Goal: Task Accomplishment & Management: Use online tool/utility

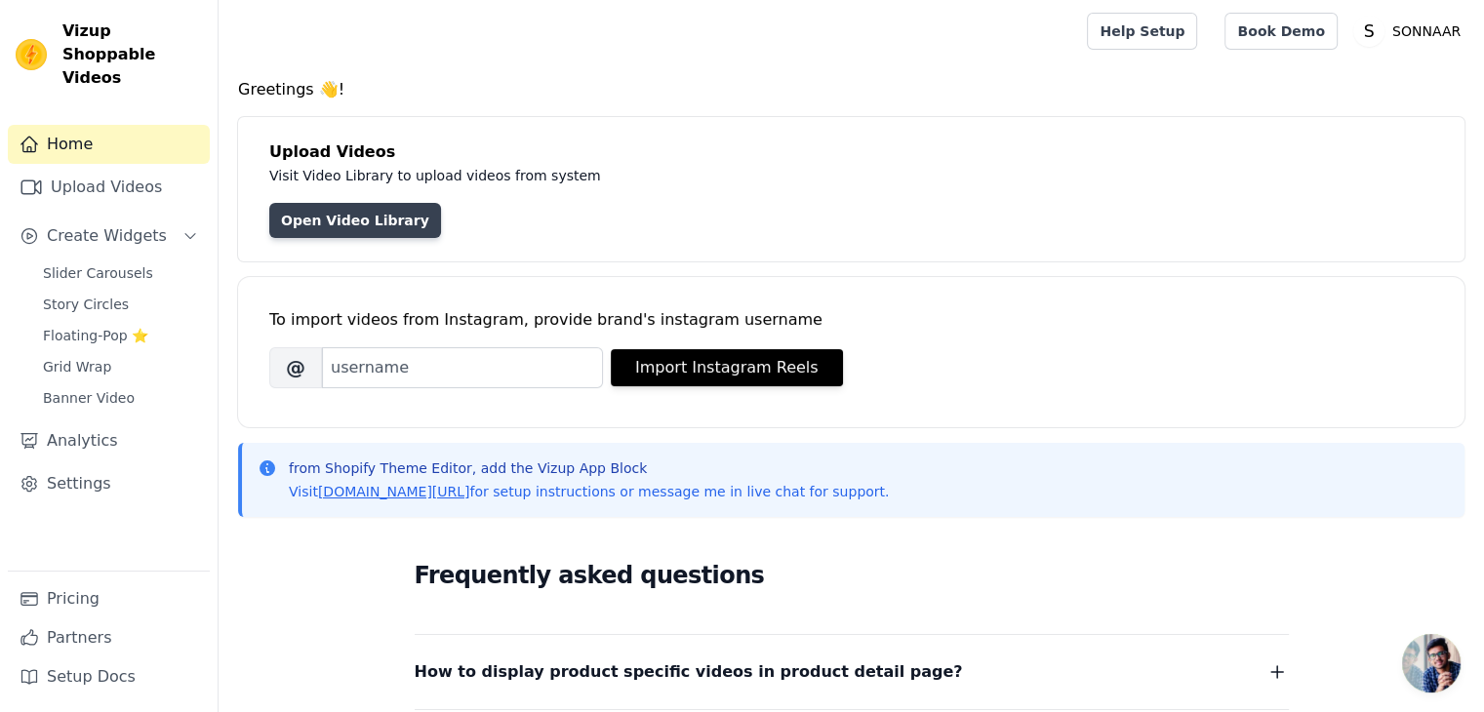
click at [321, 230] on link "Open Video Library" at bounding box center [355, 220] width 172 height 35
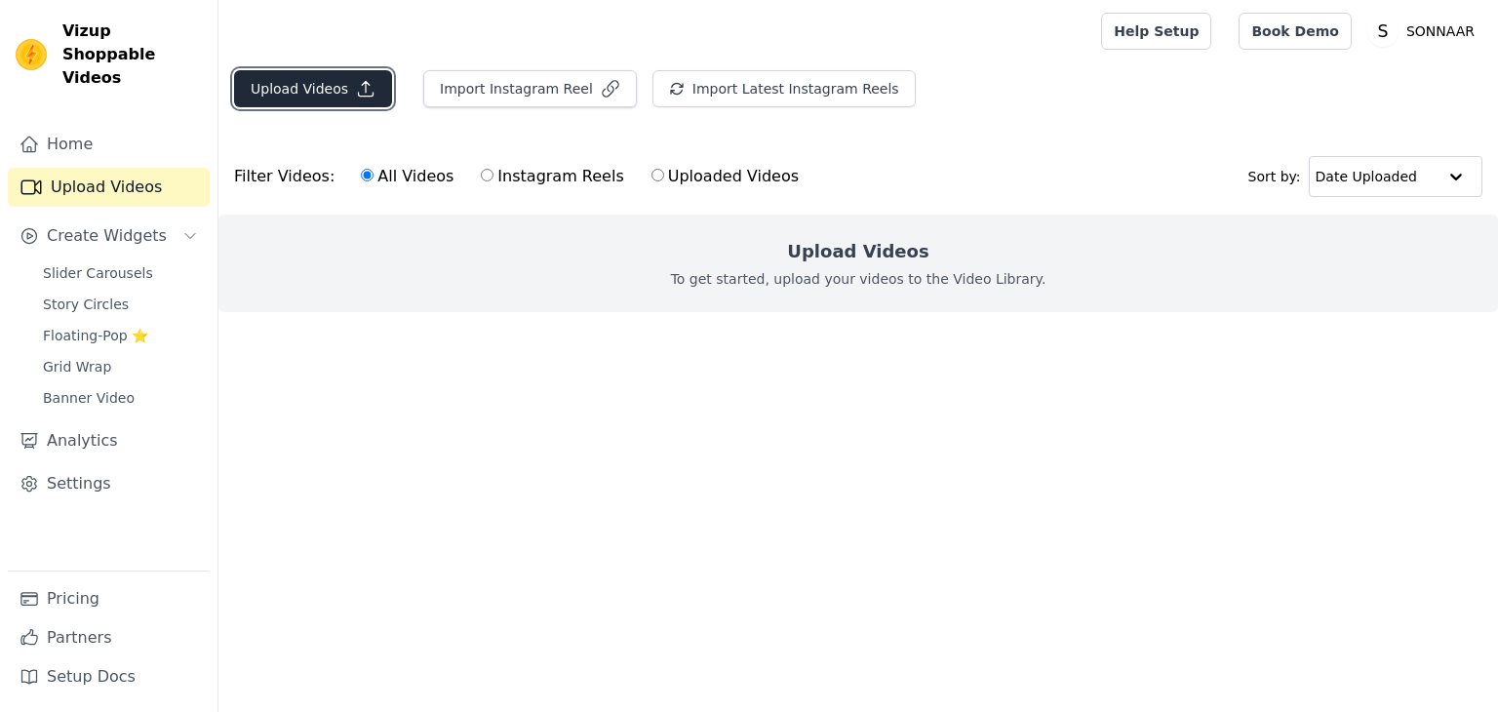
click at [356, 91] on icon "button" at bounding box center [366, 89] width 20 height 20
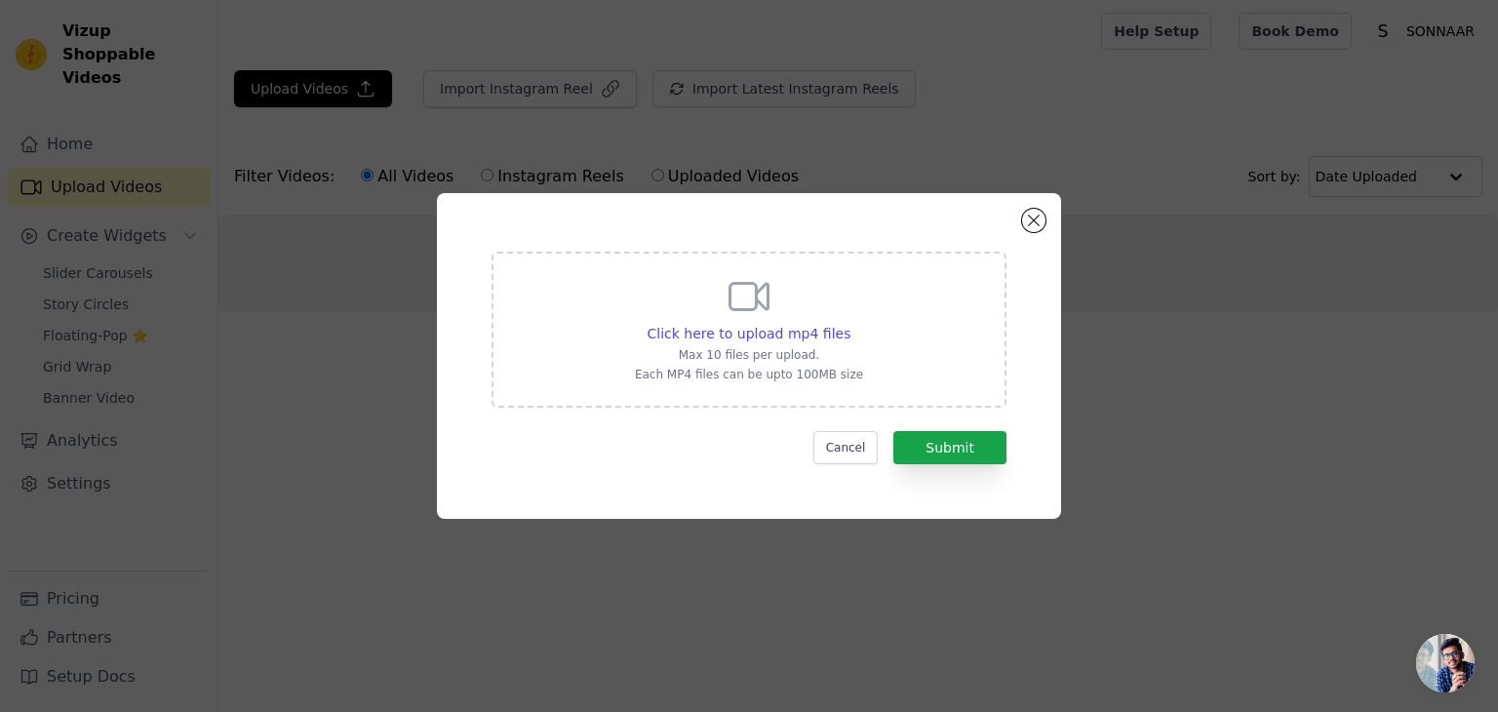
click at [804, 350] on p "Max 10 files per upload." at bounding box center [749, 355] width 228 height 16
click at [850, 324] on input "Click here to upload mp4 files Max 10 files per upload. Each MP4 files can be u…" at bounding box center [850, 323] width 1 height 1
type input "C:\fakepath\10% off.mp4"
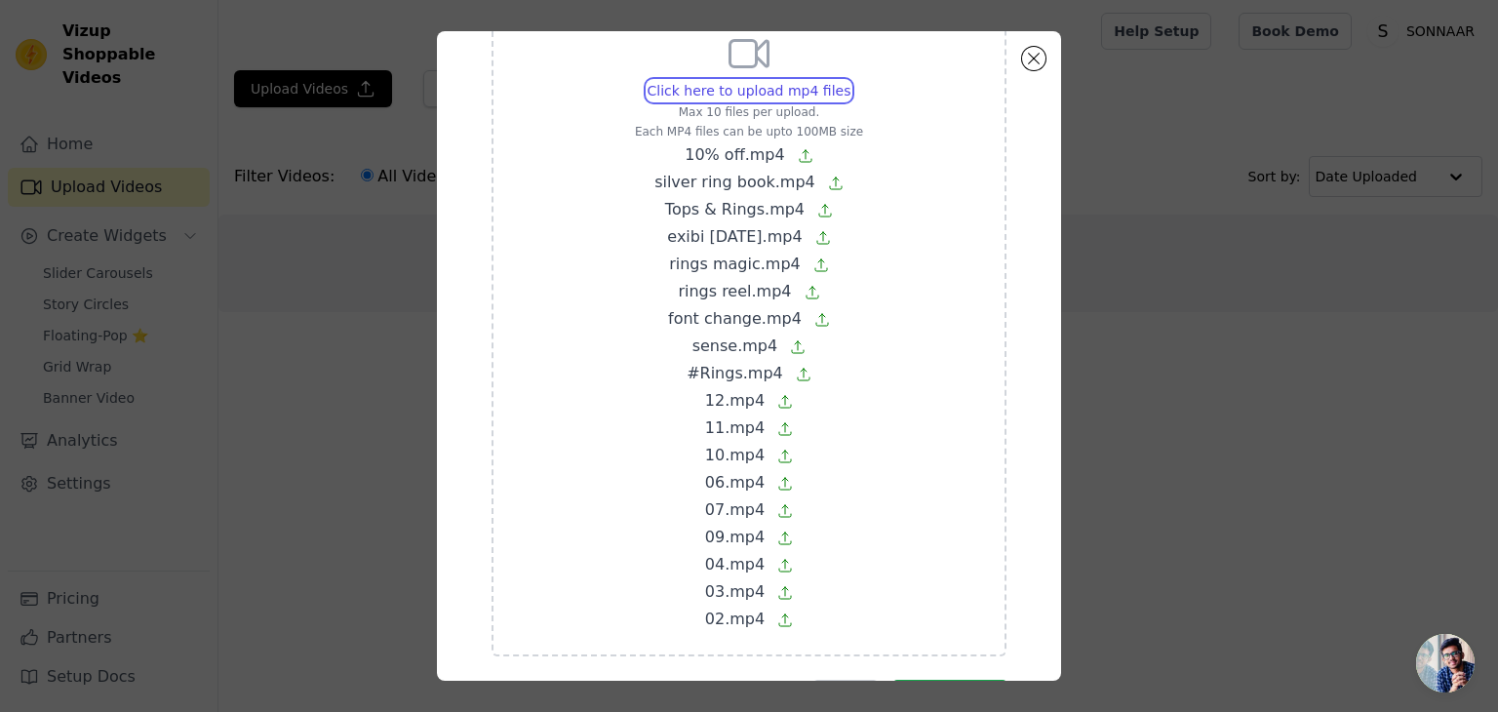
scroll to position [167, 0]
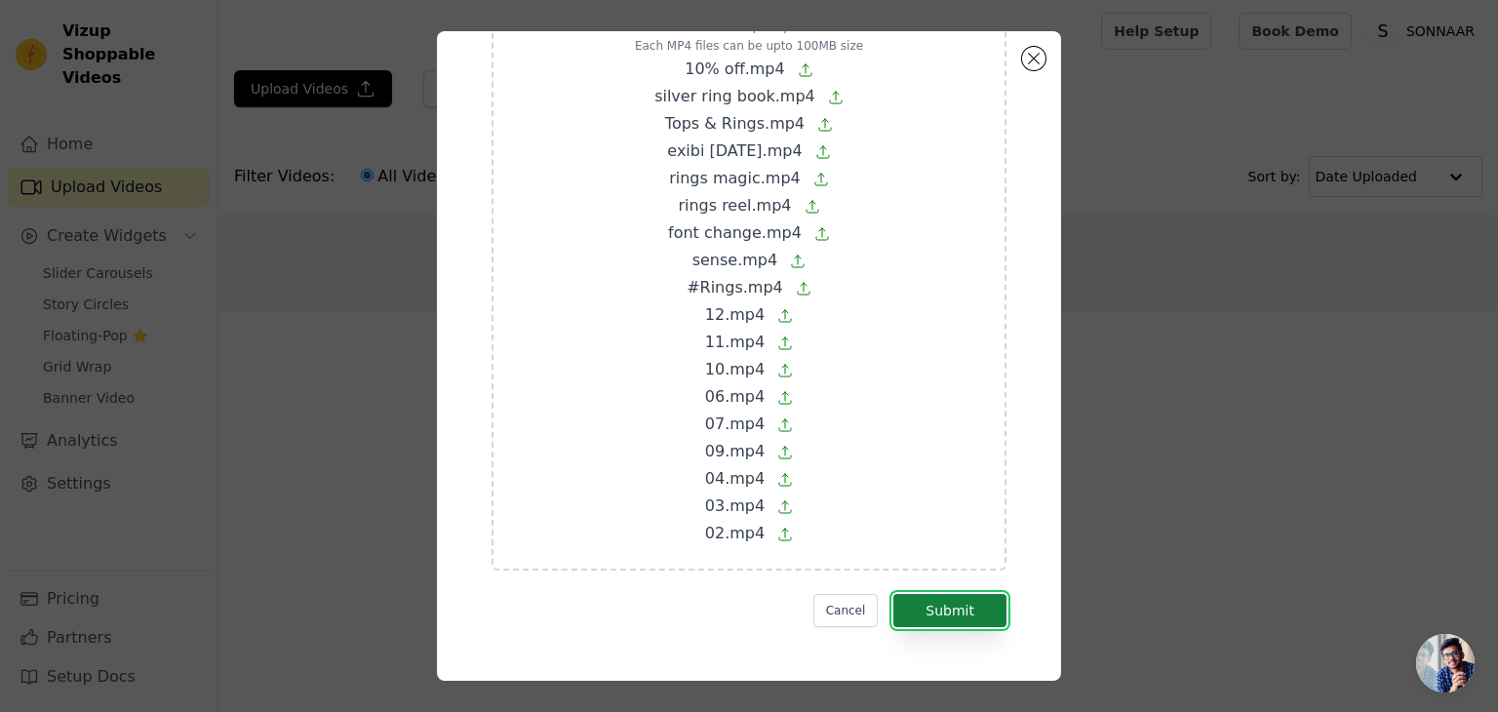
click at [928, 600] on button "Submit" at bounding box center [950, 610] width 113 height 33
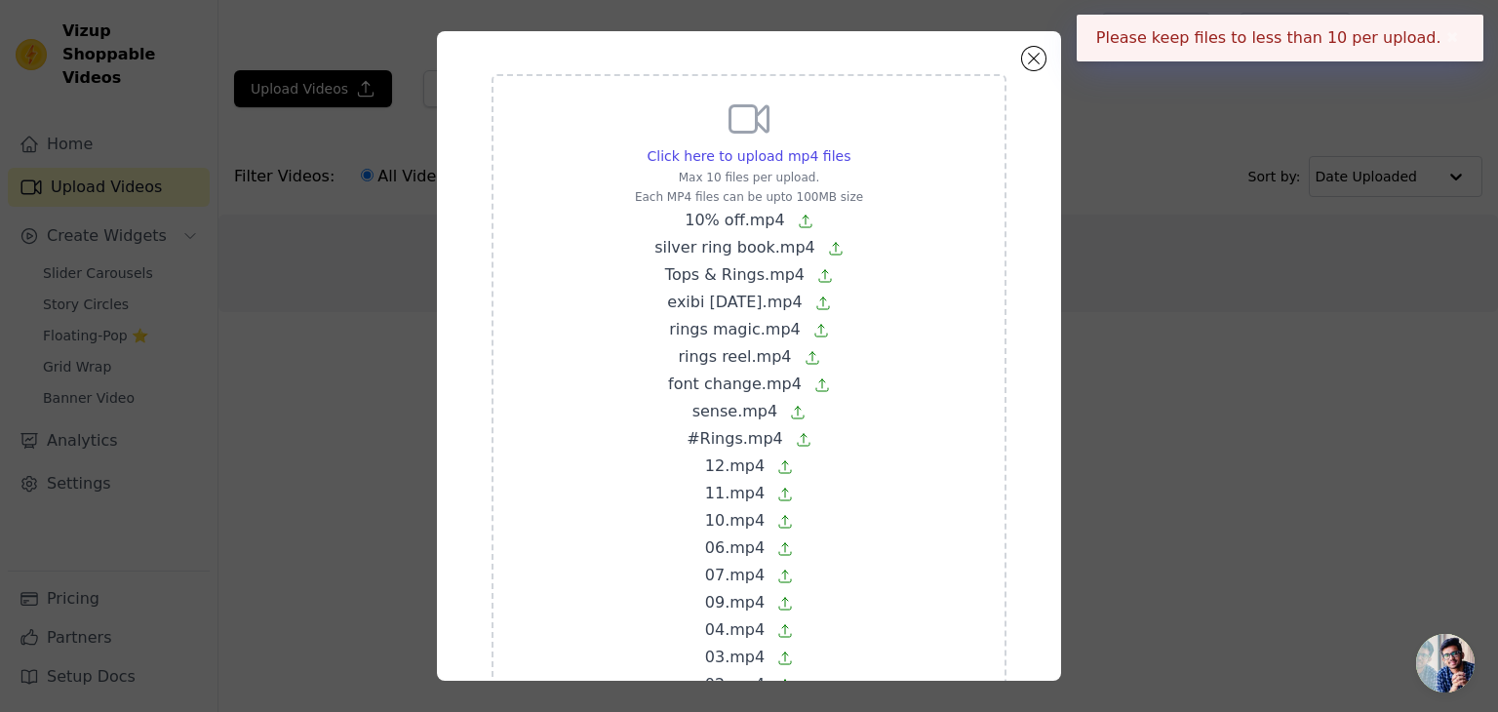
scroll to position [0, 0]
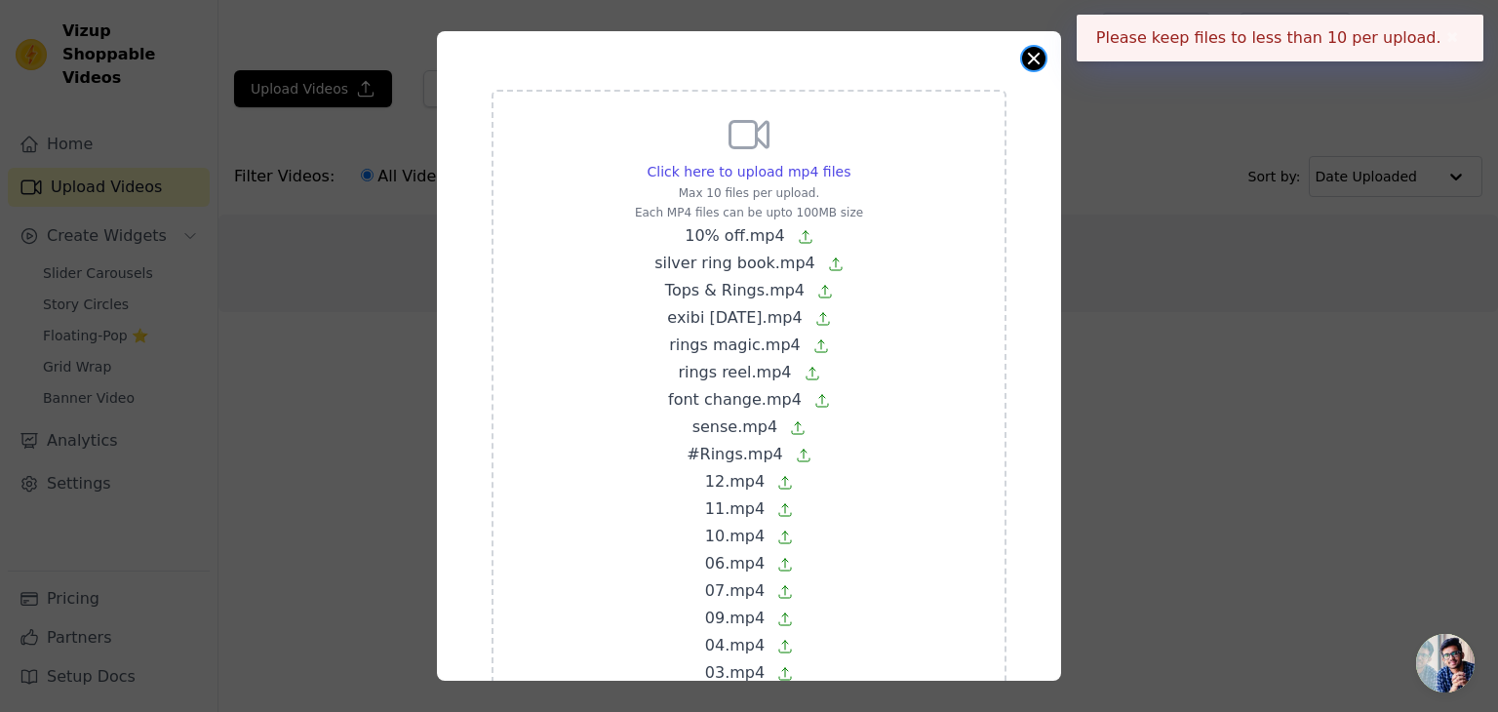
click at [1034, 51] on button "Close modal" at bounding box center [1033, 58] width 23 height 23
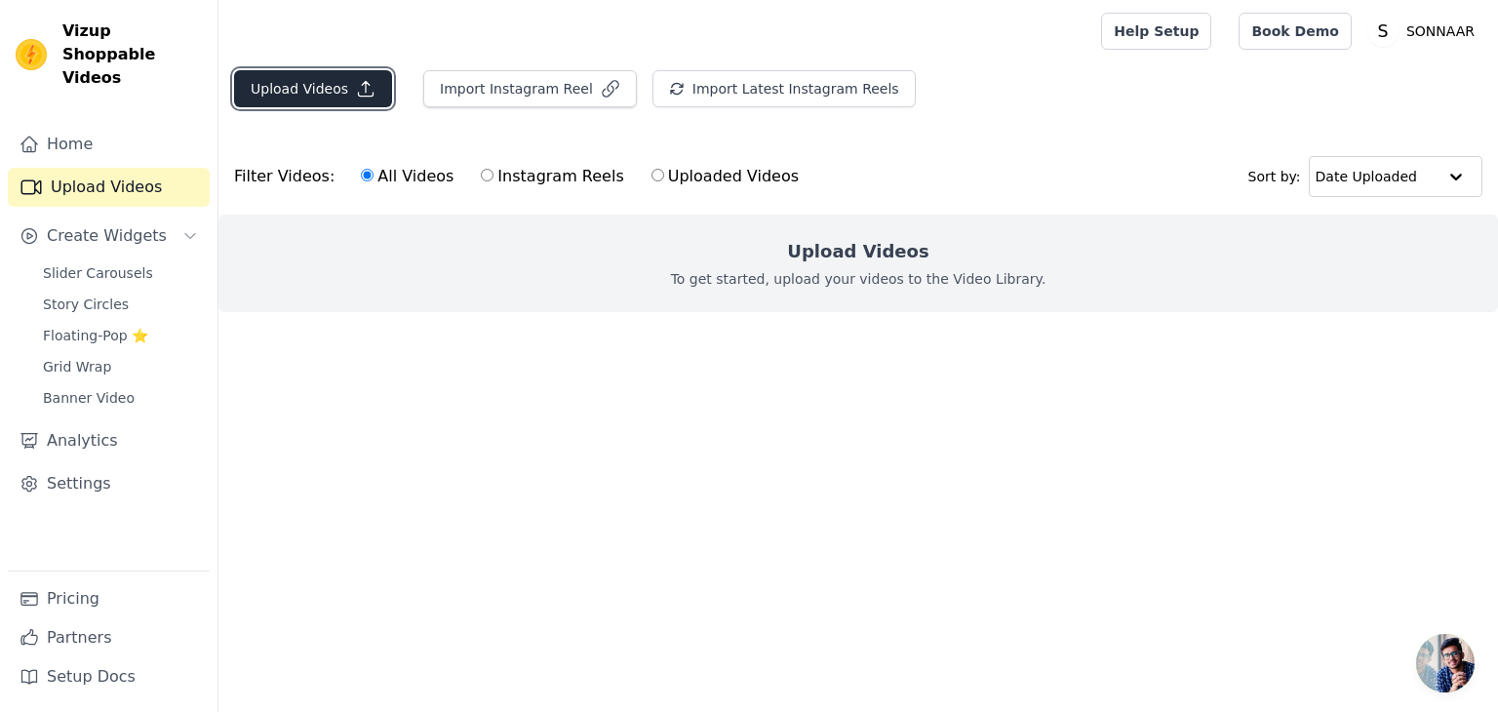
click at [307, 91] on button "Upload Videos" at bounding box center [313, 88] width 158 height 37
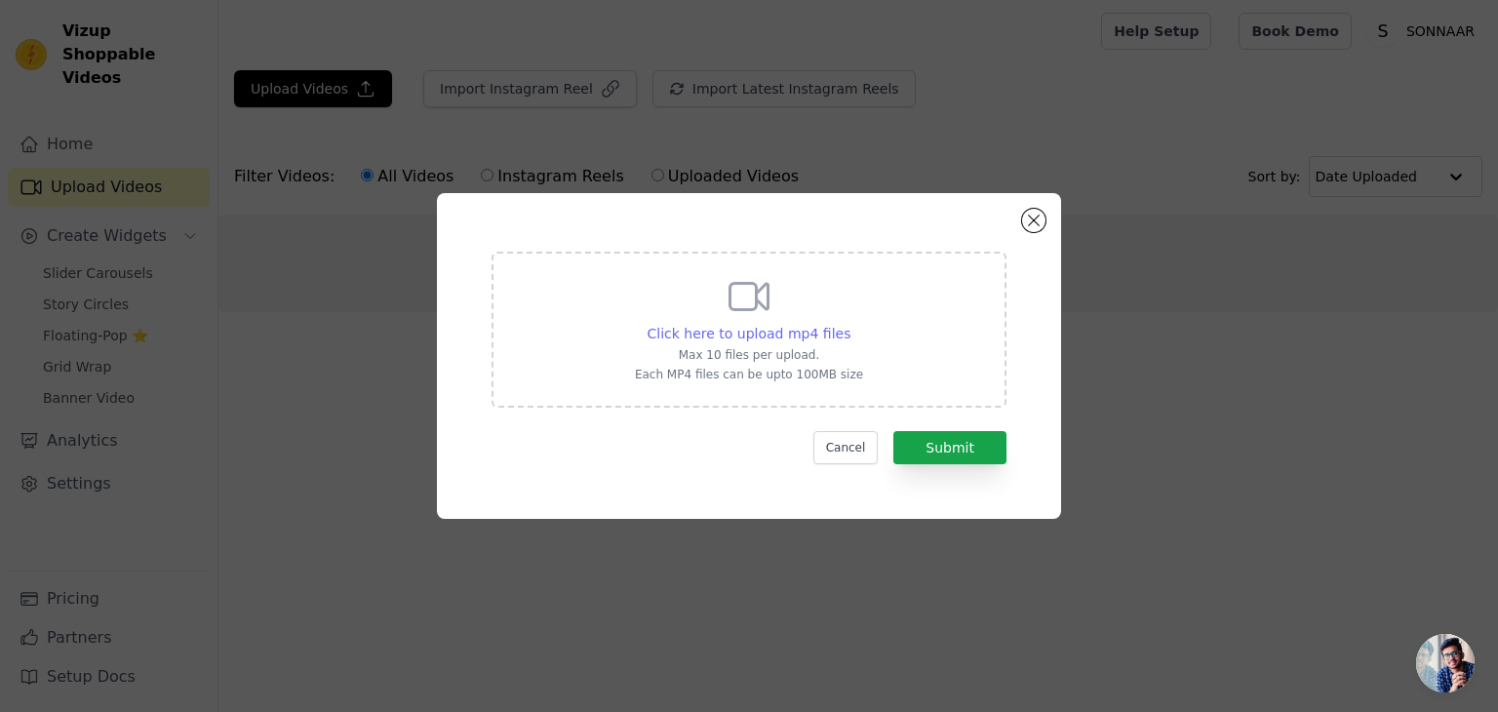
click at [749, 340] on span "Click here to upload mp4 files" at bounding box center [750, 334] width 204 height 16
click at [850, 324] on input "Click here to upload mp4 files Max 10 files per upload. Each MP4 files can be u…" at bounding box center [850, 323] width 1 height 1
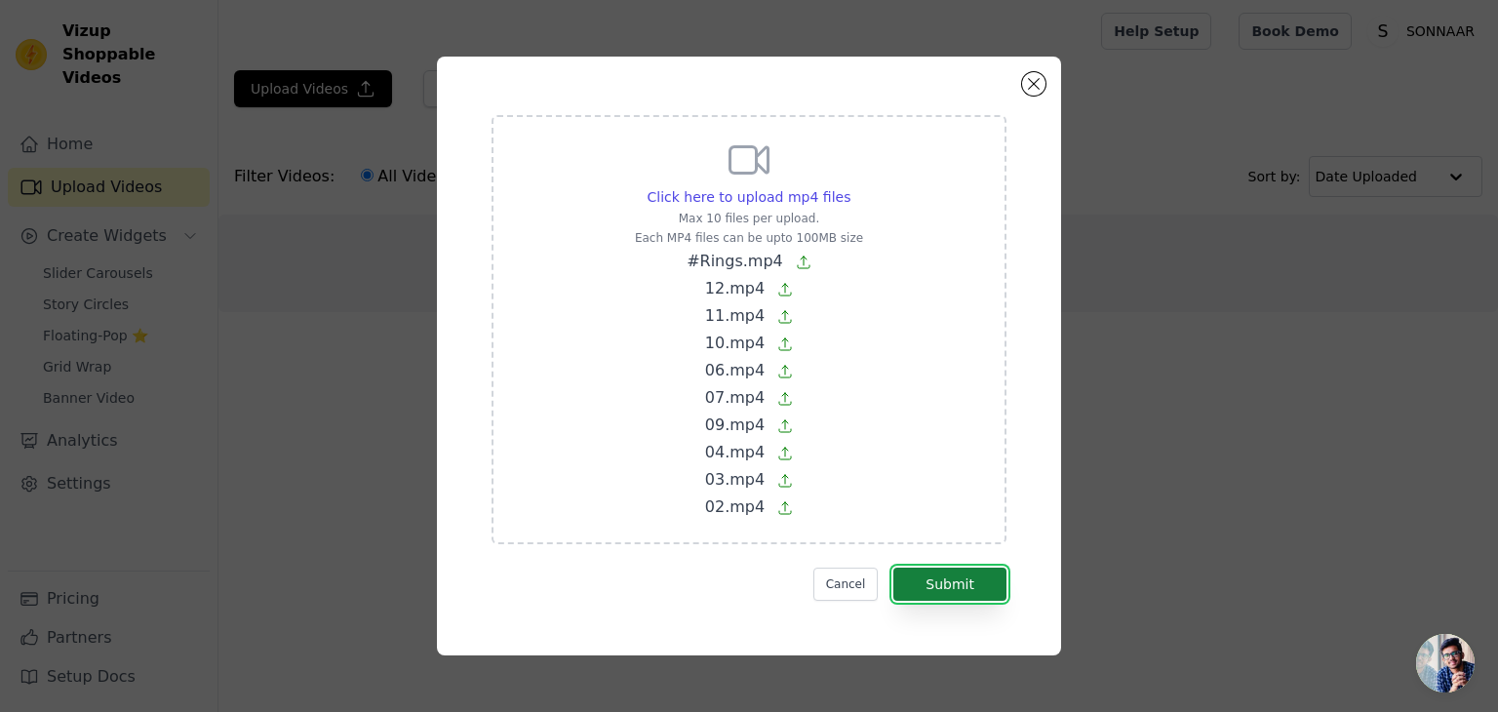
click at [972, 569] on button "Submit" at bounding box center [950, 584] width 113 height 33
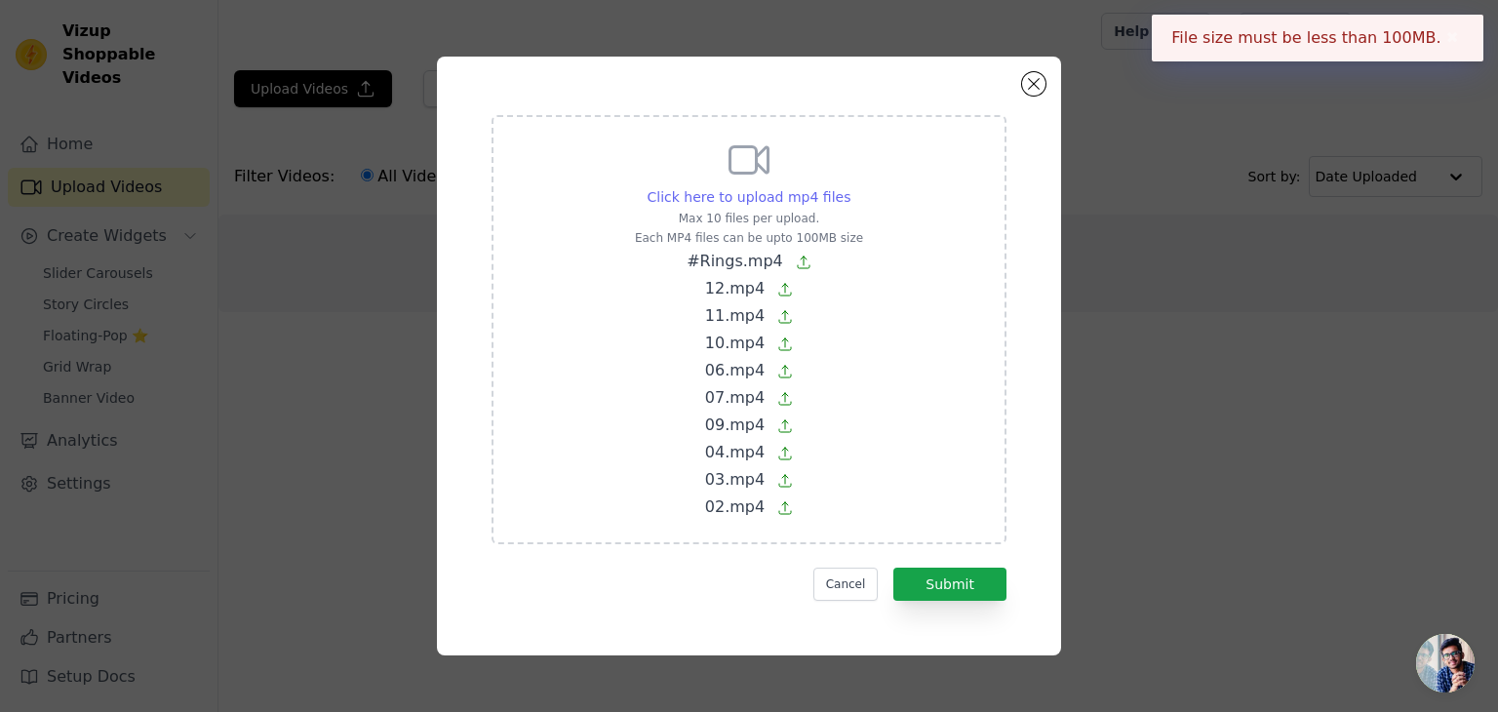
click at [758, 192] on span "Click here to upload mp4 files" at bounding box center [750, 197] width 204 height 16
click at [850, 187] on input "Click here to upload mp4 files Max 10 files per upload. Each MP4 files can be u…" at bounding box center [850, 186] width 1 height 1
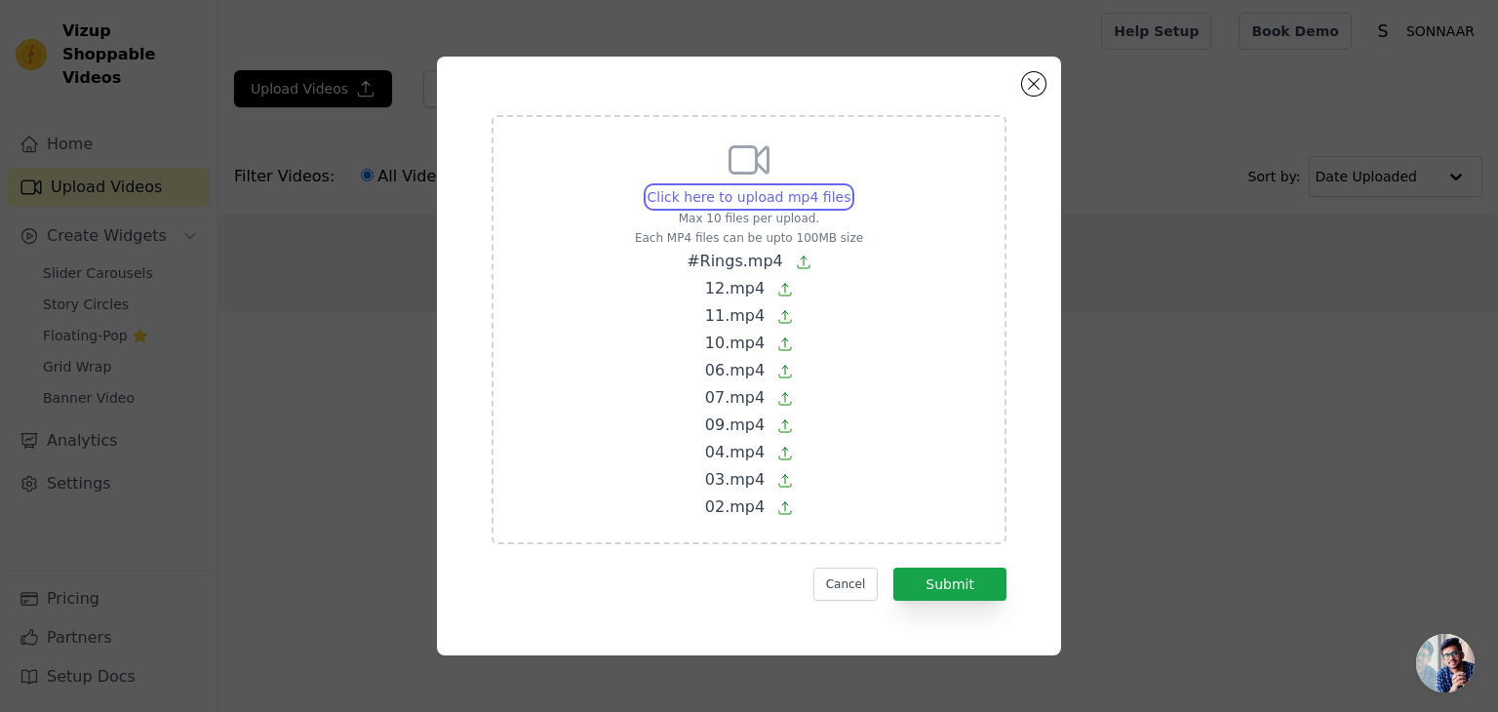
type input "C:\fakepath\10.mp4"
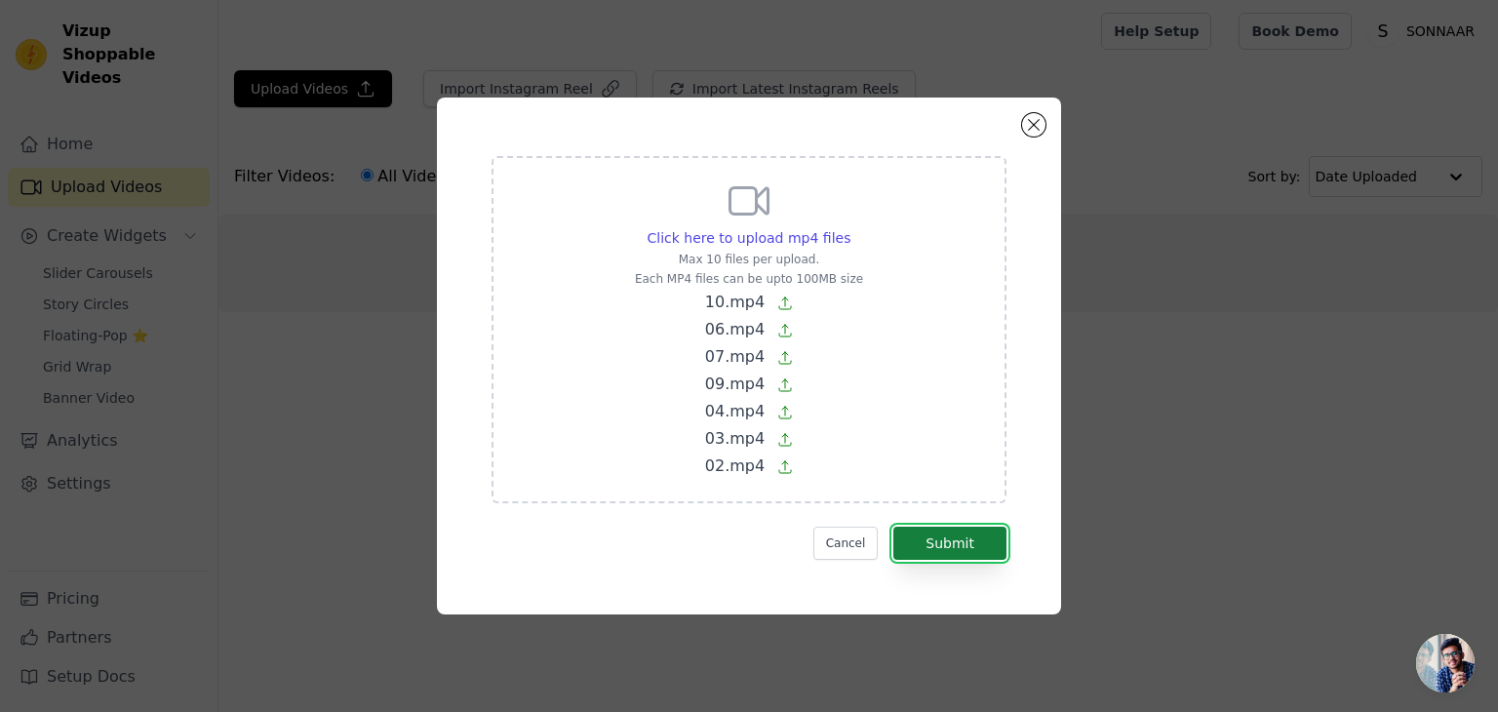
click at [982, 536] on button "Submit" at bounding box center [950, 543] width 113 height 33
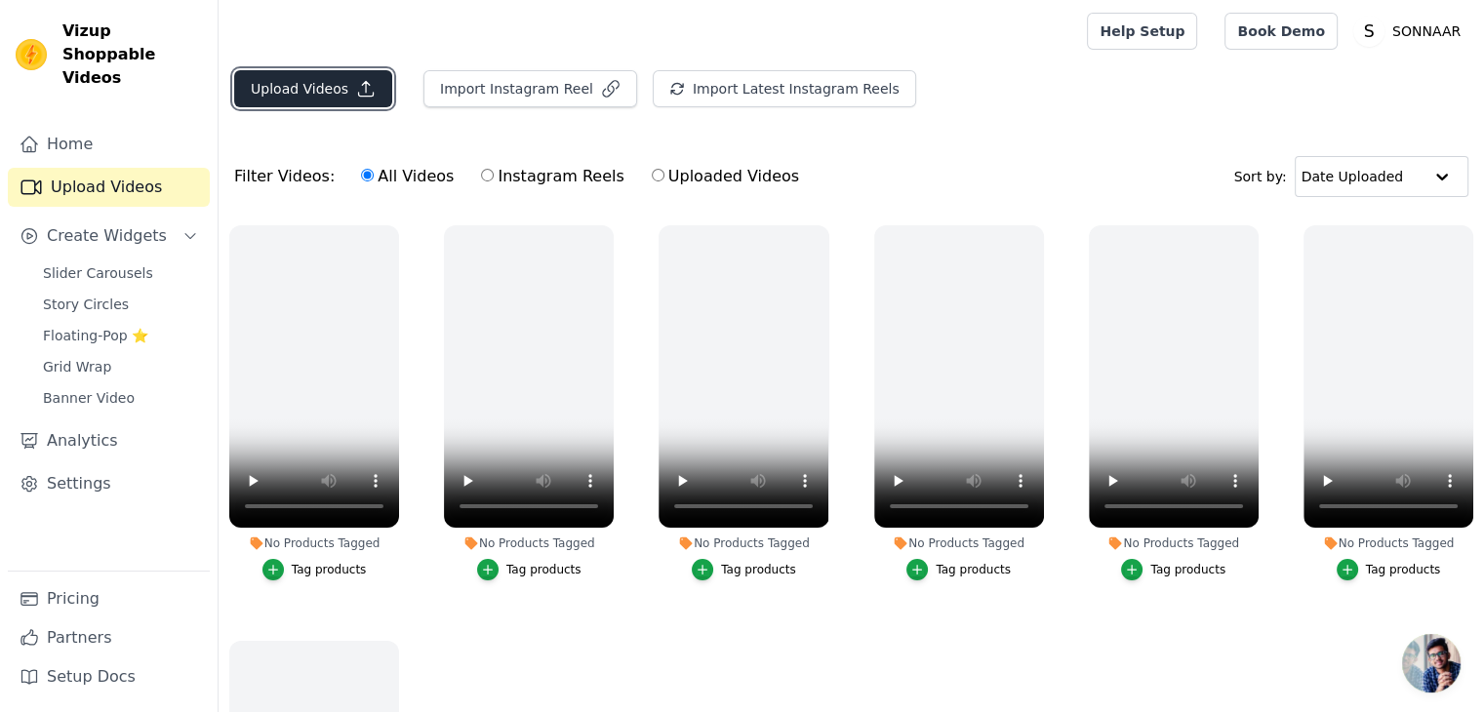
click at [343, 71] on button "Upload Videos" at bounding box center [313, 88] width 158 height 37
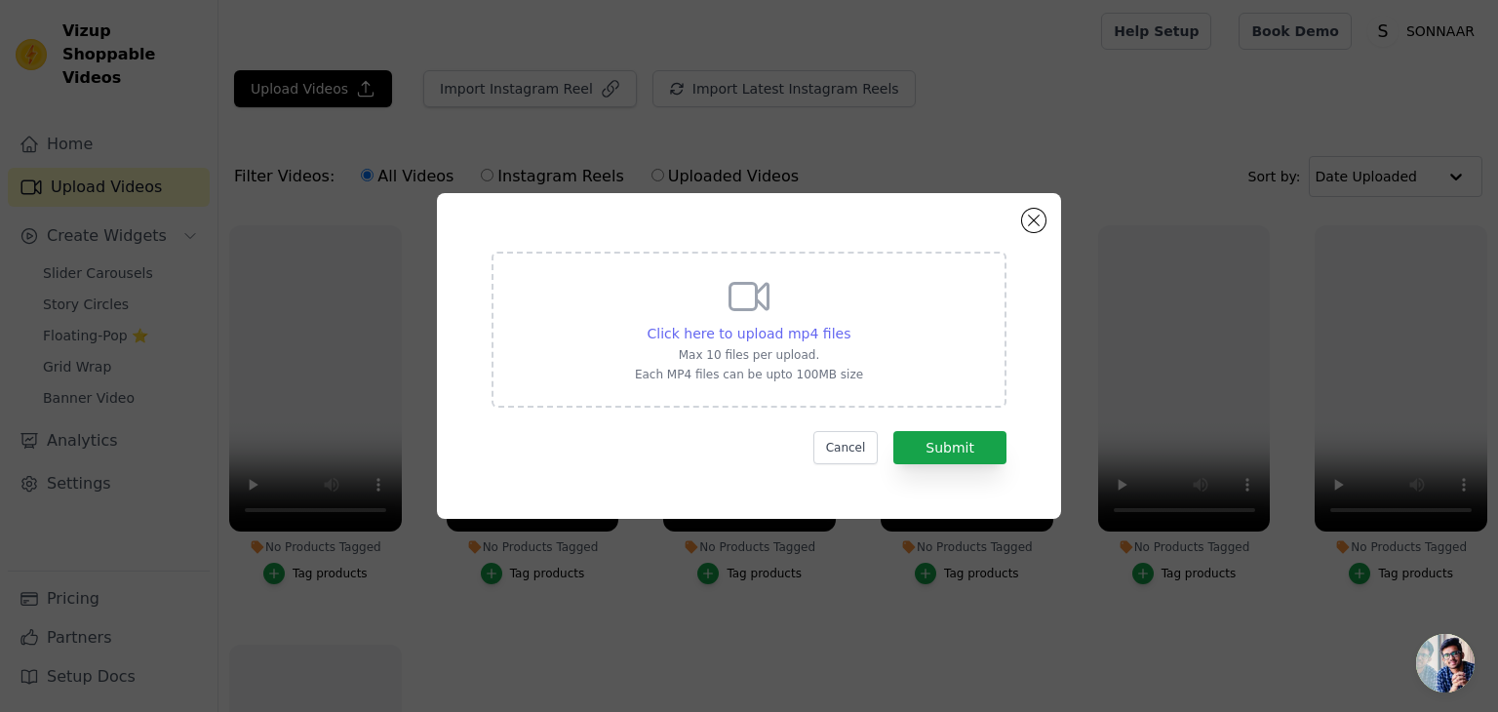
click at [804, 326] on span "Click here to upload mp4 files" at bounding box center [750, 334] width 204 height 16
click at [850, 324] on input "Click here to upload mp4 files Max 10 files per upload. Each MP4 files can be u…" at bounding box center [850, 323] width 1 height 1
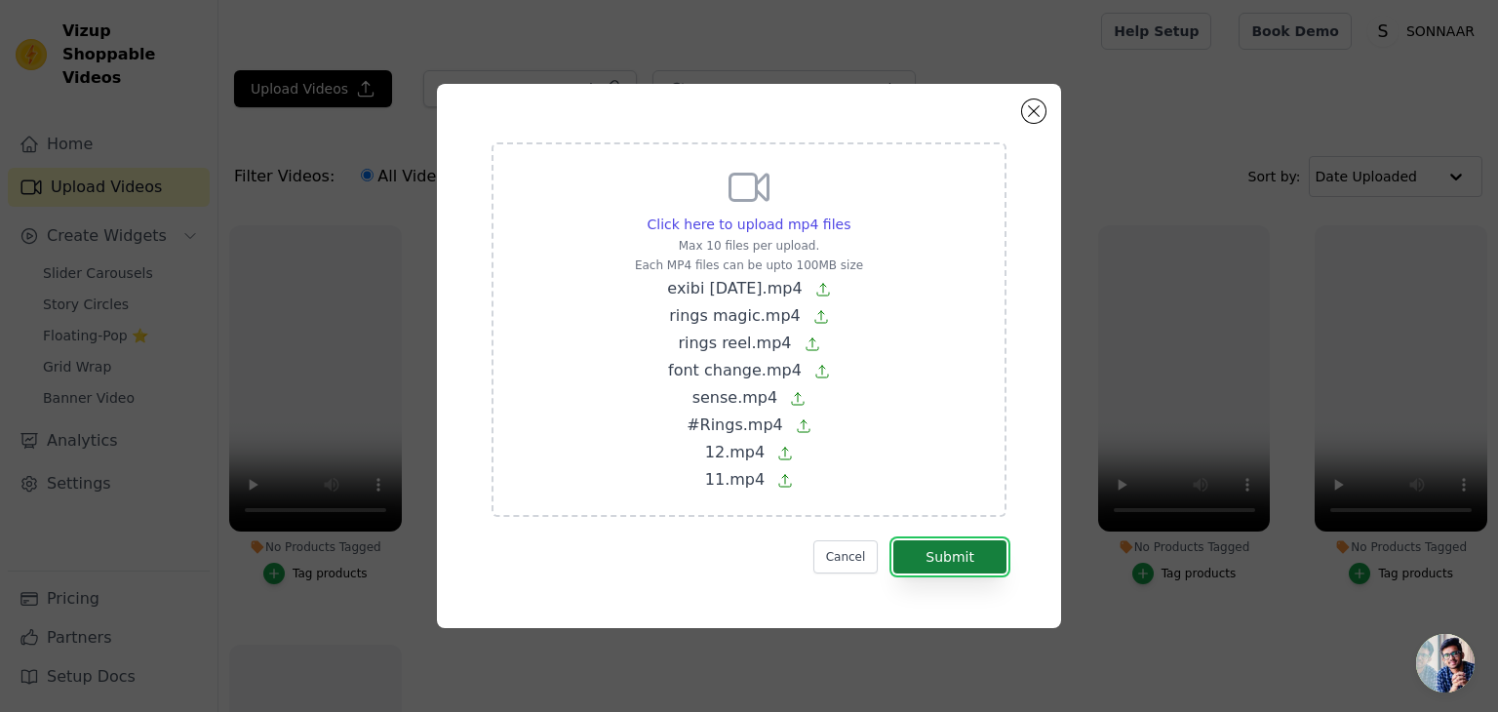
click at [965, 557] on button "Submit" at bounding box center [950, 556] width 113 height 33
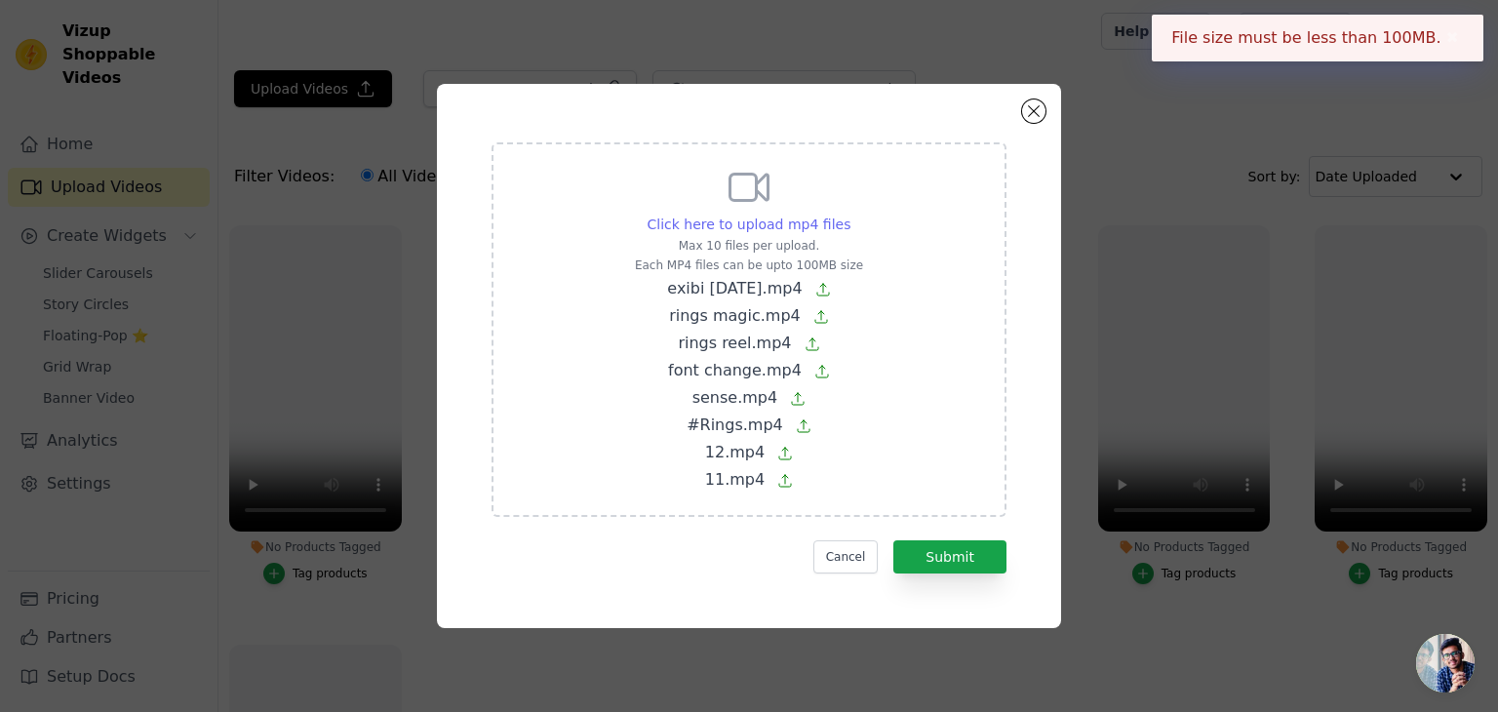
click at [752, 222] on span "Click here to upload mp4 files" at bounding box center [750, 225] width 204 height 16
click at [850, 215] on input "Click here to upload mp4 files Max 10 files per upload. Each MP4 files can be u…" at bounding box center [850, 214] width 1 height 1
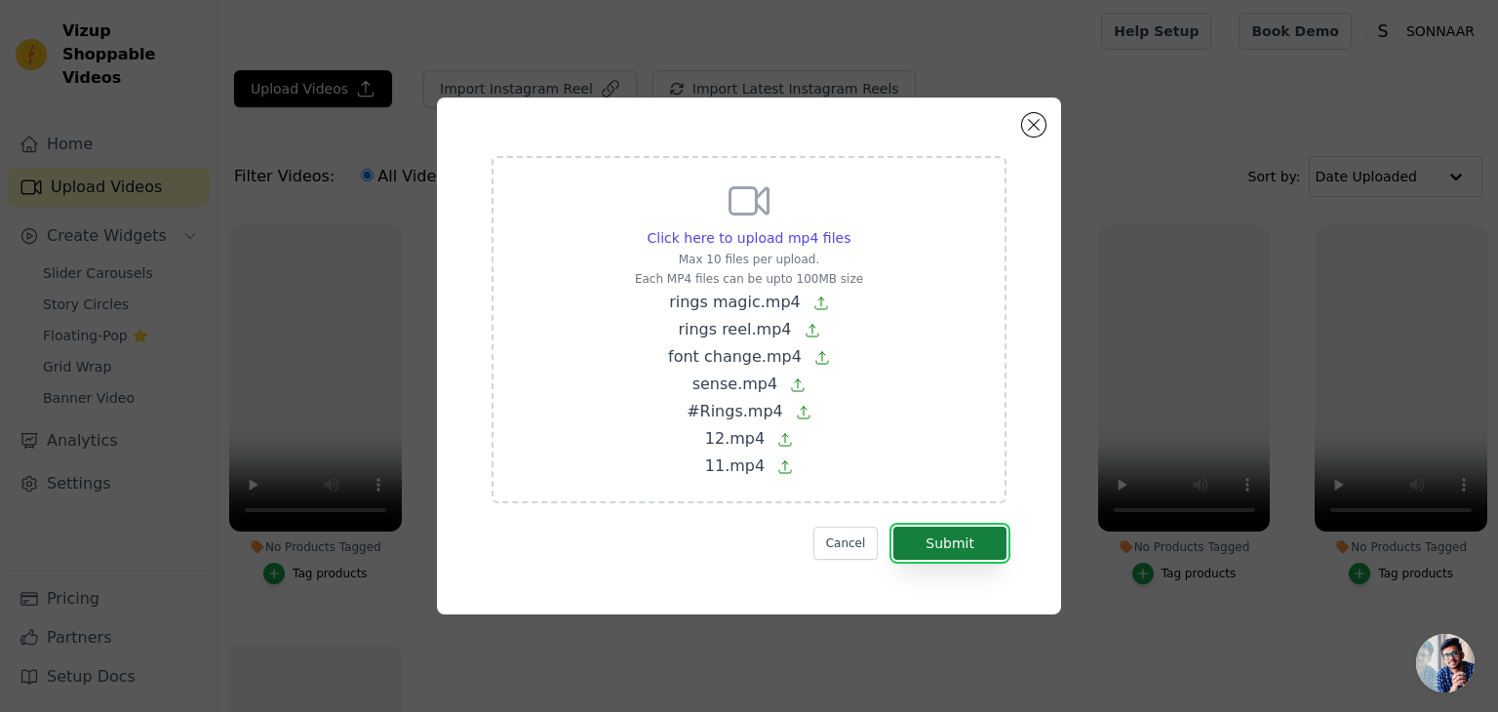
click at [947, 552] on button "Submit" at bounding box center [950, 543] width 113 height 33
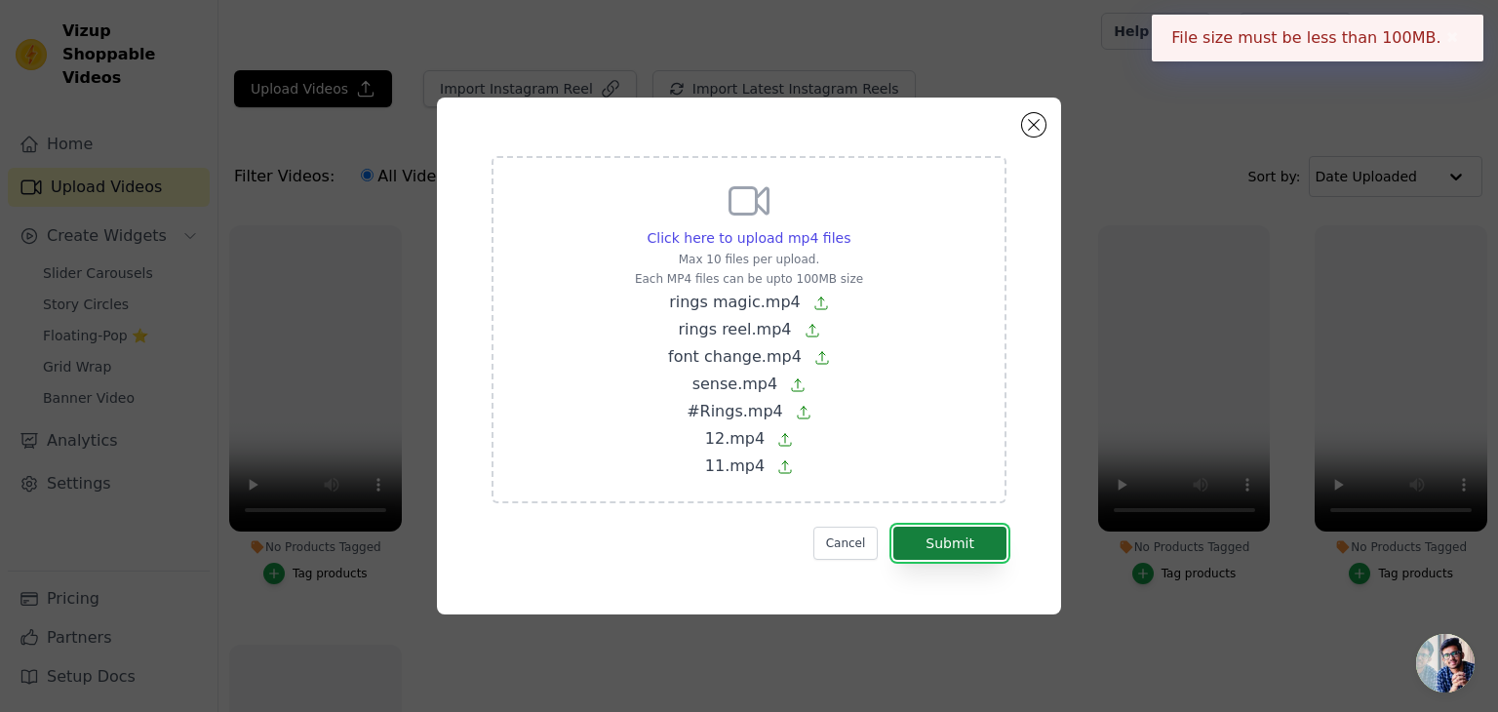
click at [957, 550] on button "Submit" at bounding box center [950, 543] width 113 height 33
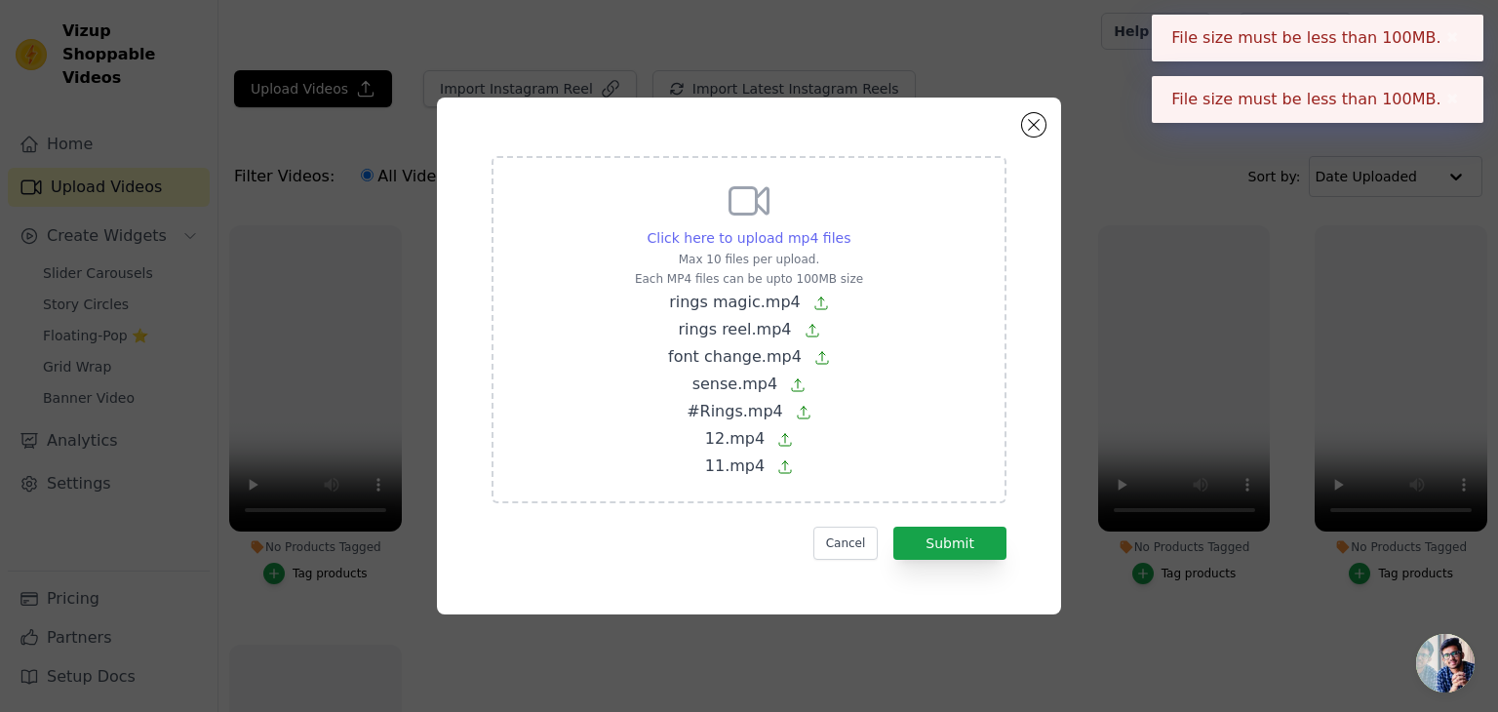
click at [691, 236] on span "Click here to upload mp4 files" at bounding box center [750, 238] width 204 height 16
click at [850, 228] on input "Click here to upload mp4 files Max 10 files per upload. Each MP4 files can be u…" at bounding box center [850, 227] width 1 height 1
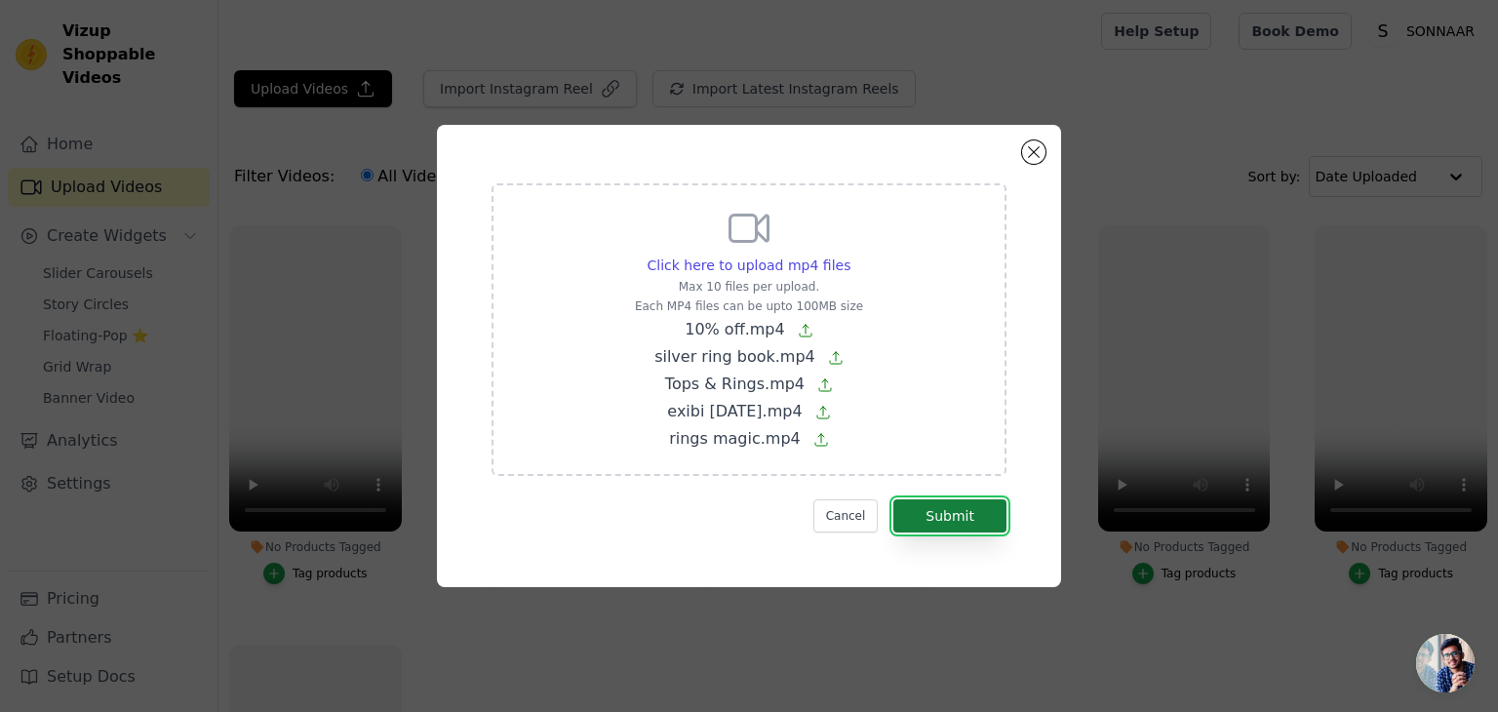
click at [949, 510] on button "Submit" at bounding box center [950, 515] width 113 height 33
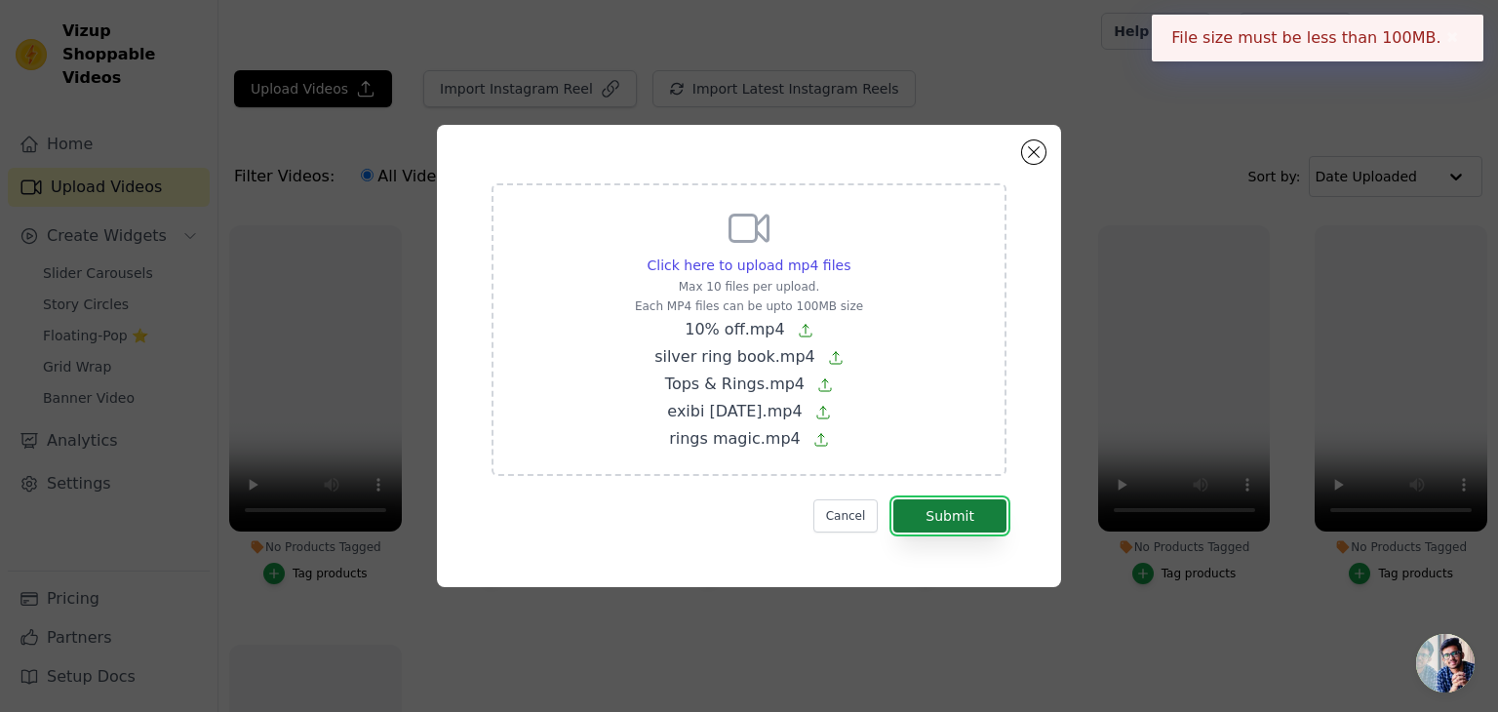
click at [945, 505] on button "Submit" at bounding box center [950, 515] width 113 height 33
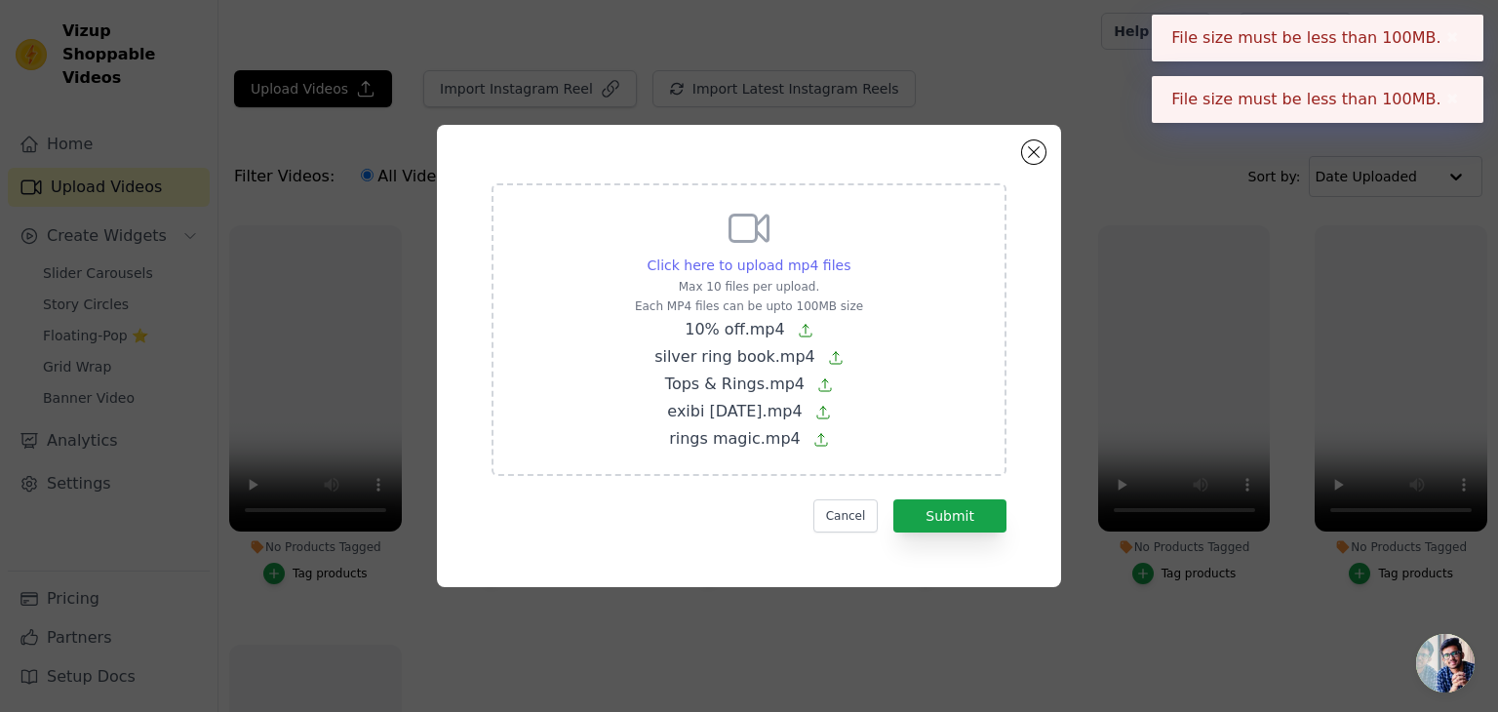
click at [769, 264] on span "Click here to upload mp4 files" at bounding box center [750, 266] width 204 height 16
click at [850, 256] on input "Click here to upload mp4 files Max 10 files per upload. Each MP4 files can be u…" at bounding box center [850, 255] width 1 height 1
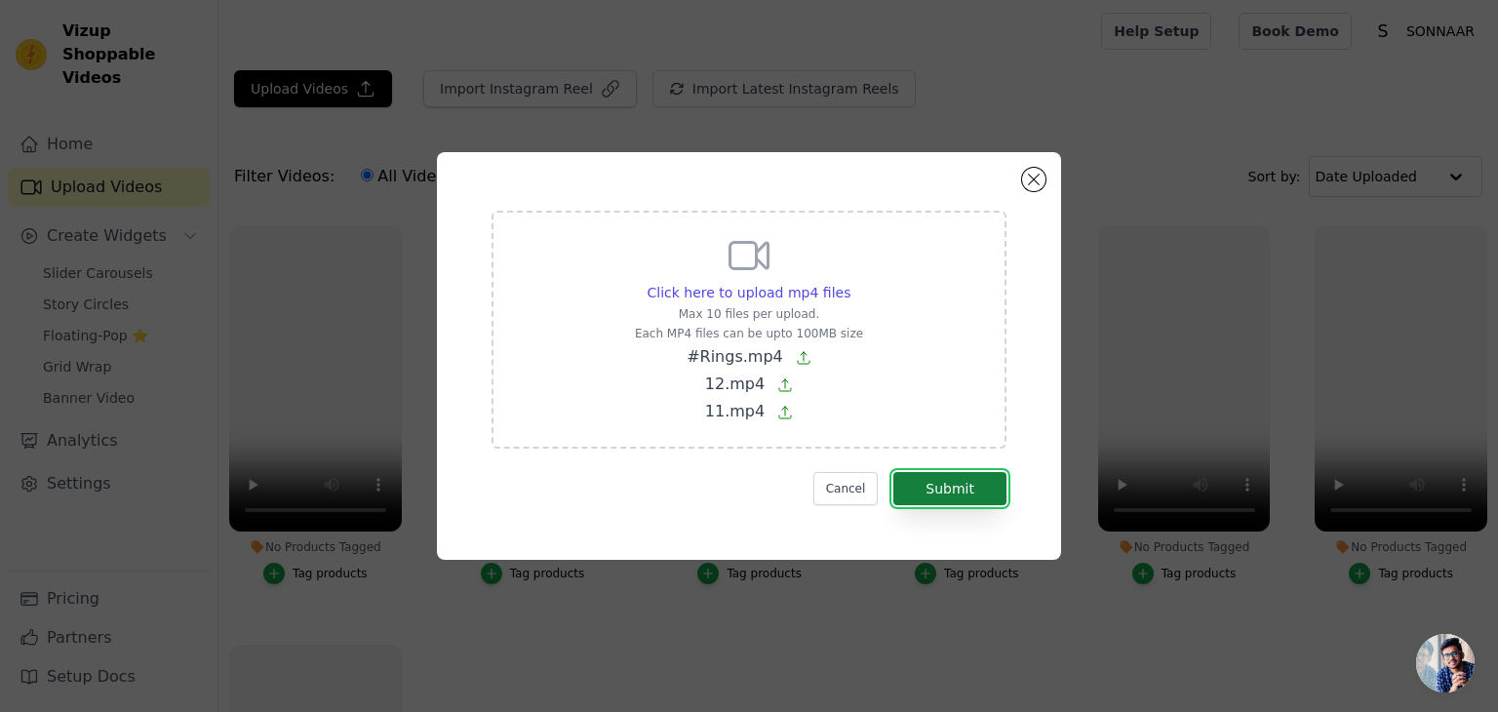
click at [976, 493] on button "Submit" at bounding box center [950, 488] width 113 height 33
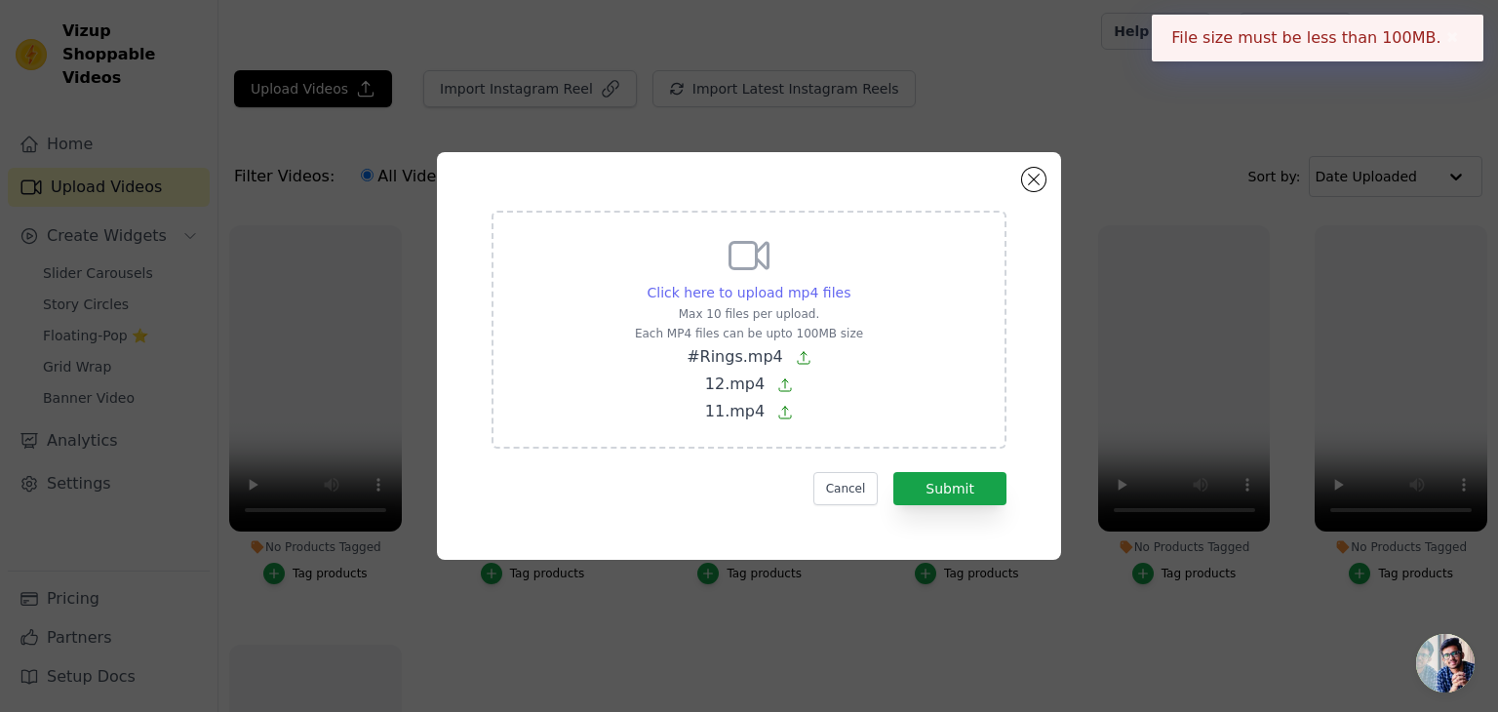
click at [730, 298] on span "Click here to upload mp4 files" at bounding box center [750, 293] width 204 height 16
click at [850, 283] on input "Click here to upload mp4 files Max 10 files per upload. Each MP4 files can be u…" at bounding box center [850, 282] width 1 height 1
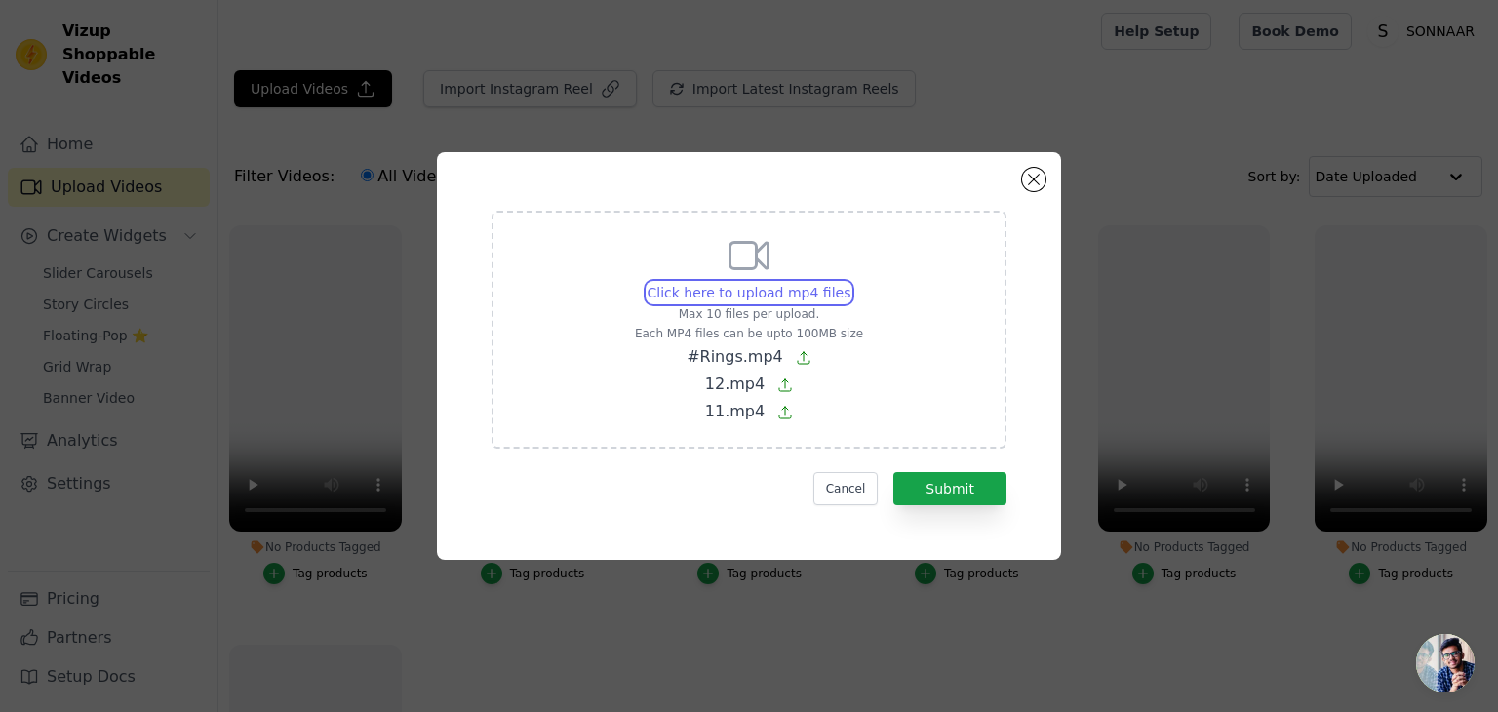
type input "C:\fakepath\11.mp4"
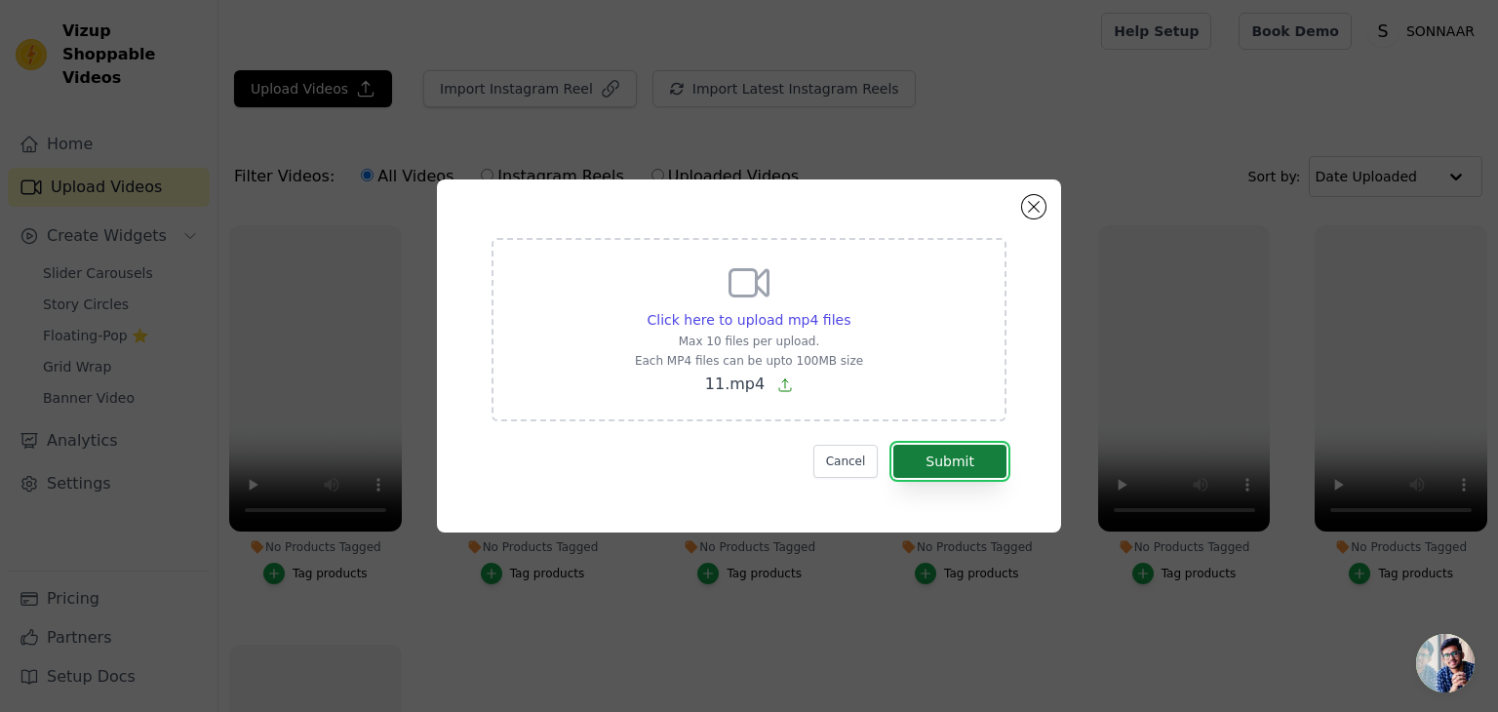
click at [974, 461] on button "Submit" at bounding box center [950, 461] width 113 height 33
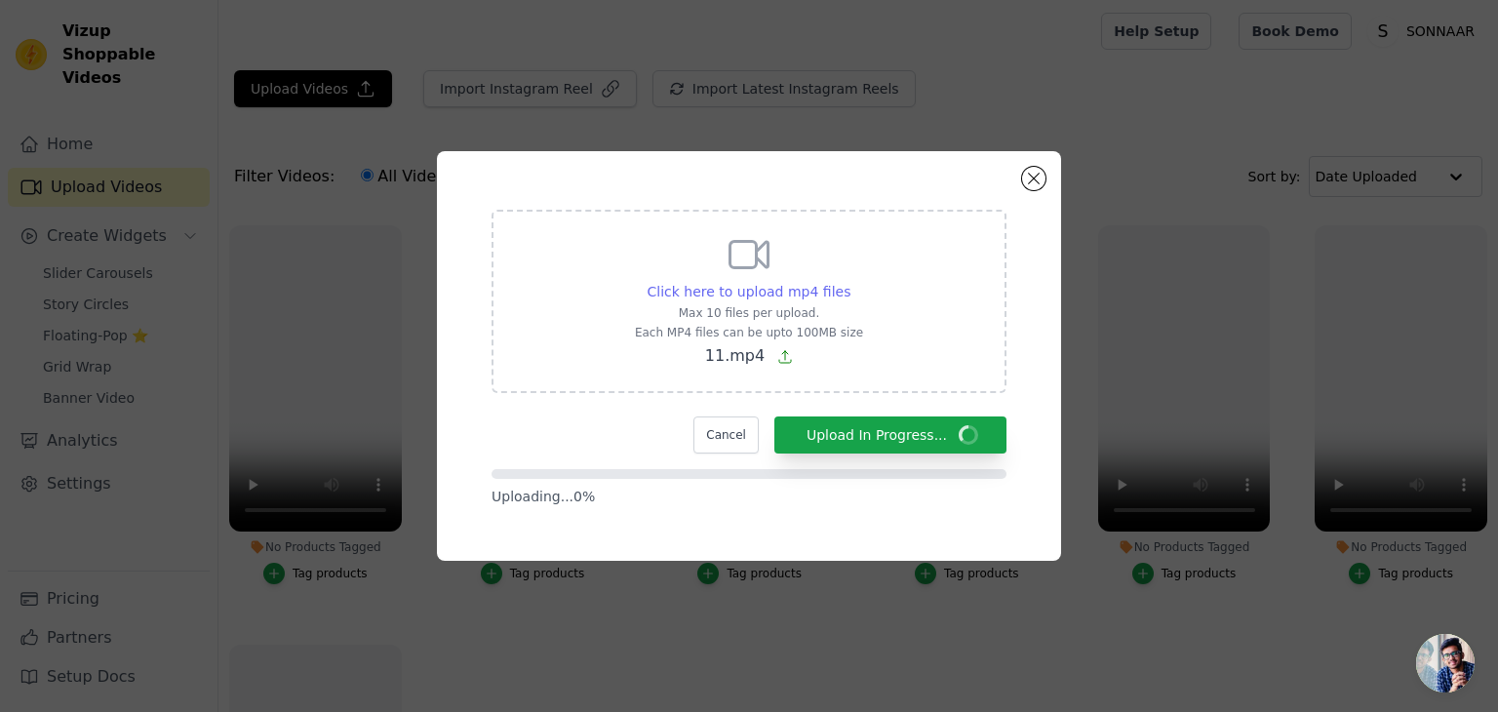
click at [798, 288] on span "Click here to upload mp4 files" at bounding box center [750, 292] width 204 height 16
click at [850, 282] on input "Click here to upload mp4 files Max 10 files per upload. Each MP4 files can be u…" at bounding box center [850, 281] width 1 height 1
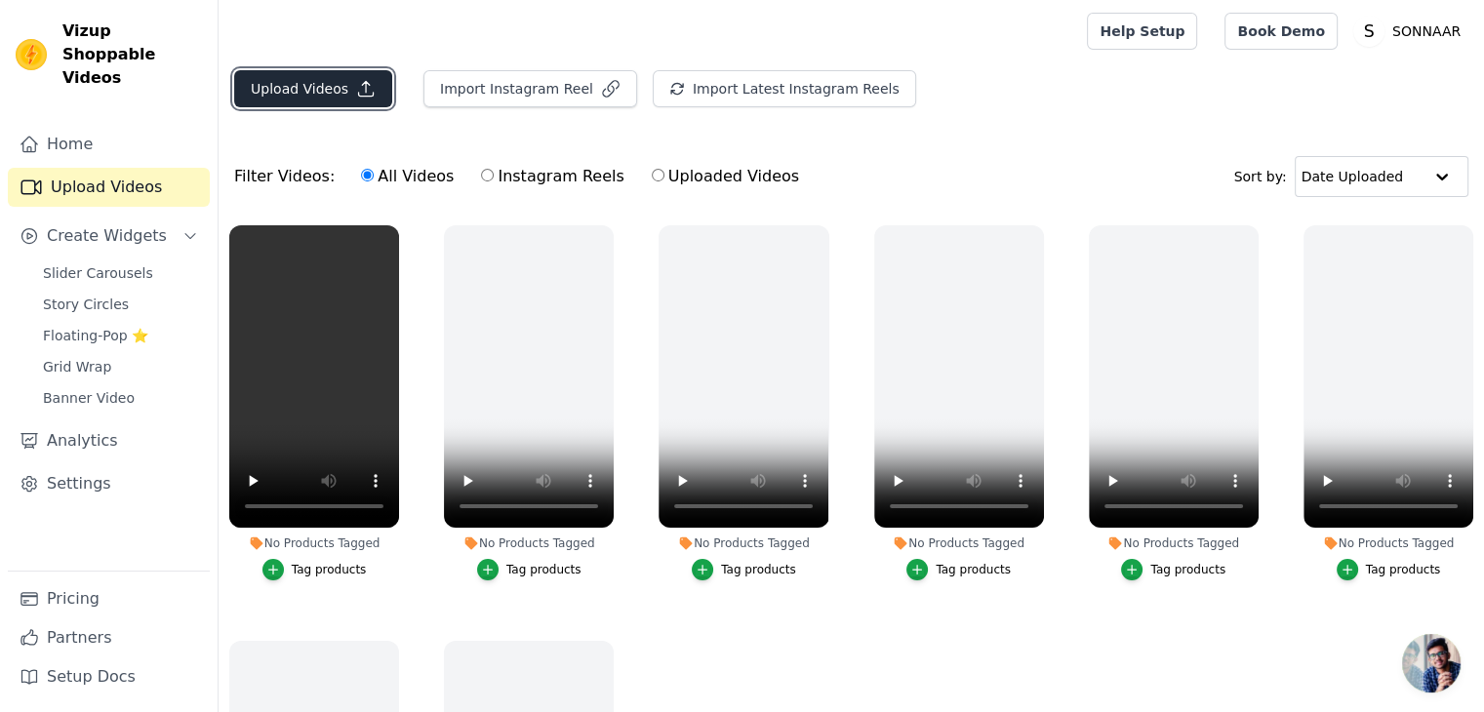
click at [328, 96] on button "Upload Videos" at bounding box center [313, 88] width 158 height 37
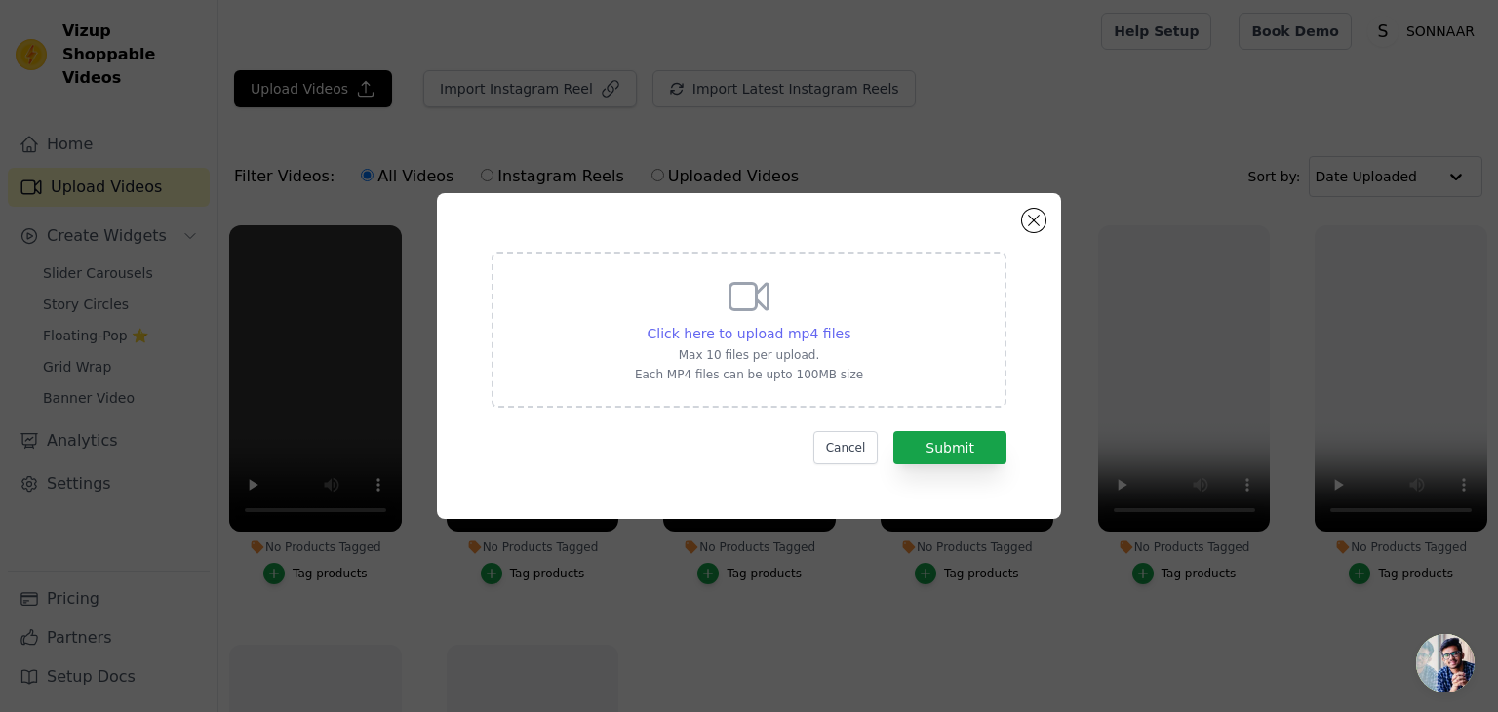
click at [832, 334] on span "Click here to upload mp4 files" at bounding box center [750, 334] width 204 height 16
click at [850, 324] on input "Click here to upload mp4 files Max 10 files per upload. Each MP4 files can be u…" at bounding box center [850, 323] width 1 height 1
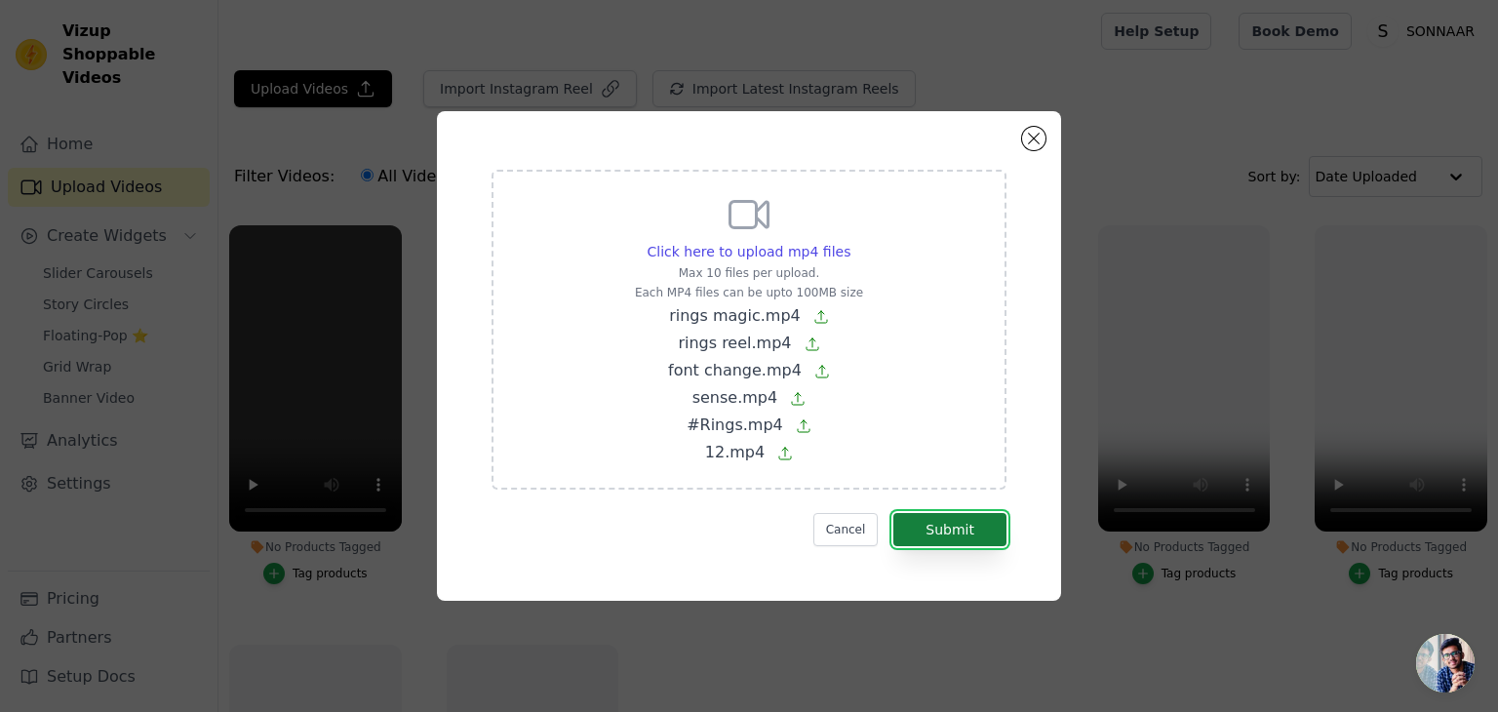
click at [955, 521] on button "Submit" at bounding box center [950, 529] width 113 height 33
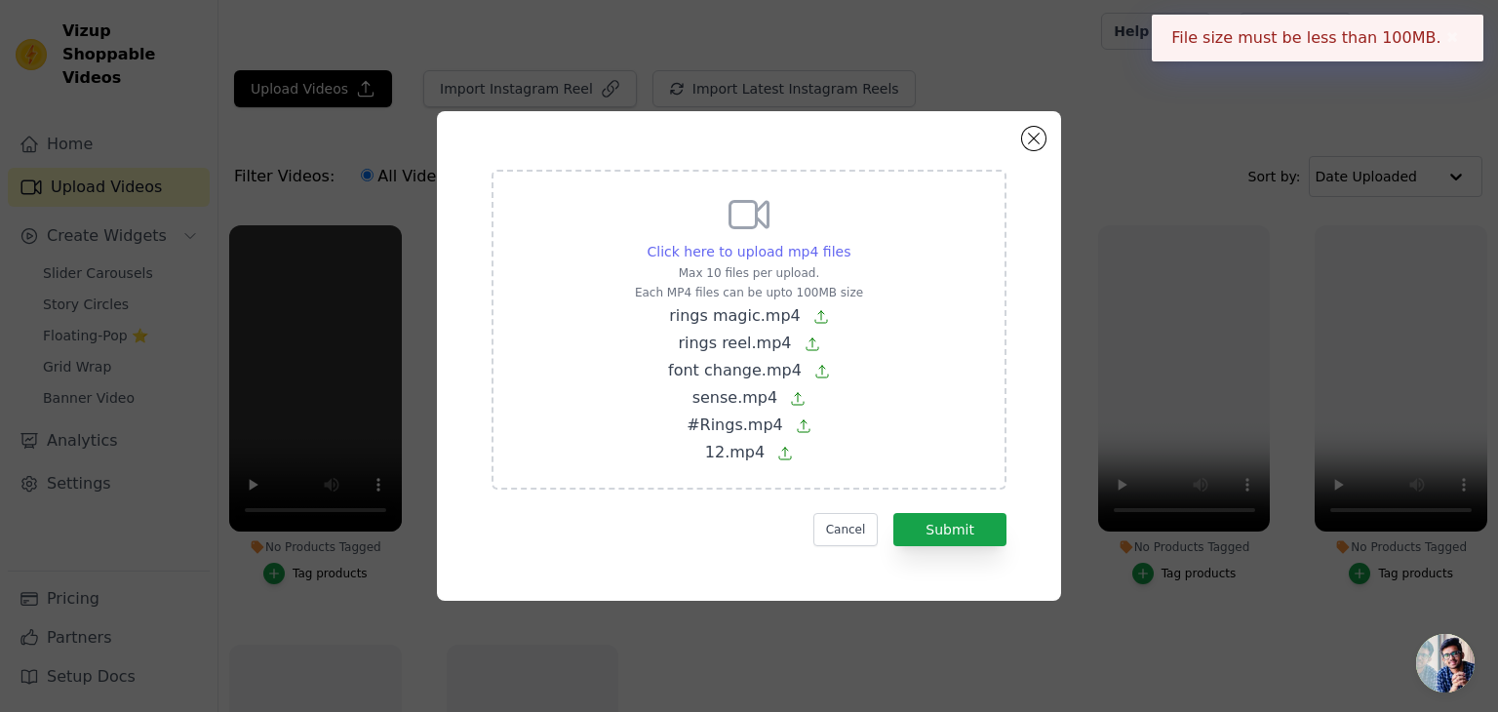
click at [757, 244] on span "Click here to upload mp4 files" at bounding box center [750, 252] width 204 height 16
click at [850, 242] on input "Click here to upload mp4 files Max 10 files per upload. Each MP4 files can be u…" at bounding box center [850, 241] width 1 height 1
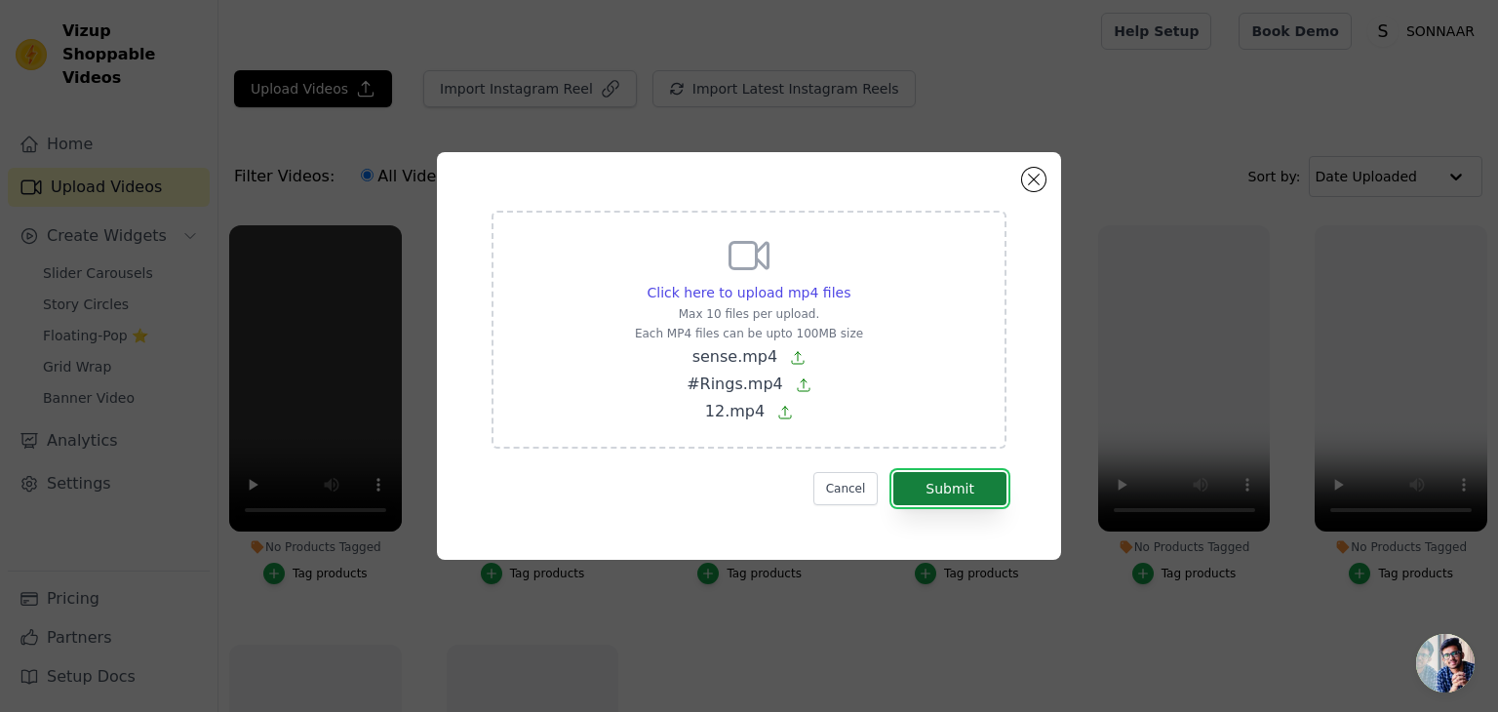
click at [971, 494] on button "Submit" at bounding box center [950, 488] width 113 height 33
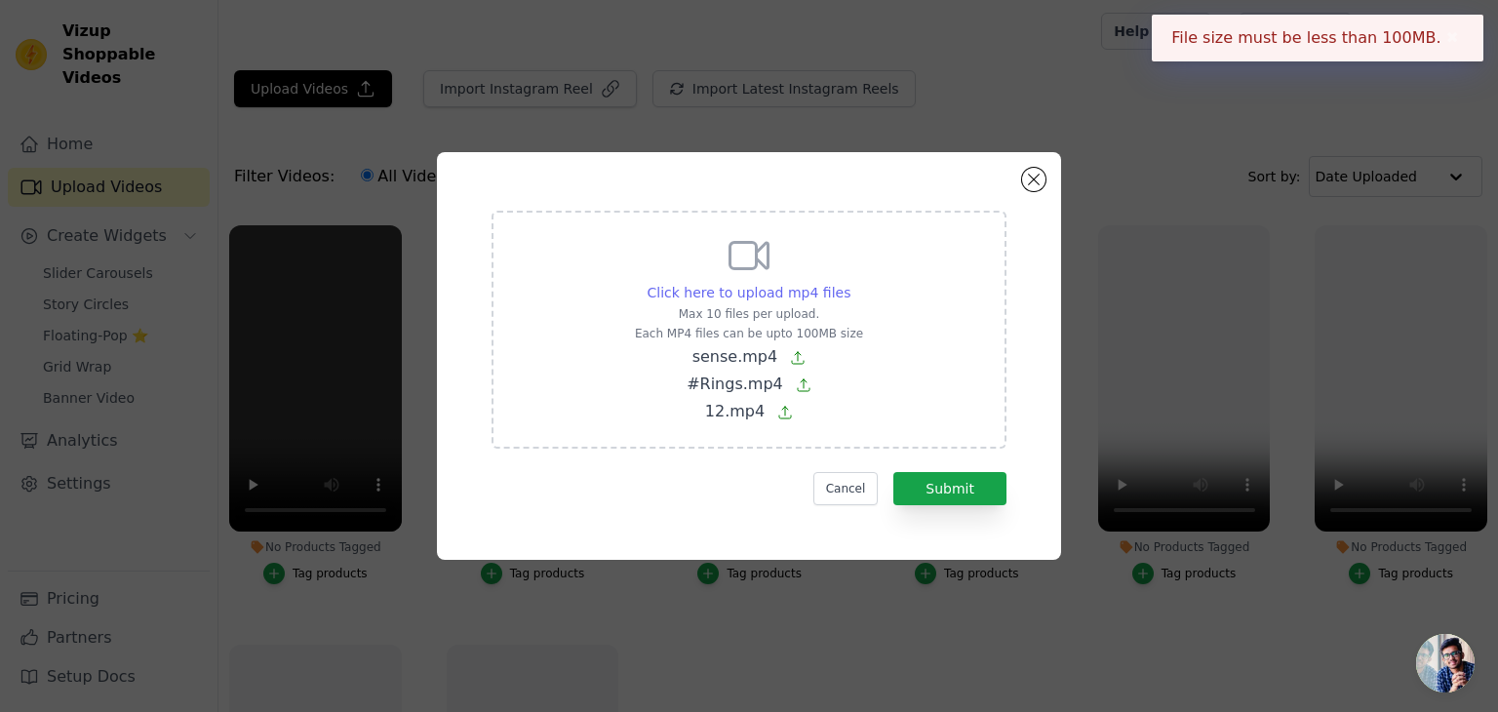
click at [839, 292] on span "Click here to upload mp4 files" at bounding box center [750, 293] width 204 height 16
click at [850, 283] on input "Click here to upload mp4 files Max 10 files per upload. Each MP4 files can be u…" at bounding box center [850, 282] width 1 height 1
type input "C:\fakepath\#Rings.mp4"
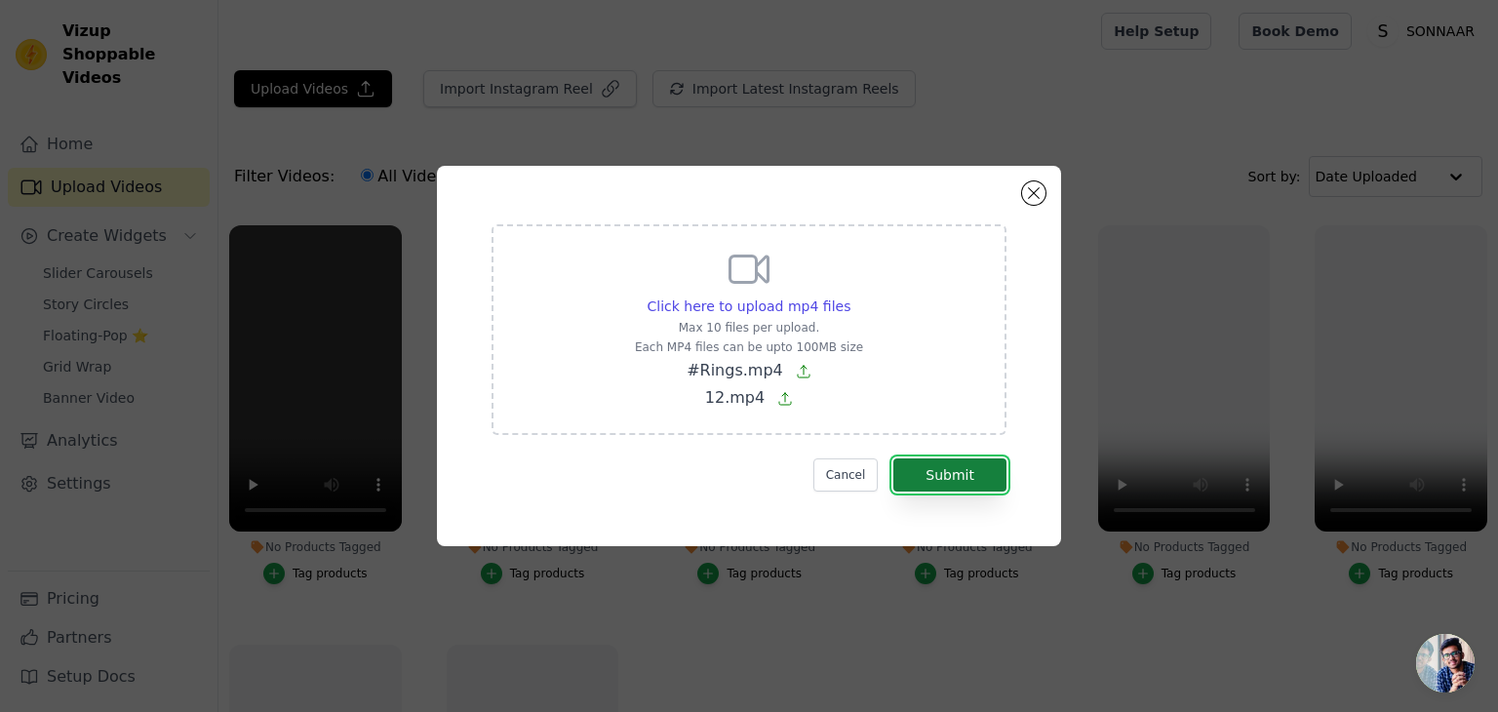
click at [972, 481] on button "Submit" at bounding box center [950, 474] width 113 height 33
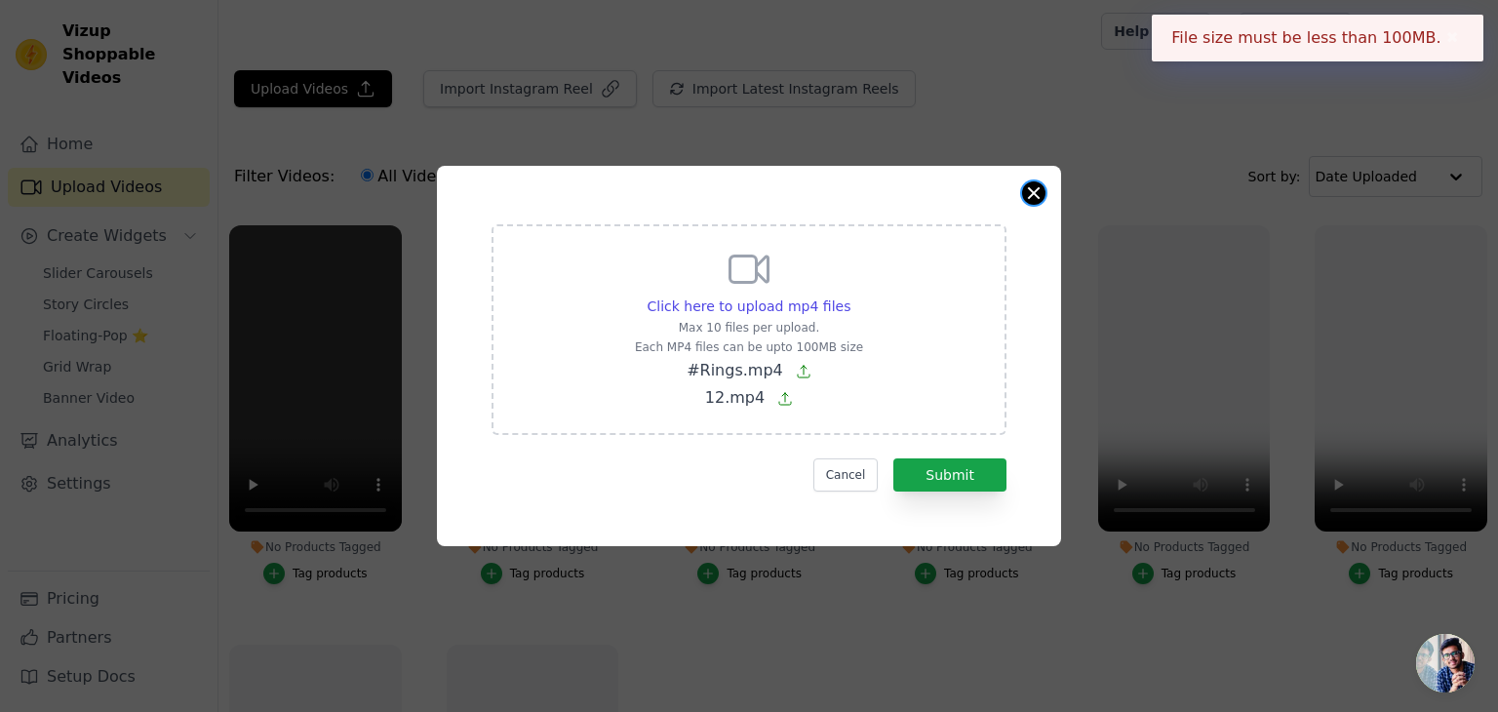
click at [1038, 186] on button "Close modal" at bounding box center [1033, 192] width 23 height 23
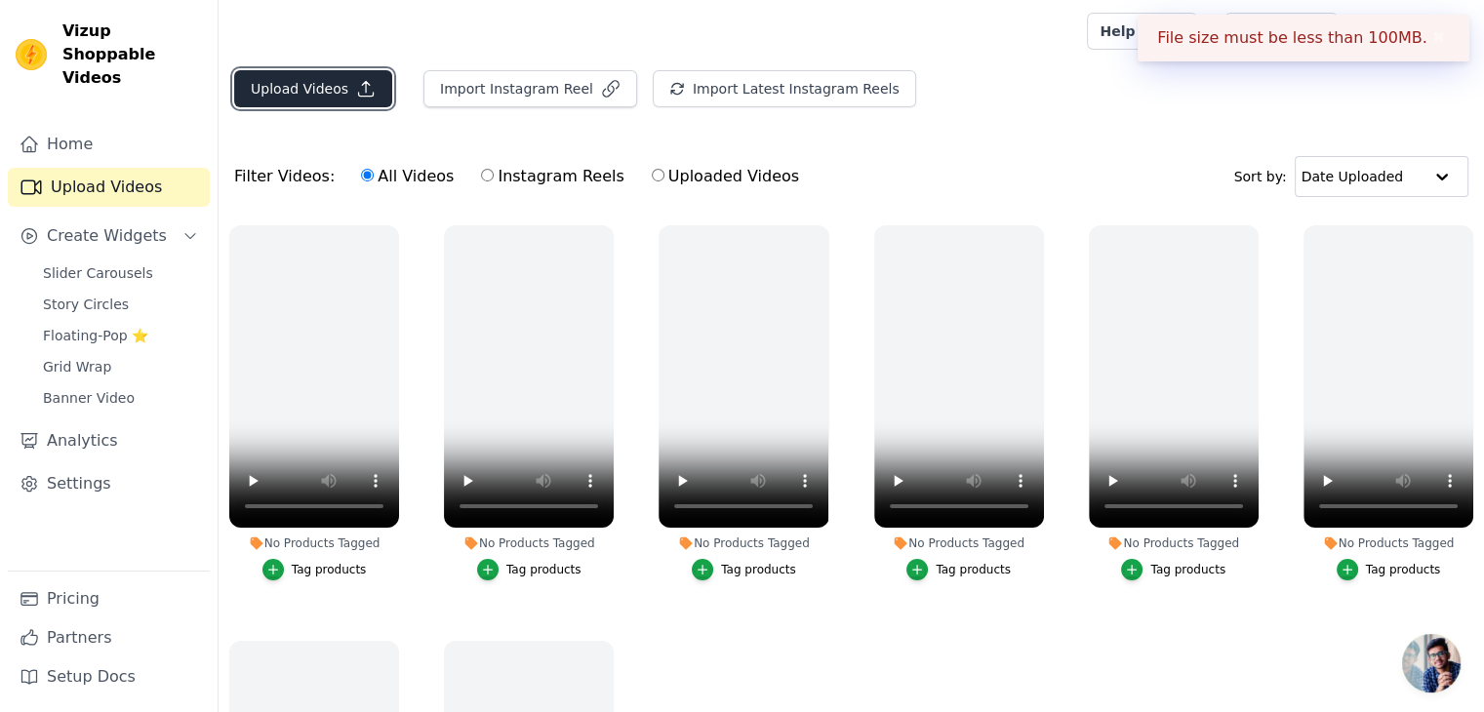
click at [339, 81] on button "Upload Videos" at bounding box center [313, 88] width 158 height 37
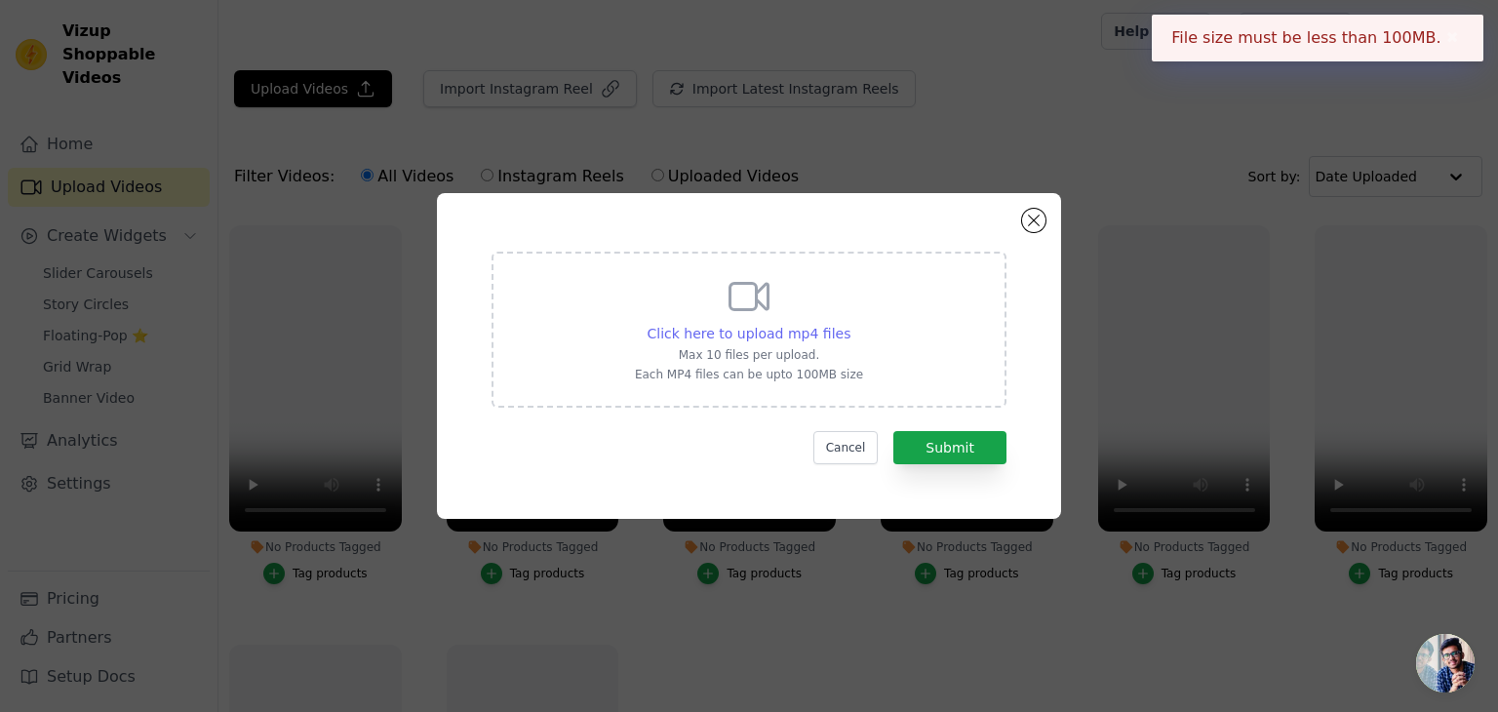
click at [825, 334] on span "Click here to upload mp4 files" at bounding box center [750, 334] width 204 height 16
click at [850, 324] on input "Click here to upload mp4 files Max 10 files per upload. Each MP4 files can be u…" at bounding box center [850, 323] width 1 height 1
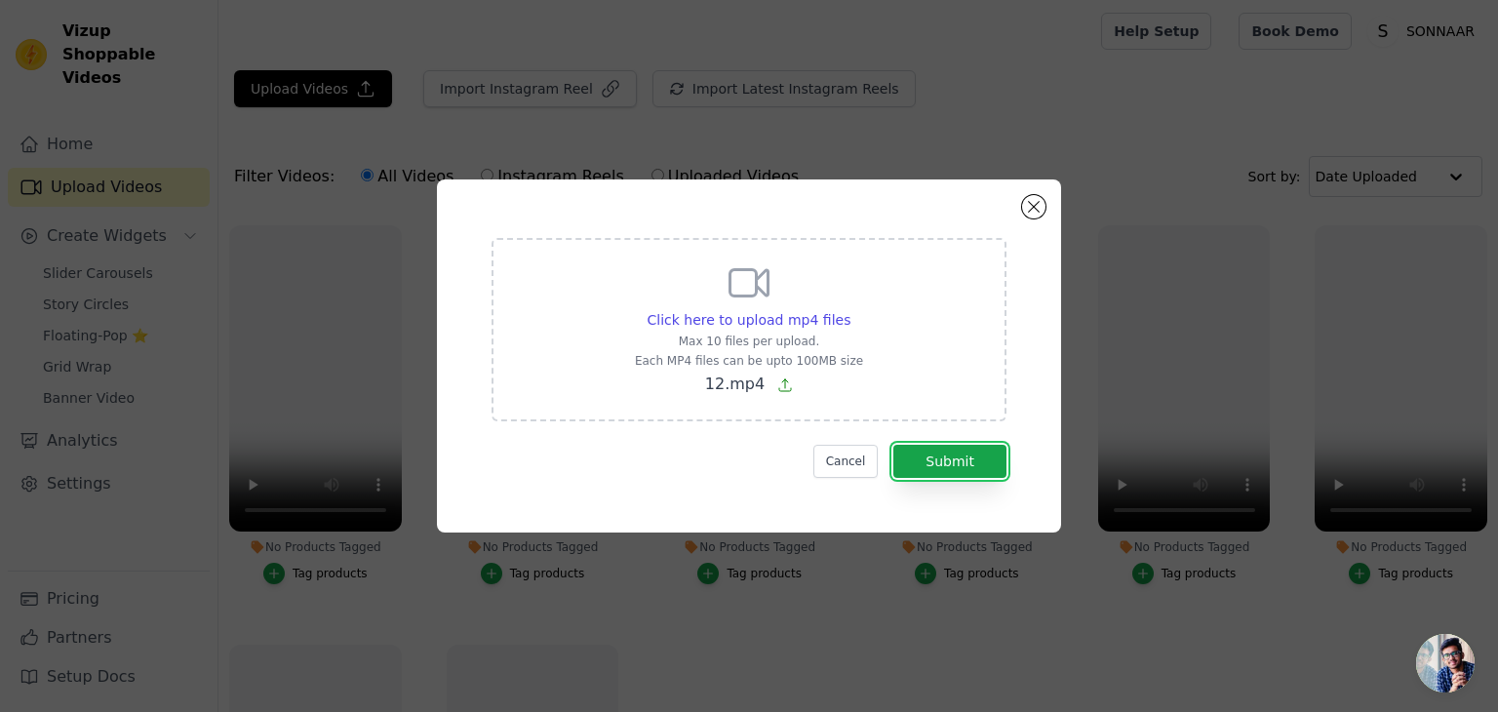
drag, startPoint x: 989, startPoint y: 467, endPoint x: 878, endPoint y: 434, distance: 116.0
click at [988, 466] on button "Submit" at bounding box center [950, 461] width 113 height 33
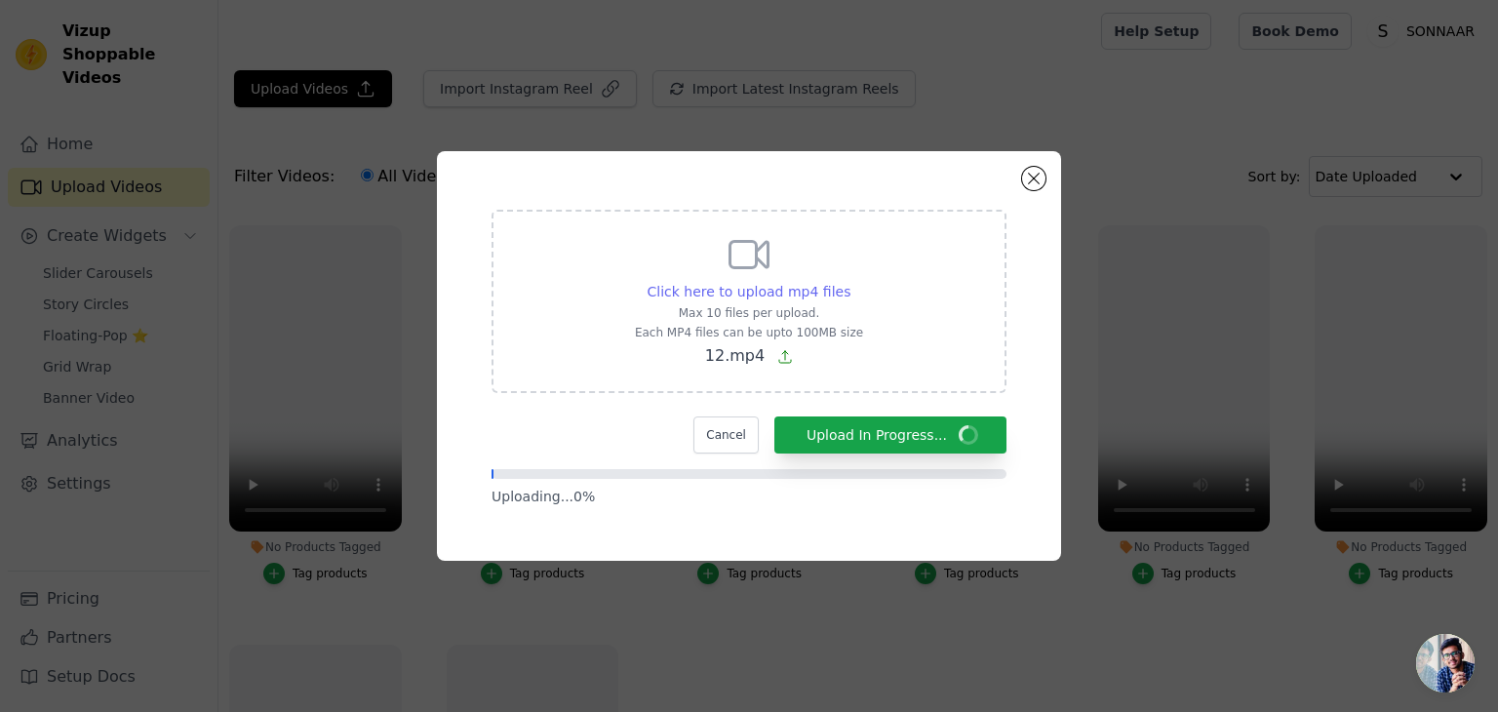
click at [761, 297] on span "Click here to upload mp4 files" at bounding box center [750, 292] width 204 height 16
click at [850, 282] on input "Click here to upload mp4 files Max 10 files per upload. Each MP4 files can be u…" at bounding box center [850, 281] width 1 height 1
type input "C:\fakepath\#Rings.mp4"
click at [799, 289] on span "Click here to upload mp4 files" at bounding box center [750, 292] width 204 height 16
click at [850, 282] on input "Click here to upload mp4 files Max 10 files per upload. Each MP4 files can be u…" at bounding box center [850, 281] width 1 height 1
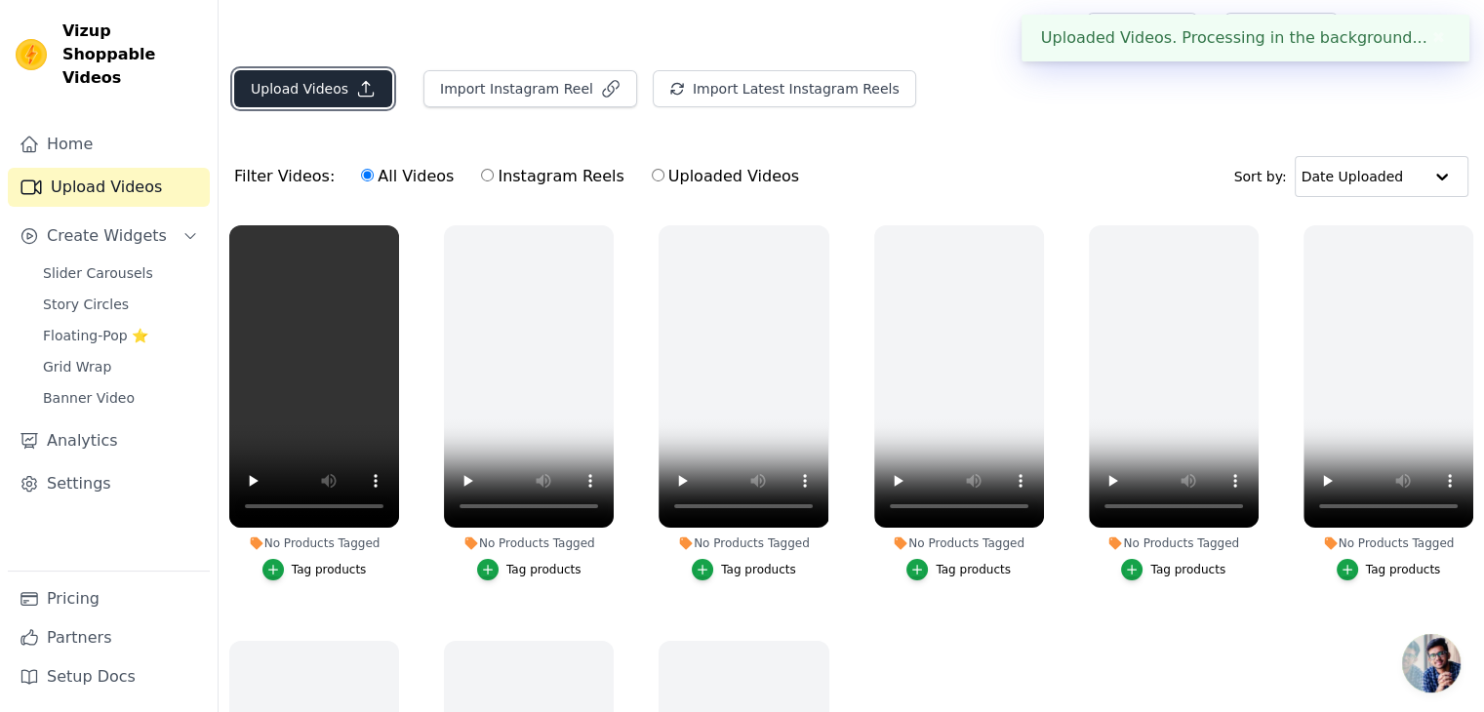
click at [332, 93] on button "Upload Videos" at bounding box center [313, 88] width 158 height 37
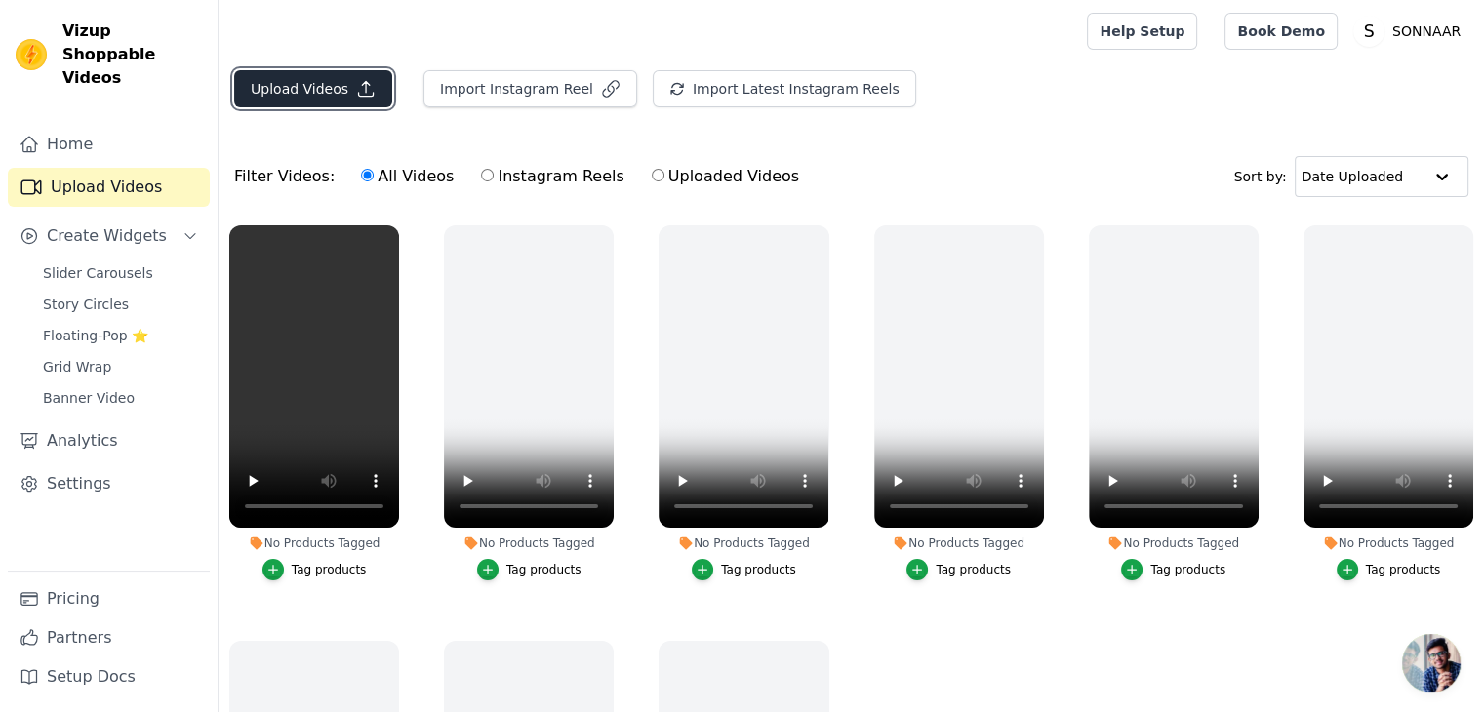
click at [332, 99] on button "Upload Videos" at bounding box center [313, 88] width 158 height 37
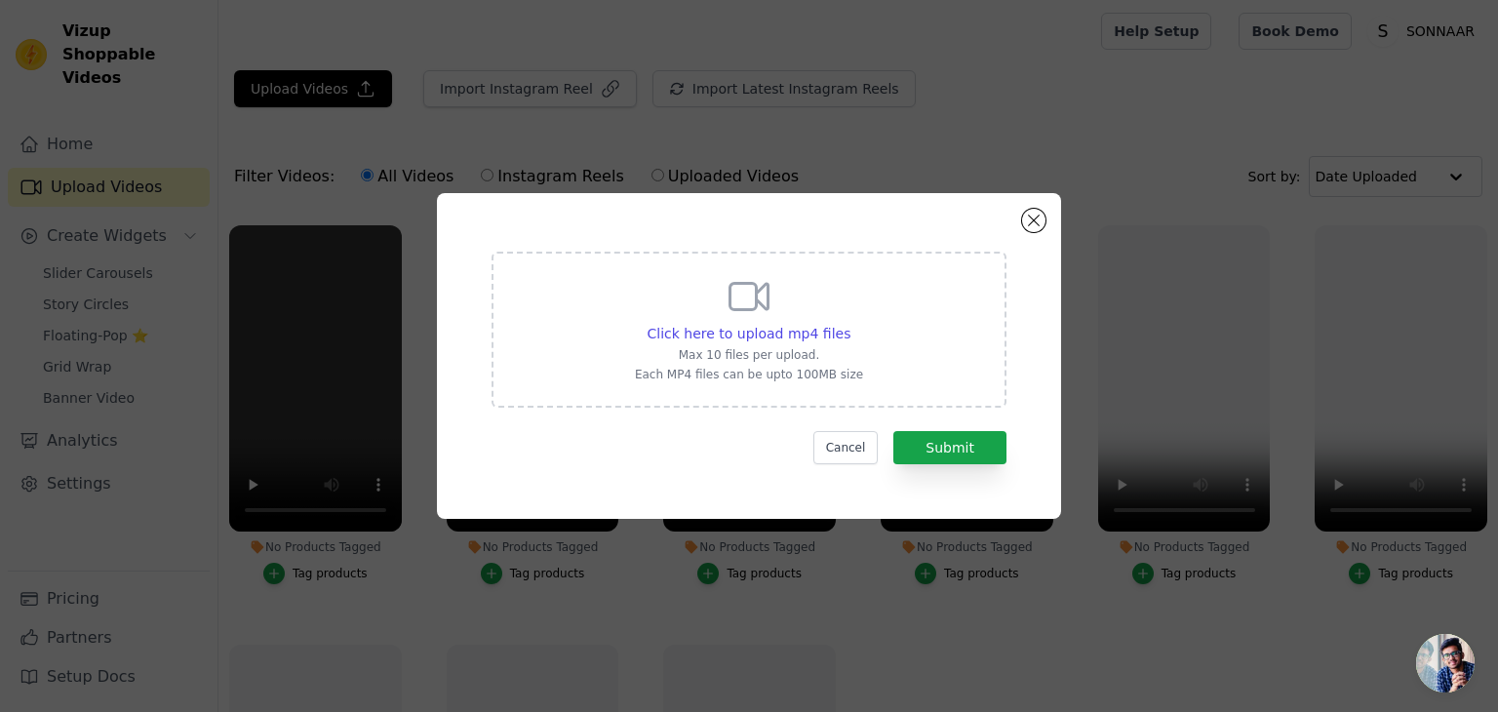
click at [820, 333] on span "Click here to upload mp4 files" at bounding box center [750, 334] width 204 height 16
click at [850, 324] on input "Click here to upload mp4 files Max 10 files per upload. Each MP4 files can be u…" at bounding box center [850, 323] width 1 height 1
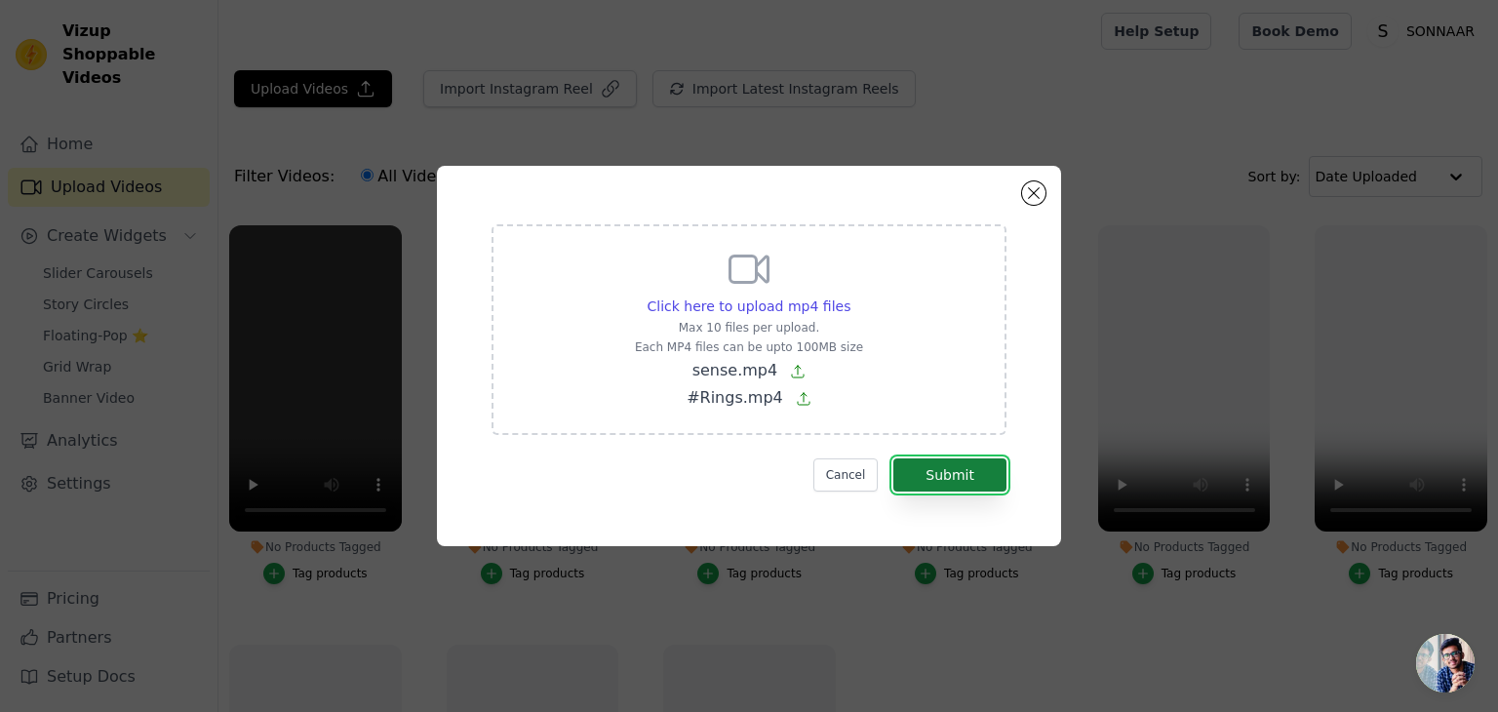
click at [994, 482] on button "Submit" at bounding box center [950, 474] width 113 height 33
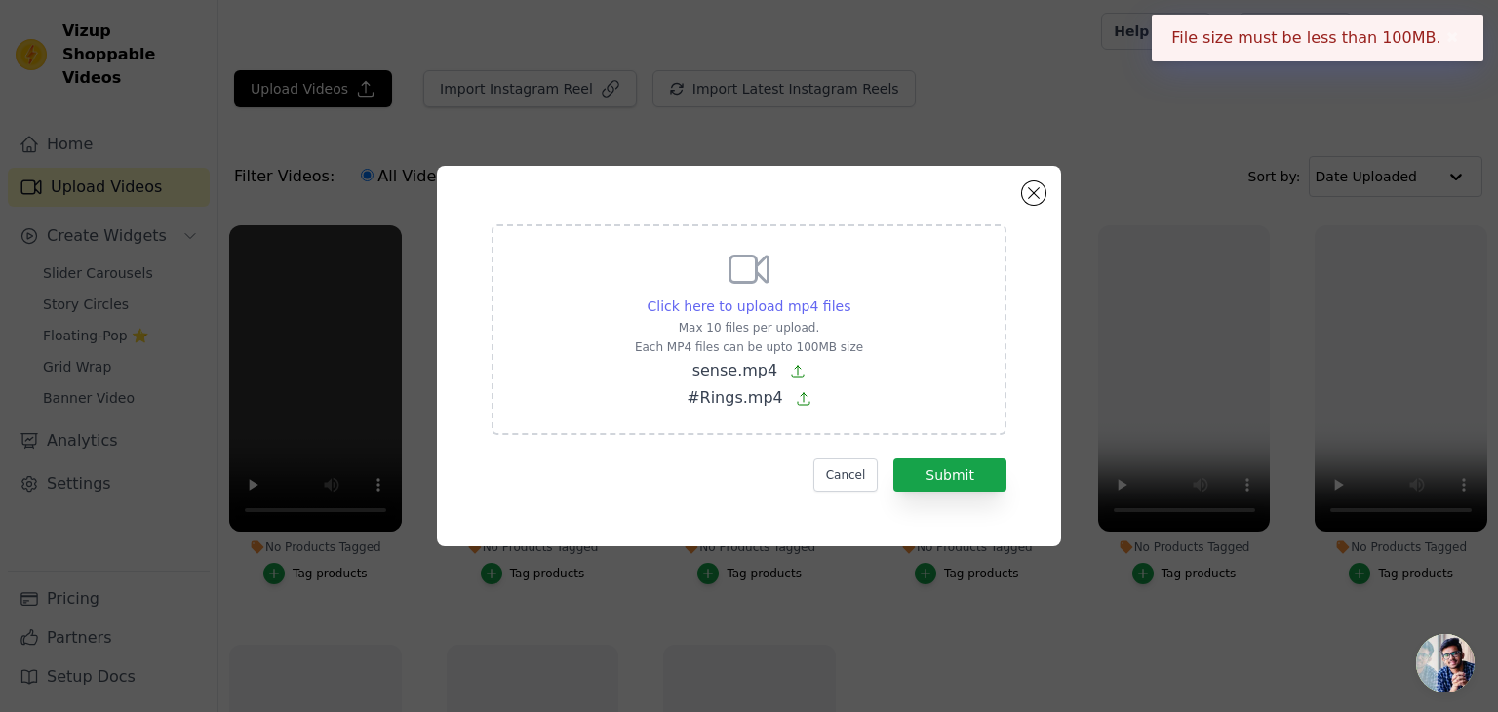
click at [812, 303] on span "Click here to upload mp4 files" at bounding box center [750, 307] width 204 height 16
click at [850, 297] on input "Click here to upload mp4 files Max 10 files per upload. Each MP4 files can be u…" at bounding box center [850, 296] width 1 height 1
type input "C:\fakepath\#Rings.mp4"
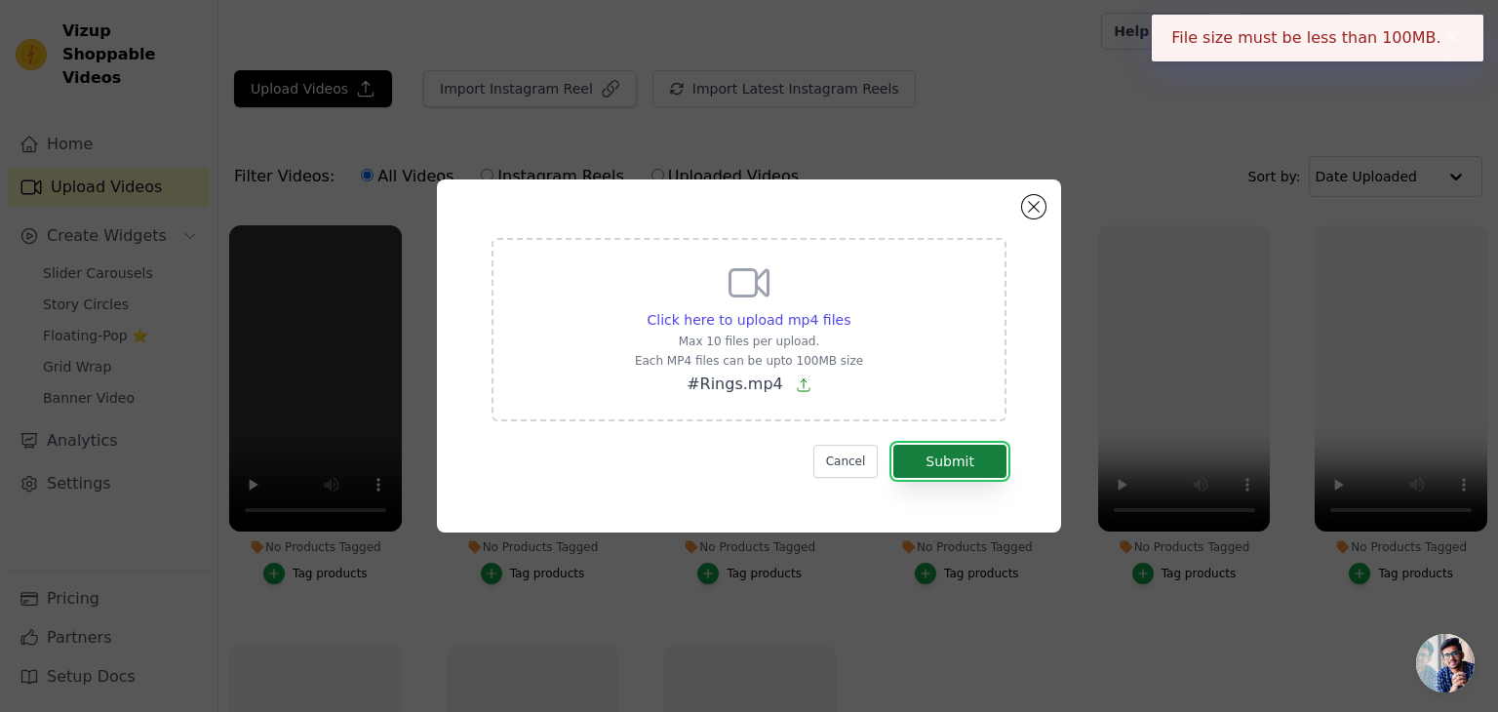
click at [961, 470] on button "Submit" at bounding box center [950, 461] width 113 height 33
click at [967, 455] on button "Submit" at bounding box center [950, 461] width 113 height 33
click at [1039, 200] on button "Close modal" at bounding box center [1033, 206] width 23 height 23
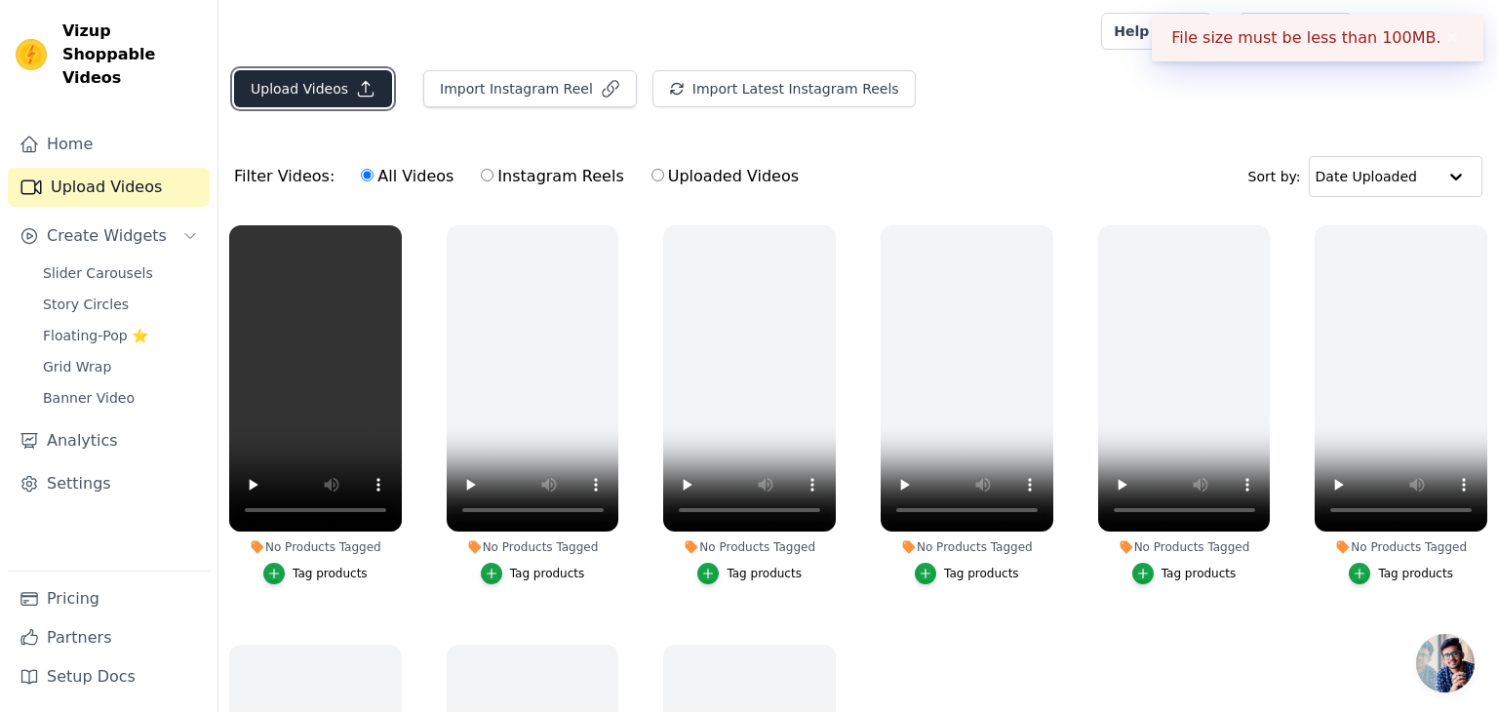
click at [276, 81] on button "Upload Videos" at bounding box center [313, 88] width 158 height 37
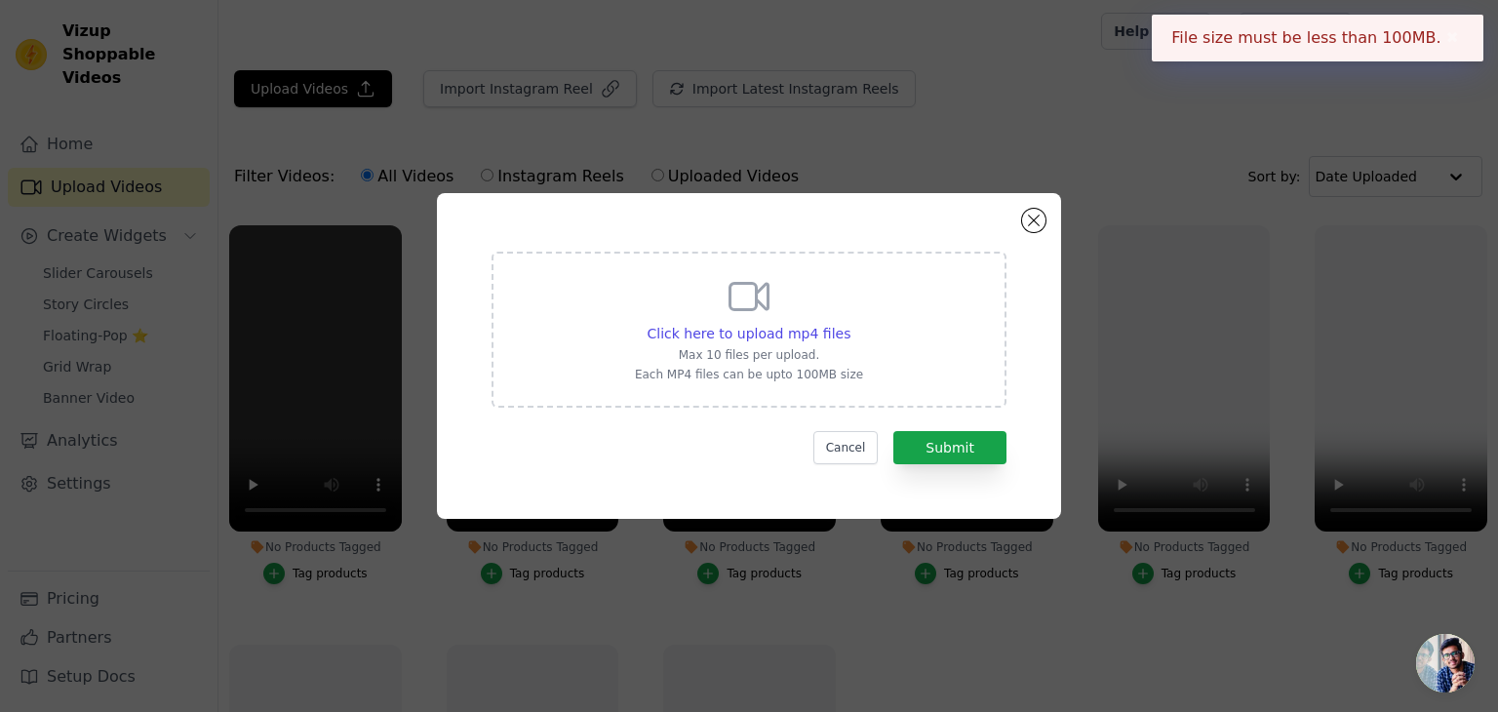
click at [757, 322] on div "Click here to upload mp4 files Max 10 files per upload. Each MP4 files can be u…" at bounding box center [749, 327] width 228 height 109
click at [850, 323] on input "Click here to upload mp4 files Max 10 files per upload. Each MP4 files can be u…" at bounding box center [850, 323] width 1 height 1
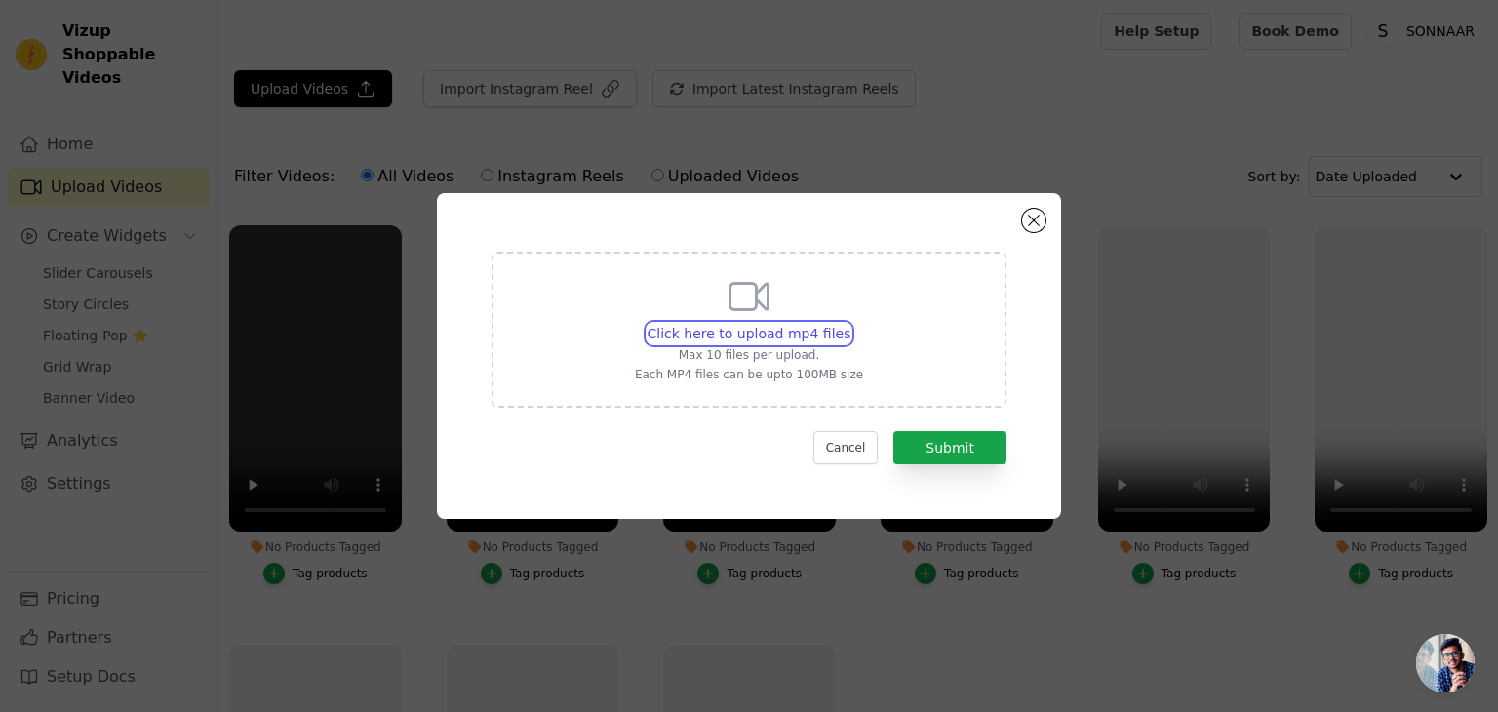
type input "C:\fakepath\10% off.mp4"
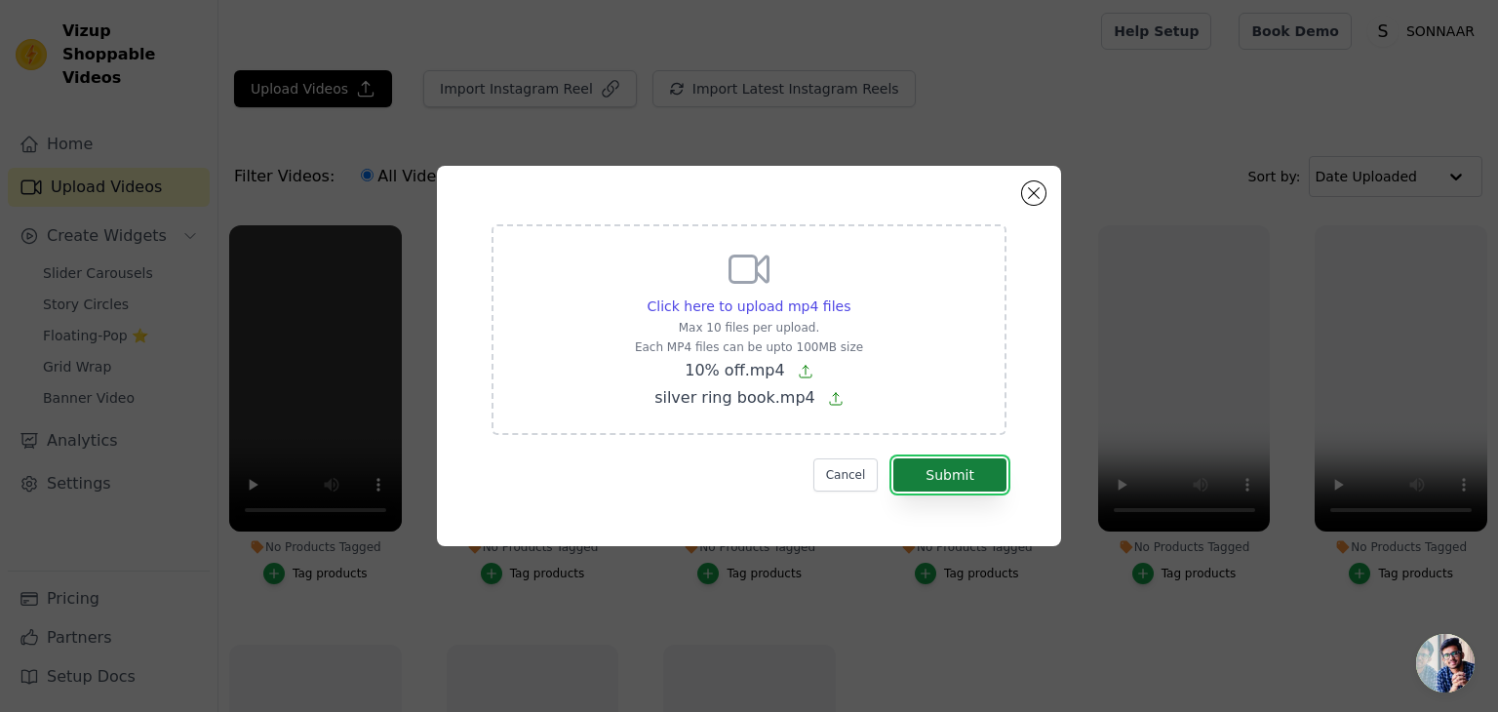
click at [962, 489] on button "Submit" at bounding box center [950, 474] width 113 height 33
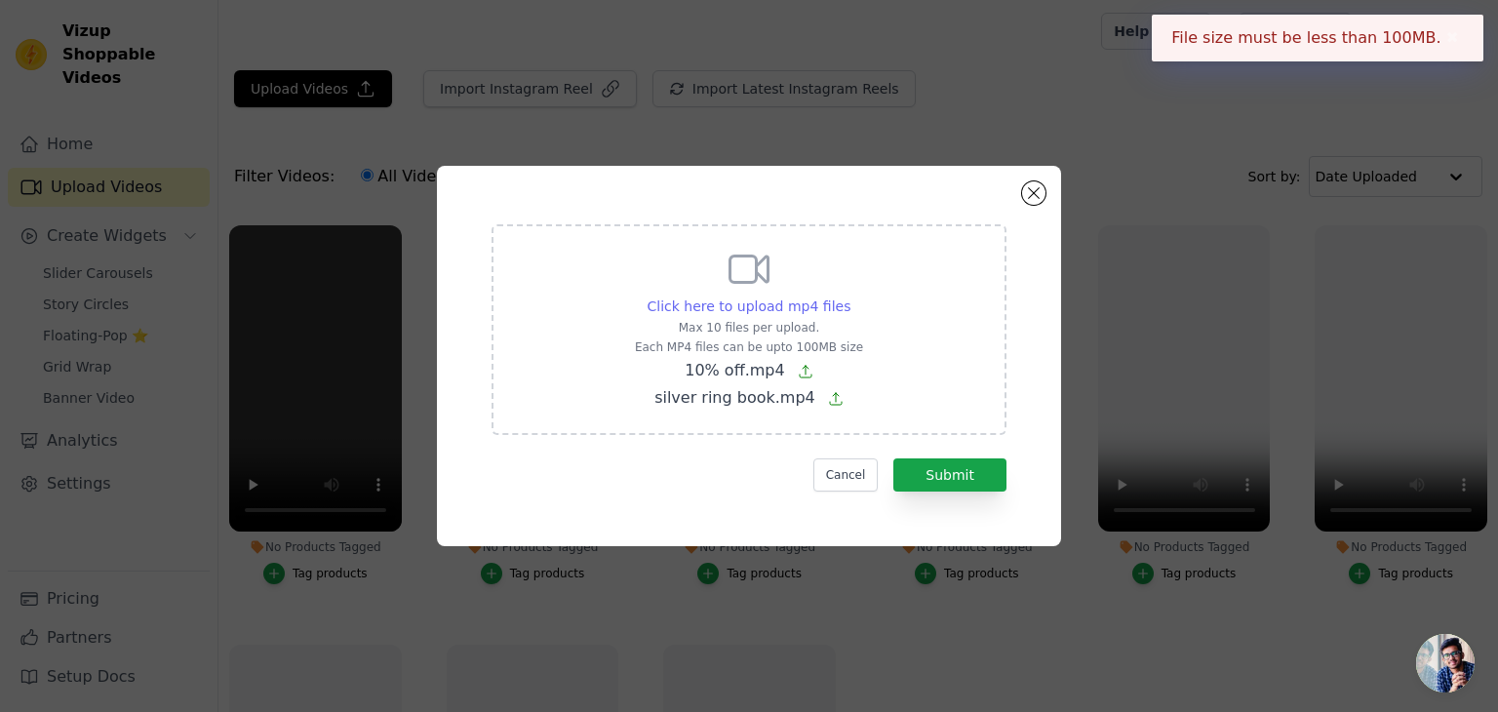
click at [787, 305] on span "Click here to upload mp4 files" at bounding box center [750, 307] width 204 height 16
click at [850, 297] on input "Click here to upload mp4 files Max 10 files per upload. Each MP4 files can be u…" at bounding box center [850, 296] width 1 height 1
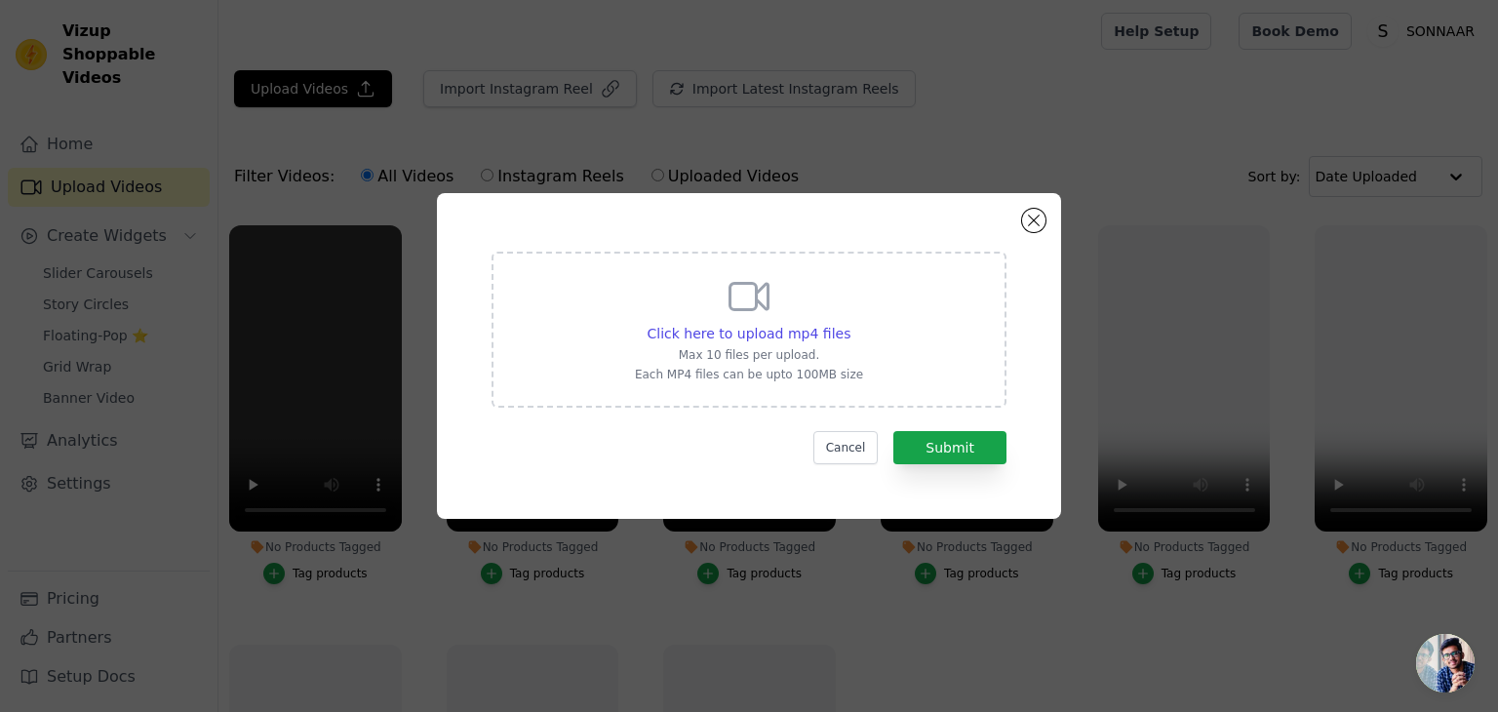
click at [1244, 335] on div "Click here to upload mp4 files Max 10 files per upload. Each MP4 files can be u…" at bounding box center [749, 356] width 1436 height 388
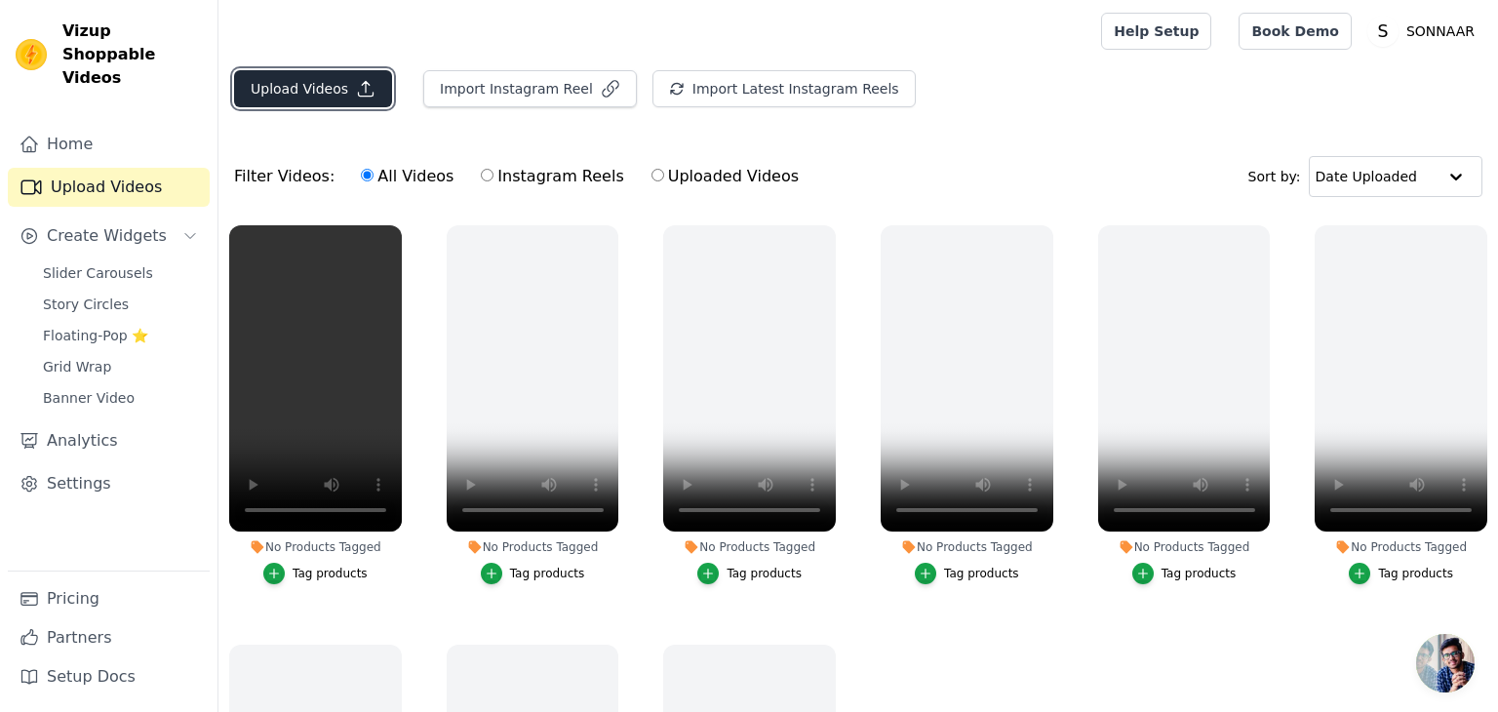
click at [301, 97] on button "Upload Videos" at bounding box center [313, 88] width 158 height 37
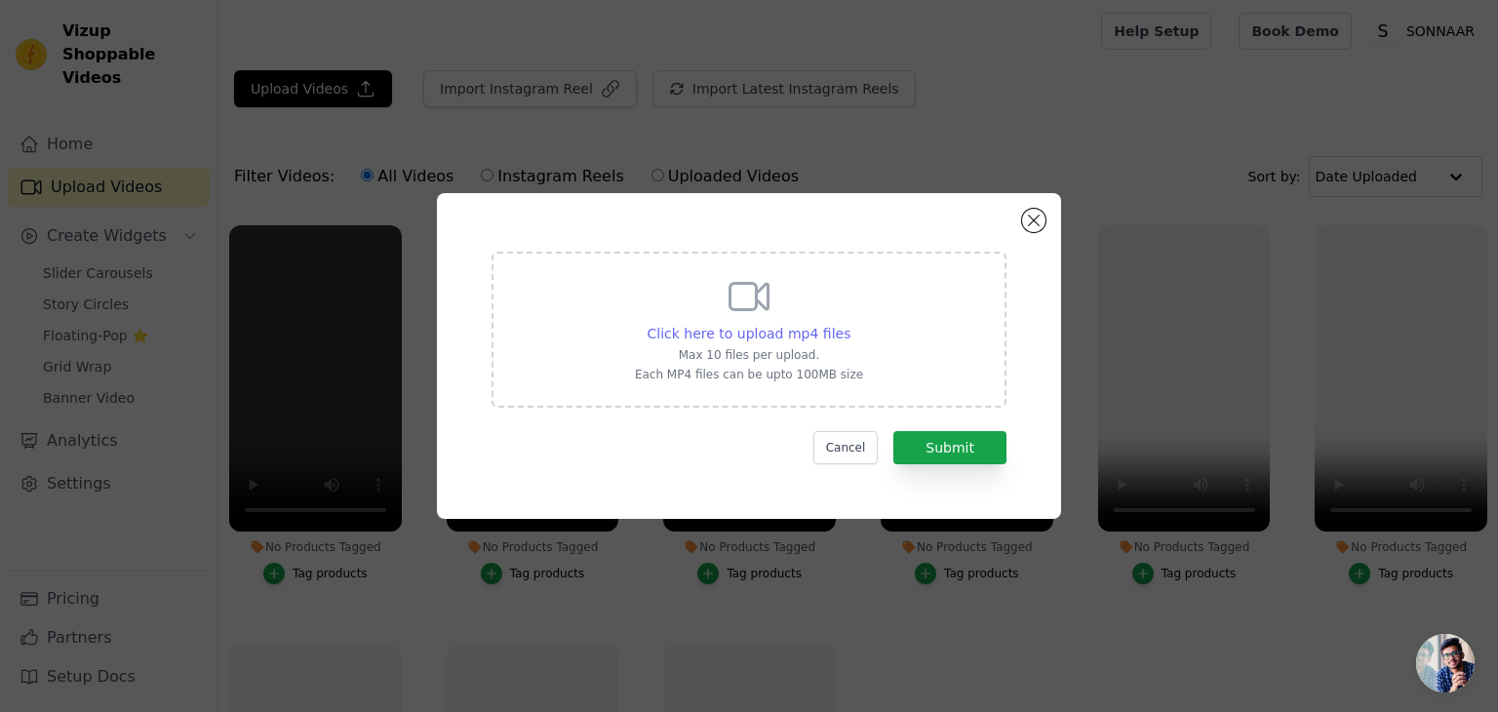
click at [837, 337] on span "Click here to upload mp4 files" at bounding box center [750, 334] width 204 height 16
click at [850, 324] on input "Click here to upload mp4 files Max 10 files per upload. Each MP4 files can be u…" at bounding box center [850, 323] width 1 height 1
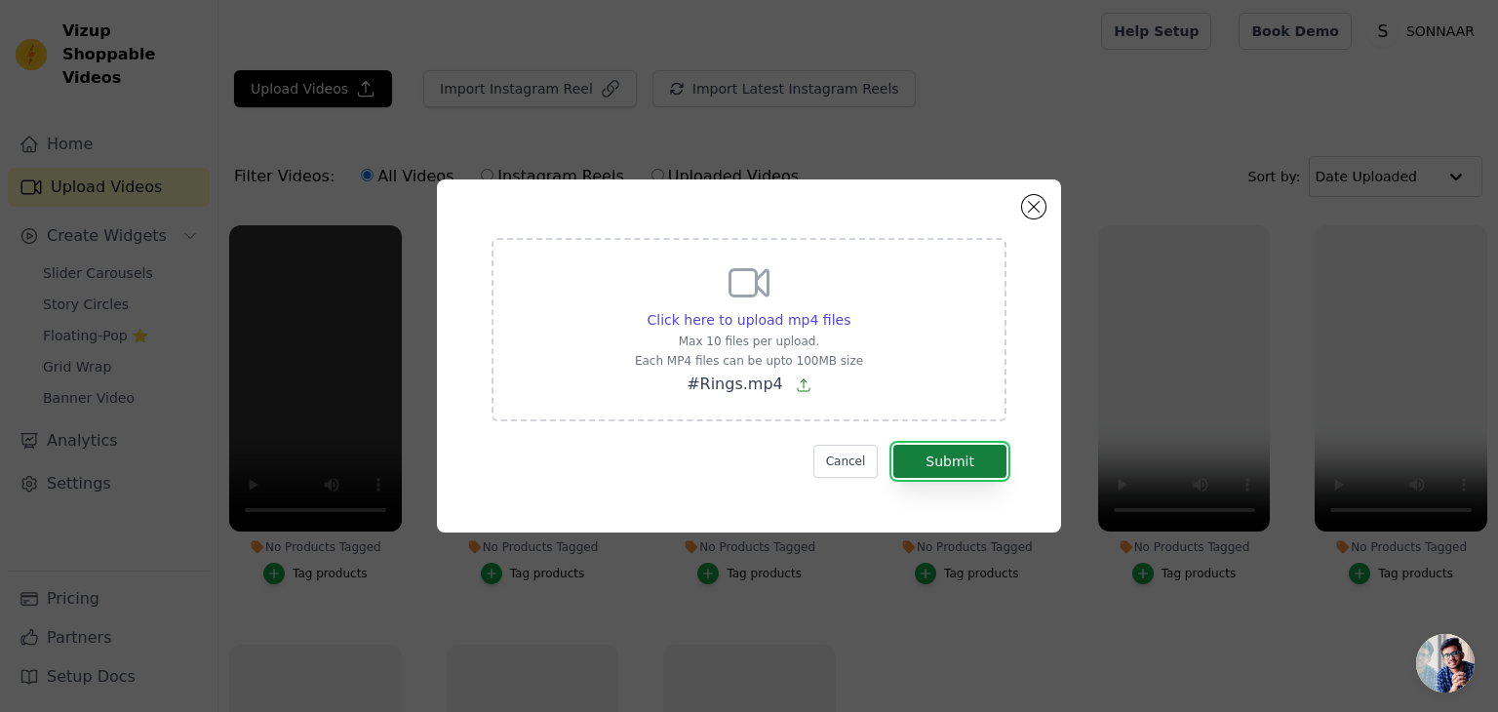
click at [948, 467] on button "Submit" at bounding box center [950, 461] width 113 height 33
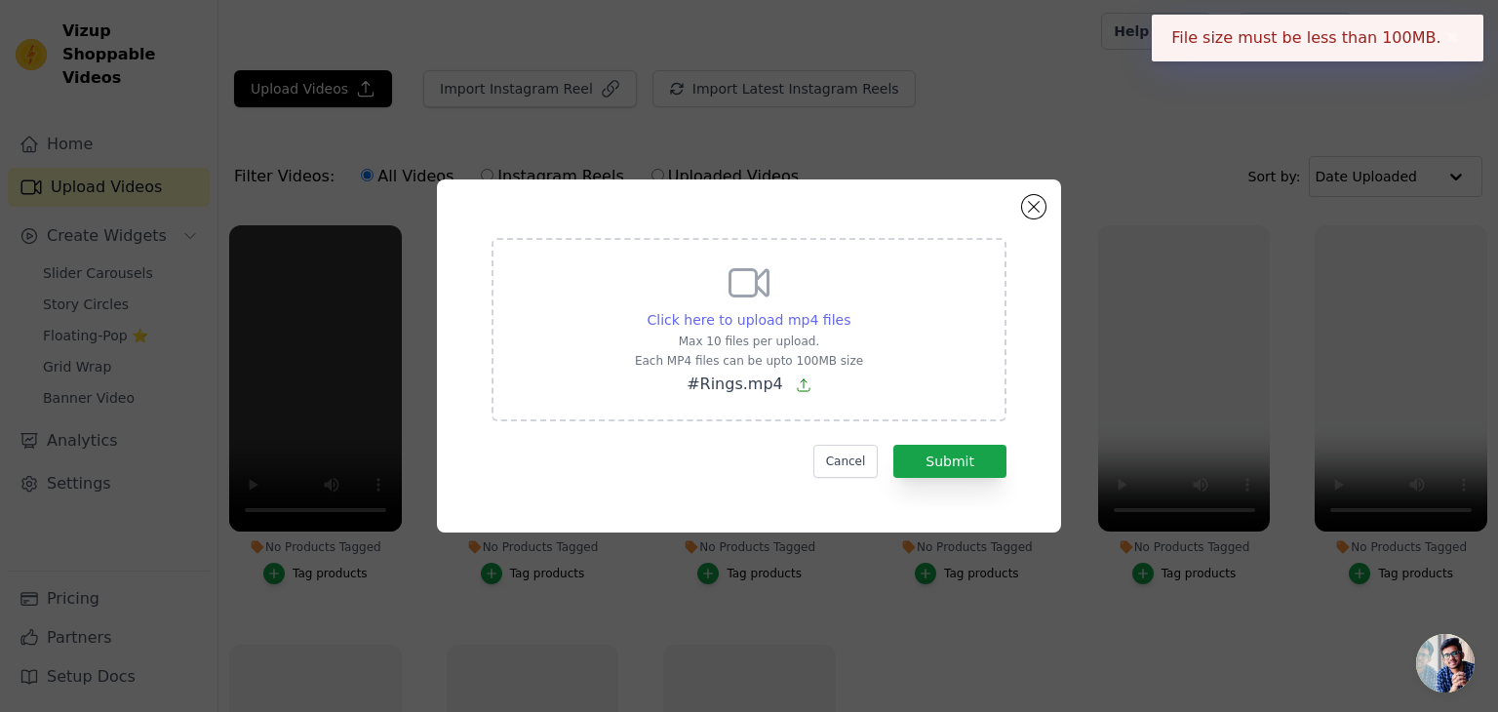
click at [734, 327] on span "Click here to upload mp4 files" at bounding box center [750, 320] width 204 height 16
click at [850, 310] on input "Click here to upload mp4 files Max 10 files per upload. Each MP4 files can be u…" at bounding box center [850, 309] width 1 height 1
type input "C:\fakepath\sense.mp4"
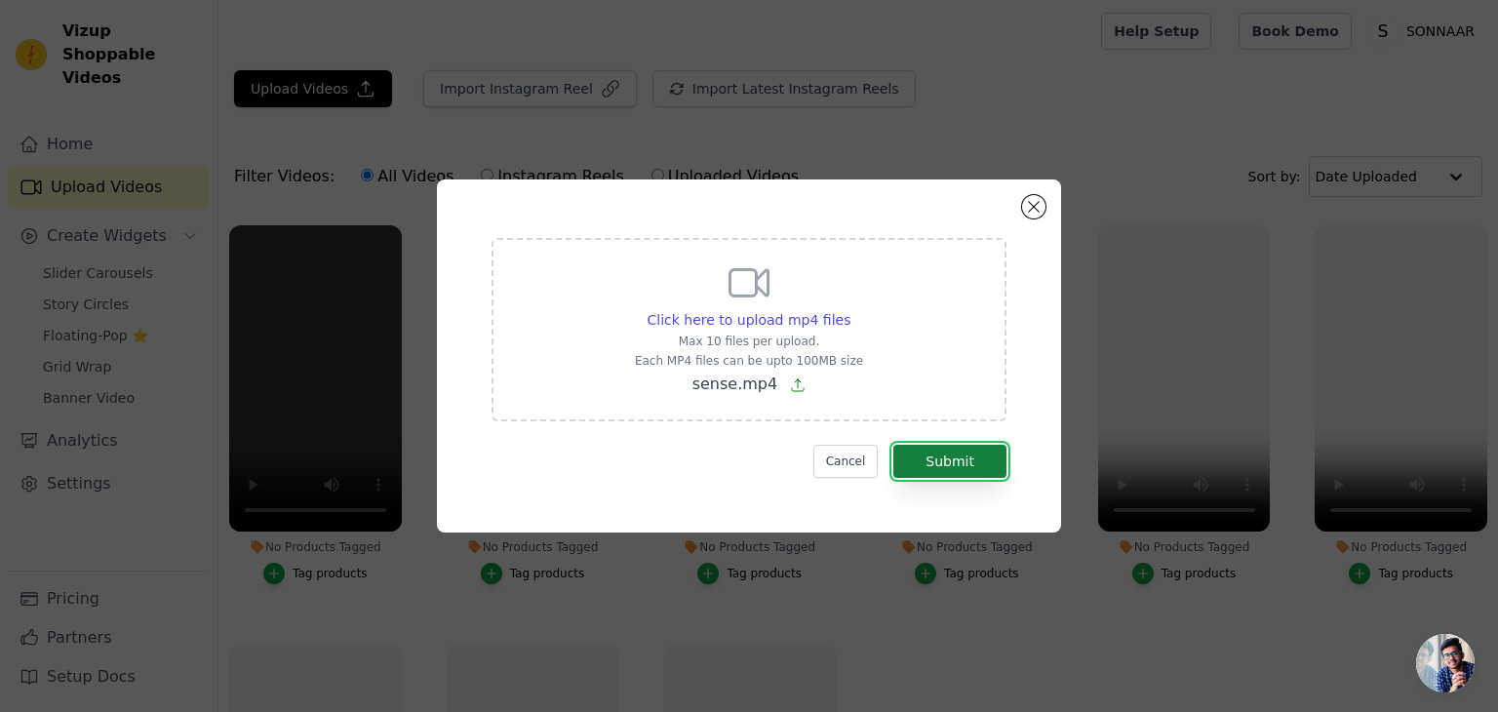
click at [919, 460] on button "Submit" at bounding box center [950, 461] width 113 height 33
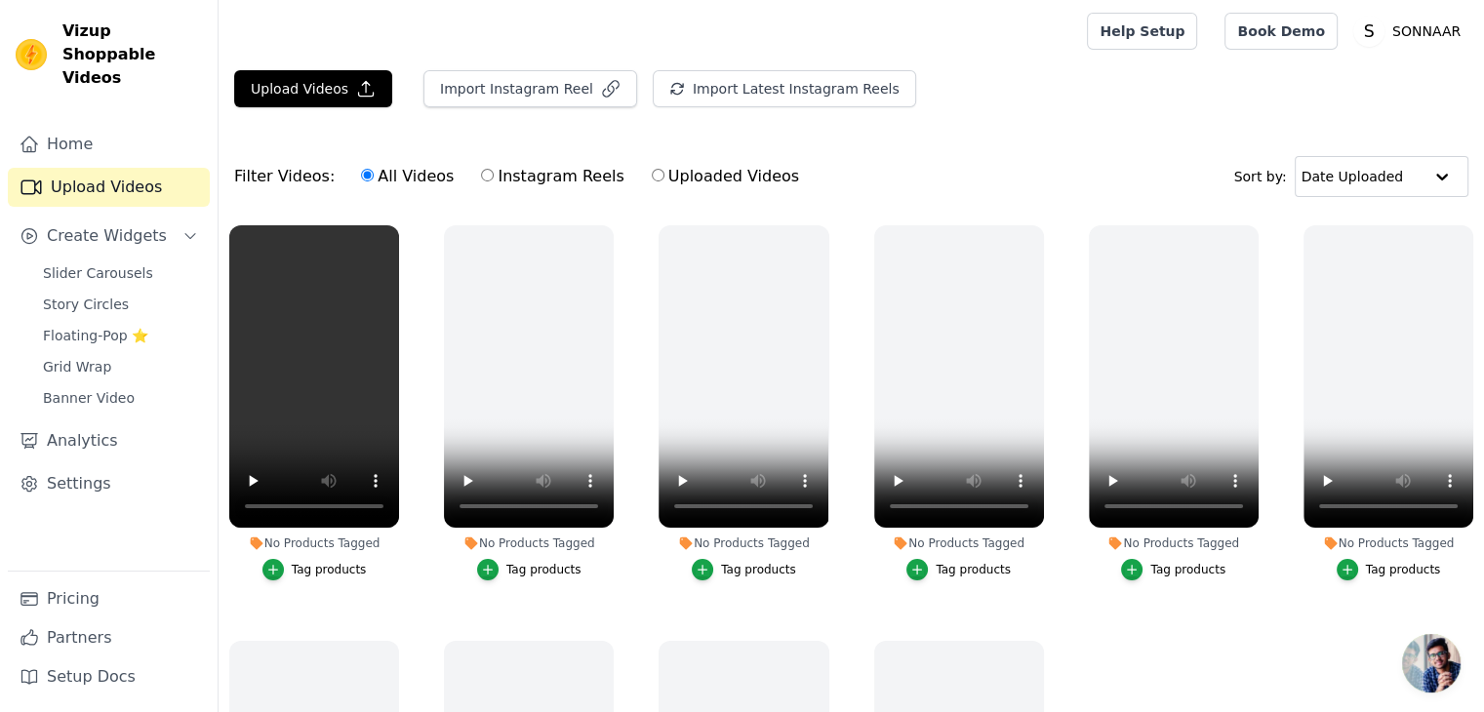
click at [285, 67] on main "Upload Videos Import Instagram Reel Import Latest Instagram Reels Import Latest…" at bounding box center [851, 486] width 1265 height 849
click at [302, 85] on button "Upload Videos" at bounding box center [313, 88] width 158 height 37
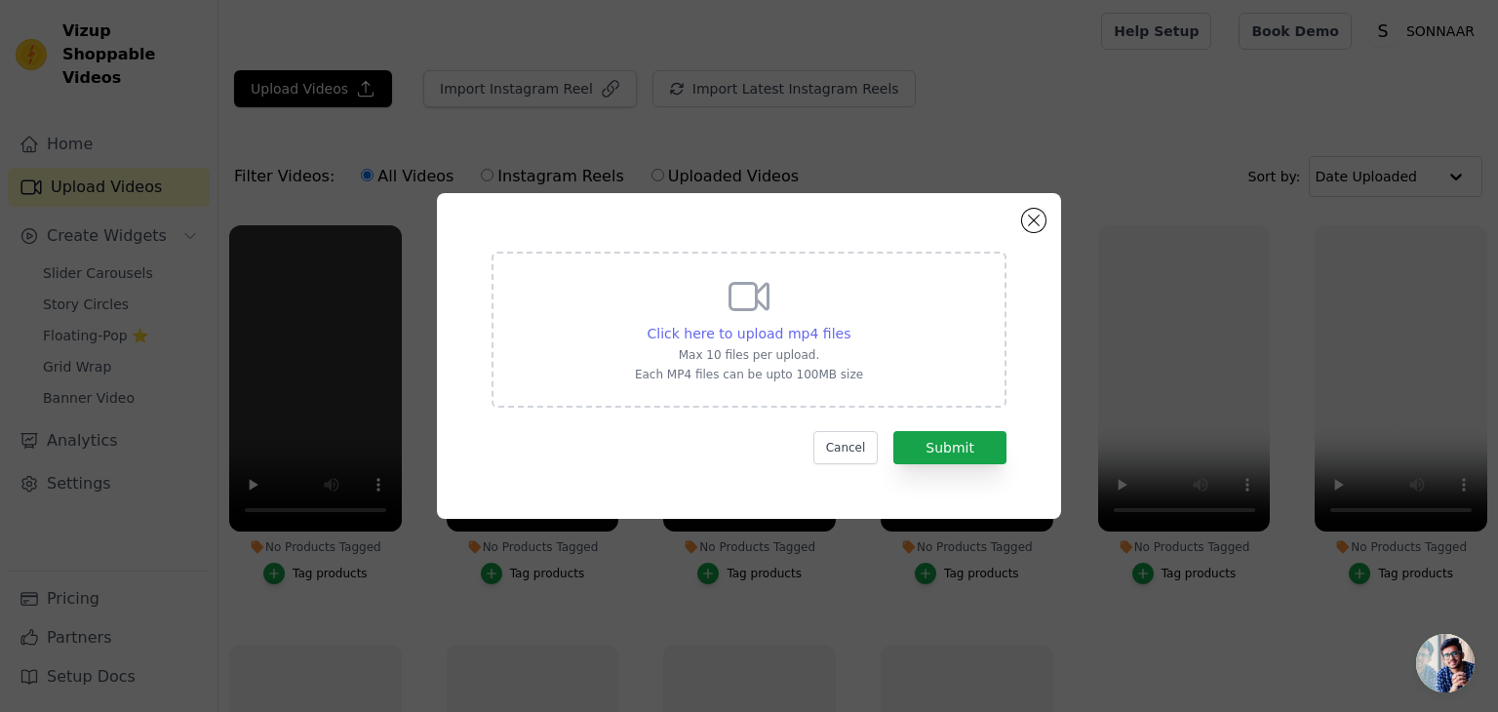
click at [807, 341] on span "Click here to upload mp4 files" at bounding box center [750, 334] width 204 height 16
click at [850, 324] on input "Click here to upload mp4 files Max 10 files per upload. Each MP4 files can be u…" at bounding box center [850, 323] width 1 height 1
type input "C:\fakepath\font change.mp4"
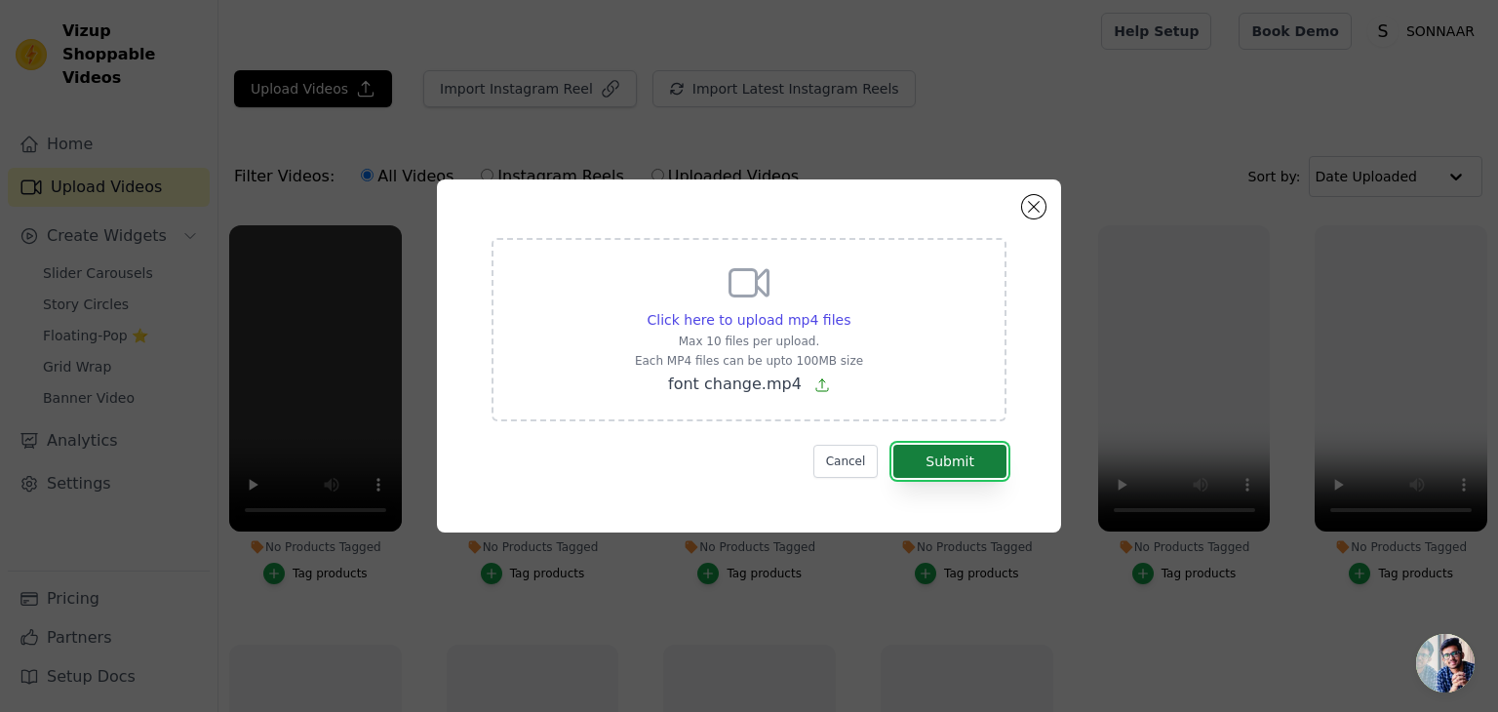
click at [964, 462] on button "Submit" at bounding box center [950, 461] width 113 height 33
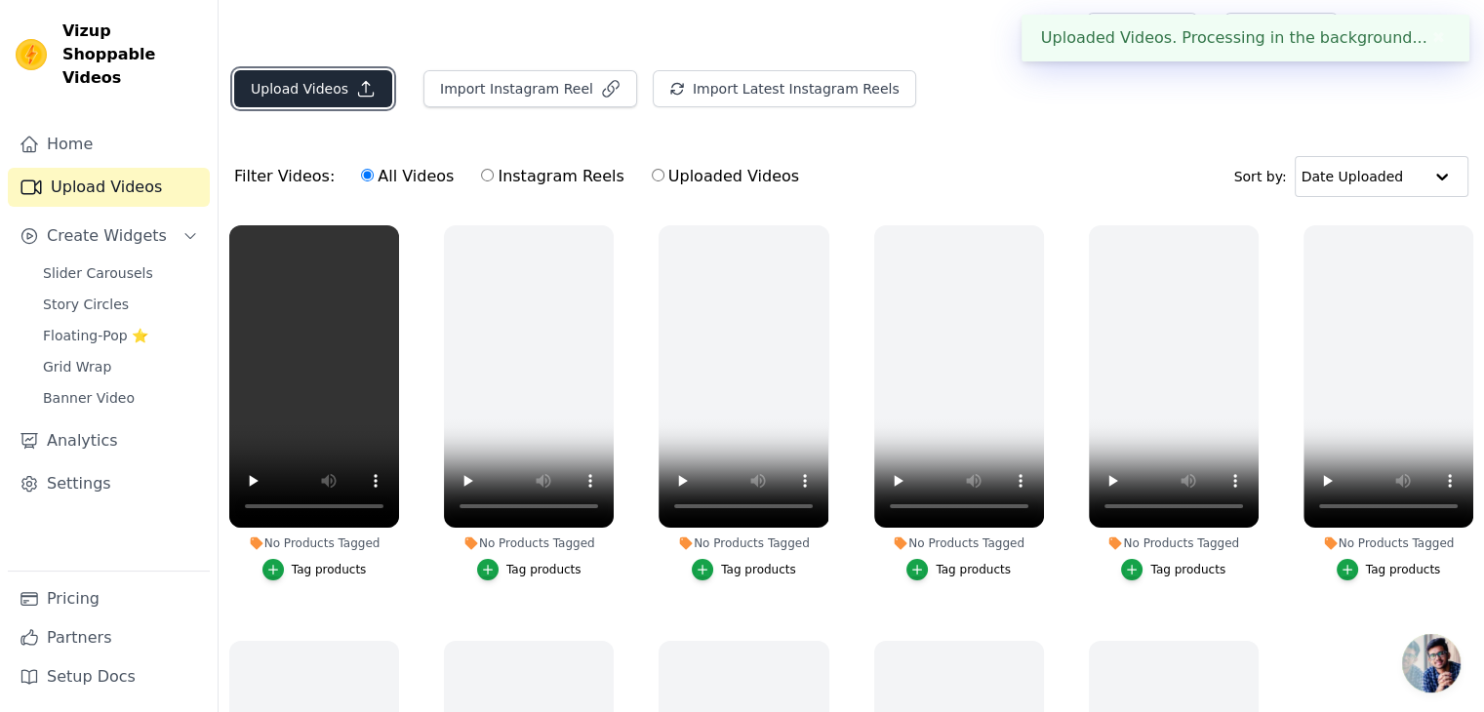
click at [266, 95] on button "Upload Videos" at bounding box center [313, 88] width 158 height 37
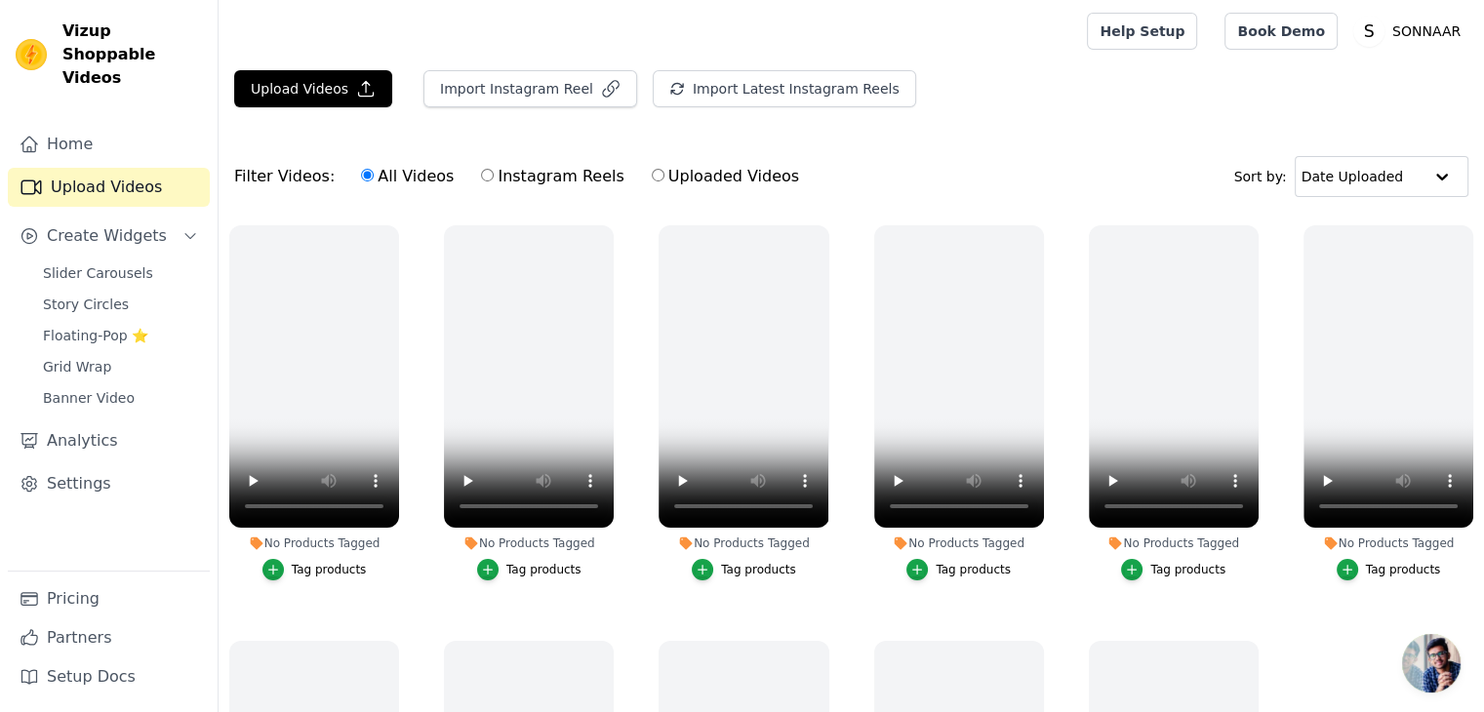
click at [264, 109] on div "Upload Videos Import Instagram Reel Import Latest Instagram Reels Import Latest…" at bounding box center [851, 96] width 1265 height 53
click at [337, 84] on button "Upload Videos" at bounding box center [313, 88] width 158 height 37
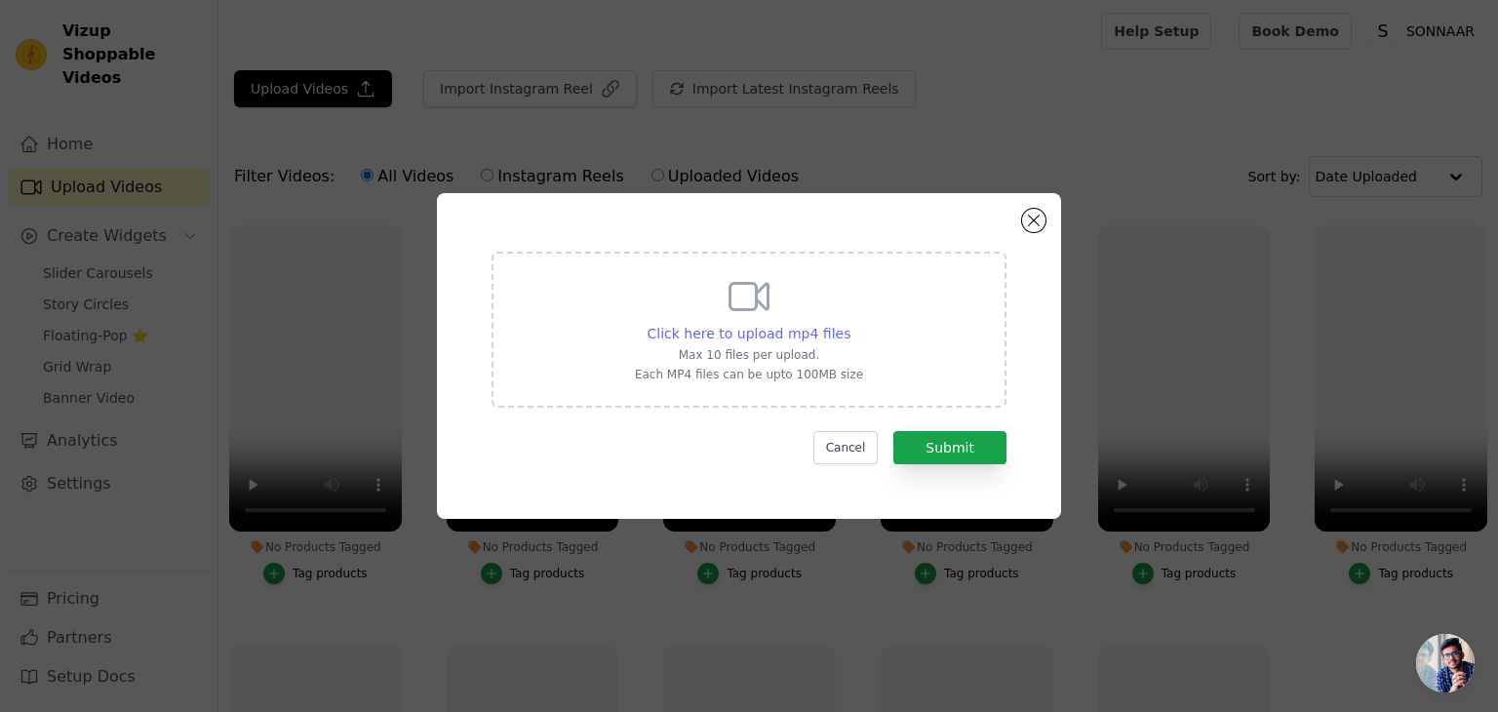
click at [669, 326] on span "Click here to upload mp4 files" at bounding box center [750, 334] width 204 height 16
click at [850, 324] on input "Click here to upload mp4 files Max 10 files per upload. Each MP4 files can be u…" at bounding box center [850, 323] width 1 height 1
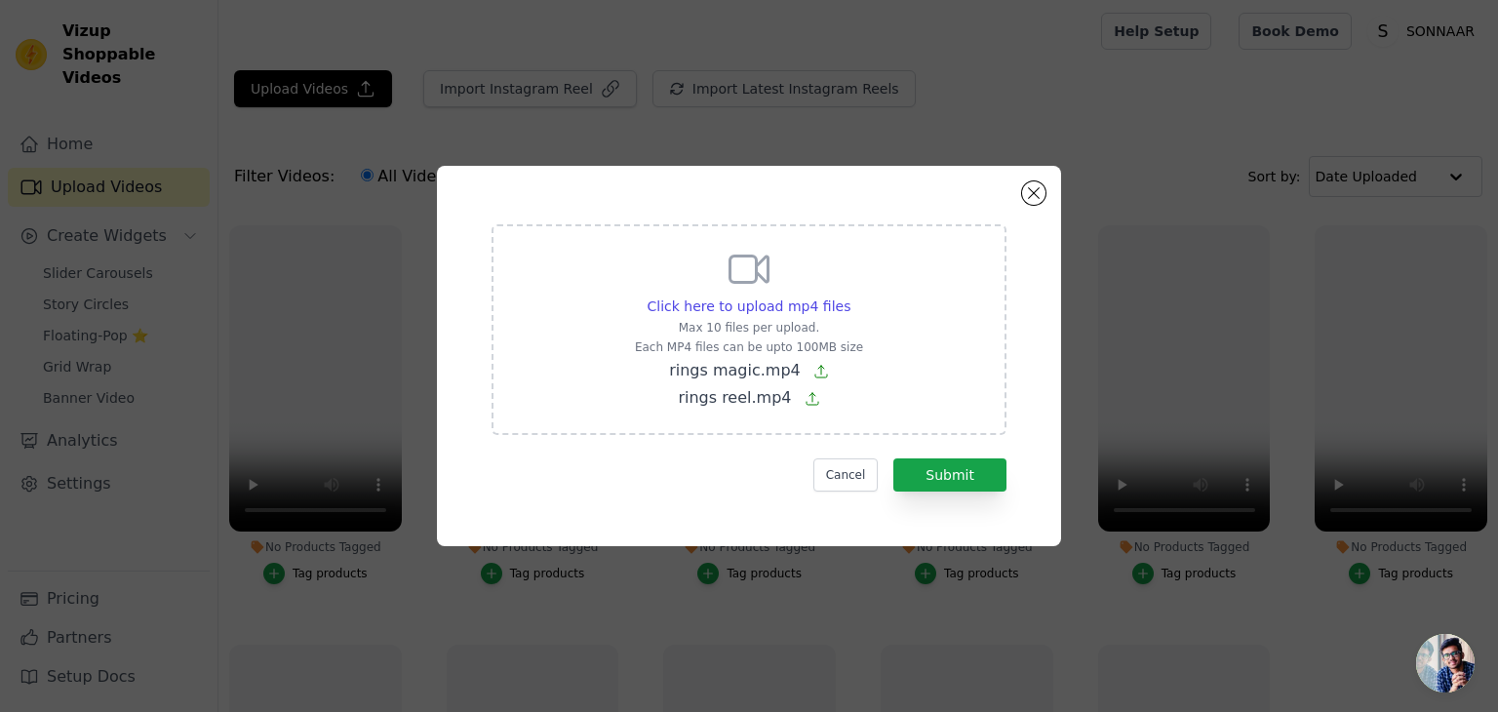
click at [994, 494] on div "Click here to upload mp4 files Max 10 files per upload. Each MP4 files can be u…" at bounding box center [749, 356] width 554 height 310
click at [975, 471] on button "Submit" at bounding box center [950, 474] width 113 height 33
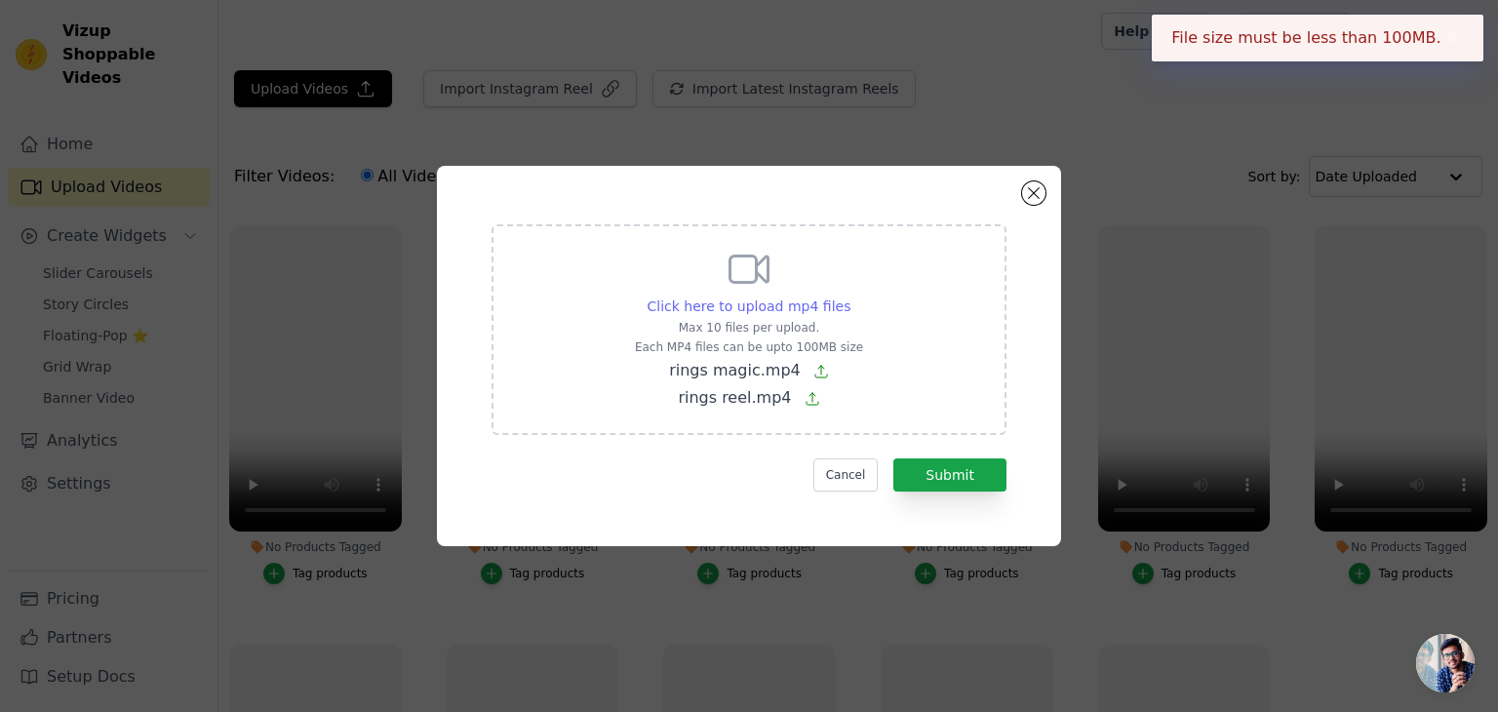
click at [757, 311] on span "Click here to upload mp4 files" at bounding box center [750, 307] width 204 height 16
click at [850, 297] on input "Click here to upload mp4 files Max 10 files per upload. Each MP4 files can be u…" at bounding box center [850, 296] width 1 height 1
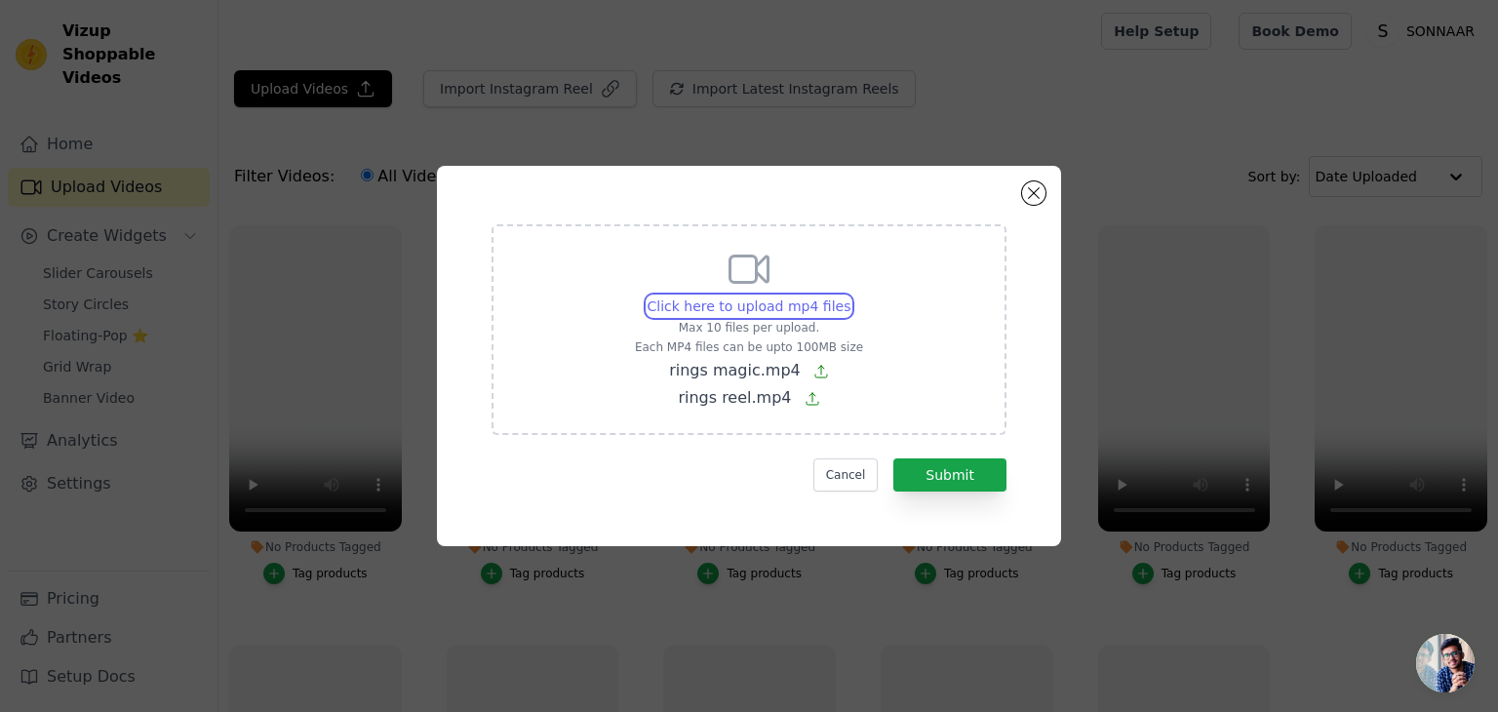
type input "C:\fakepath\exibi [DATE].mp4"
click at [985, 477] on button "Submit" at bounding box center [950, 474] width 113 height 33
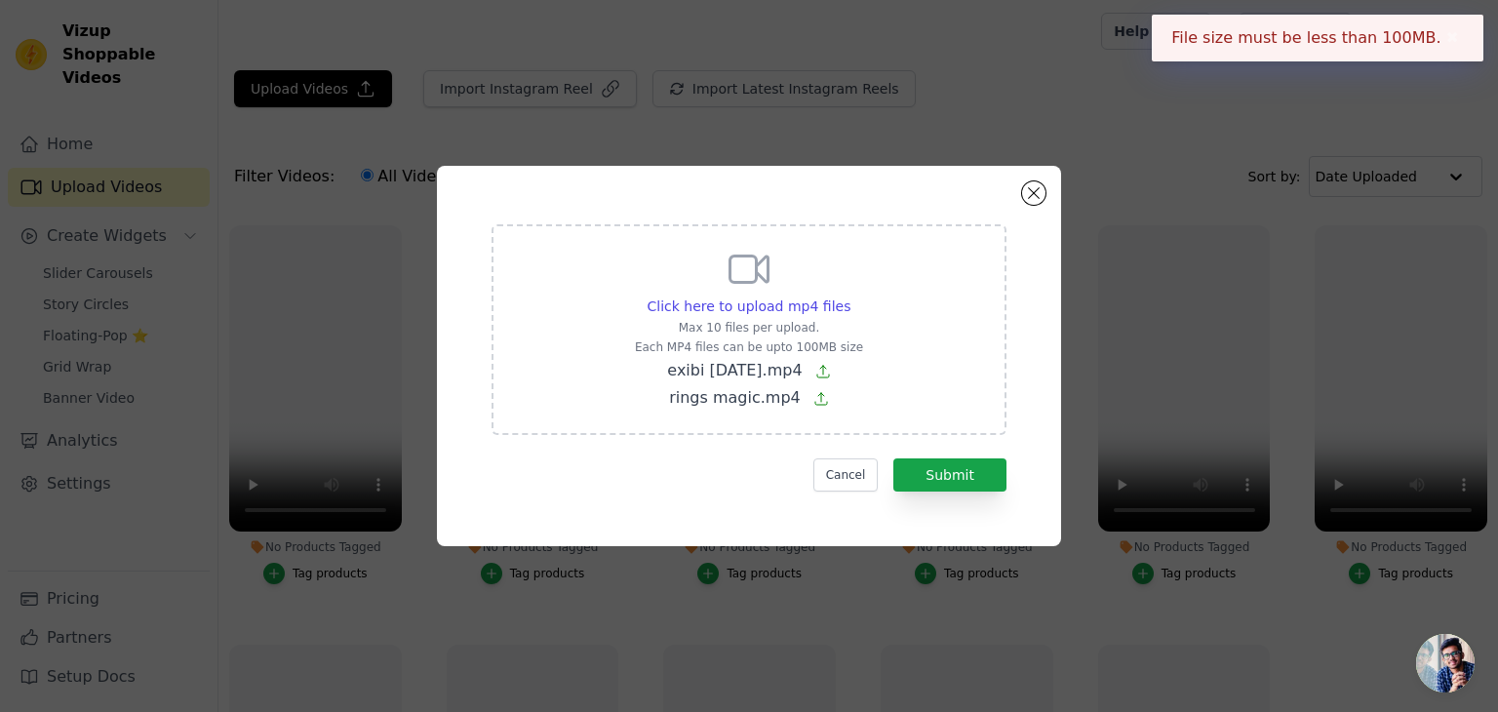
click at [319, 99] on div "Click here to upload mp4 files Max 10 files per upload. Each MP4 files can be u…" at bounding box center [749, 356] width 1498 height 712
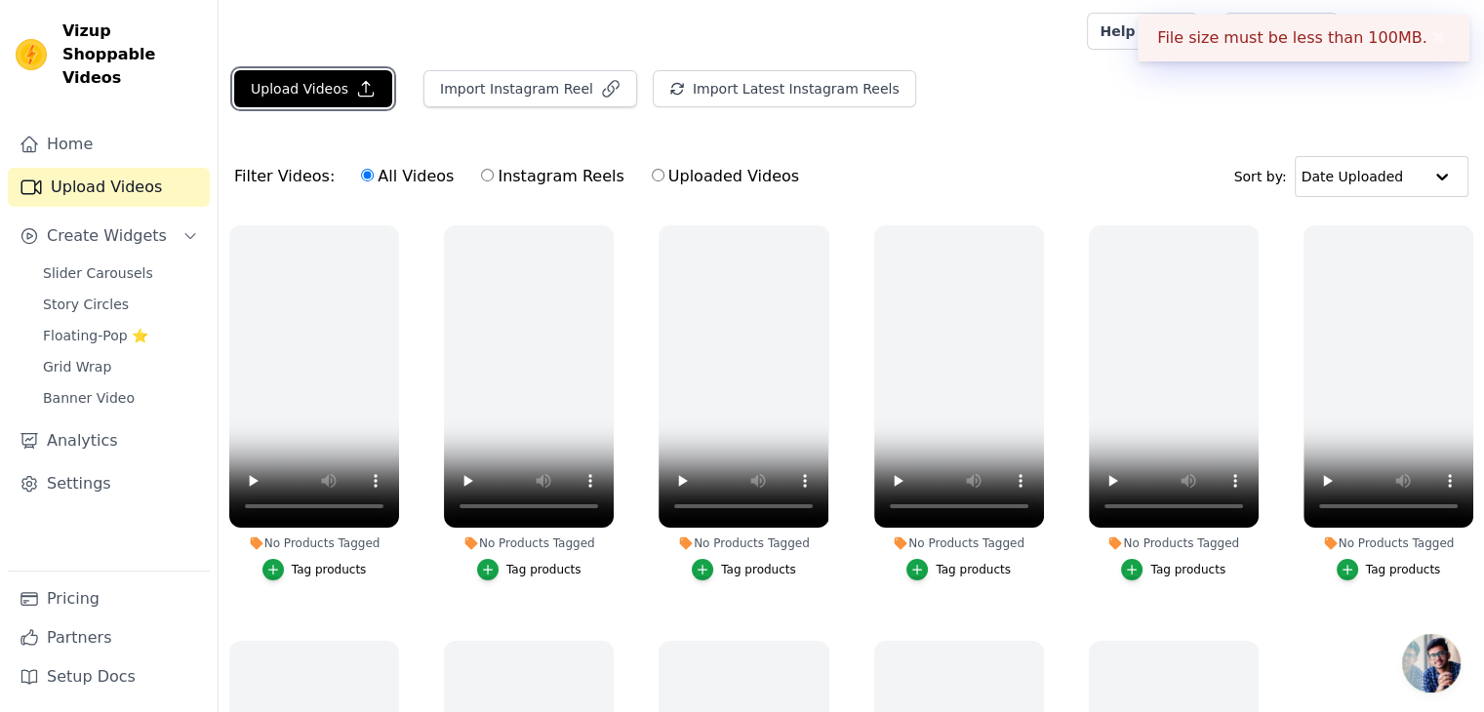
click at [319, 99] on button "Upload Videos" at bounding box center [313, 88] width 158 height 37
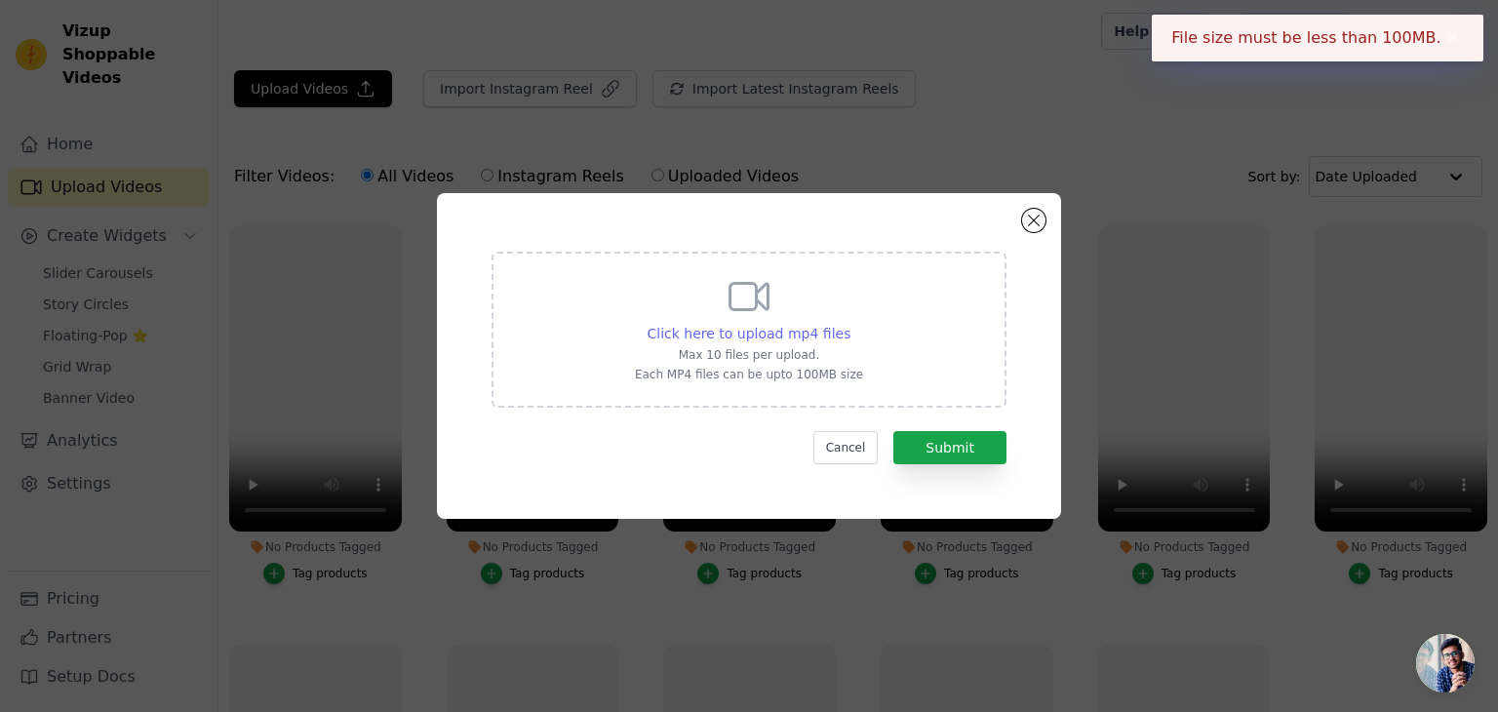
click at [784, 338] on span "Click here to upload mp4 files" at bounding box center [750, 334] width 204 height 16
click at [850, 324] on input "Click here to upload mp4 files Max 10 files per upload. Each MP4 files can be u…" at bounding box center [850, 323] width 1 height 1
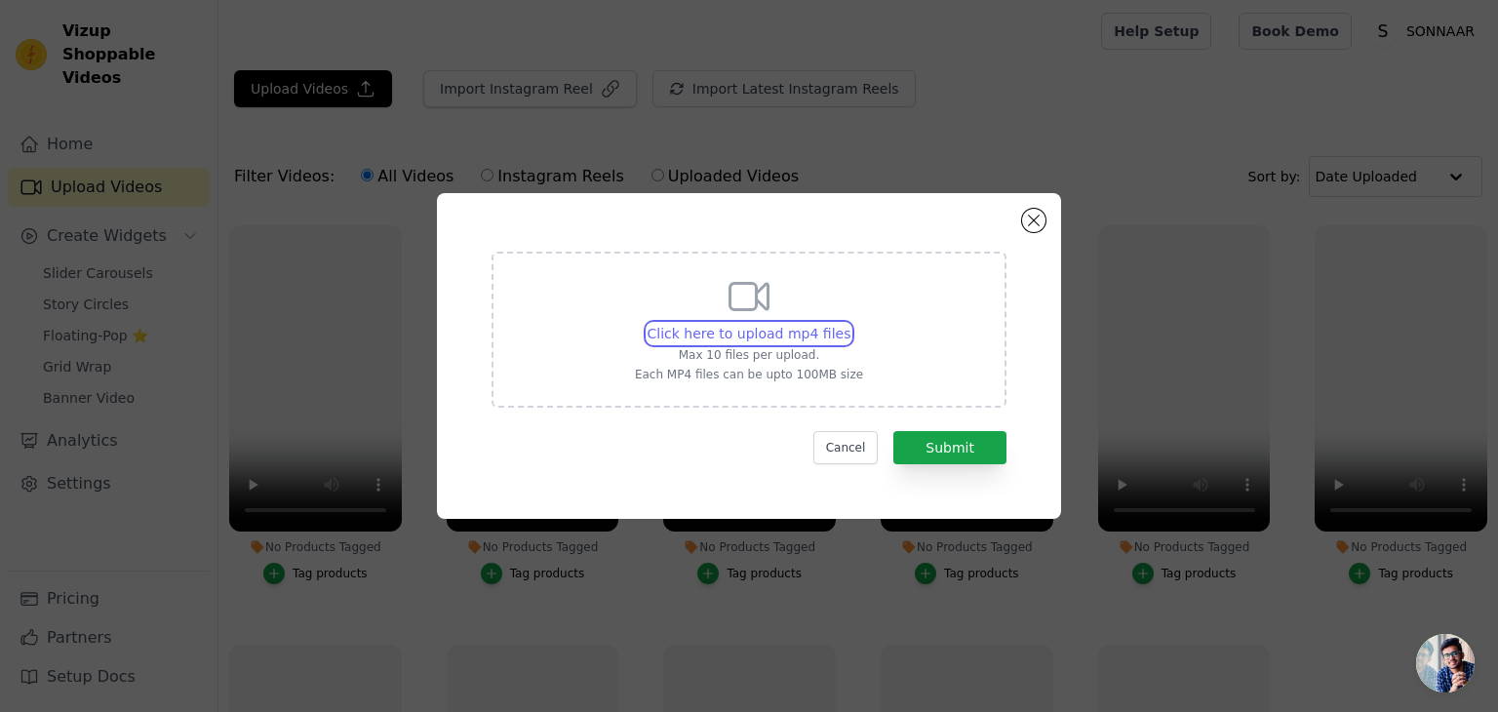
type input "C:\fakepath\rings reel.mp4"
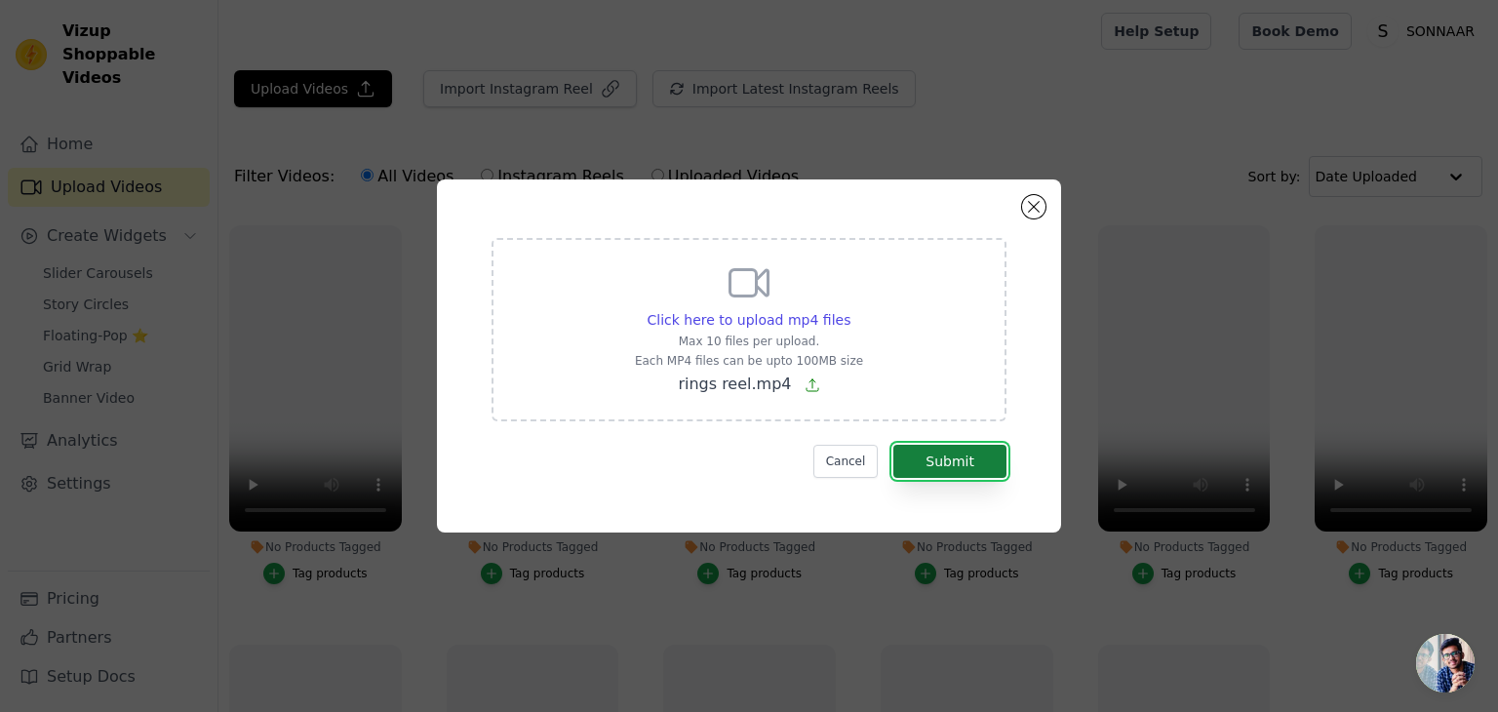
click at [983, 469] on button "Submit" at bounding box center [950, 461] width 113 height 33
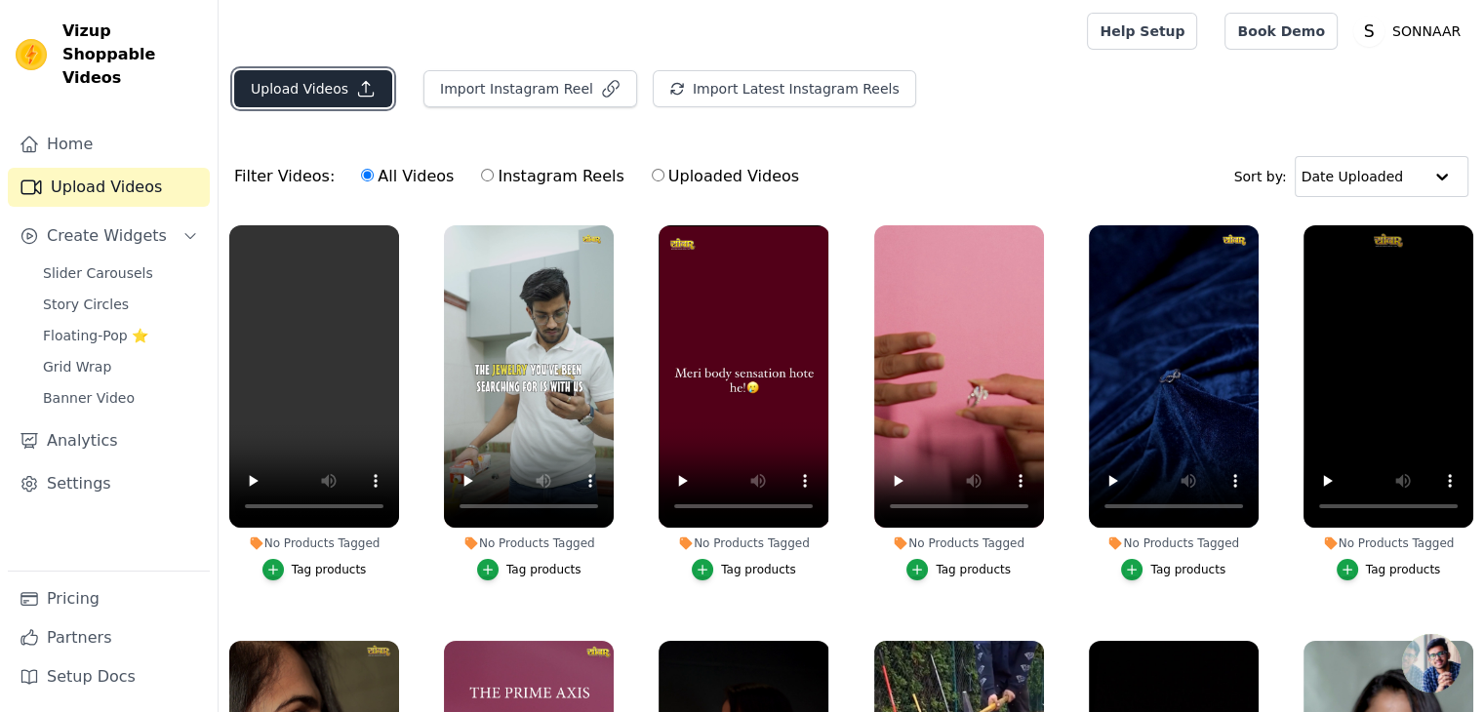
click at [310, 79] on button "Upload Videos" at bounding box center [313, 88] width 158 height 37
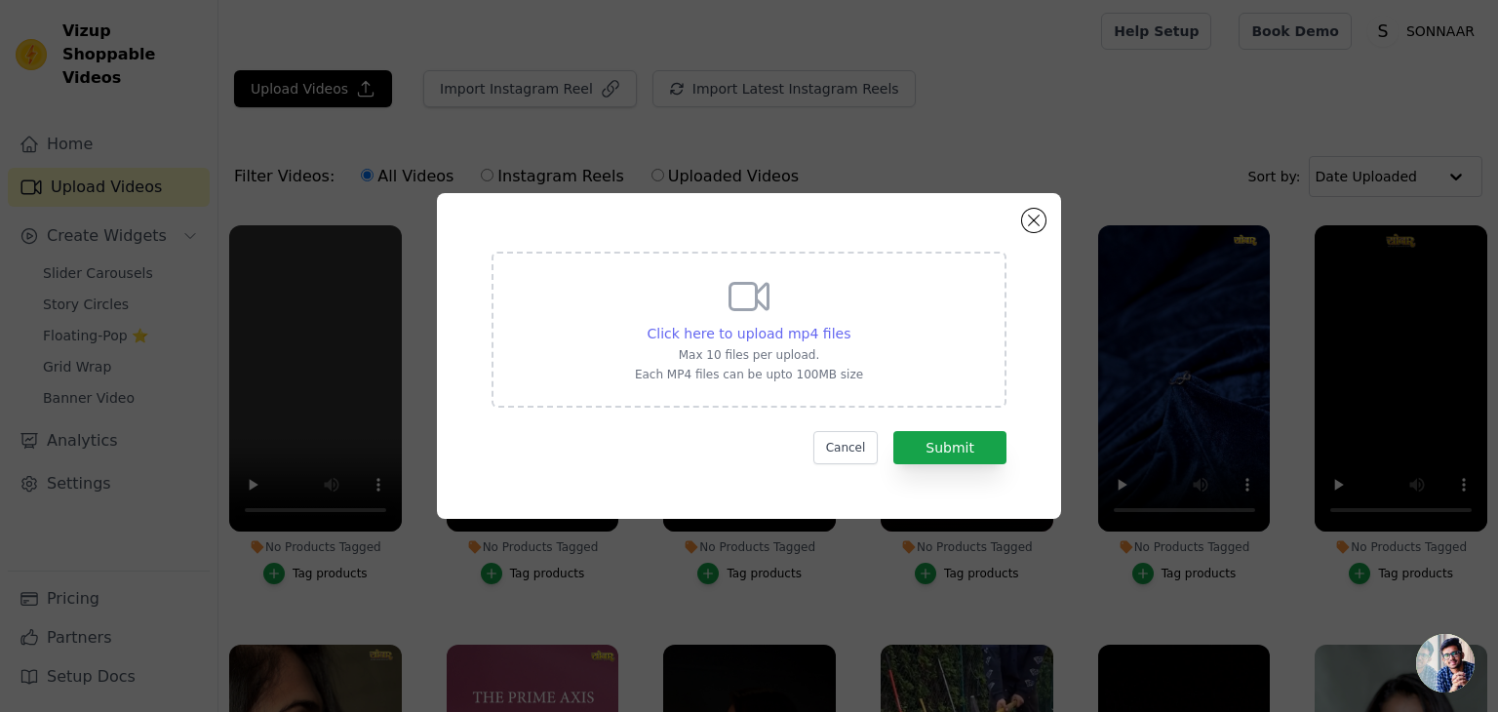
click at [725, 339] on span "Click here to upload mp4 files" at bounding box center [750, 334] width 204 height 16
click at [850, 324] on input "Click here to upload mp4 files Max 10 files per upload. Each MP4 files can be u…" at bounding box center [850, 323] width 1 height 1
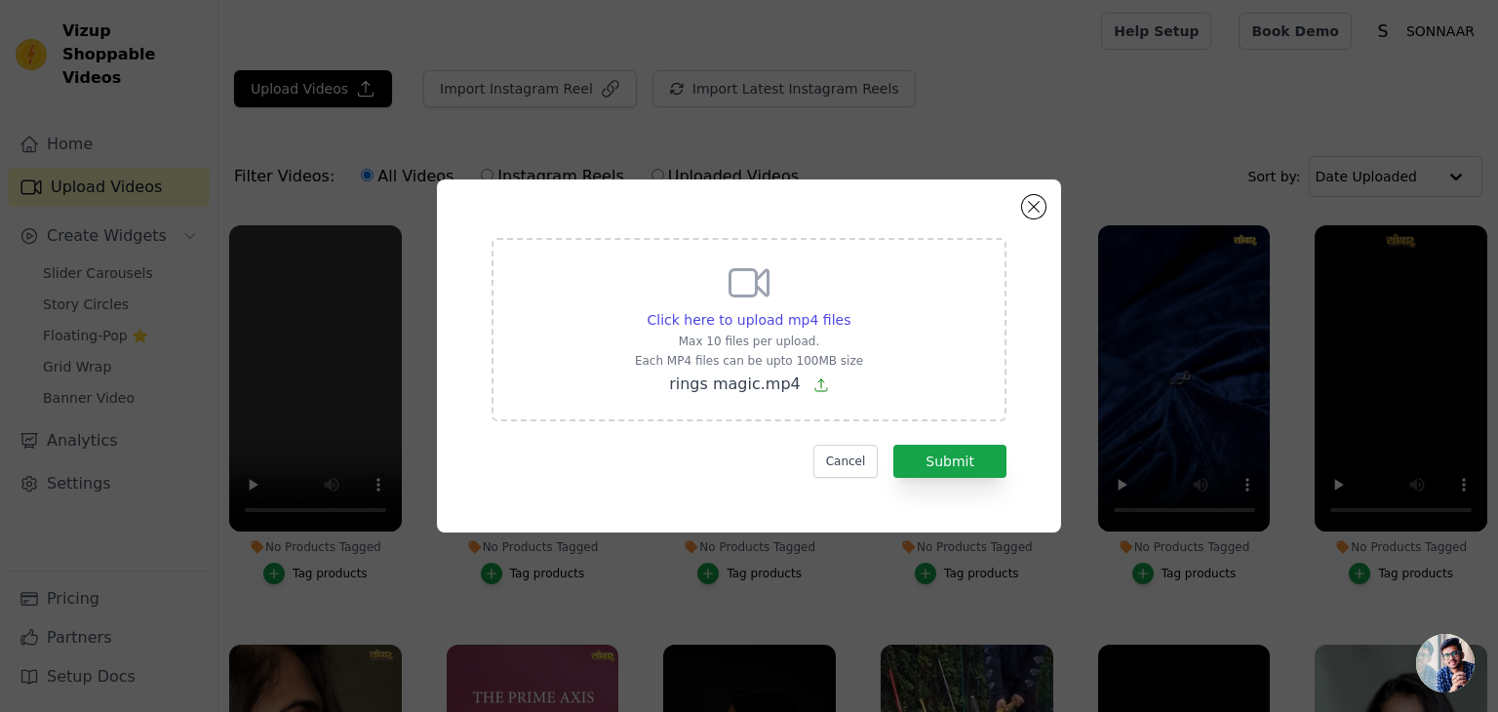
click at [956, 442] on form "Click here to upload mp4 files Max 10 files per upload. Each MP4 files can be u…" at bounding box center [749, 358] width 515 height 240
click at [956, 443] on form "Click here to upload mp4 files Max 10 files per upload. Each MP4 files can be u…" at bounding box center [749, 358] width 515 height 240
click at [961, 455] on button "Submit" at bounding box center [950, 461] width 113 height 33
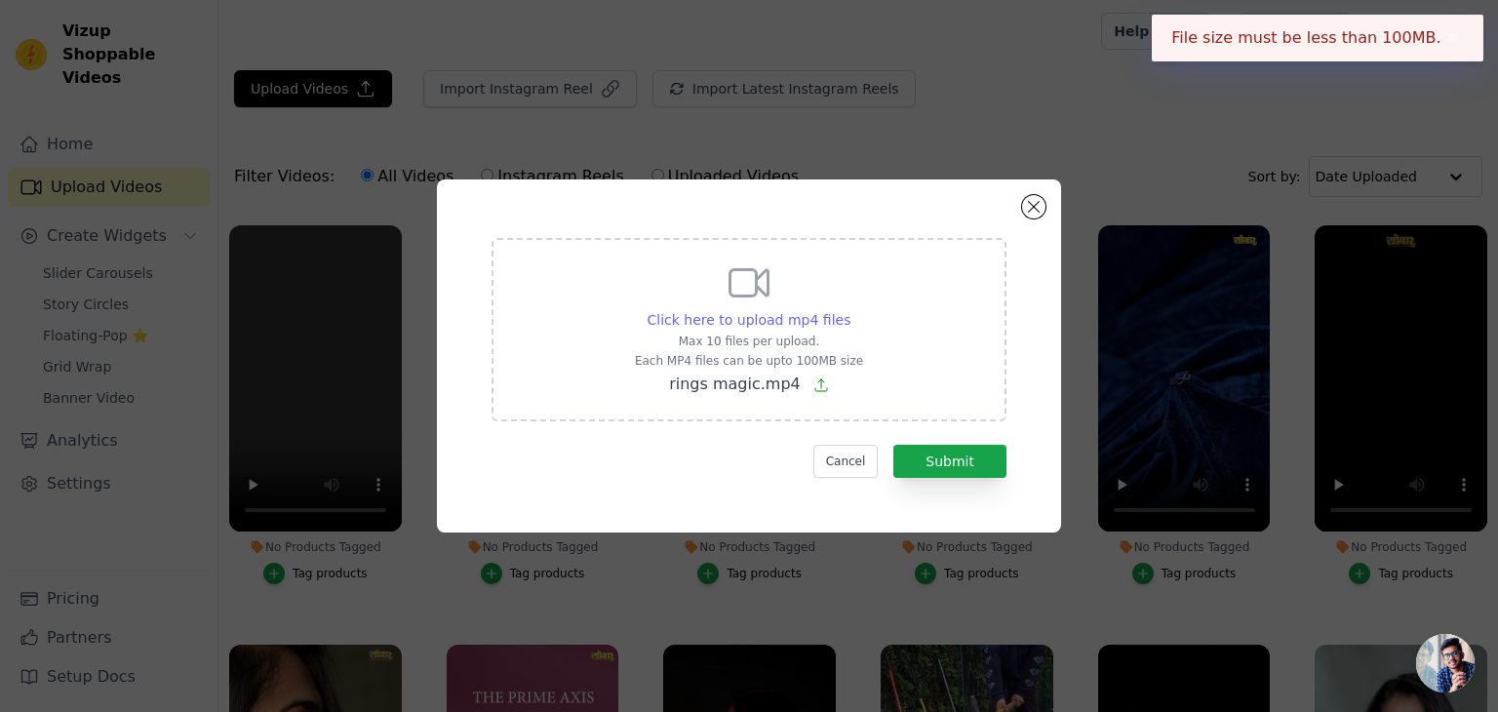
click at [810, 312] on span "Click here to upload mp4 files" at bounding box center [750, 320] width 204 height 16
click at [850, 310] on input "Click here to upload mp4 files Max 10 files per upload. Each MP4 files can be u…" at bounding box center [850, 309] width 1 height 1
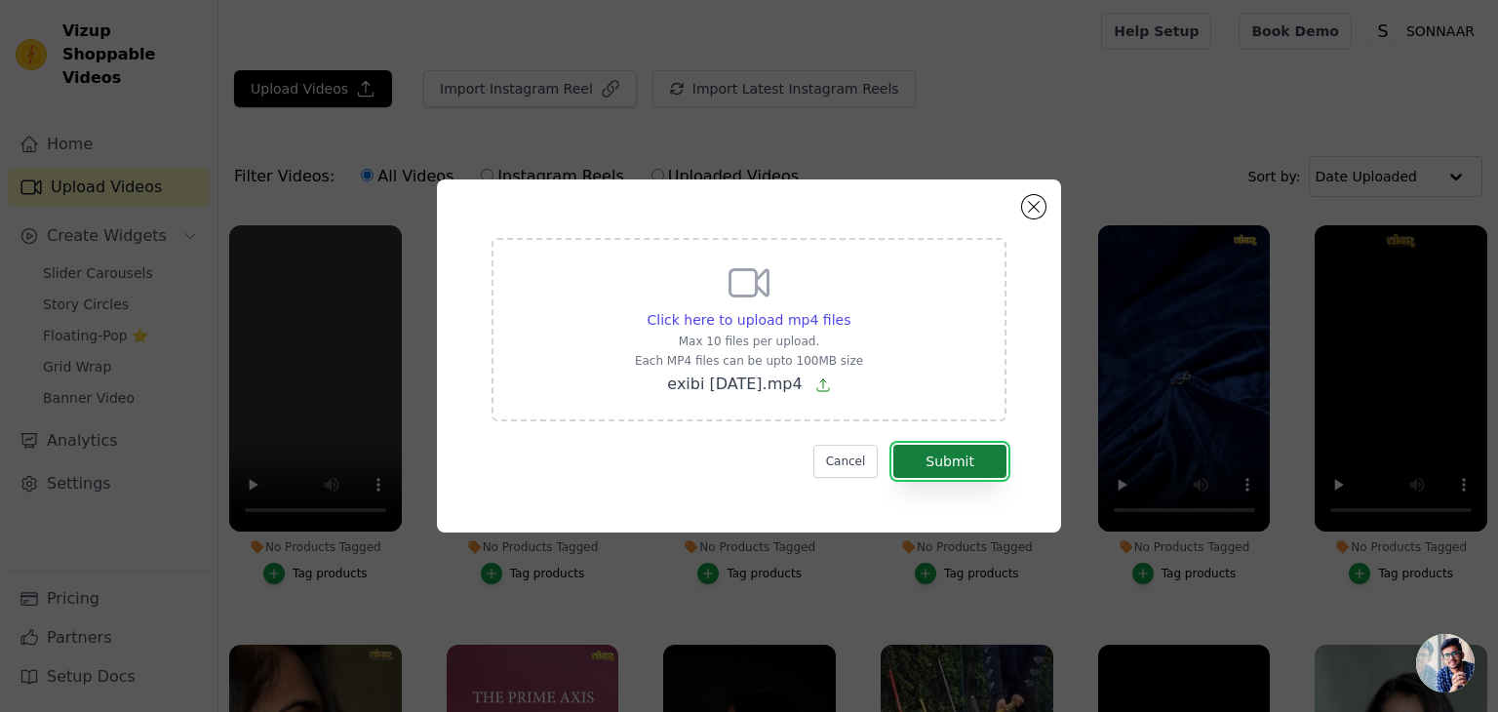
click at [966, 465] on button "Submit" at bounding box center [950, 461] width 113 height 33
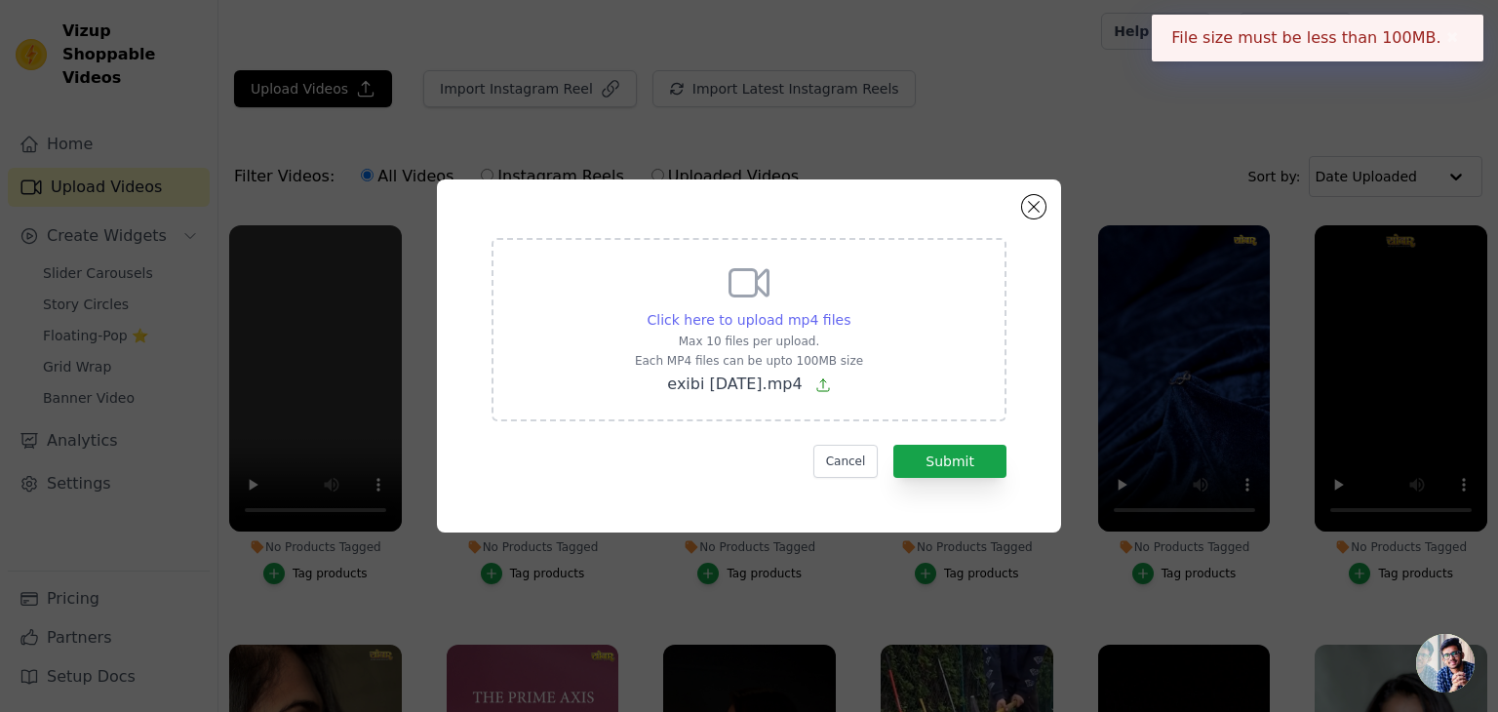
click at [722, 327] on span "Click here to upload mp4 files" at bounding box center [750, 320] width 204 height 16
click at [850, 310] on input "Click here to upload mp4 files Max 10 files per upload. Each MP4 files can be u…" at bounding box center [850, 309] width 1 height 1
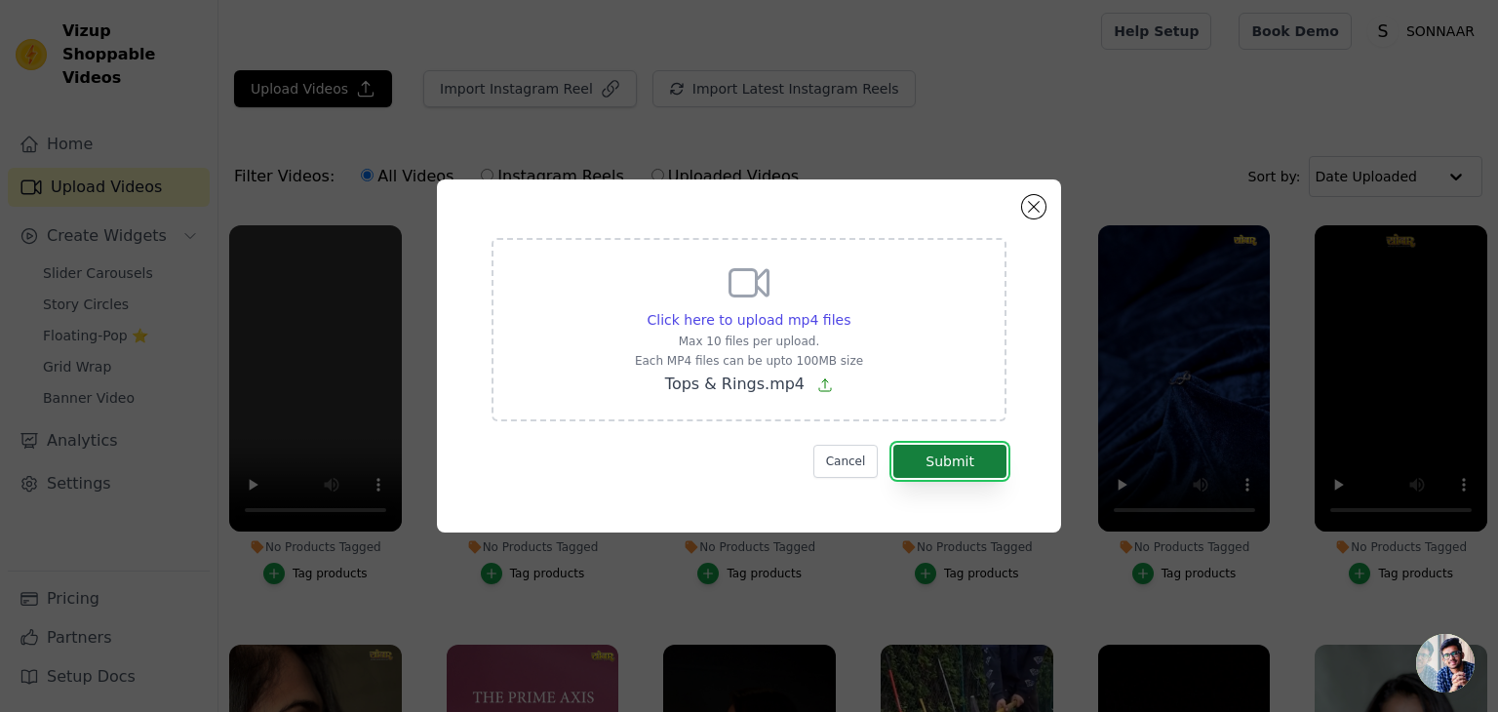
click at [987, 455] on button "Submit" at bounding box center [950, 461] width 113 height 33
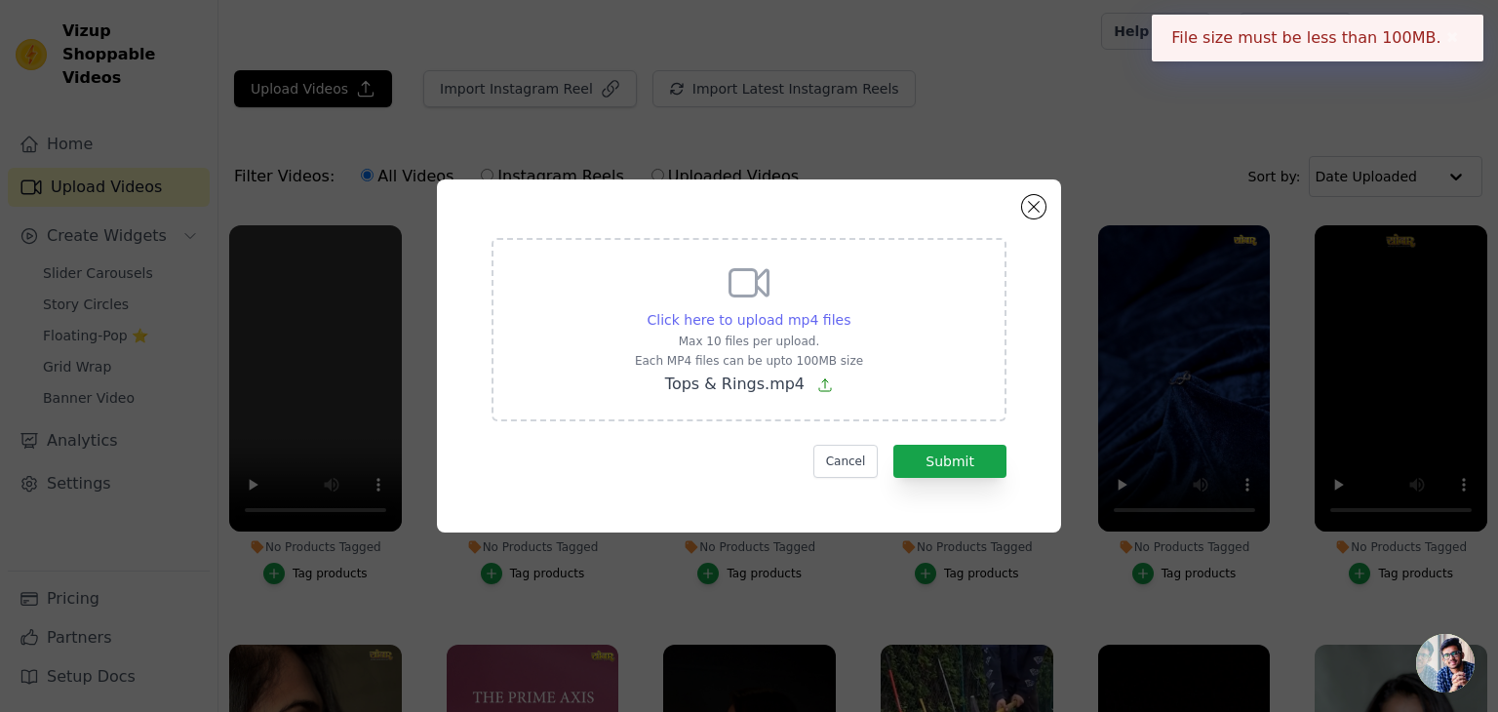
click at [685, 322] on span "Click here to upload mp4 files" at bounding box center [750, 320] width 204 height 16
click at [850, 310] on input "Click here to upload mp4 files Max 10 files per upload. Each MP4 files can be u…" at bounding box center [850, 309] width 1 height 1
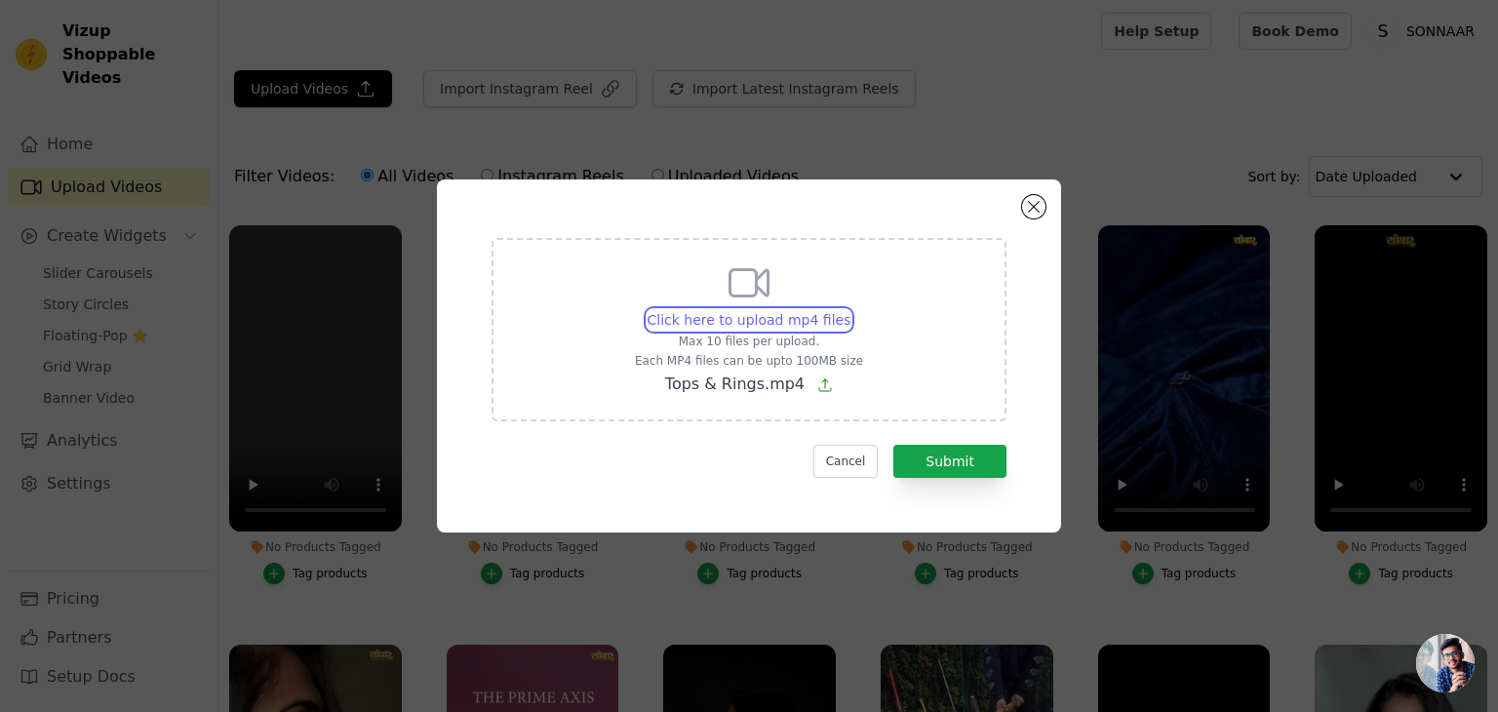
type input "C:\fakepath\silver ring book.mp4"
click at [997, 457] on button "Submit" at bounding box center [950, 461] width 113 height 33
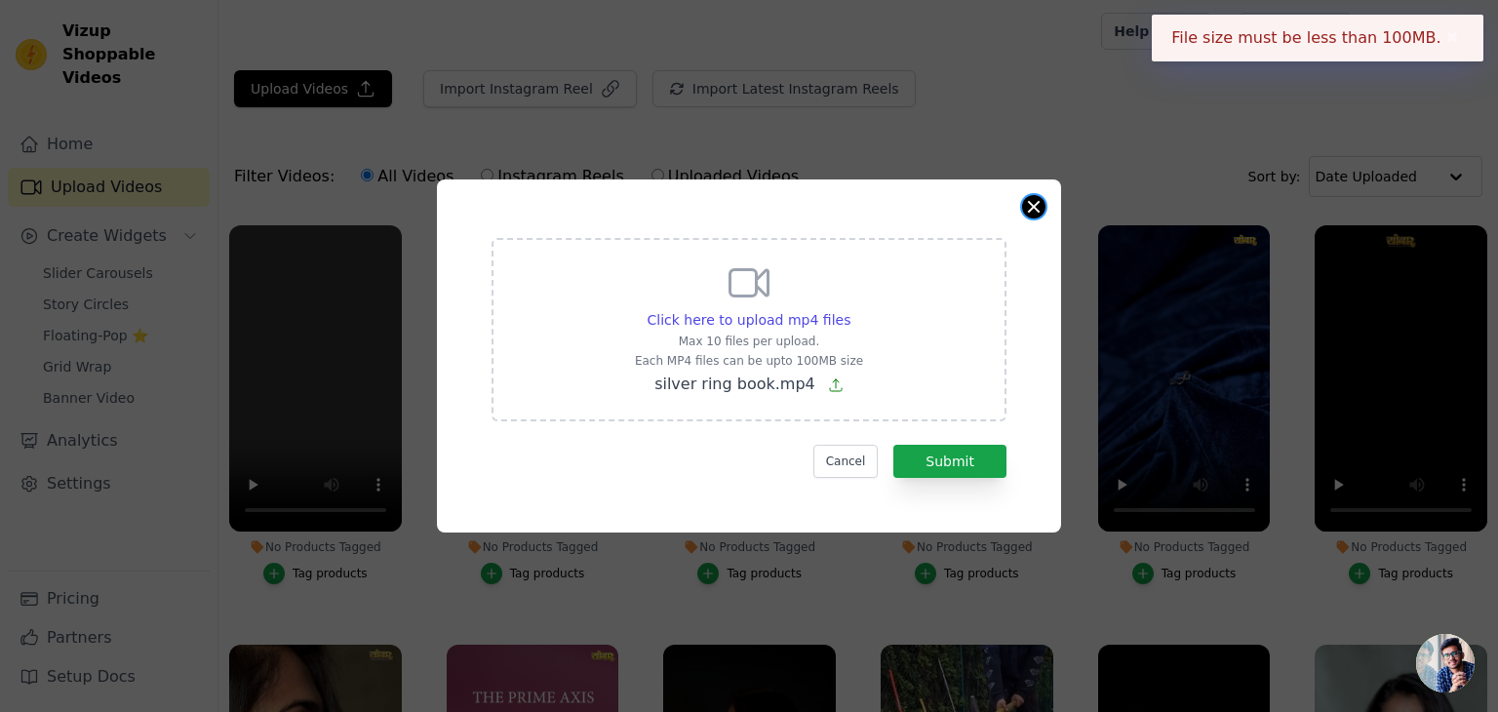
click at [1024, 200] on button "Close modal" at bounding box center [1033, 206] width 23 height 23
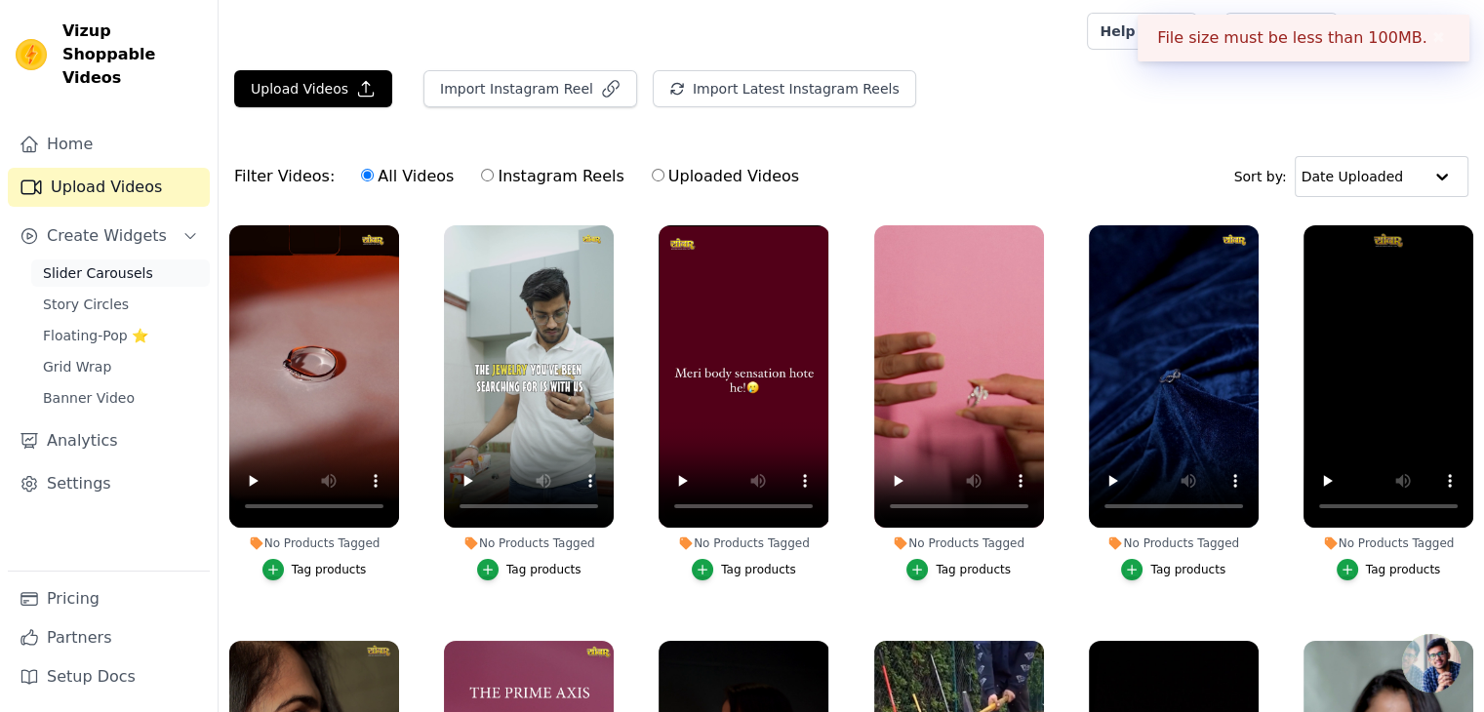
click at [83, 259] on link "Slider Carousels" at bounding box center [120, 272] width 179 height 27
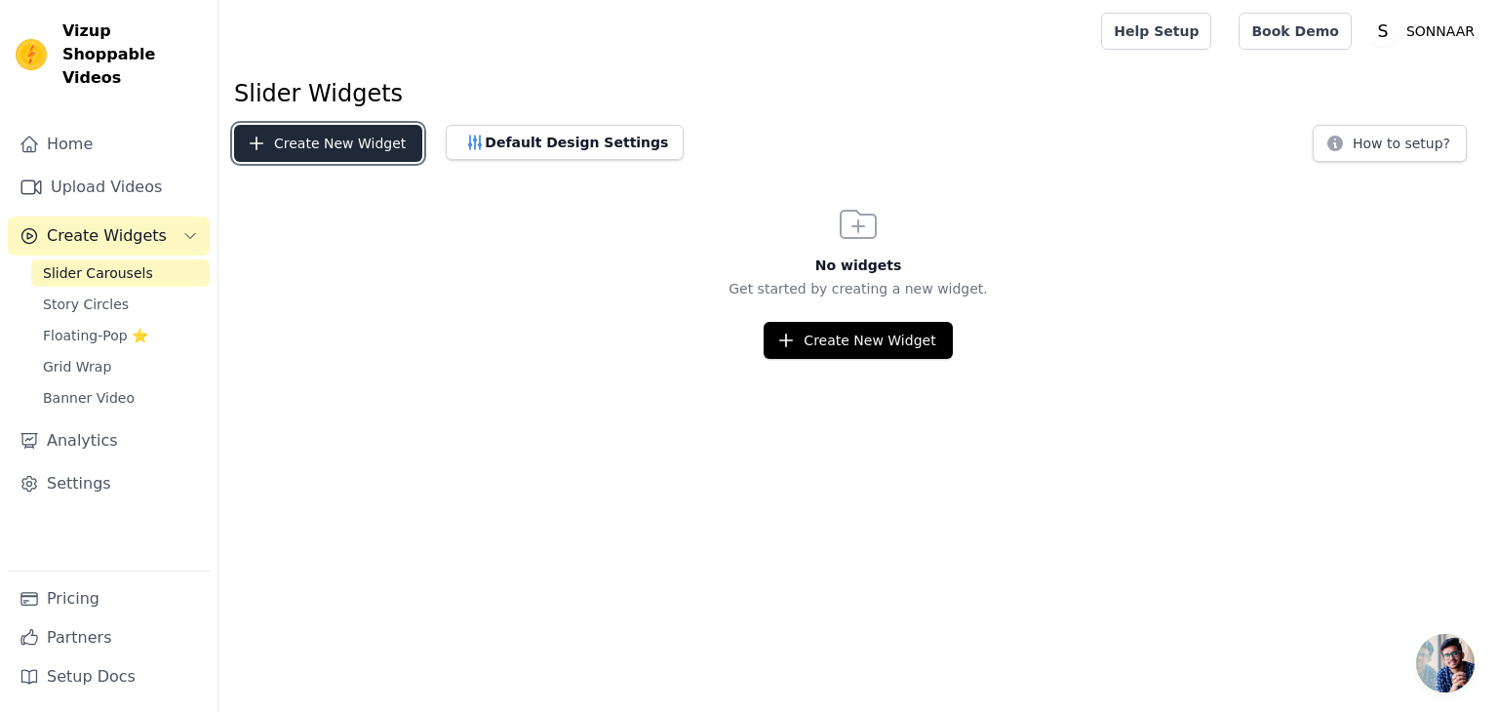
click at [343, 145] on button "Create New Widget" at bounding box center [328, 143] width 188 height 37
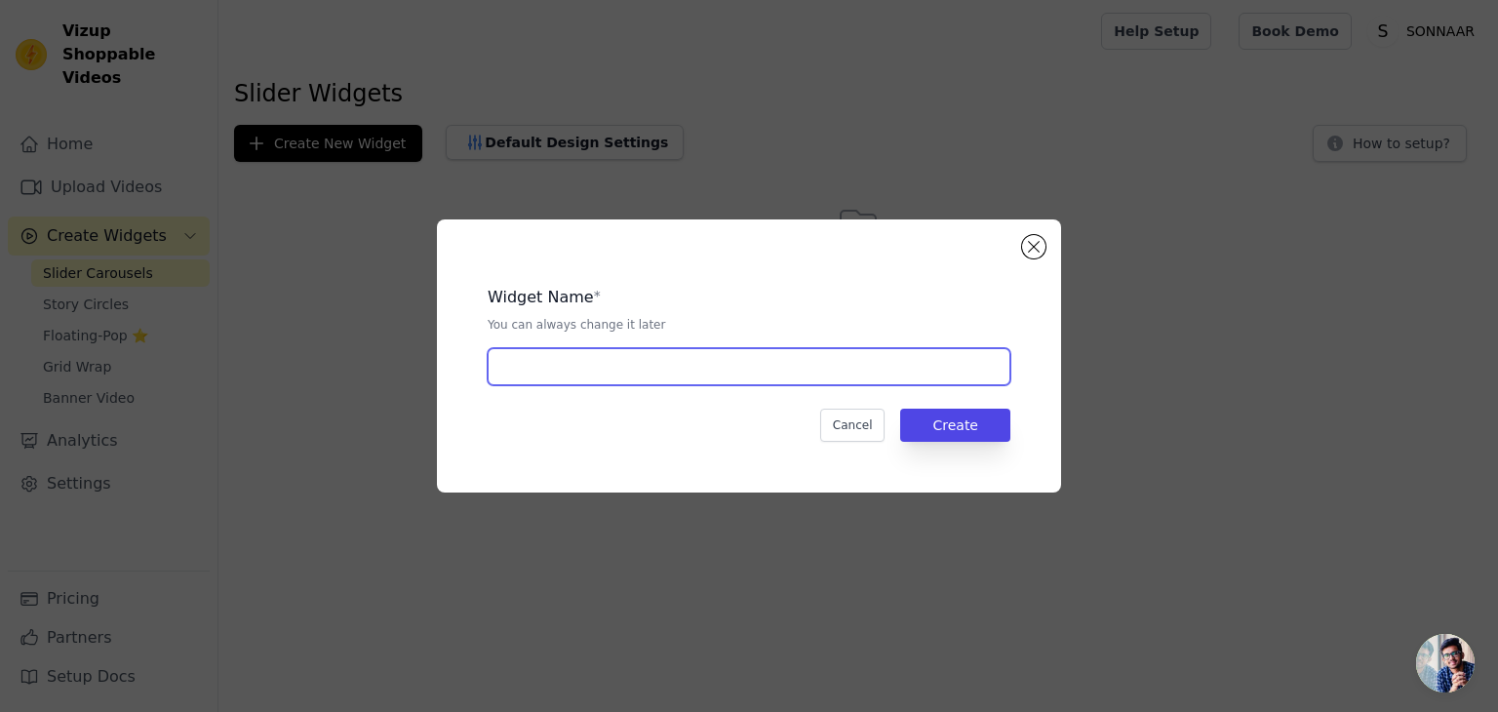
click at [756, 361] on input "text" at bounding box center [749, 366] width 523 height 37
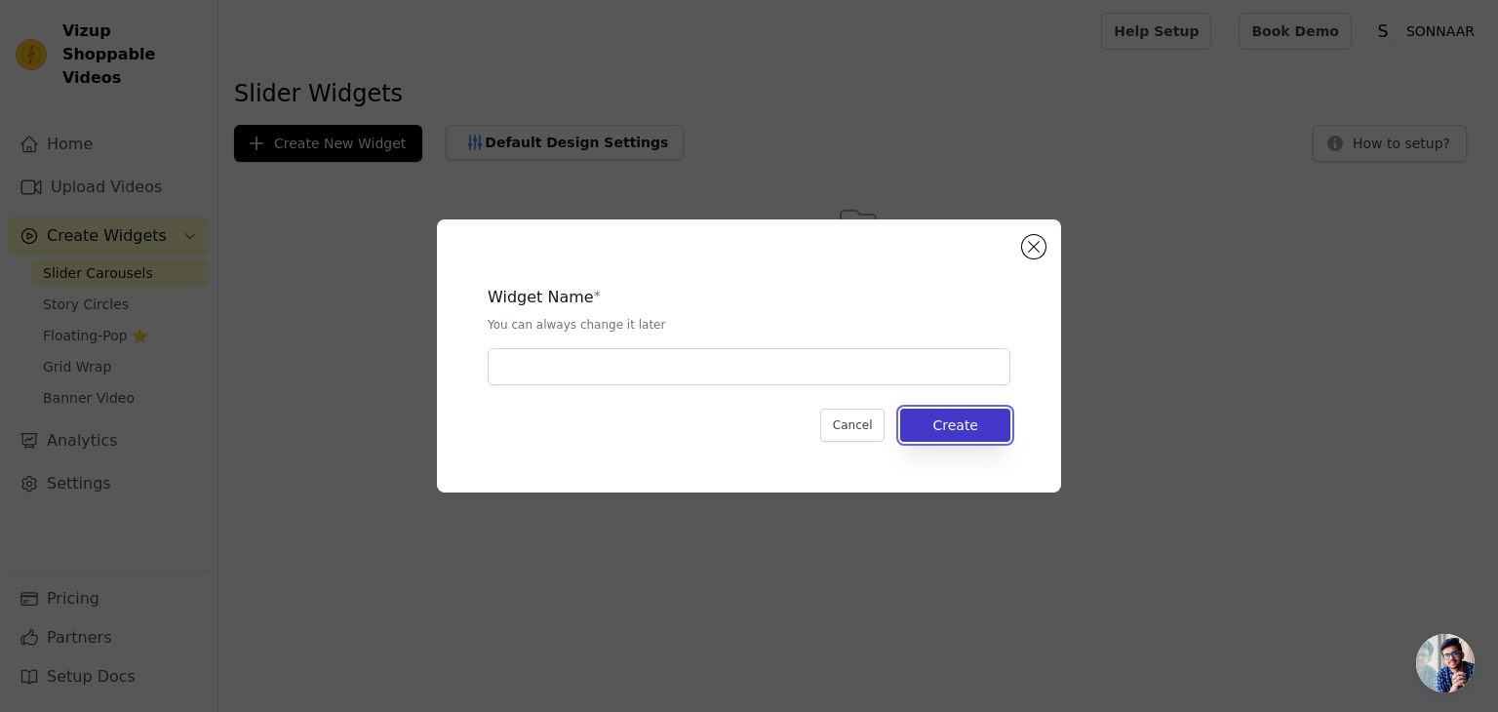
click at [956, 418] on button "Create" at bounding box center [955, 425] width 110 height 33
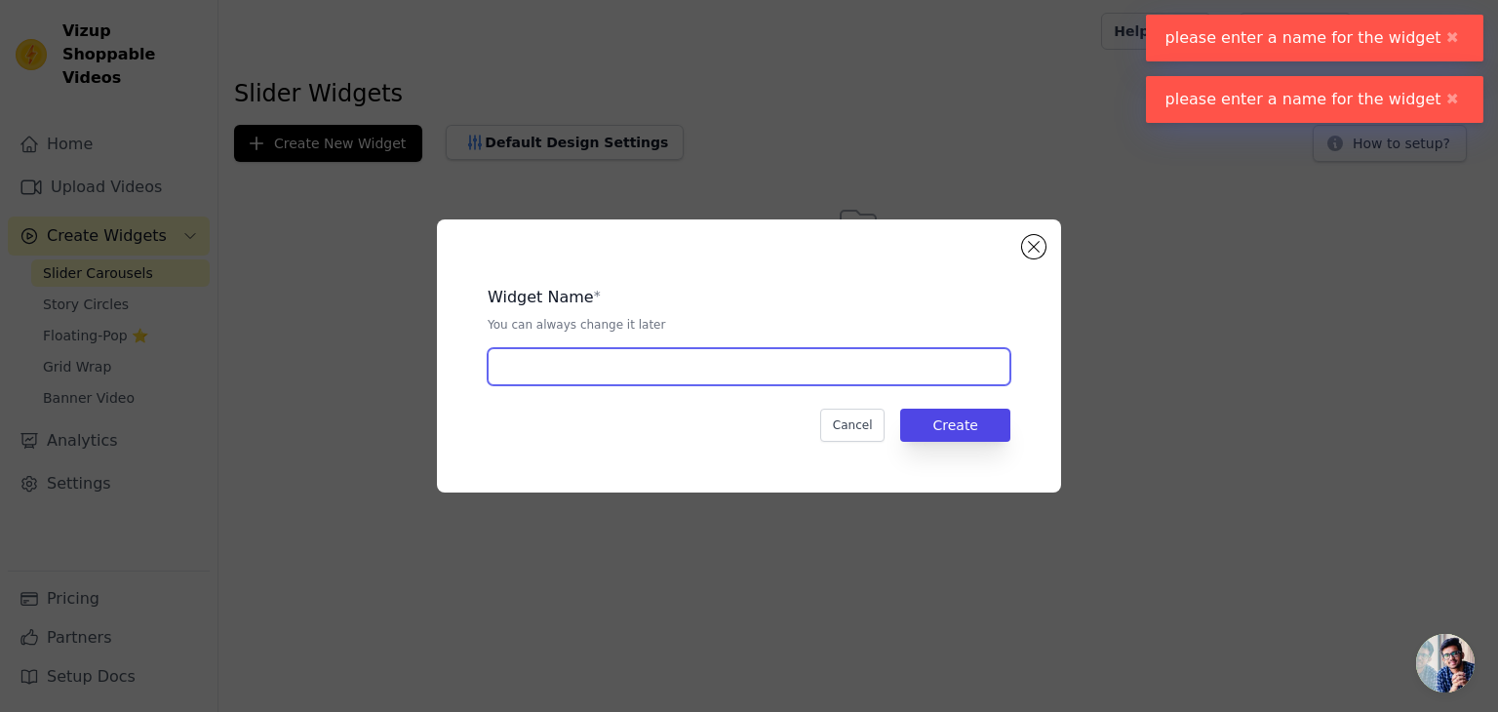
click at [656, 360] on input "text" at bounding box center [749, 366] width 523 height 37
type input "s"
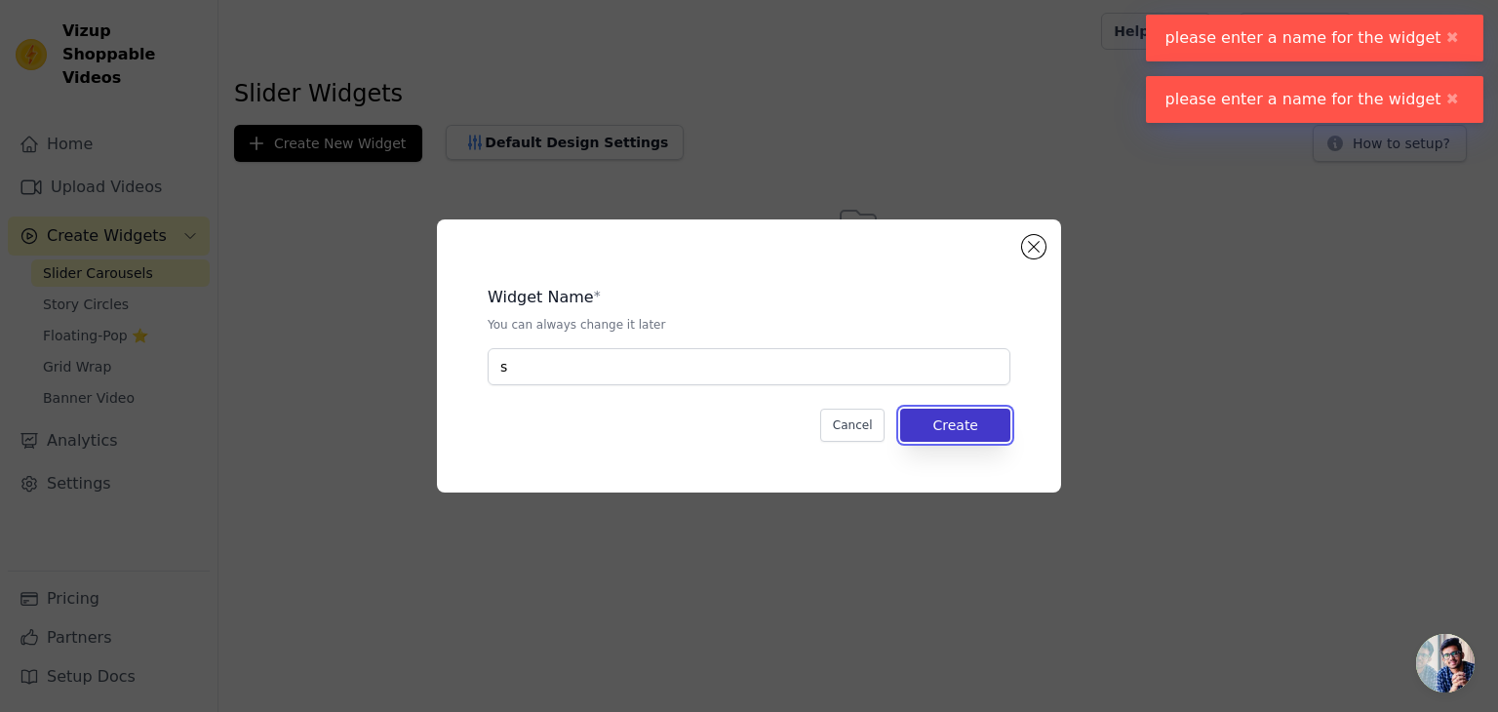
click at [991, 421] on button "Create" at bounding box center [955, 425] width 110 height 33
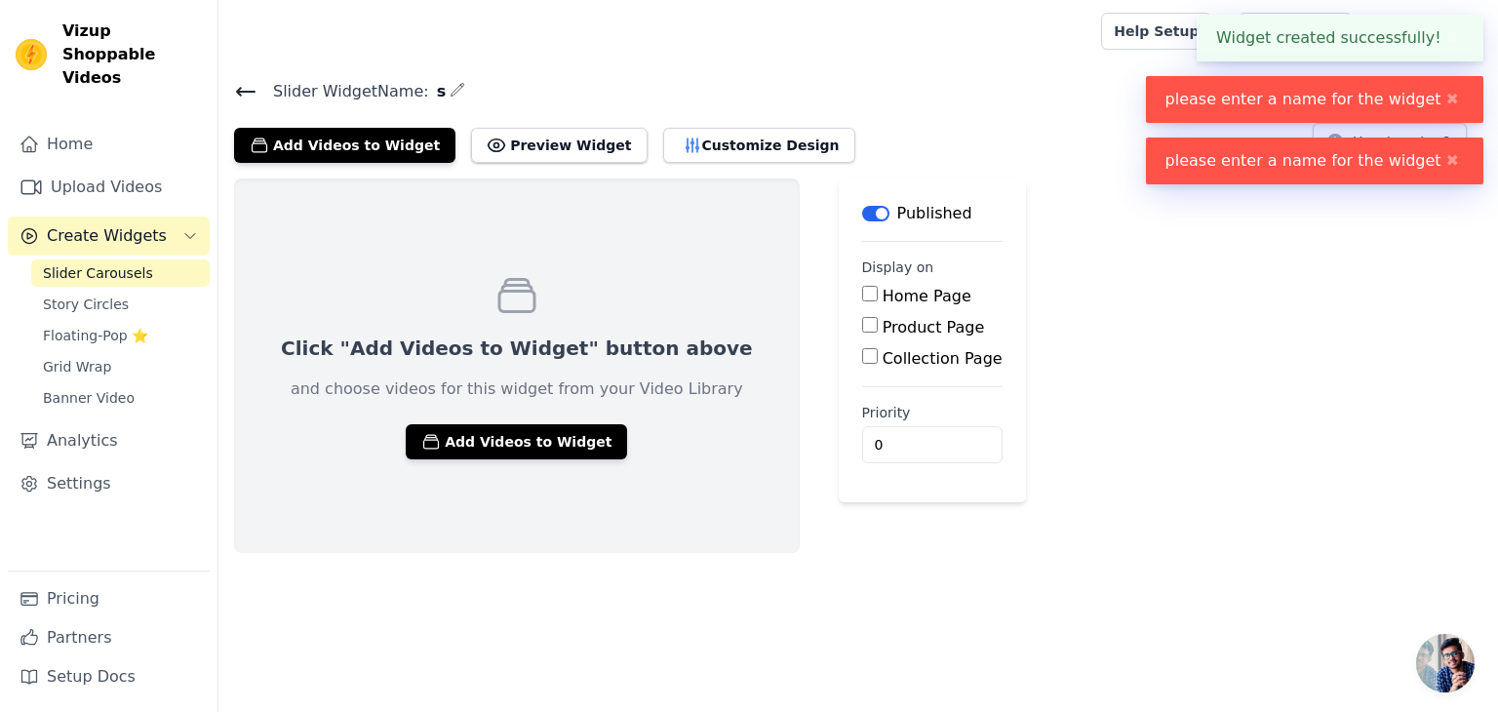
click at [883, 299] on label "Home Page" at bounding box center [927, 296] width 89 height 19
click at [862, 299] on input "Home Page" at bounding box center [870, 294] width 16 height 16
checkbox input "true"
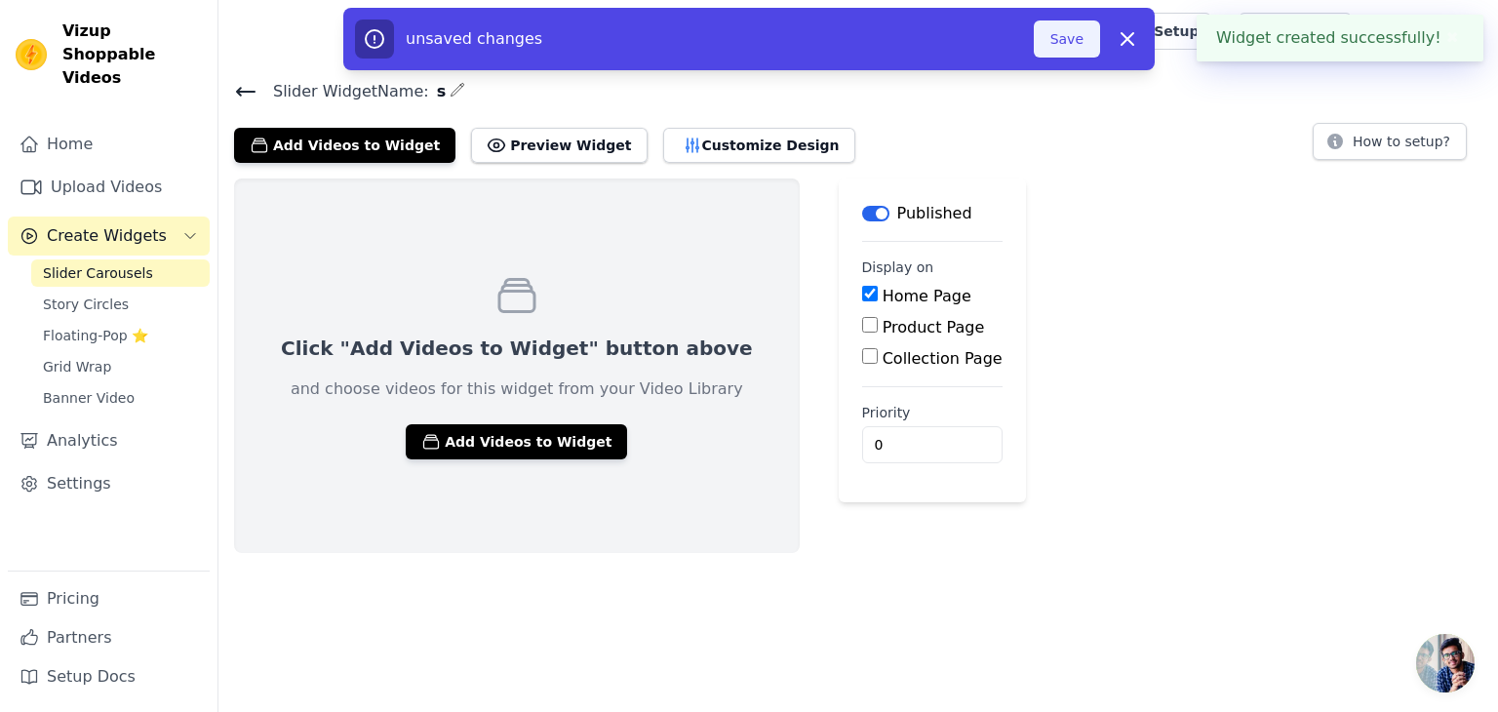
click at [1056, 34] on button "Save" at bounding box center [1067, 38] width 66 height 37
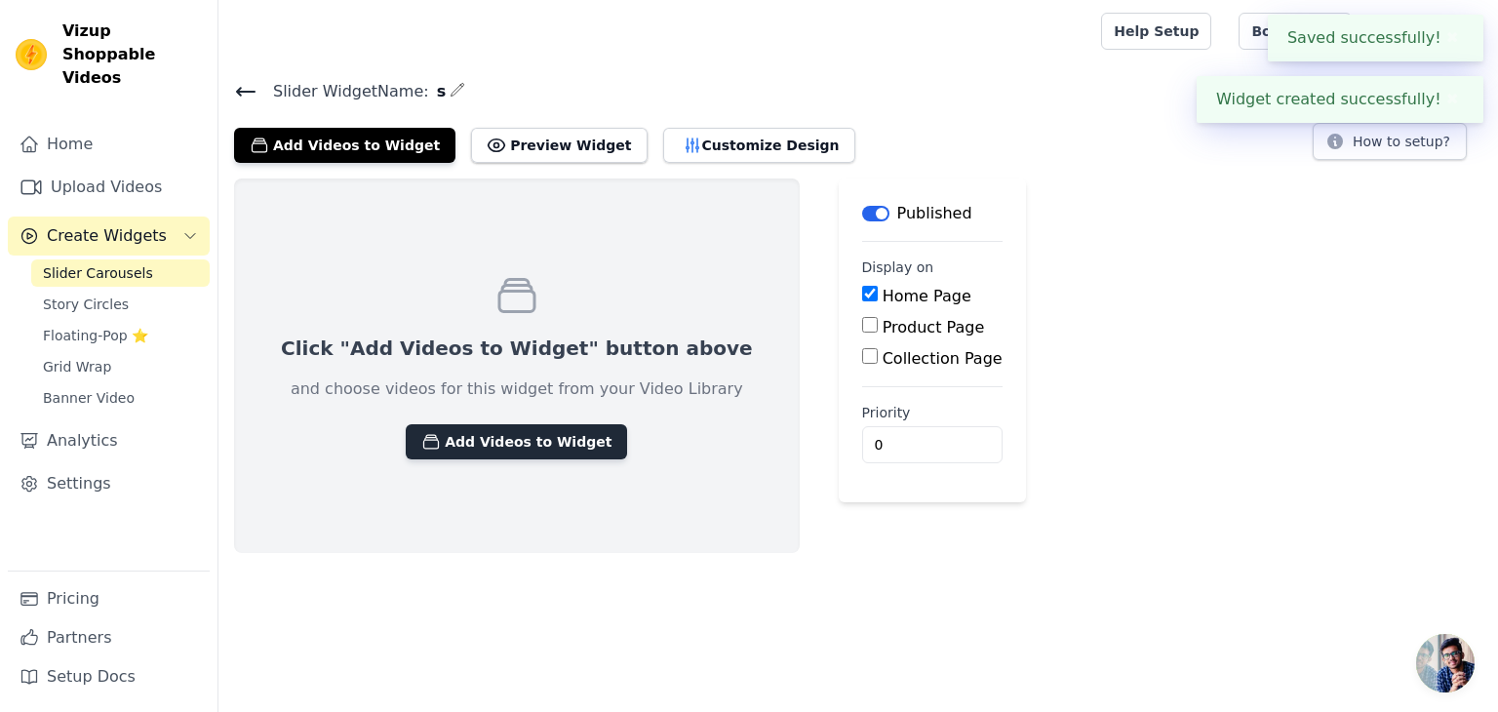
click at [520, 436] on button "Add Videos to Widget" at bounding box center [516, 441] width 221 height 35
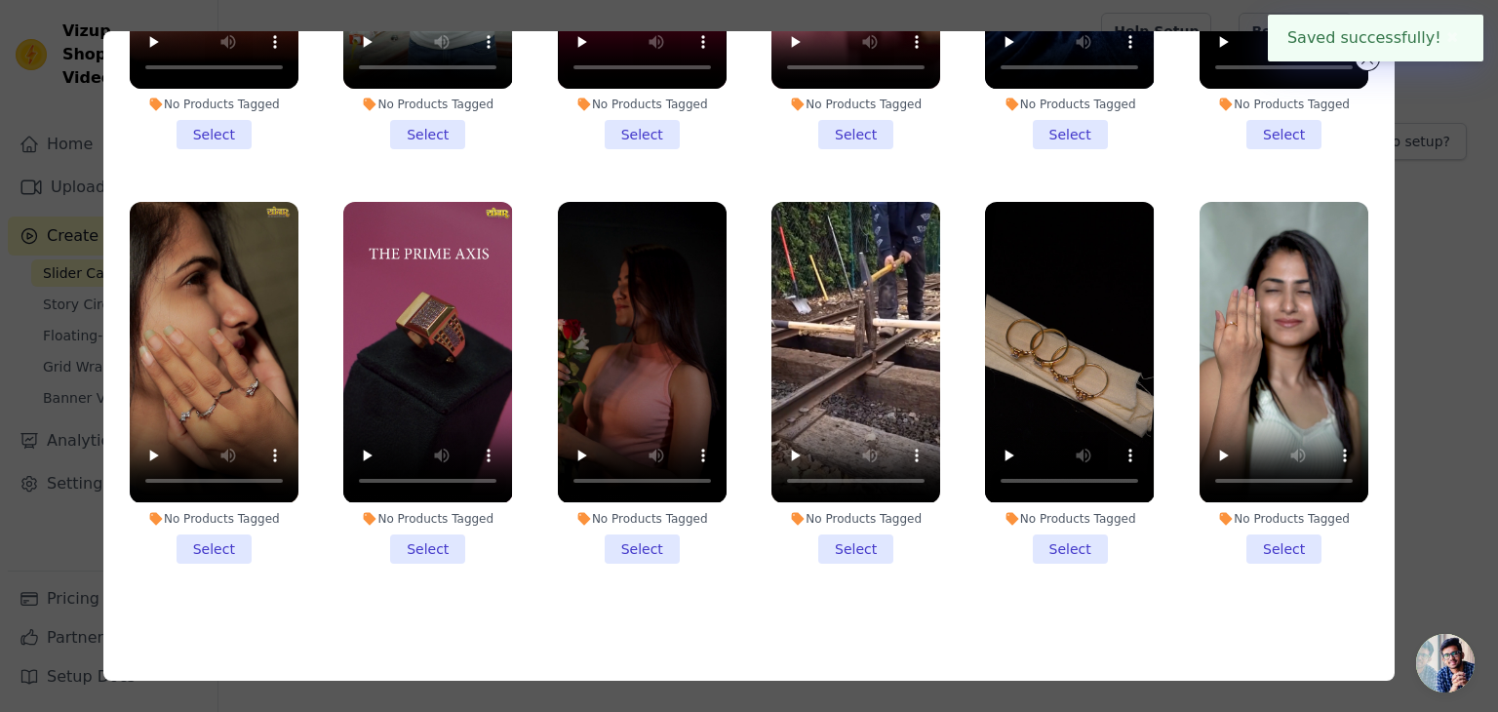
scroll to position [169, 0]
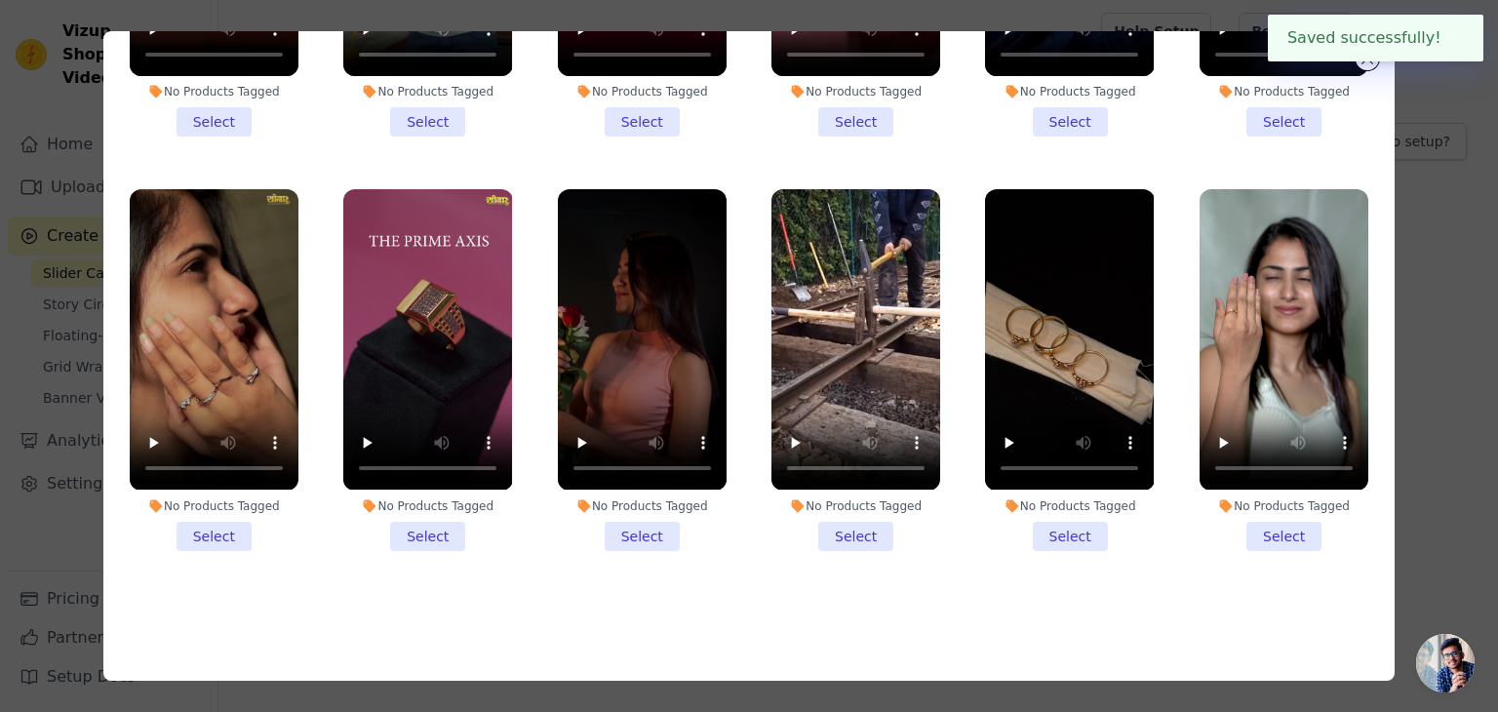
click at [1239, 505] on li "No Products Tagged Select" at bounding box center [1284, 369] width 169 height 361
click at [0, 0] on input "No Products Tagged Select" at bounding box center [0, 0] width 0 height 0
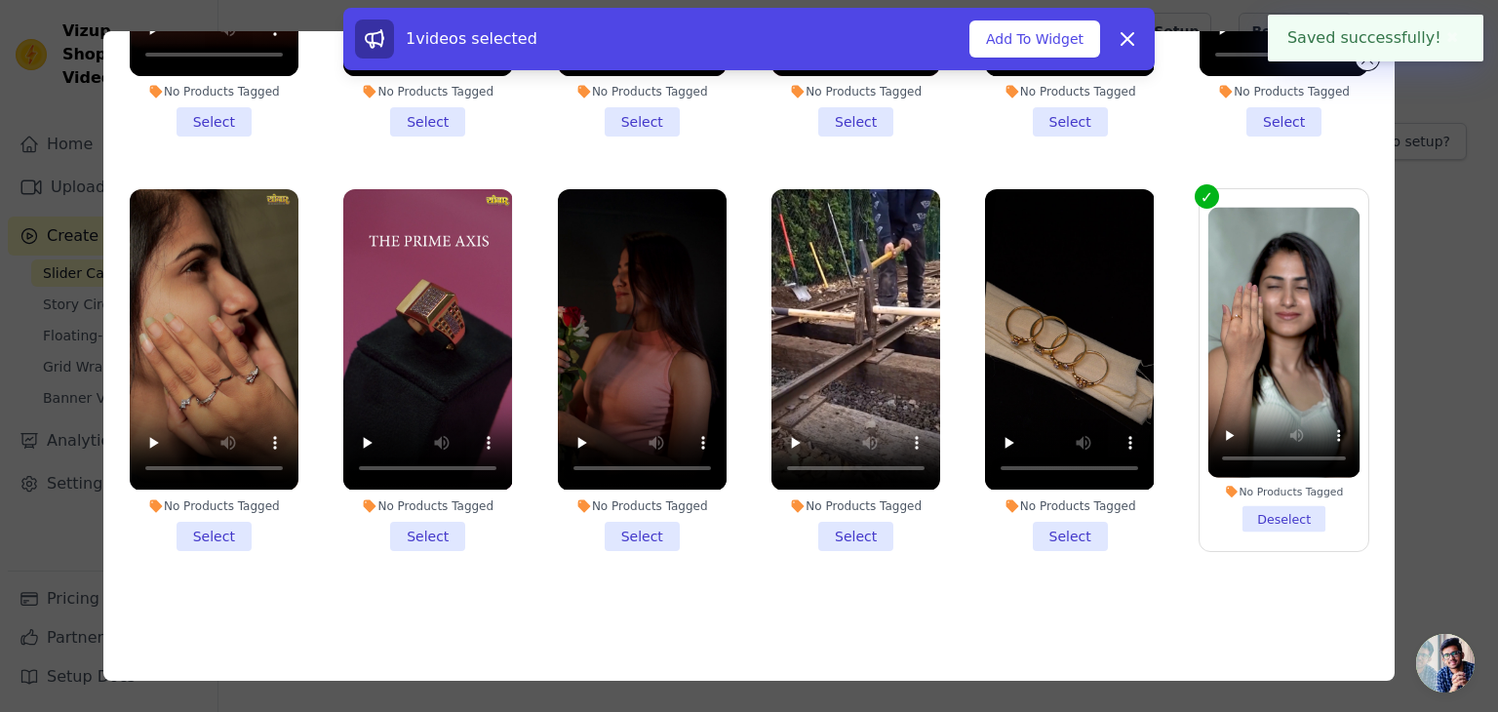
click at [1029, 521] on li "No Products Tagged Select" at bounding box center [1069, 369] width 169 height 361
click at [0, 0] on input "No Products Tagged Select" at bounding box center [0, 0] width 0 height 0
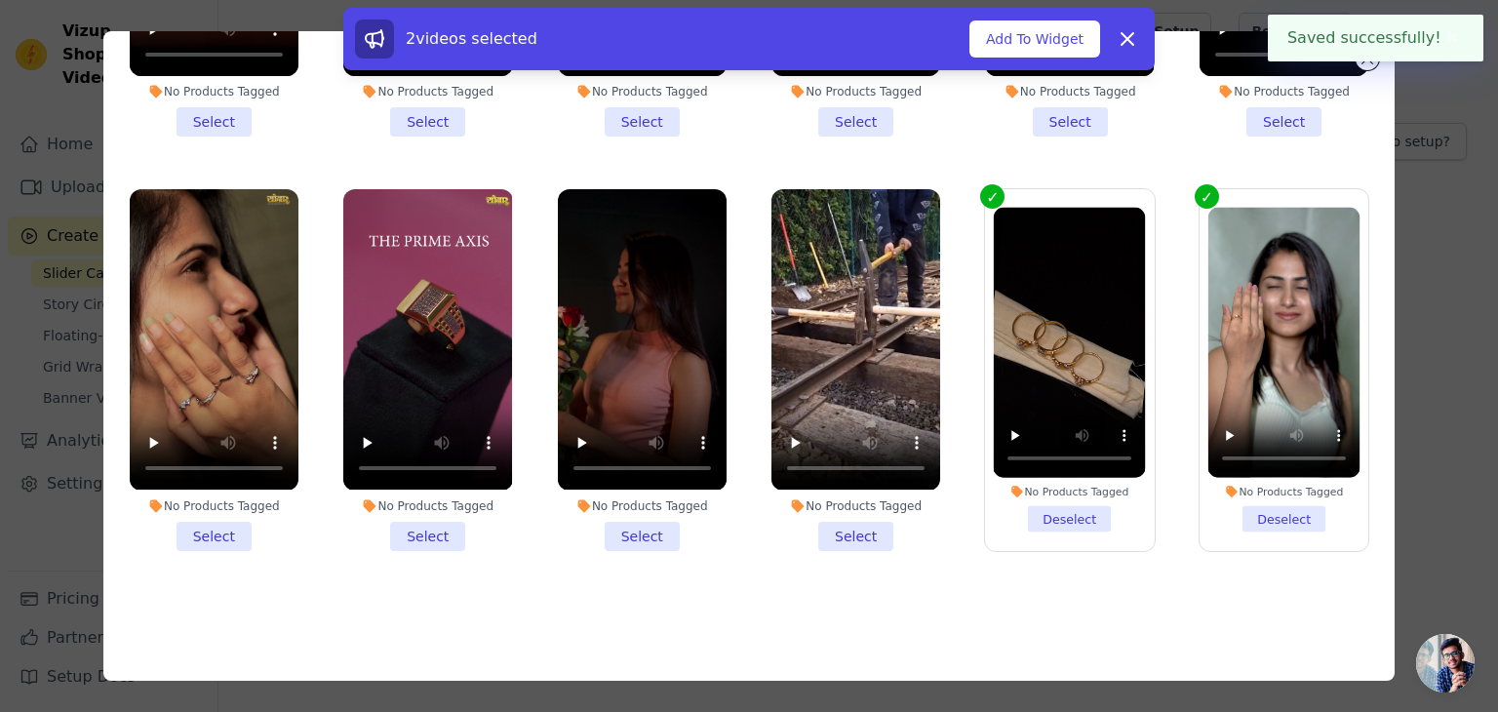
click at [804, 521] on li "No Products Tagged Select" at bounding box center [856, 369] width 169 height 361
click at [0, 0] on input "No Products Tagged Select" at bounding box center [0, 0] width 0 height 0
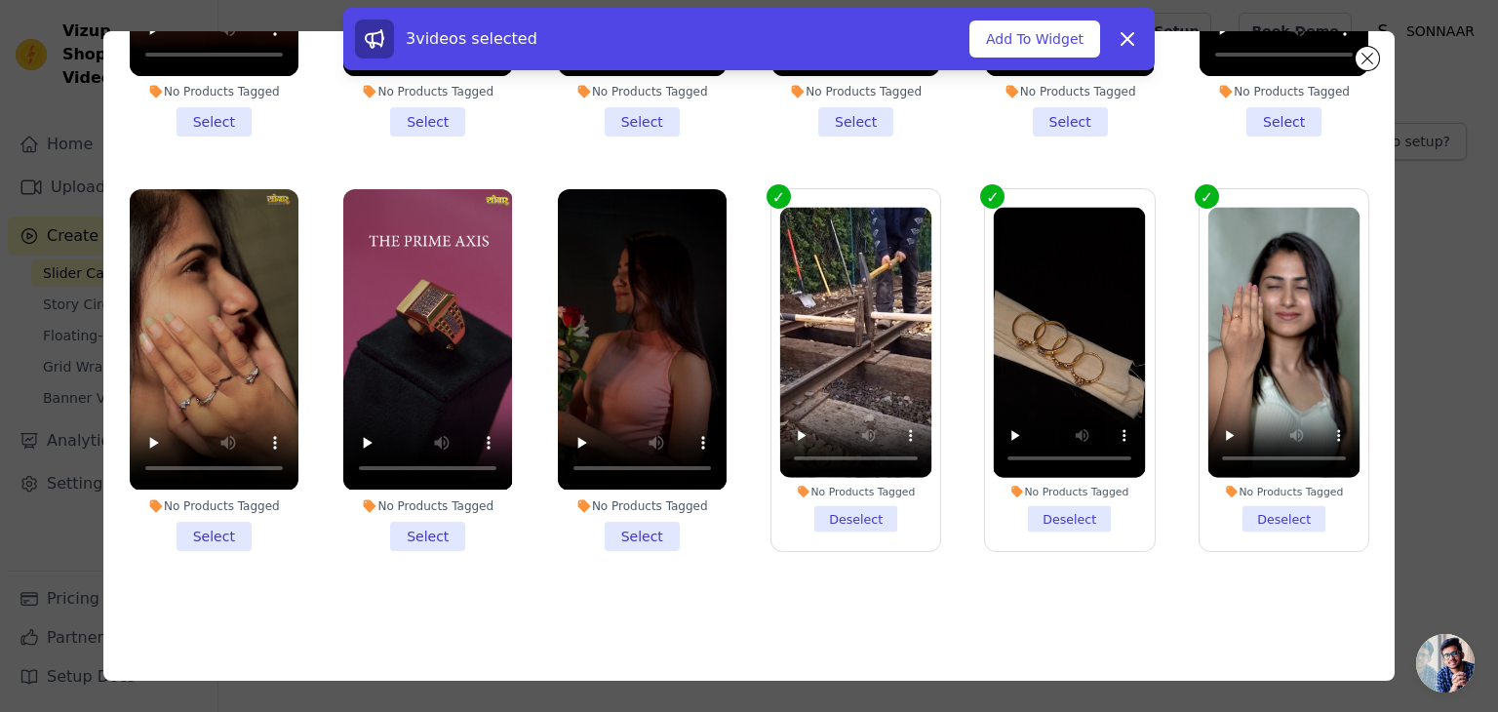
click at [649, 523] on li "No Products Tagged Select" at bounding box center [642, 369] width 169 height 361
click at [0, 0] on input "No Products Tagged Select" at bounding box center [0, 0] width 0 height 0
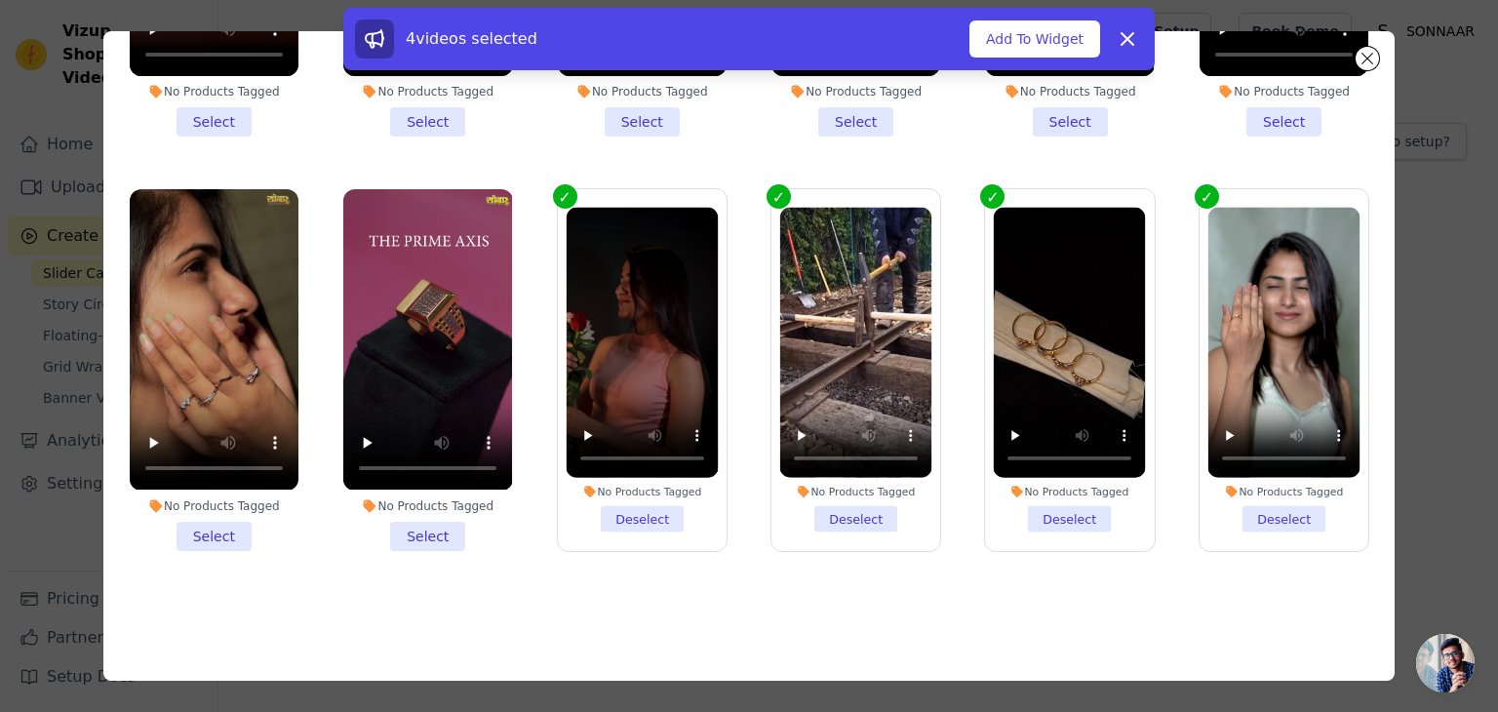
click at [418, 521] on li "No Products Tagged Select" at bounding box center [427, 369] width 169 height 361
click at [0, 0] on input "No Products Tagged Select" at bounding box center [0, 0] width 0 height 0
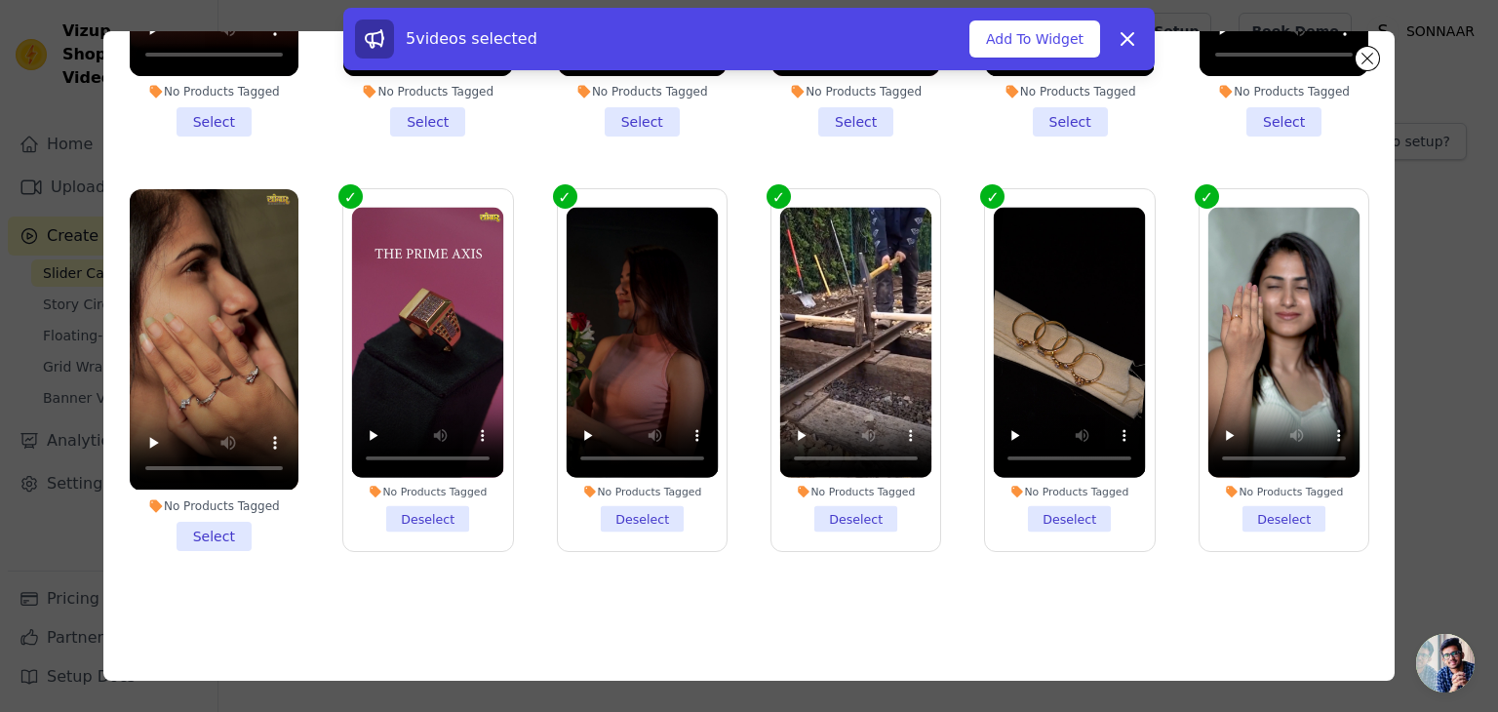
click at [188, 520] on li "No Products Tagged Select" at bounding box center [214, 369] width 169 height 361
click at [0, 0] on input "No Products Tagged Select" at bounding box center [0, 0] width 0 height 0
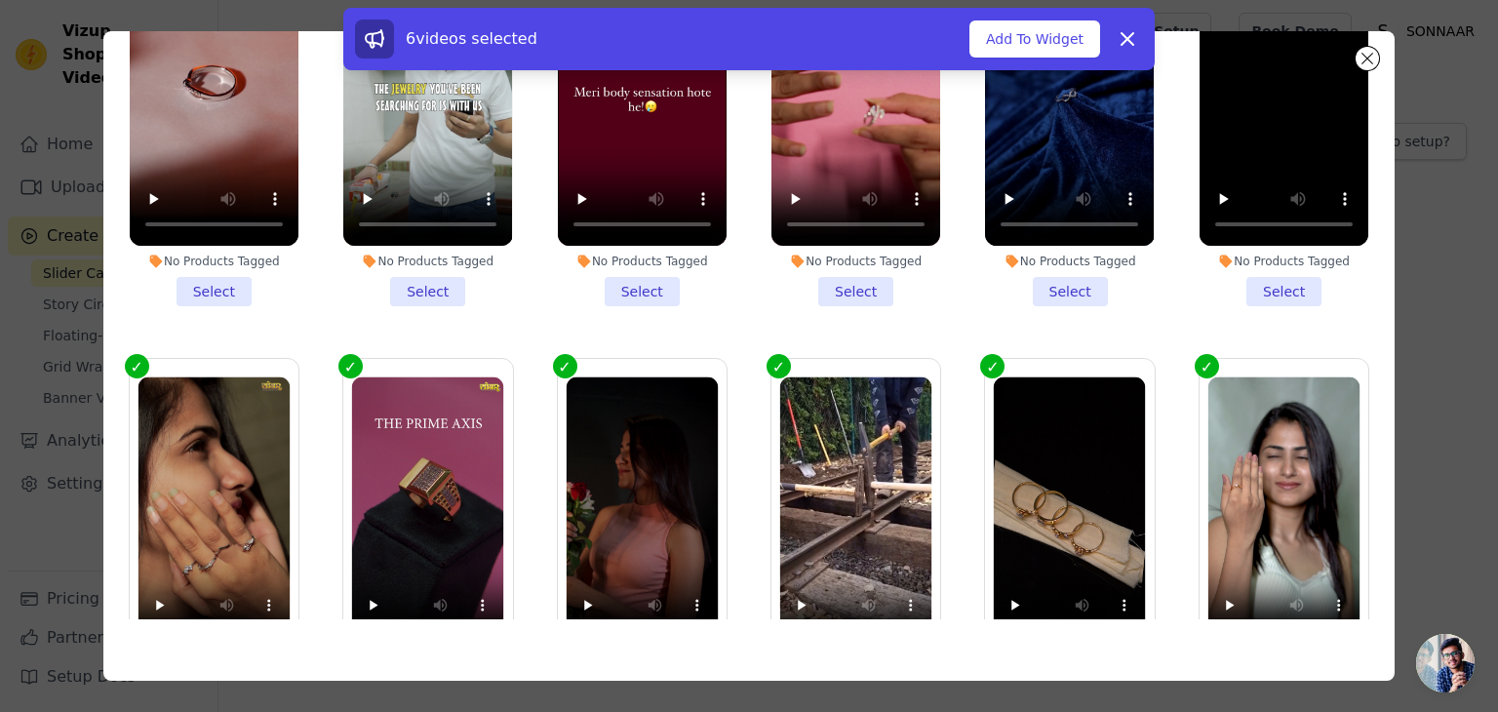
scroll to position [0, 0]
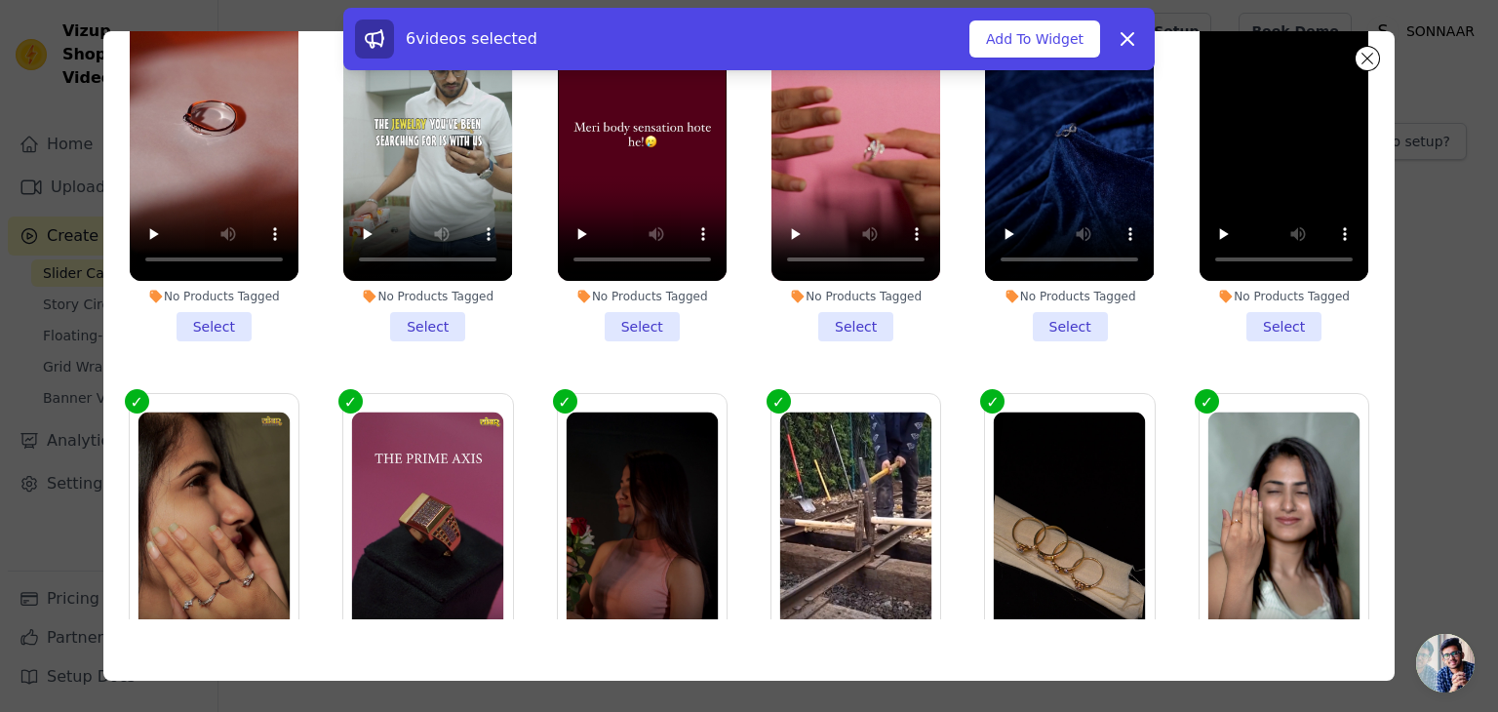
click at [219, 329] on li "No Products Tagged Select" at bounding box center [214, 160] width 169 height 361
click at [0, 0] on input "No Products Tagged Select" at bounding box center [0, 0] width 0 height 0
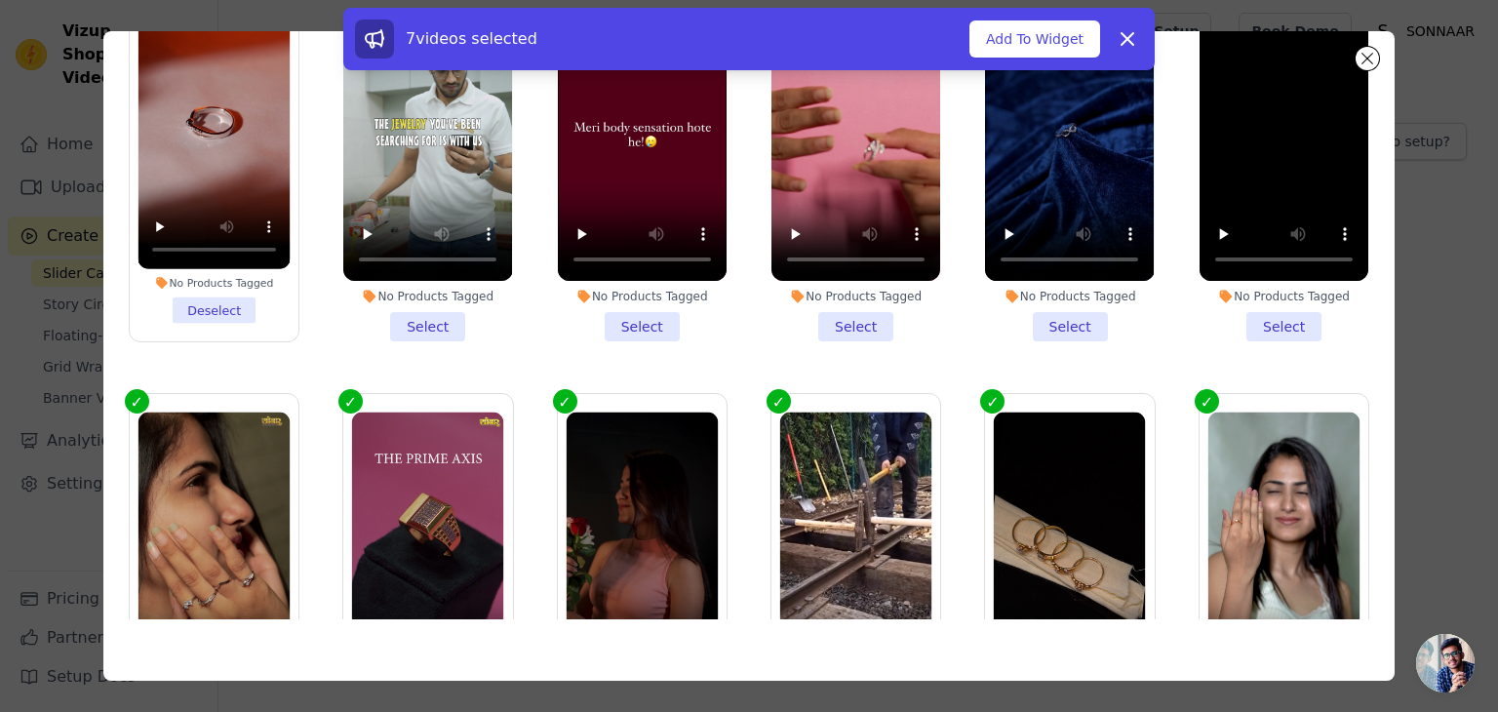
click at [382, 323] on li "No Products Tagged Select" at bounding box center [427, 160] width 169 height 361
click at [0, 0] on input "No Products Tagged Select" at bounding box center [0, 0] width 0 height 0
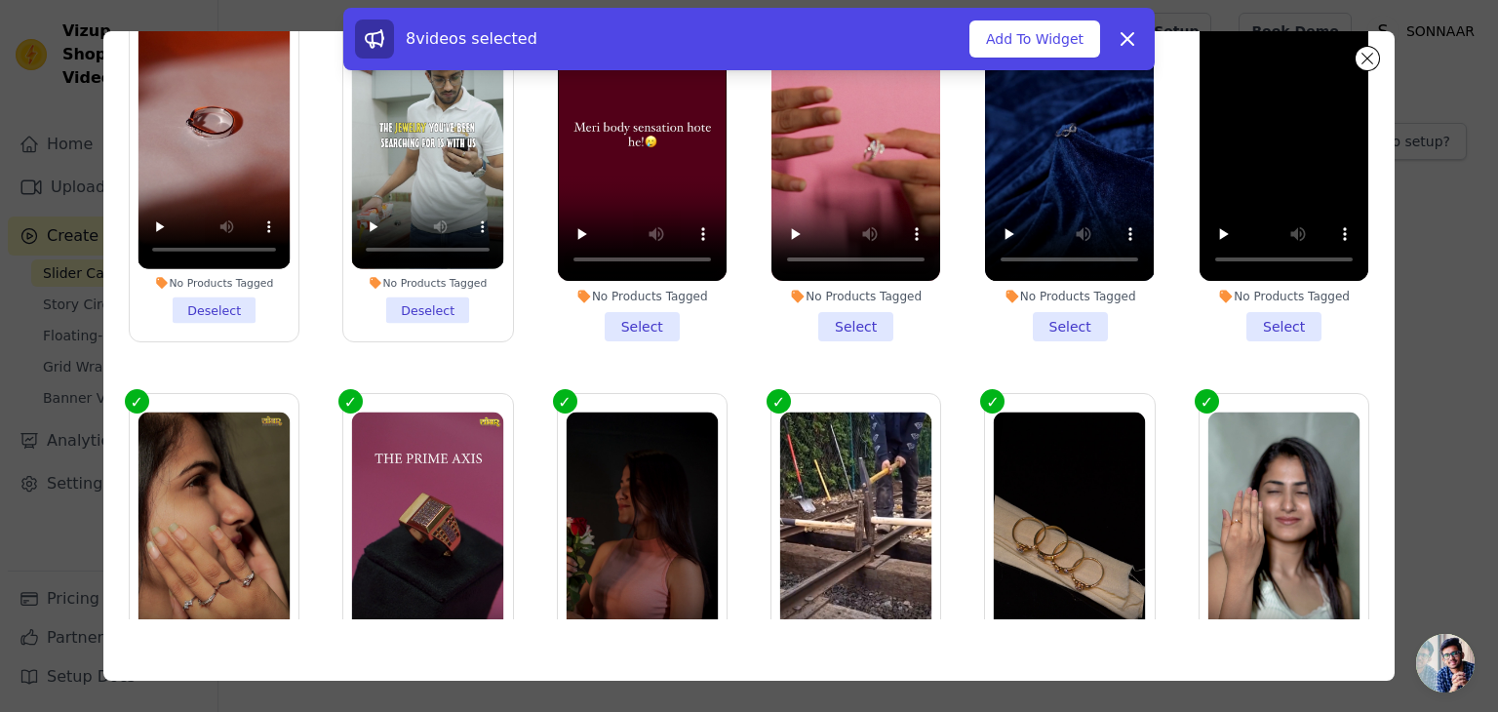
click at [605, 321] on li "No Products Tagged Select" at bounding box center [642, 160] width 169 height 361
click at [0, 0] on input "No Products Tagged Select" at bounding box center [0, 0] width 0 height 0
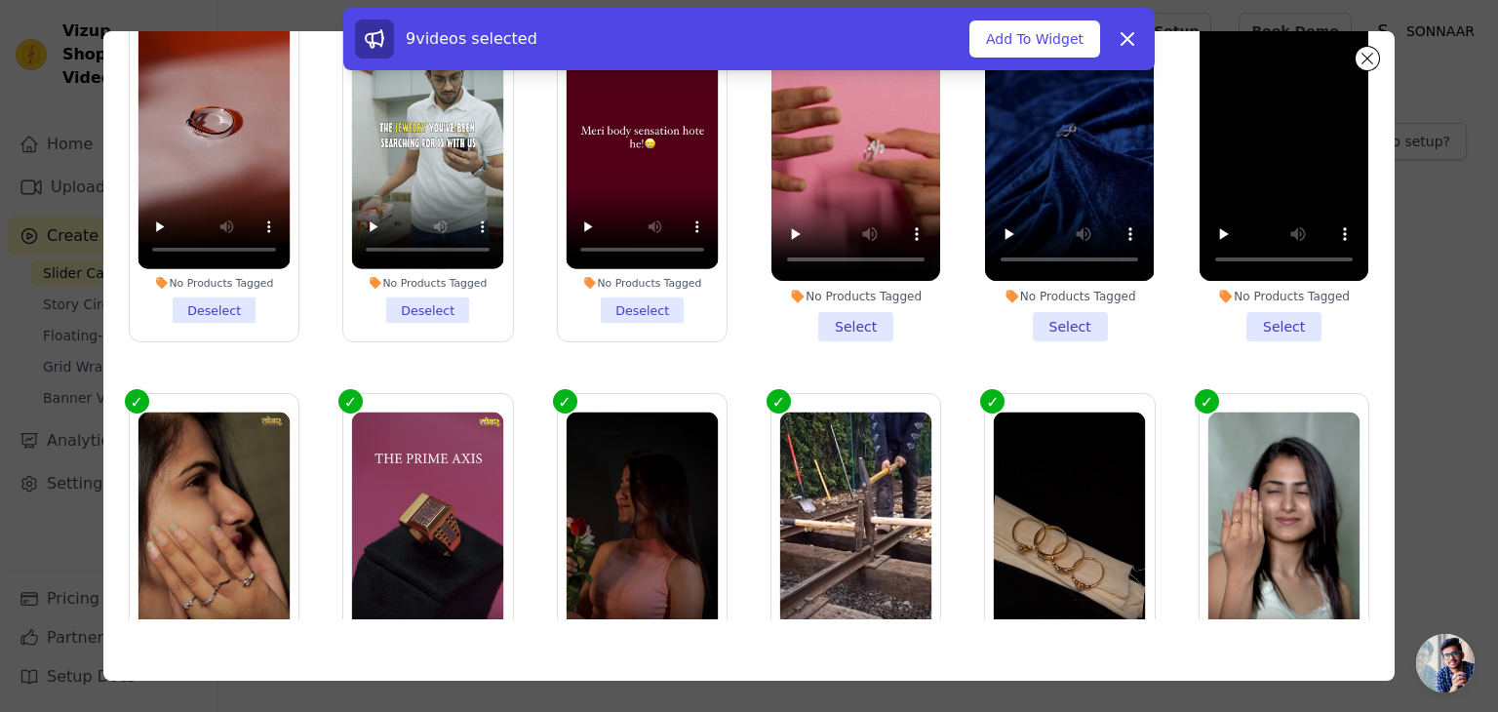
drag, startPoint x: 801, startPoint y: 317, endPoint x: 867, endPoint y: 324, distance: 66.7
click at [805, 317] on li "No Products Tagged Select" at bounding box center [856, 160] width 169 height 361
click at [0, 0] on input "No Products Tagged Select" at bounding box center [0, 0] width 0 height 0
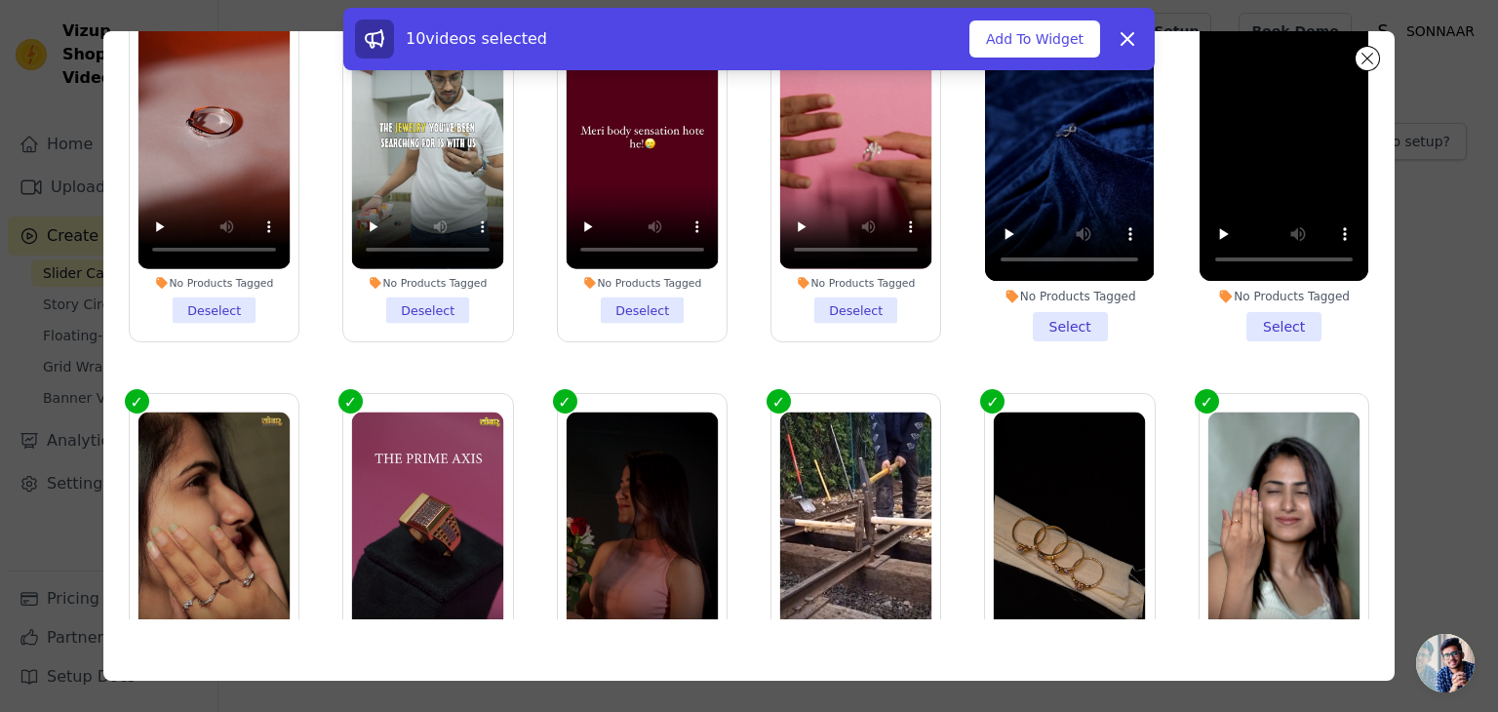
click at [1032, 316] on li "No Products Tagged Select" at bounding box center [1069, 160] width 169 height 361
click at [0, 0] on input "No Products Tagged Select" at bounding box center [0, 0] width 0 height 0
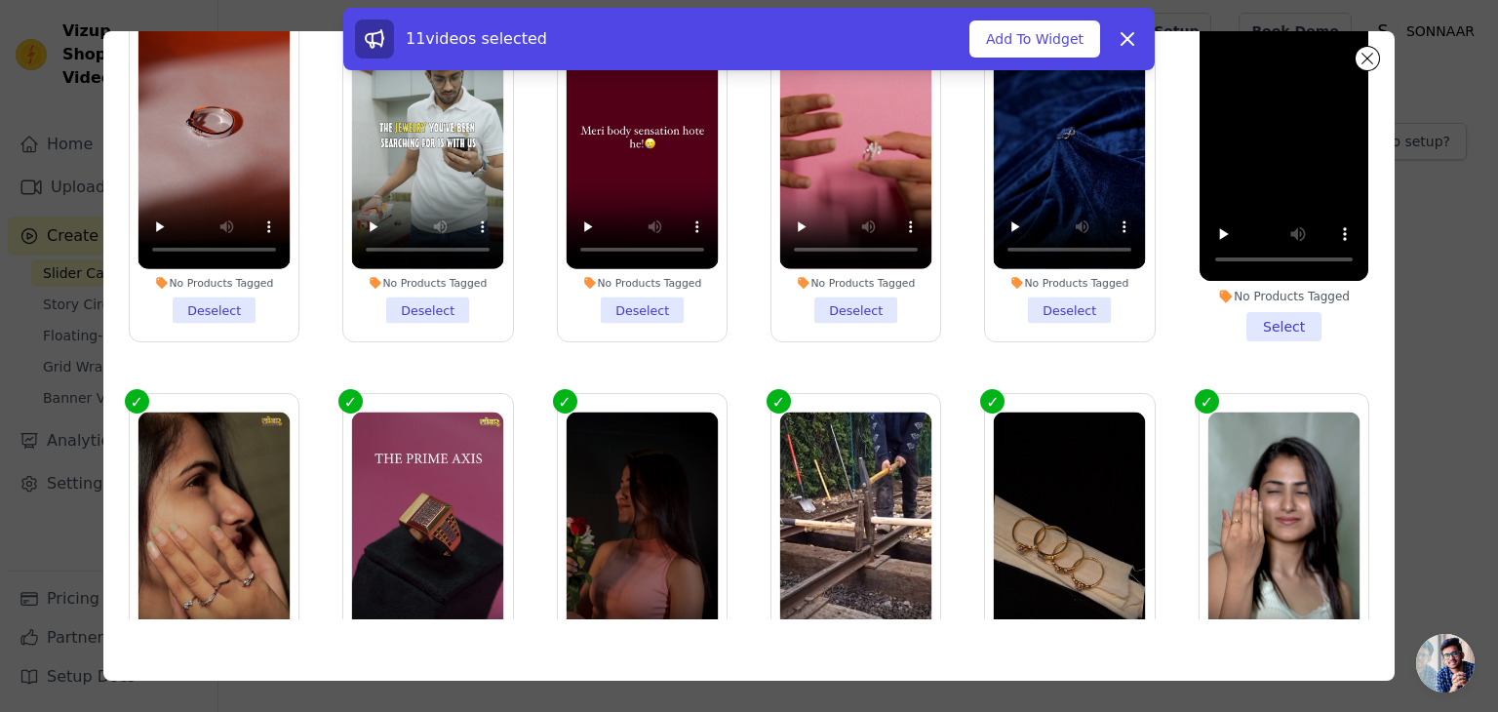
click at [1234, 314] on li "No Products Tagged Select" at bounding box center [1284, 160] width 169 height 361
click at [0, 0] on input "No Products Tagged Select" at bounding box center [0, 0] width 0 height 0
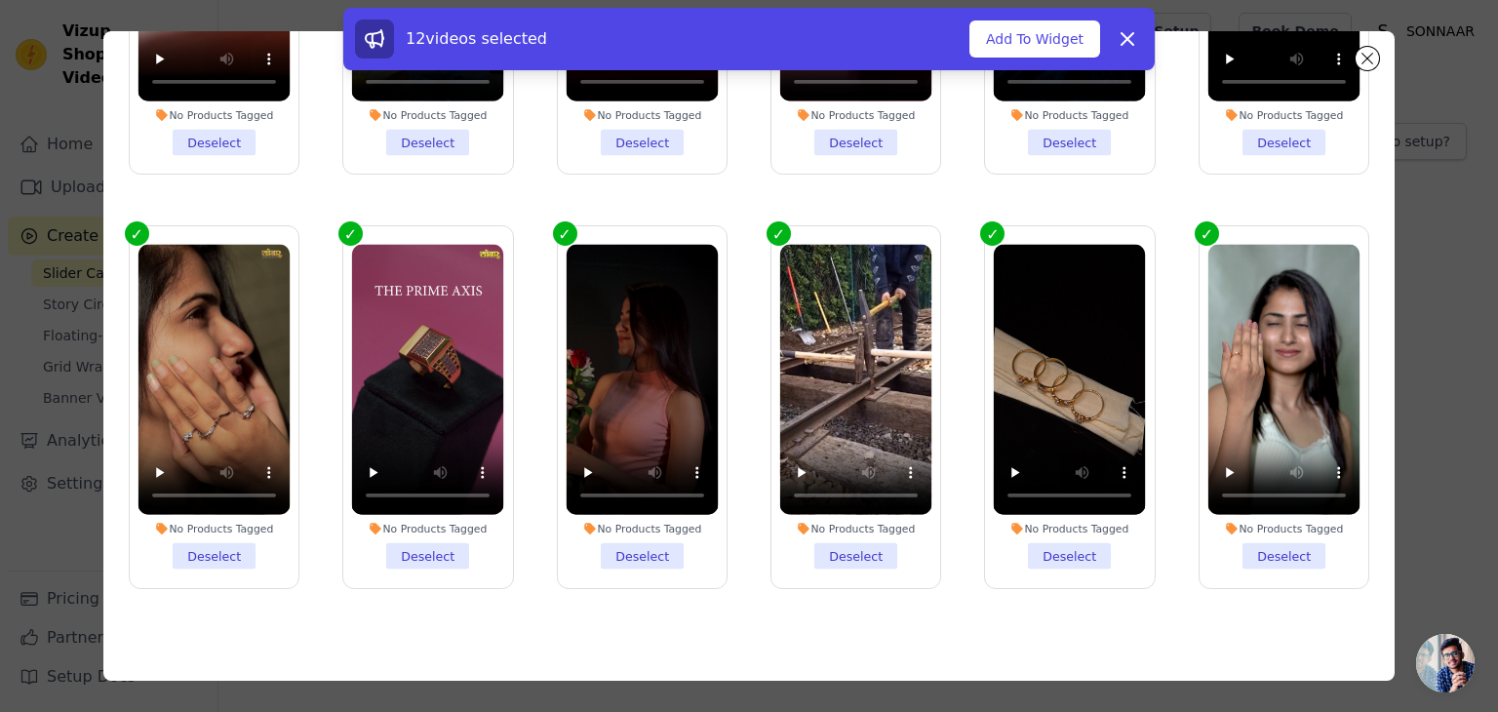
scroll to position [205, 0]
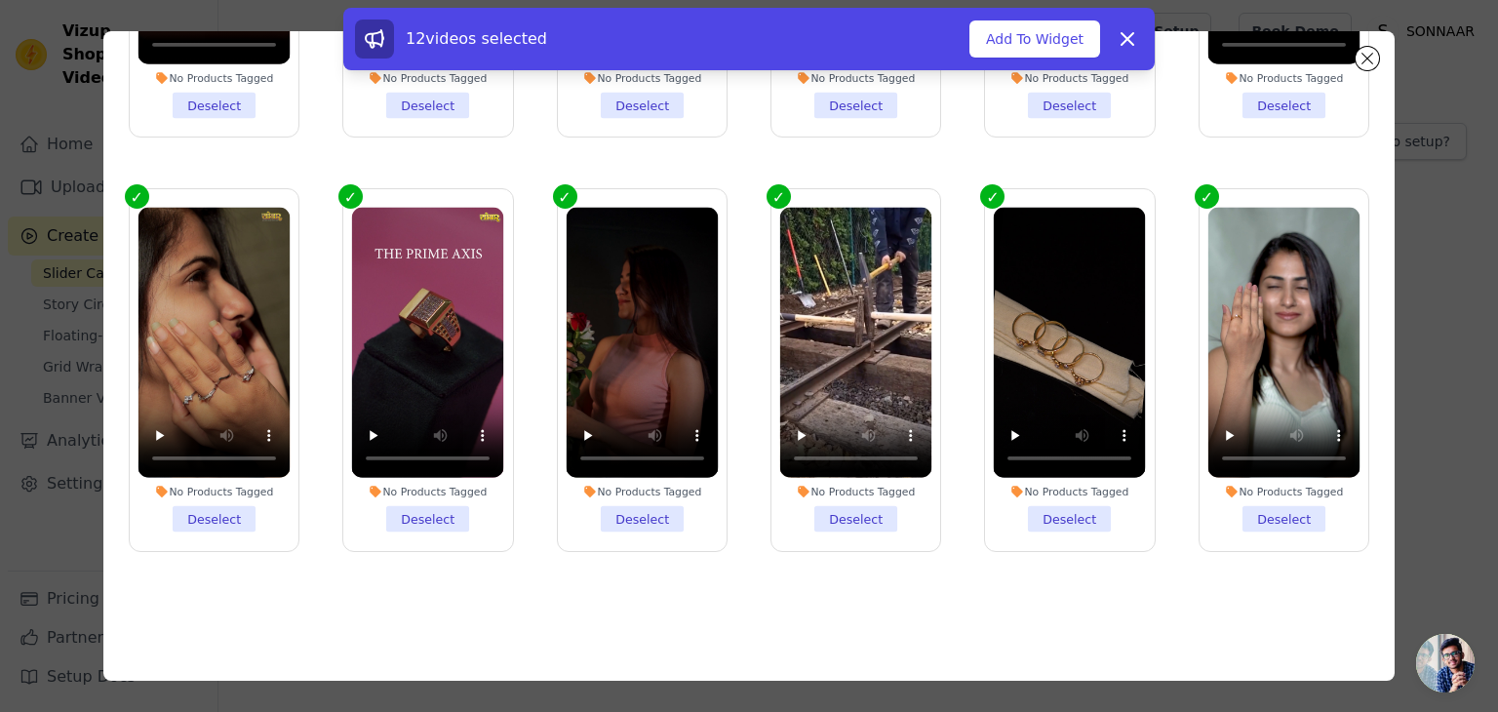
click at [859, 511] on li "No Products Tagged Deselect" at bounding box center [856, 370] width 152 height 325
click at [0, 0] on input "No Products Tagged Deselect" at bounding box center [0, 0] width 0 height 0
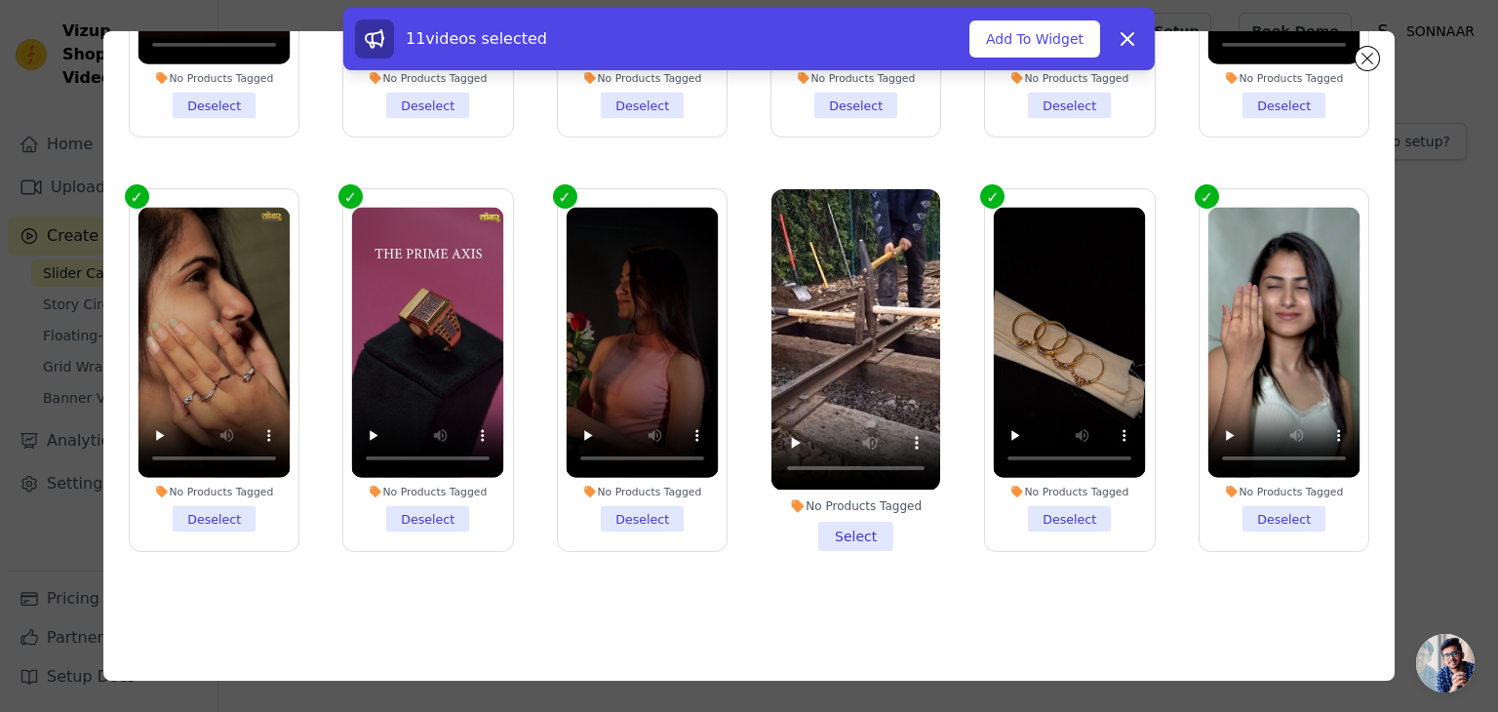
click at [859, 511] on li "No Products Tagged Select" at bounding box center [856, 369] width 169 height 361
click at [0, 0] on input "No Products Tagged Select" at bounding box center [0, 0] width 0 height 0
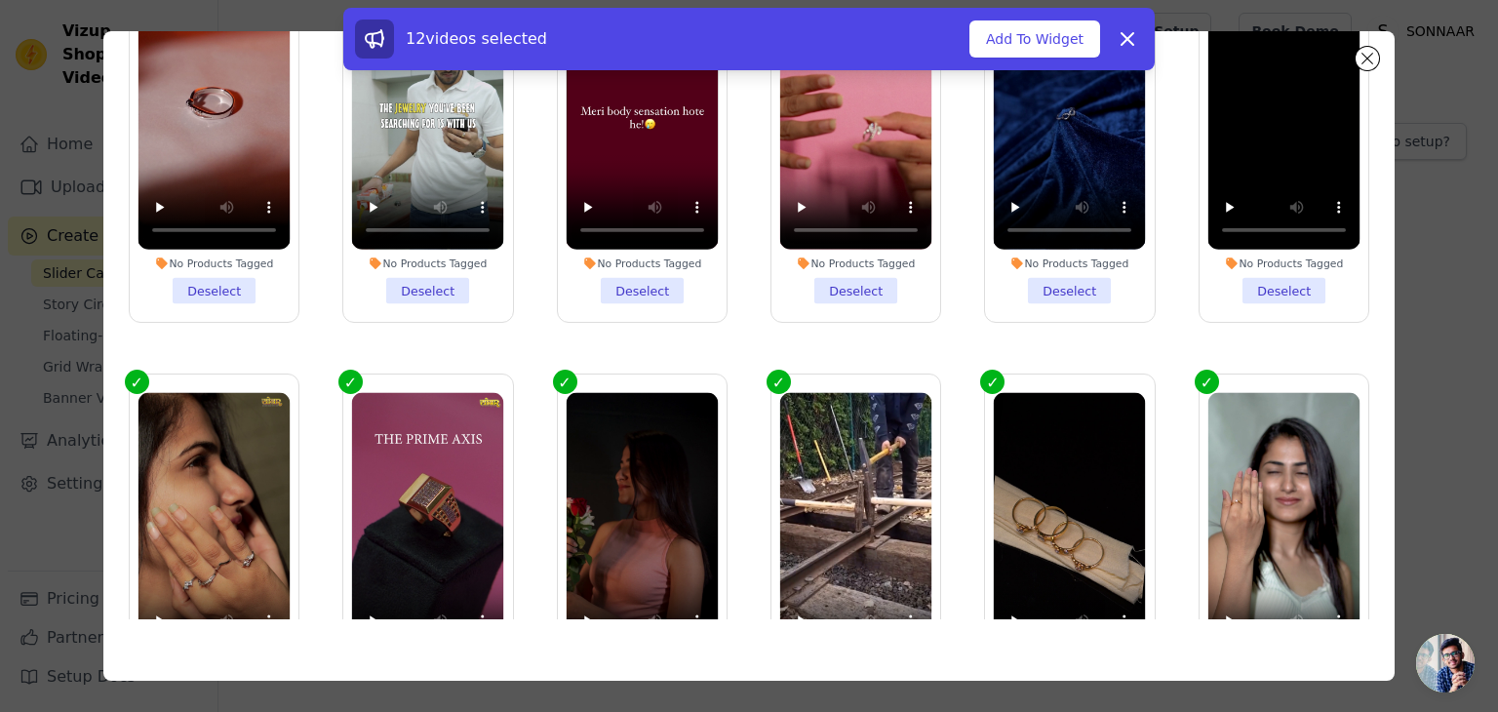
scroll to position [0, 0]
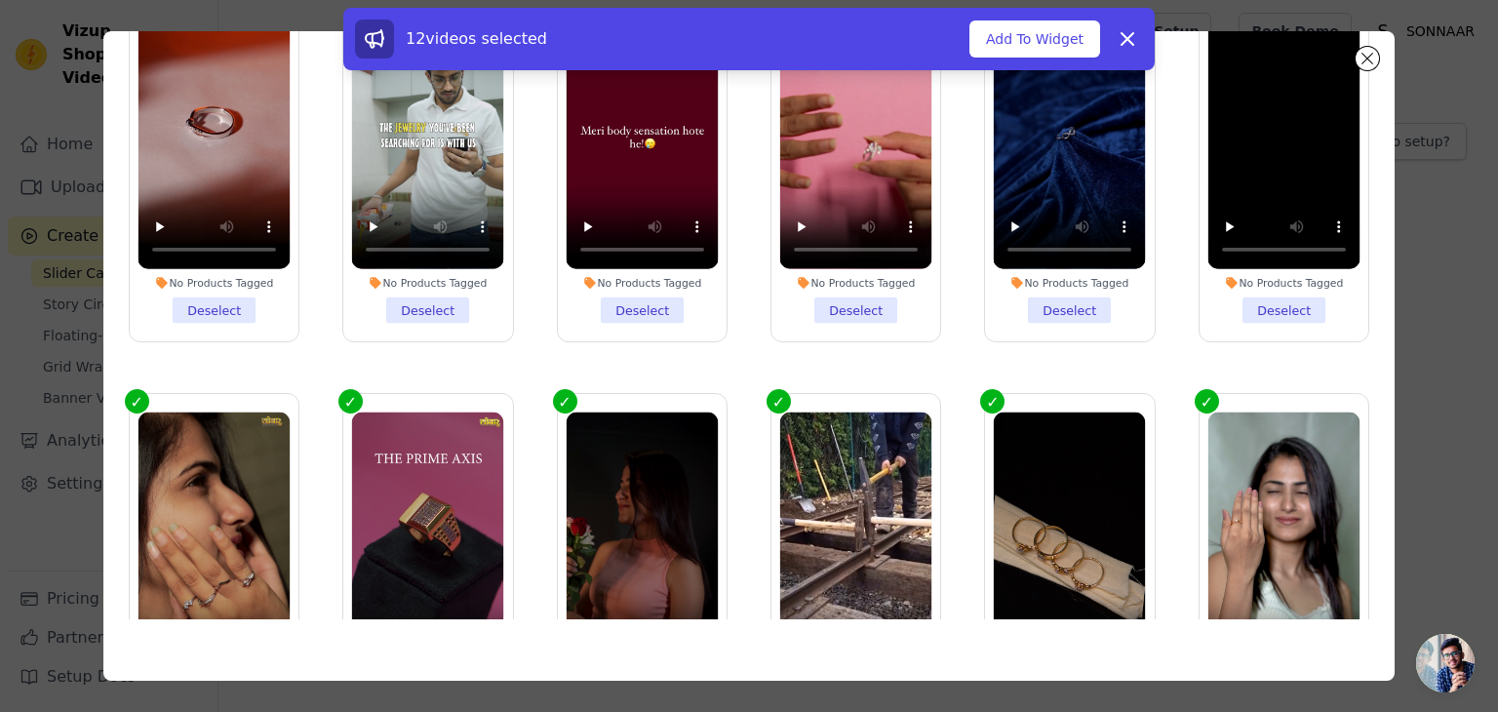
click at [632, 306] on li "No Products Tagged Deselect" at bounding box center [642, 161] width 152 height 325
click at [0, 0] on input "No Products Tagged Deselect" at bounding box center [0, 0] width 0 height 0
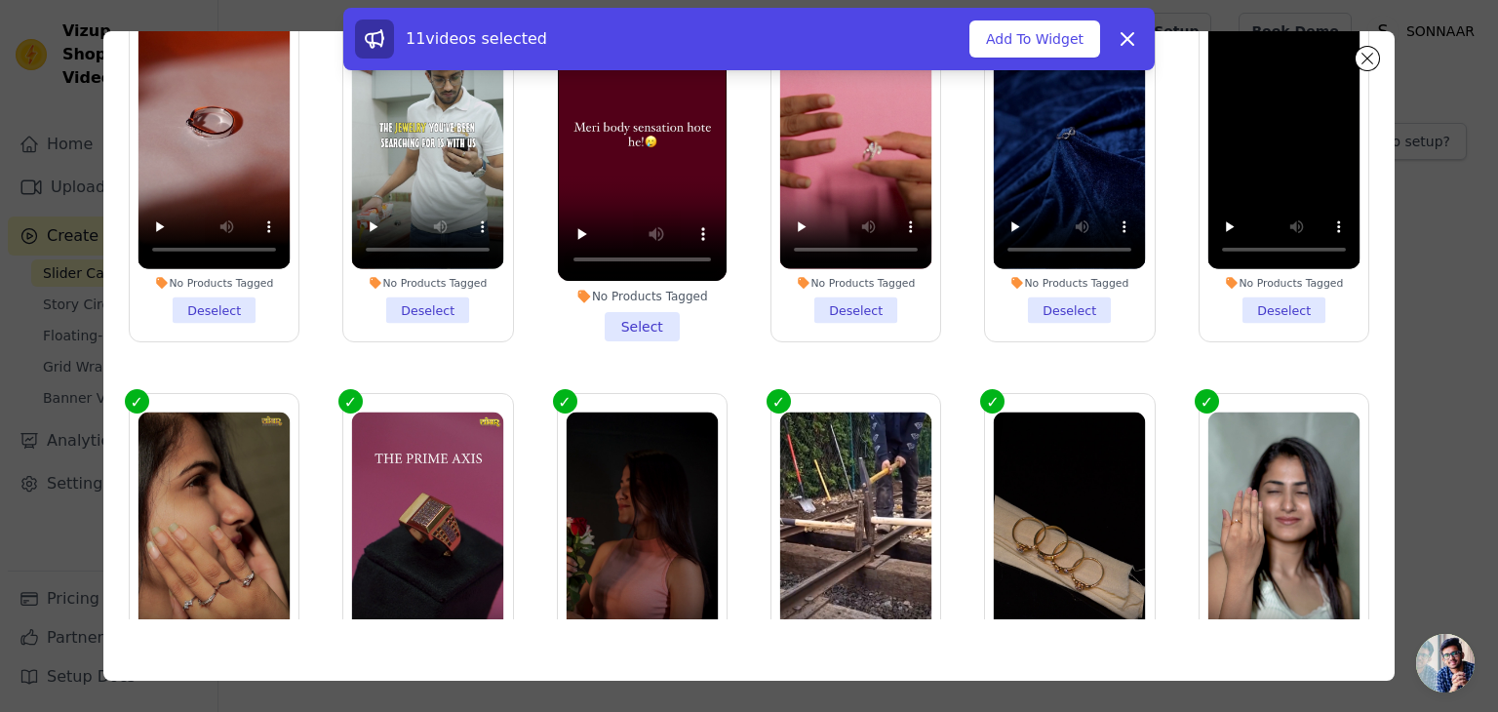
click at [632, 306] on li "No Products Tagged Select" at bounding box center [642, 160] width 169 height 361
click at [0, 0] on input "No Products Tagged Select" at bounding box center [0, 0] width 0 height 0
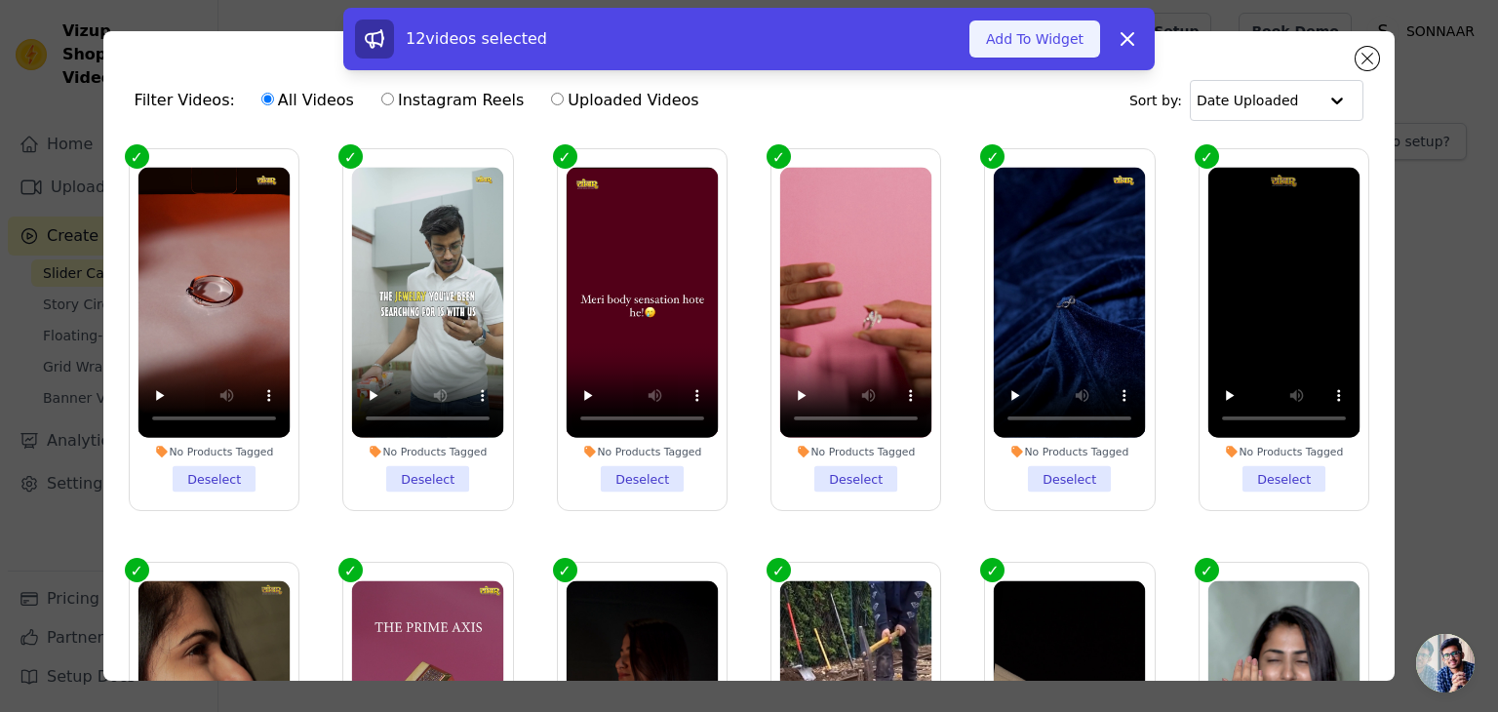
click at [1062, 36] on button "Add To Widget" at bounding box center [1035, 38] width 131 height 37
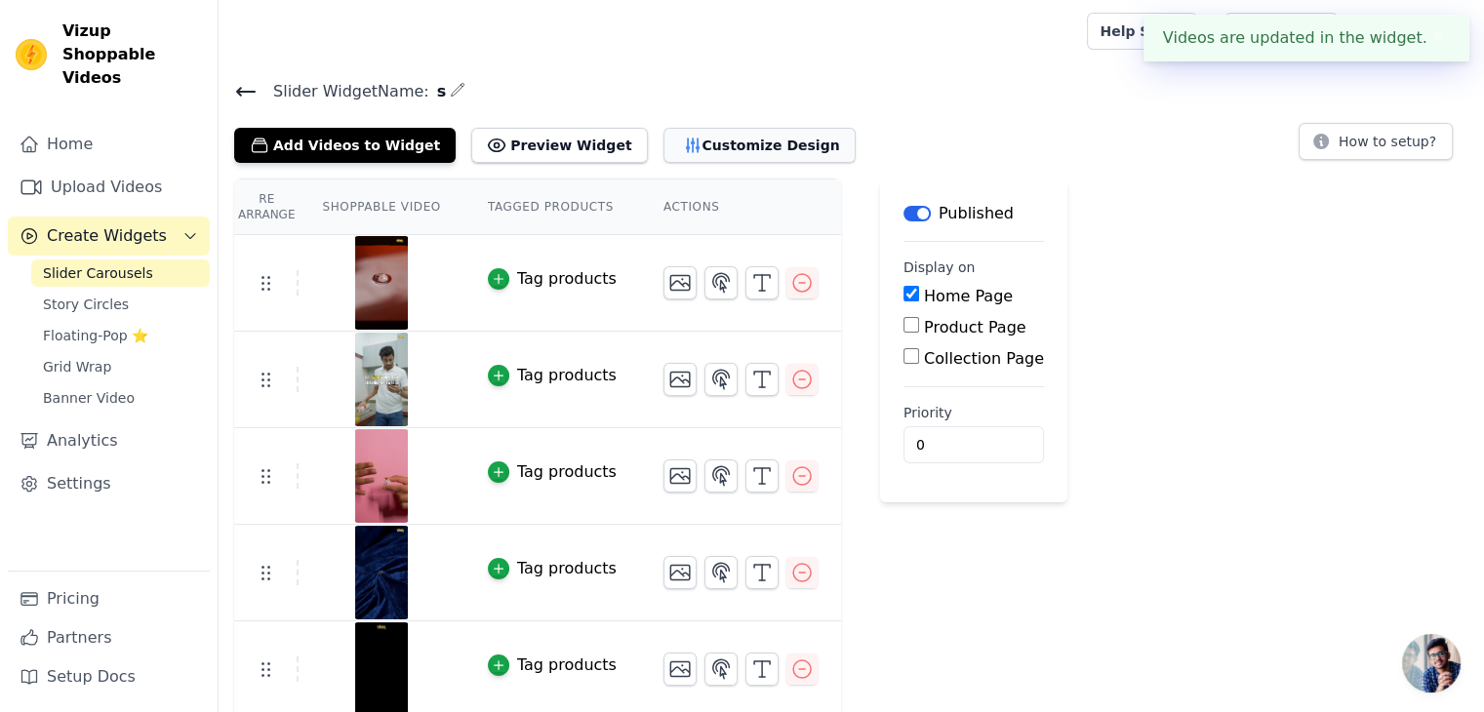
click at [704, 149] on button "Customize Design" at bounding box center [759, 145] width 192 height 35
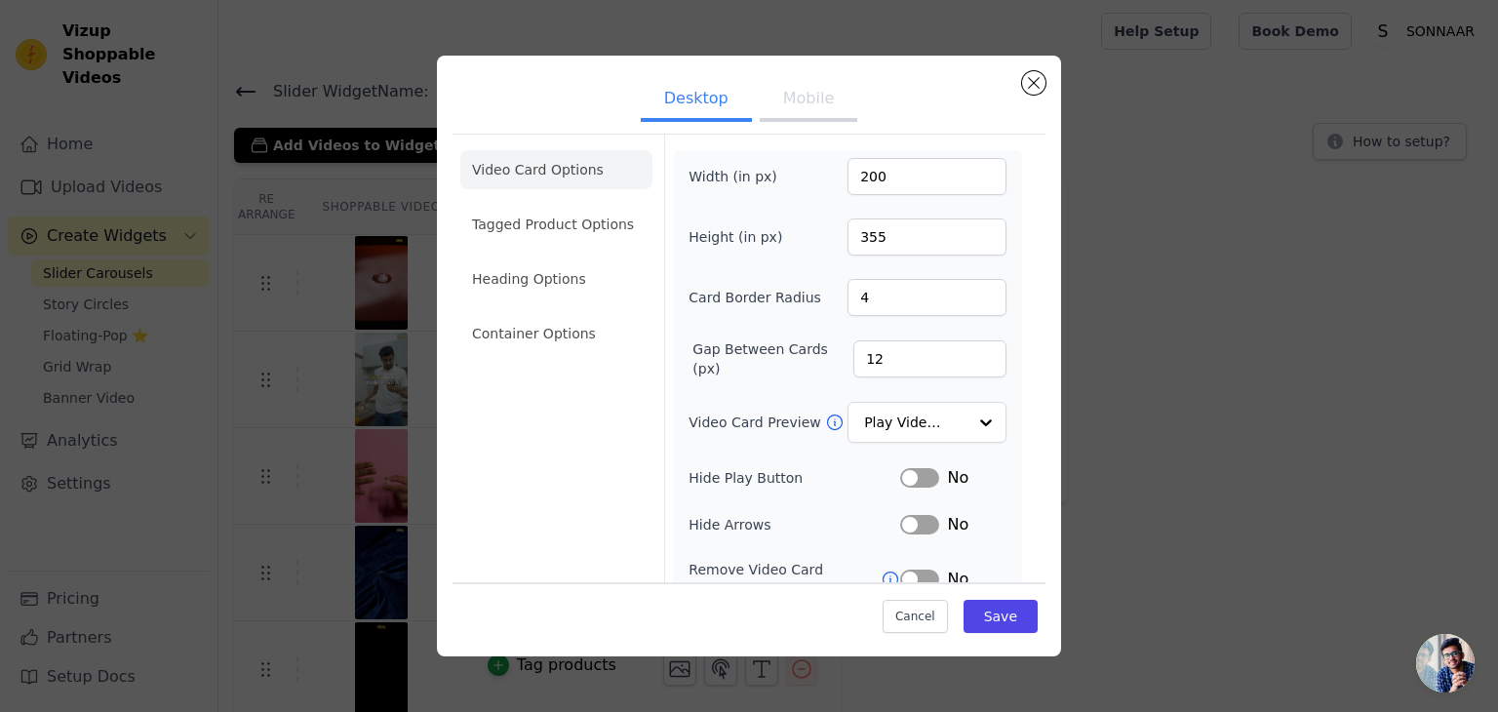
click at [799, 108] on button "Mobile" at bounding box center [809, 100] width 98 height 43
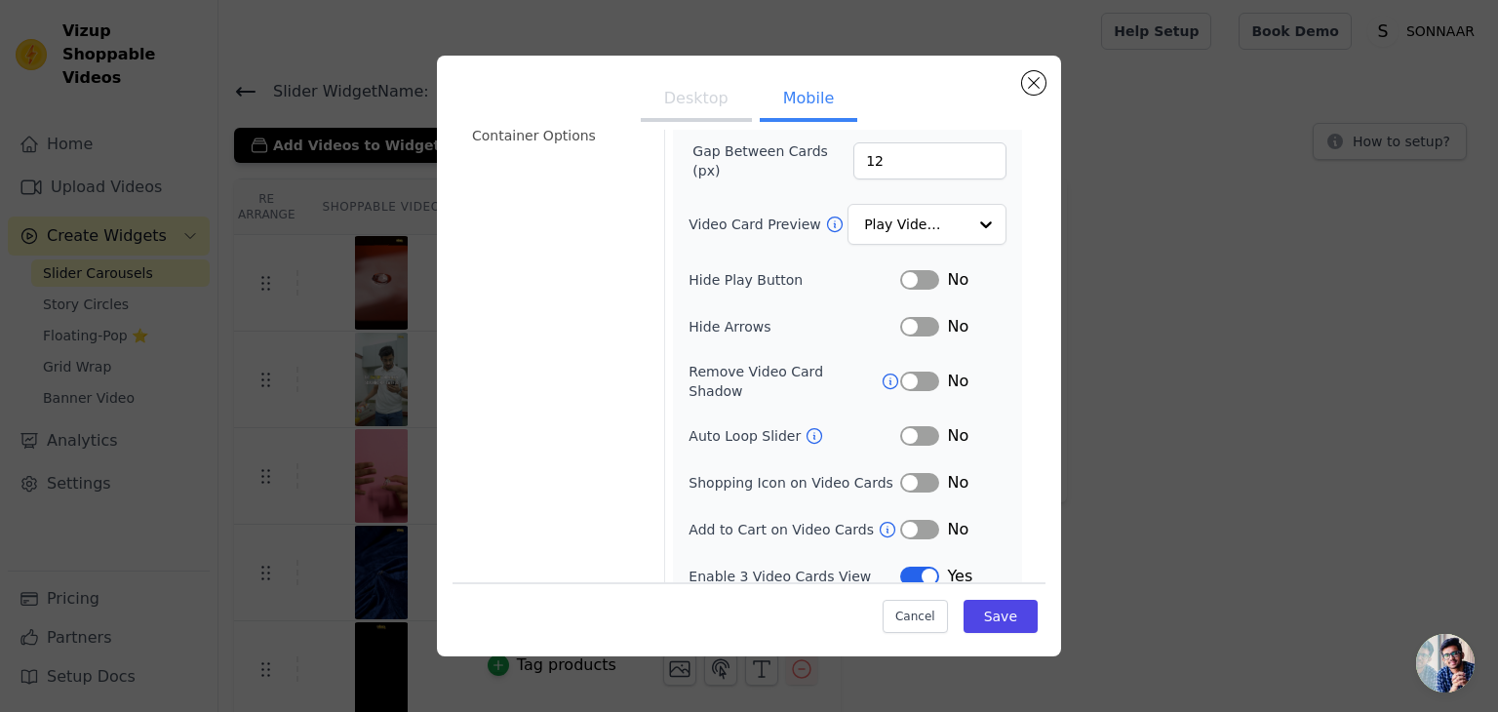
scroll to position [199, 0]
click at [901, 519] on button "Label" at bounding box center [919, 529] width 39 height 20
click at [905, 316] on button "Label" at bounding box center [919, 326] width 39 height 20
click at [912, 279] on button "Label" at bounding box center [919, 279] width 39 height 20
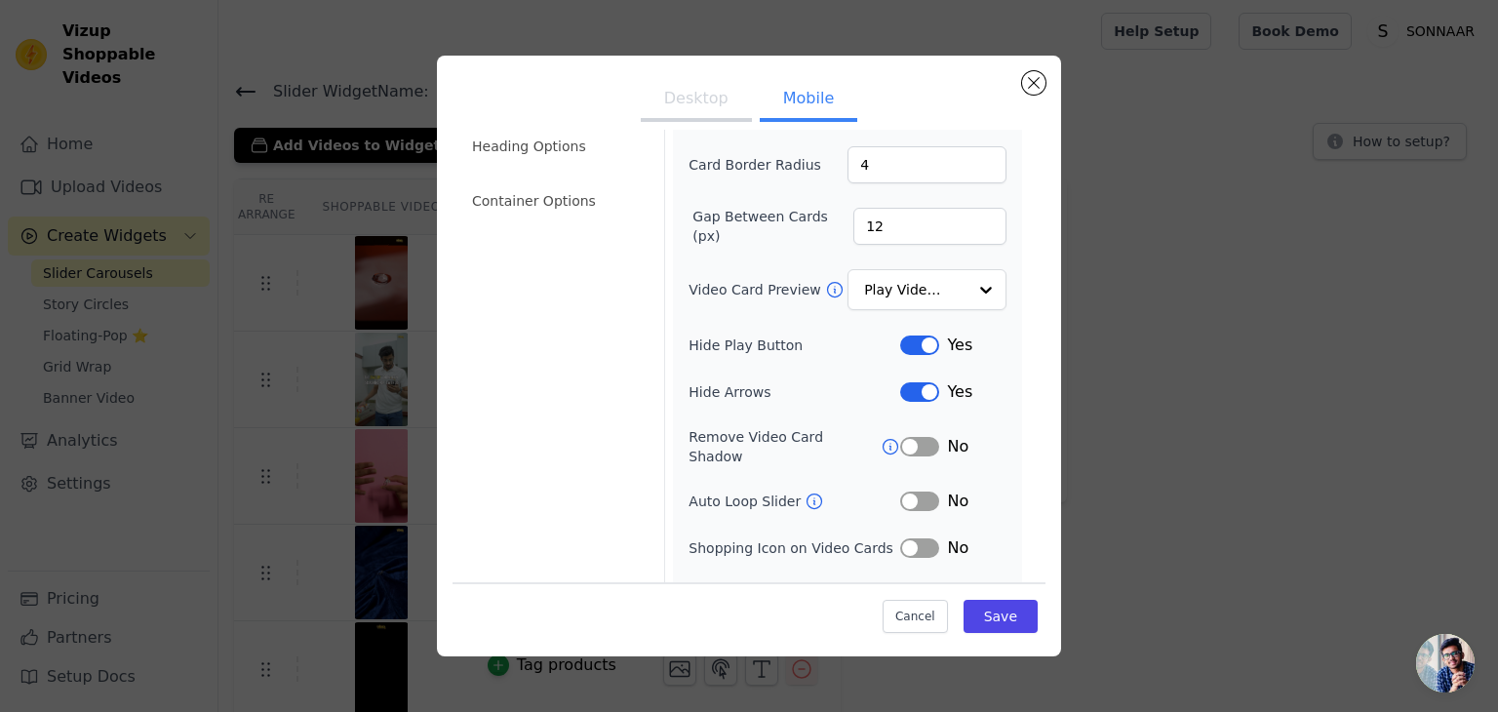
scroll to position [0, 0]
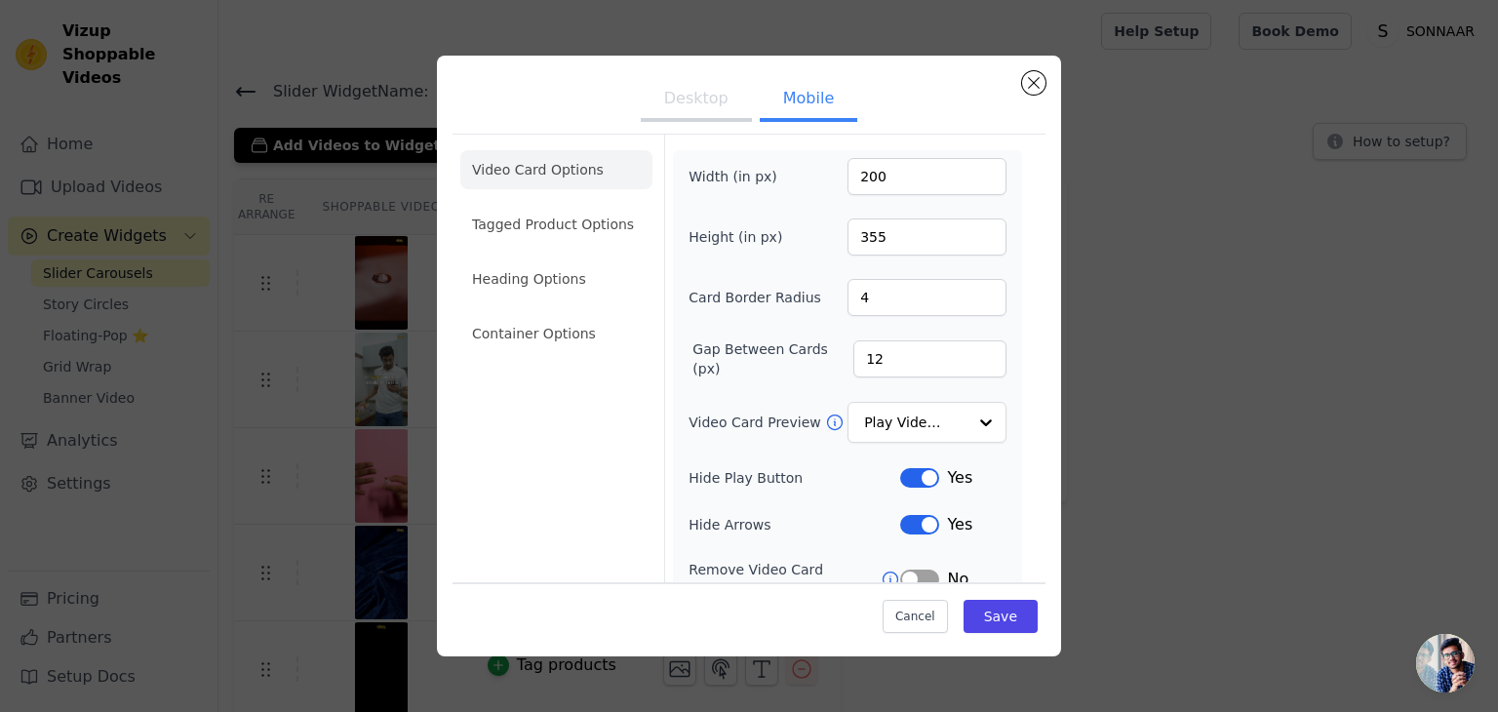
click at [702, 110] on button "Desktop" at bounding box center [696, 100] width 111 height 43
click at [920, 469] on button "Label" at bounding box center [919, 478] width 39 height 20
click at [919, 520] on button "Label" at bounding box center [919, 525] width 39 height 20
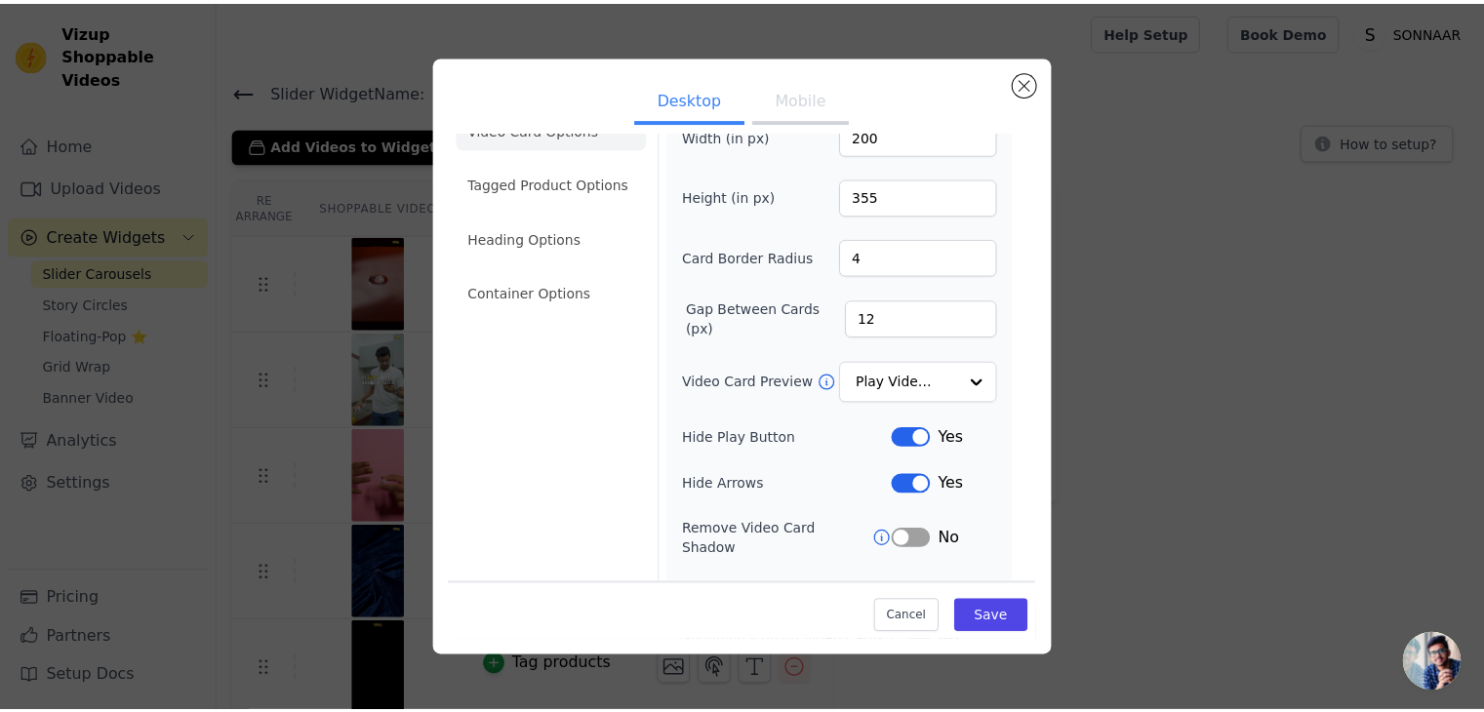
scroll to position [152, 0]
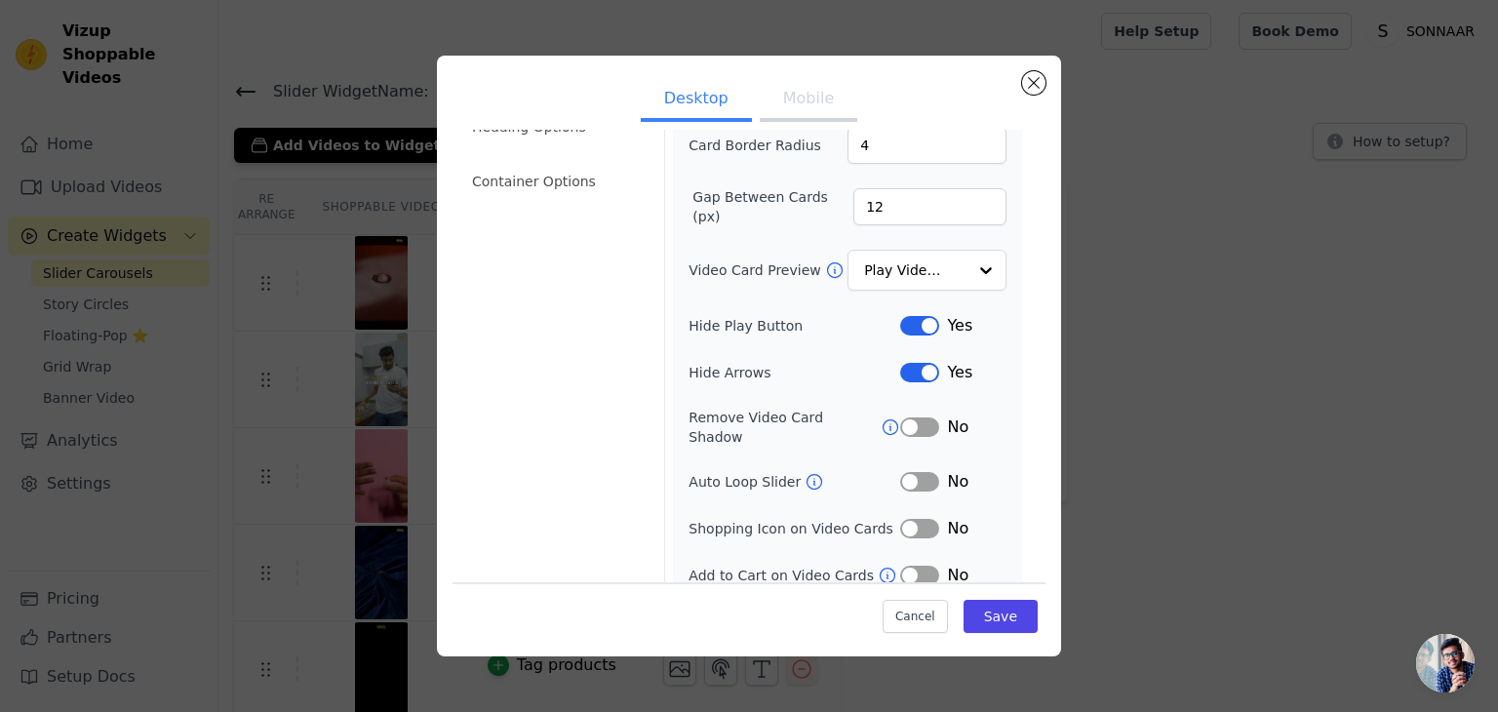
click at [920, 566] on button "Label" at bounding box center [919, 576] width 39 height 20
click at [984, 622] on button "Save" at bounding box center [1001, 616] width 74 height 33
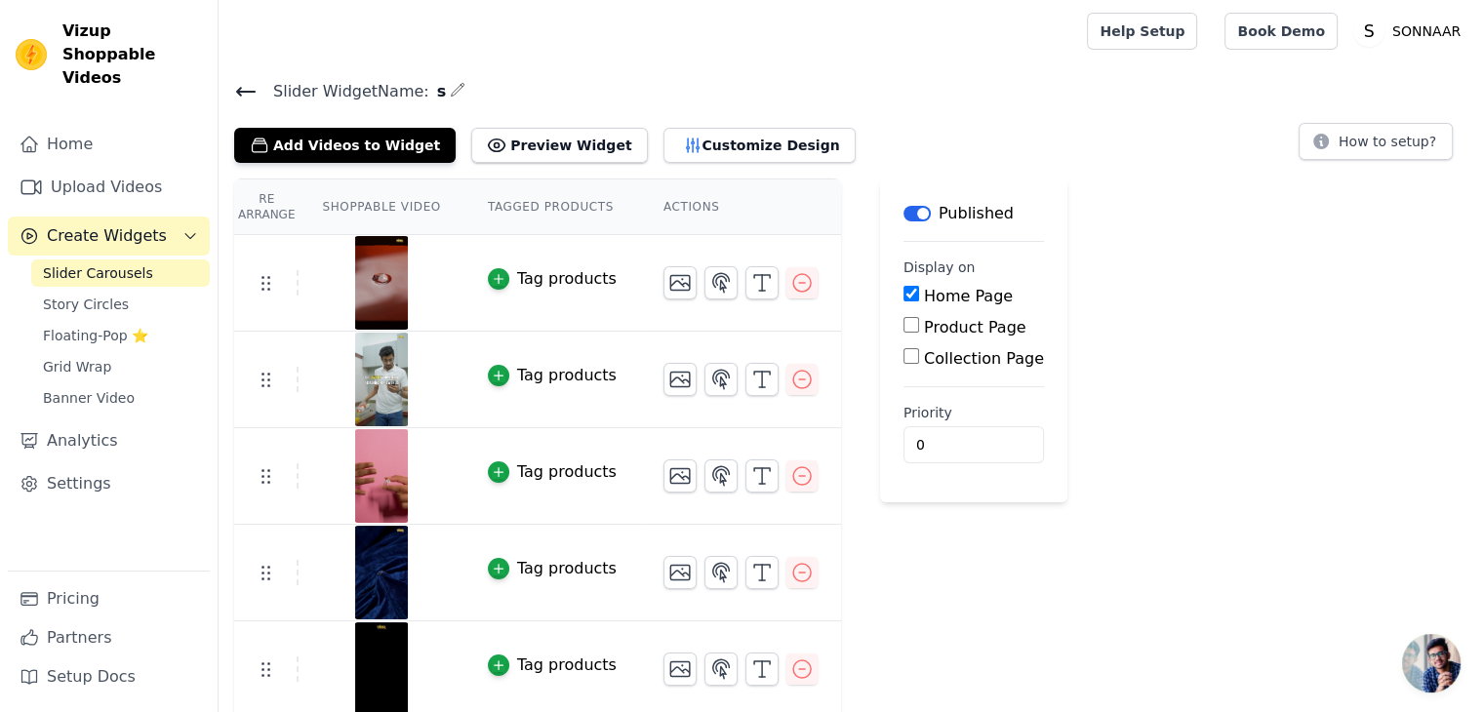
click at [252, 89] on icon at bounding box center [245, 91] width 23 height 23
click at [80, 125] on link "Home" at bounding box center [109, 144] width 202 height 39
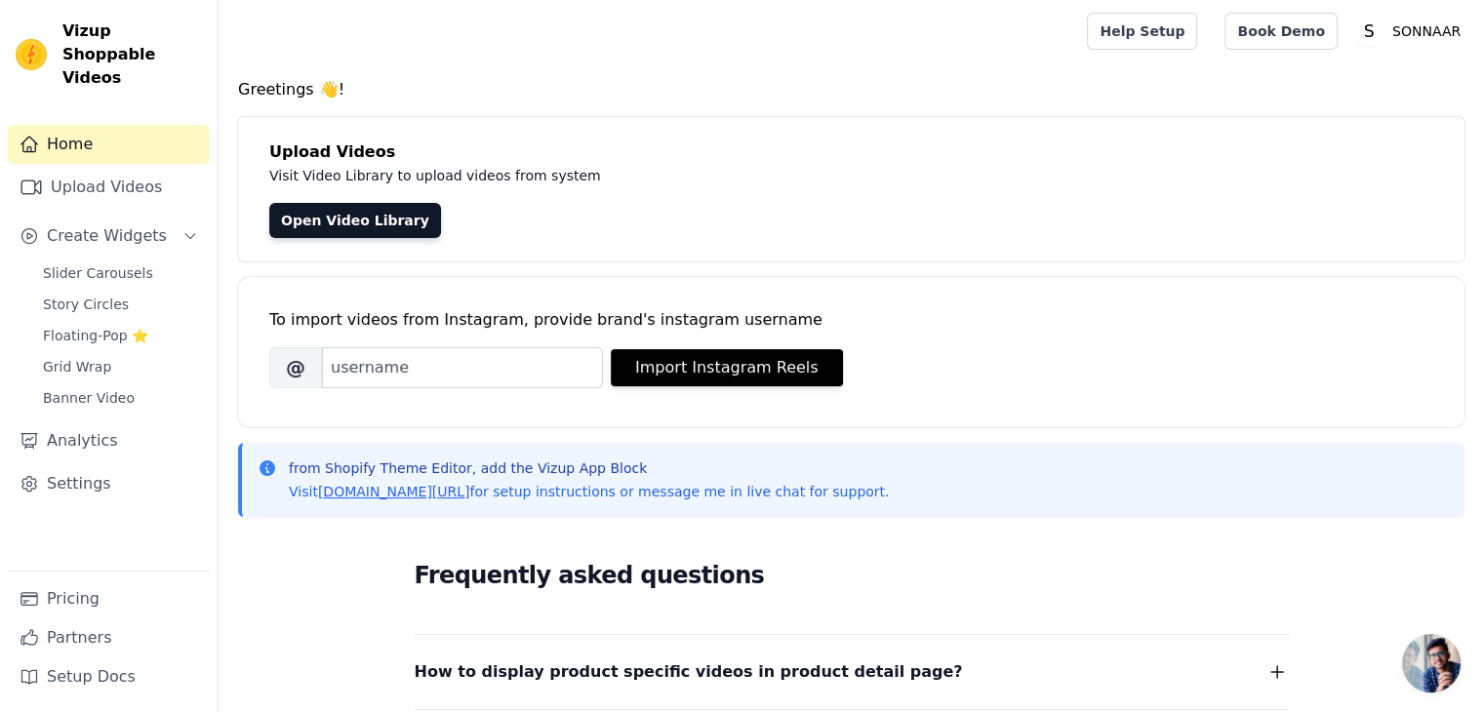
click at [24, 135] on icon "Sidebar" at bounding box center [30, 145] width 20 height 20
click at [152, 259] on link "Slider Carousels" at bounding box center [120, 272] width 179 height 27
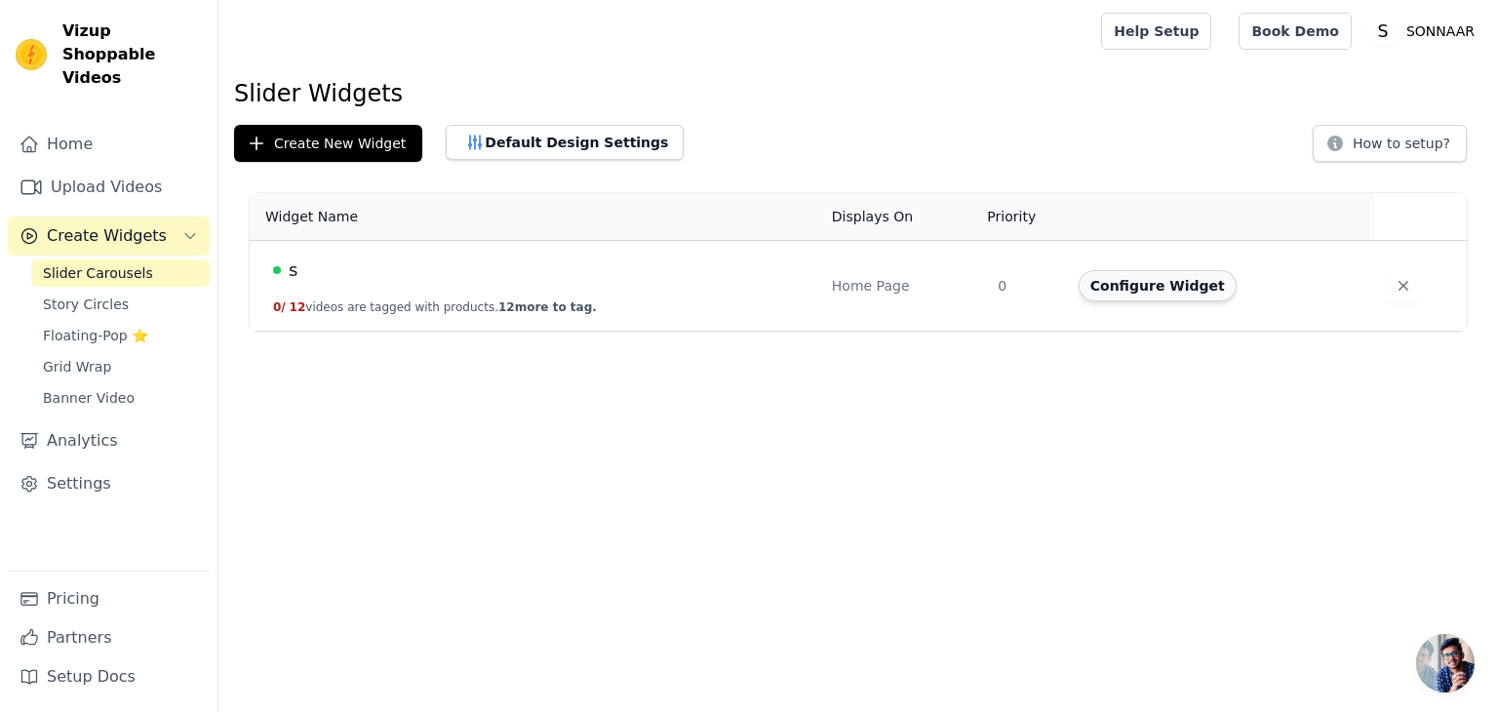
click at [1108, 293] on button "Configure Widget" at bounding box center [1158, 285] width 158 height 31
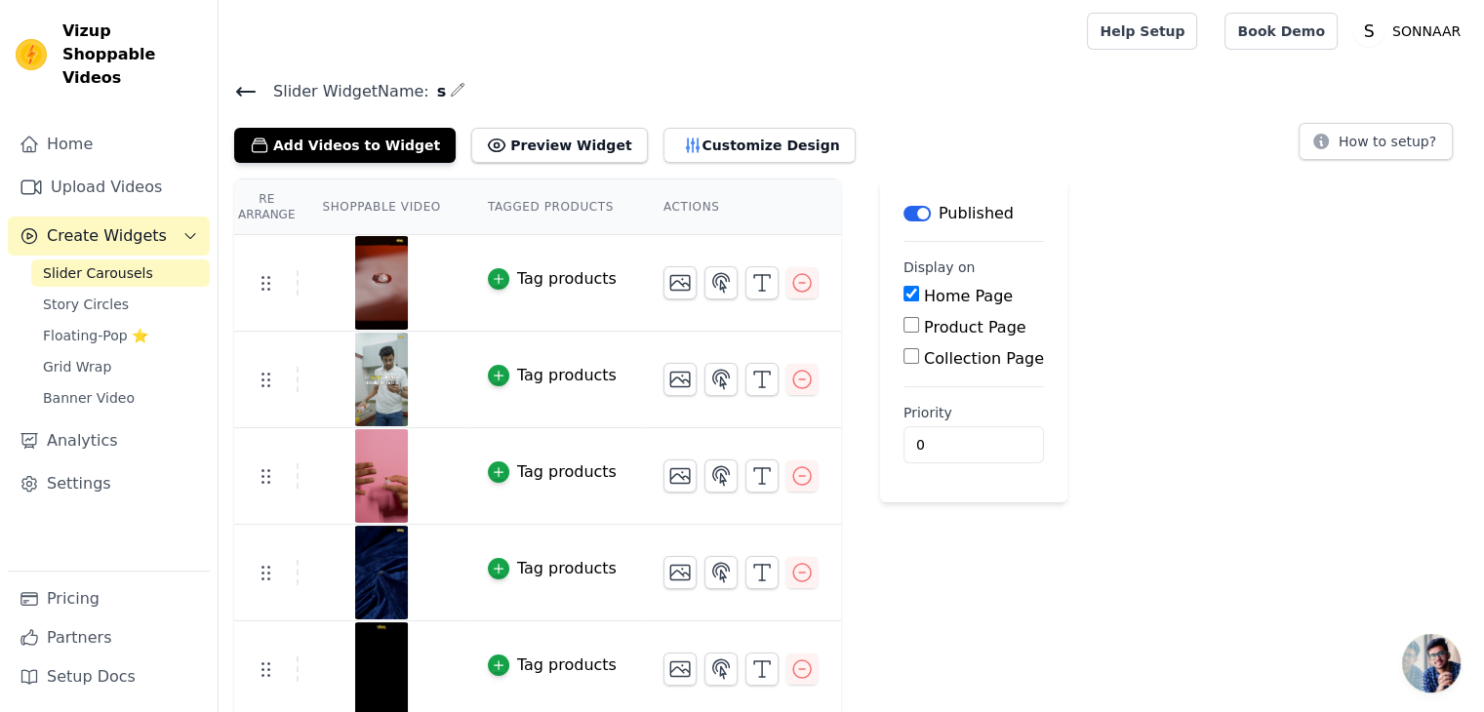
click at [367, 272] on img at bounding box center [381, 283] width 55 height 94
click at [668, 286] on icon "button" at bounding box center [679, 282] width 23 height 23
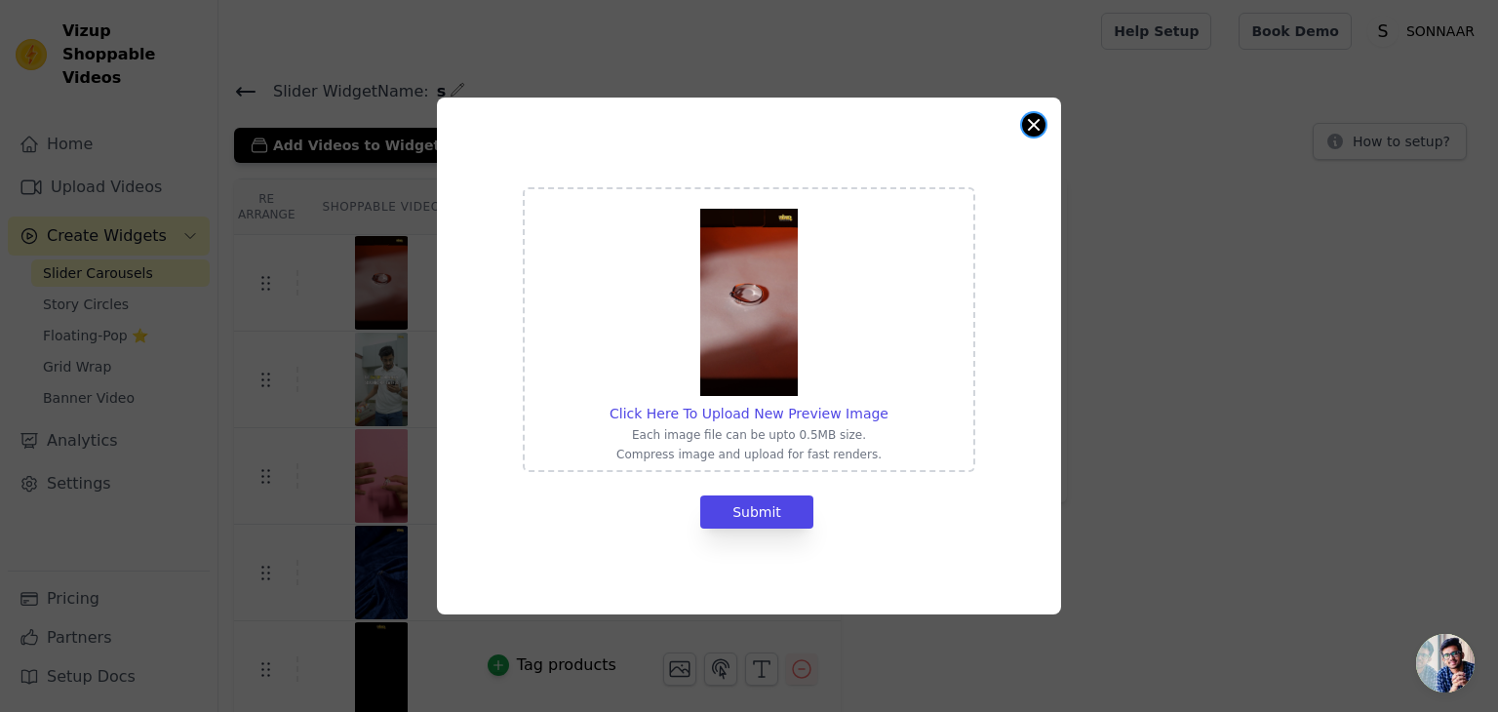
click at [1041, 122] on button "Close modal" at bounding box center [1033, 124] width 23 height 23
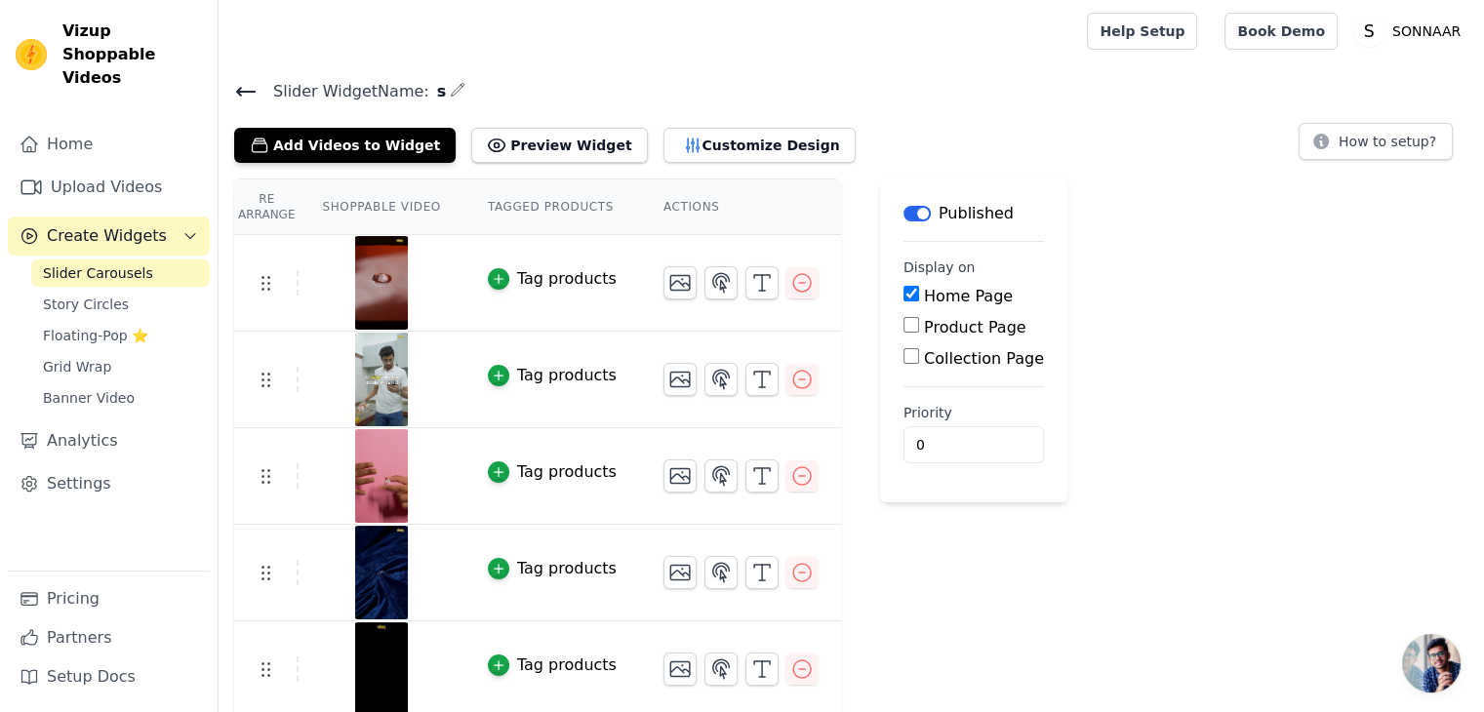
click at [527, 274] on div "Tag products" at bounding box center [567, 278] width 100 height 23
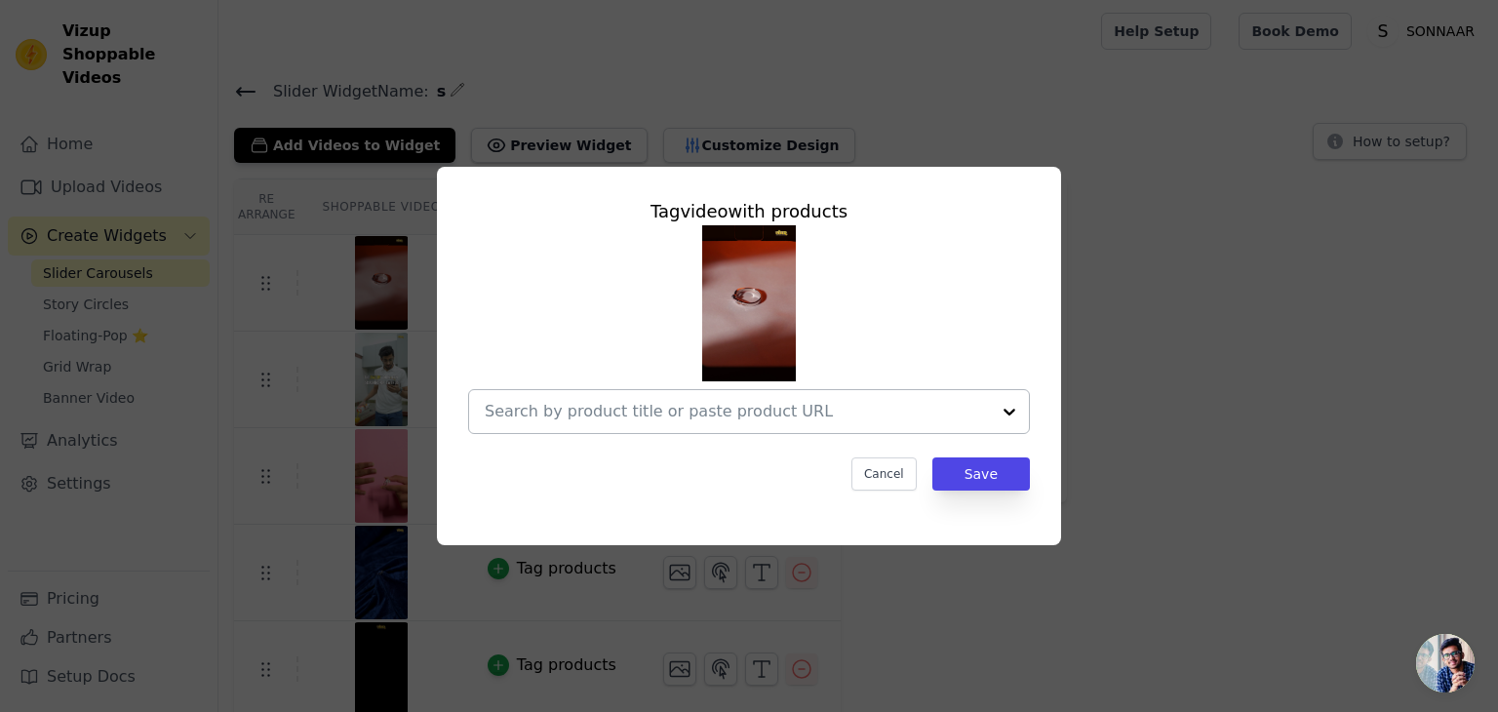
click at [816, 395] on div at bounding box center [737, 411] width 505 height 43
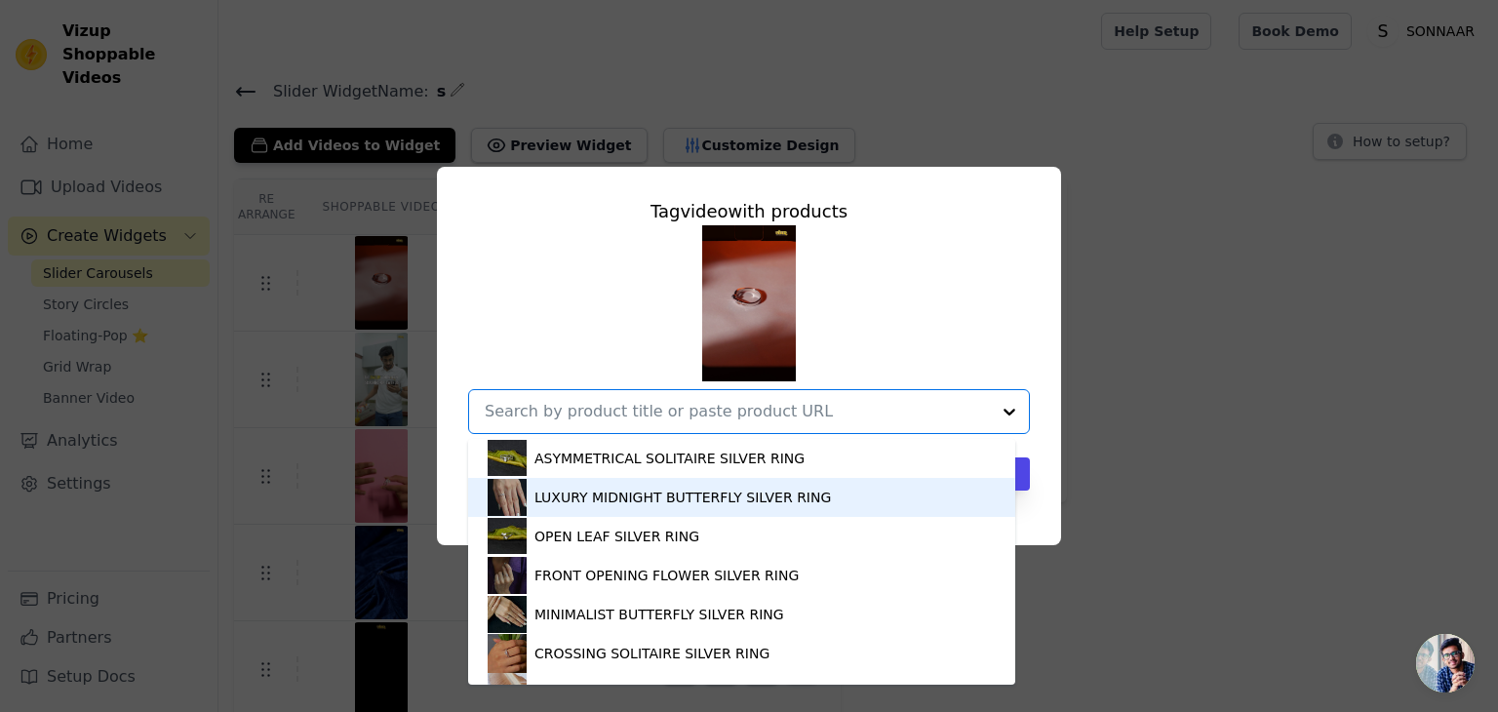
click at [761, 505] on div "LUXURY MIDNIGHT BUTTERFLY SILVER RING" at bounding box center [683, 498] width 297 height 20
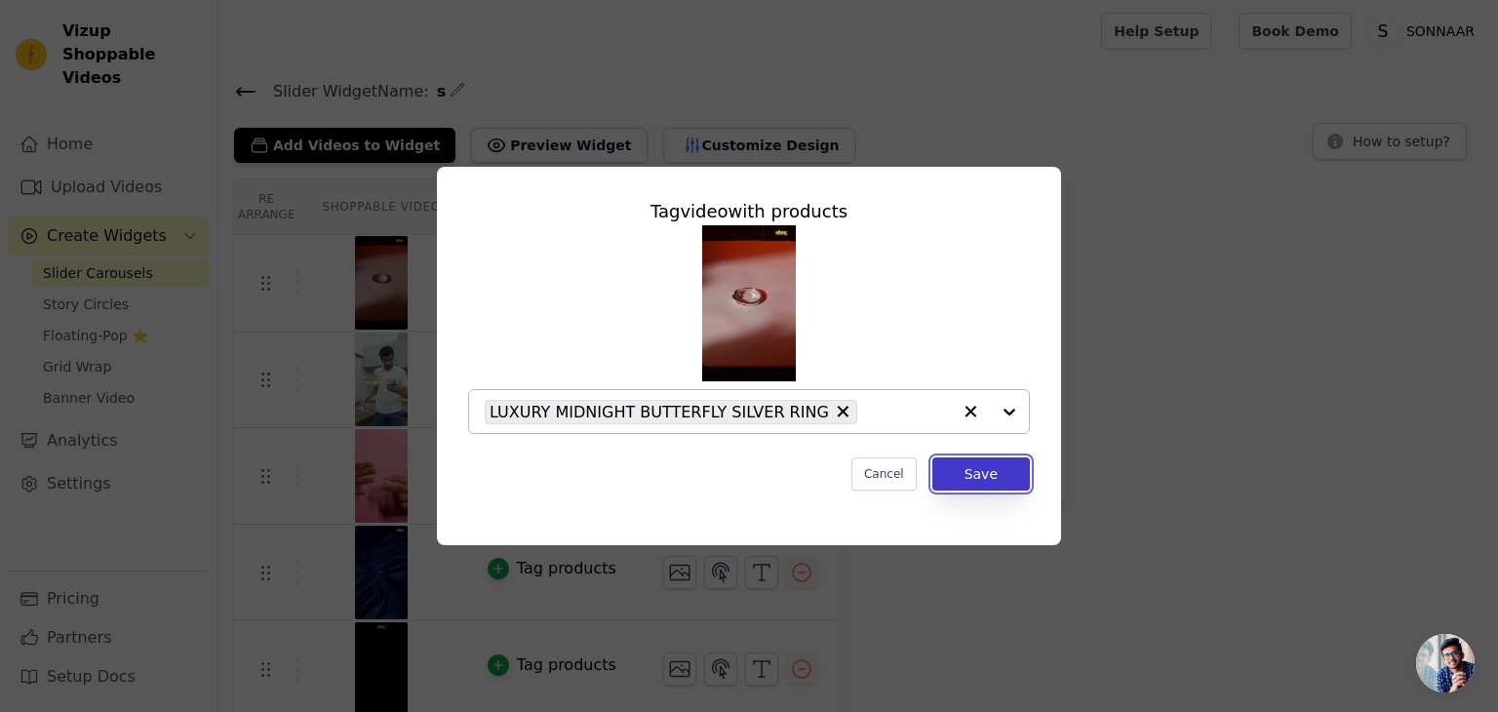
click at [968, 469] on button "Save" at bounding box center [982, 474] width 98 height 33
